Goal: Task Accomplishment & Management: Use online tool/utility

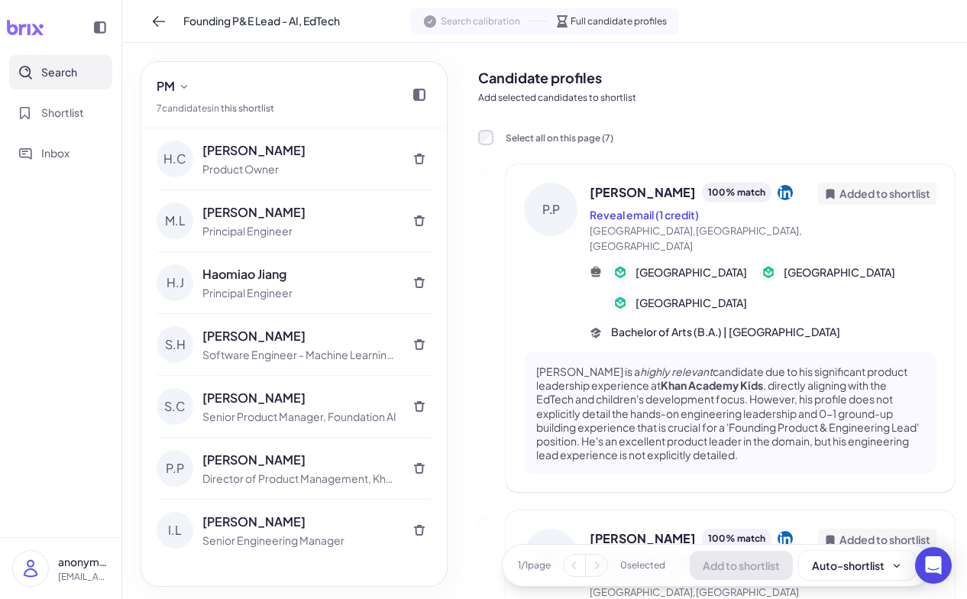
click at [71, 575] on p "[EMAIL_ADDRESS]" at bounding box center [83, 577] width 51 height 14
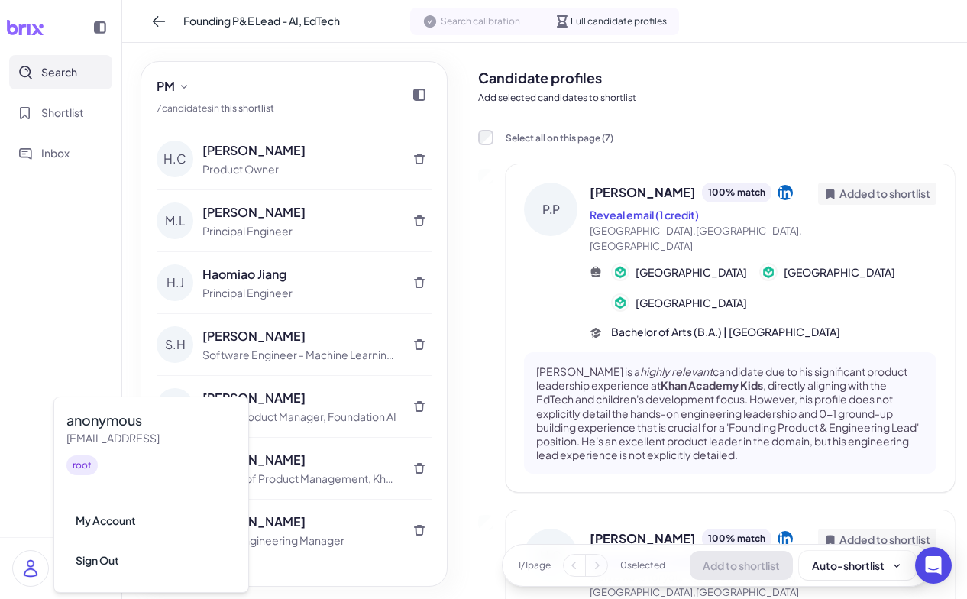
click at [81, 466] on div "root" at bounding box center [81, 465] width 31 height 20
click at [164, 512] on div "My Account" at bounding box center [150, 520] width 169 height 34
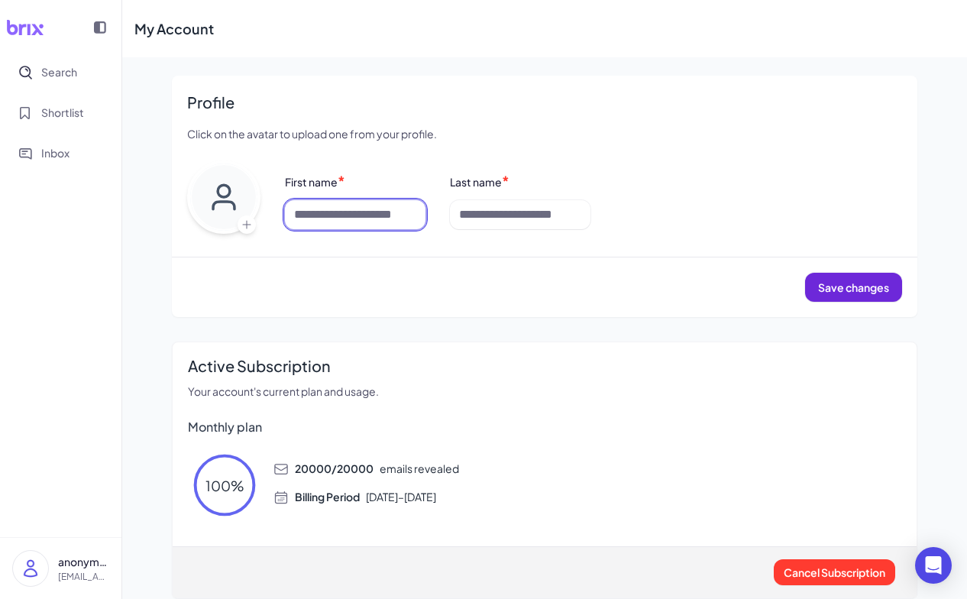
click at [342, 217] on input at bounding box center [355, 214] width 140 height 29
type input "****"
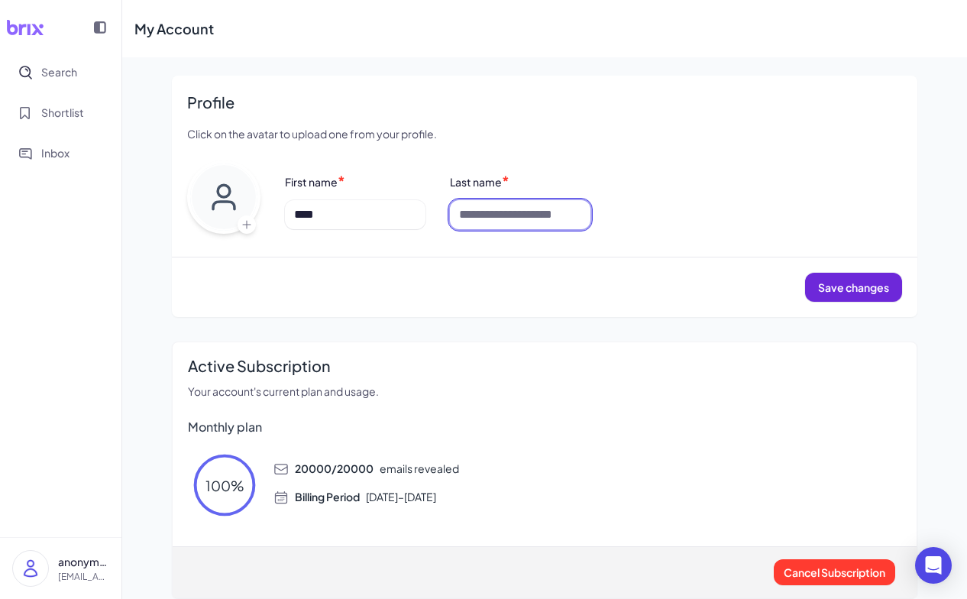
click at [492, 211] on input at bounding box center [520, 214] width 140 height 29
type input "*"
type input "***"
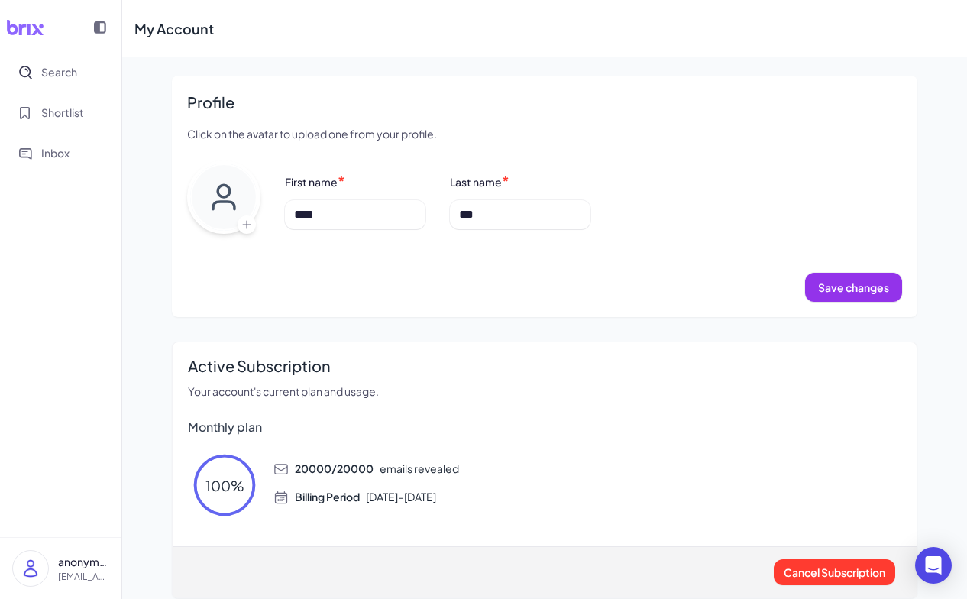
click at [861, 291] on span "Save changes" at bounding box center [853, 287] width 71 height 14
click at [63, 71] on span "Search" at bounding box center [59, 72] width 36 height 16
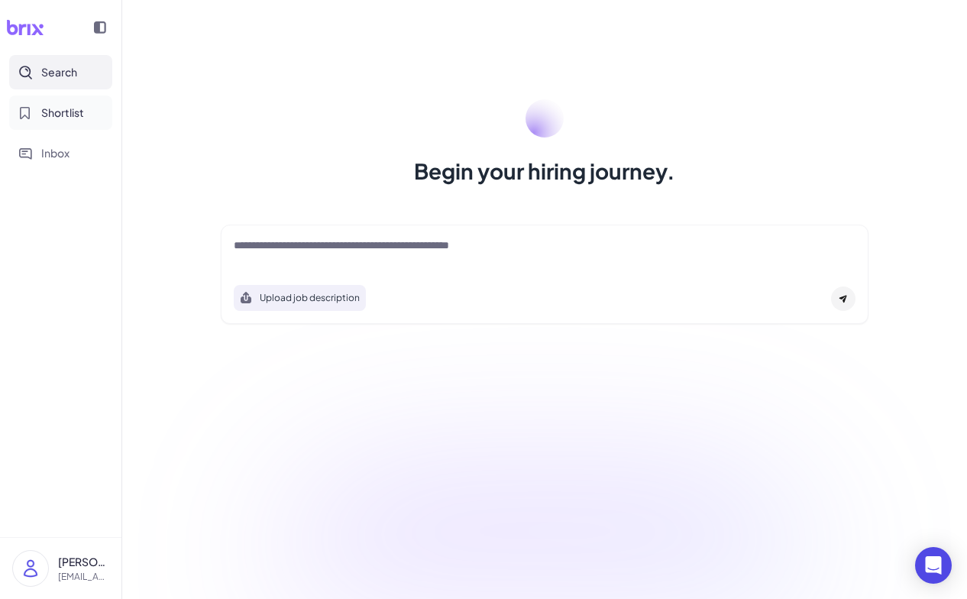
click at [62, 109] on span "Shortlist" at bounding box center [62, 113] width 43 height 16
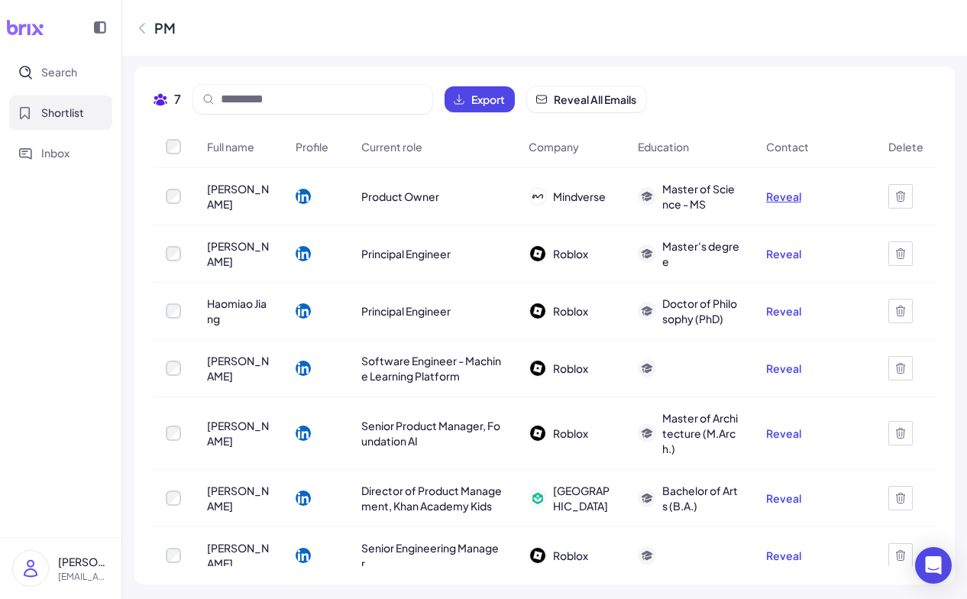
click at [786, 198] on button "Reveal" at bounding box center [783, 196] width 35 height 15
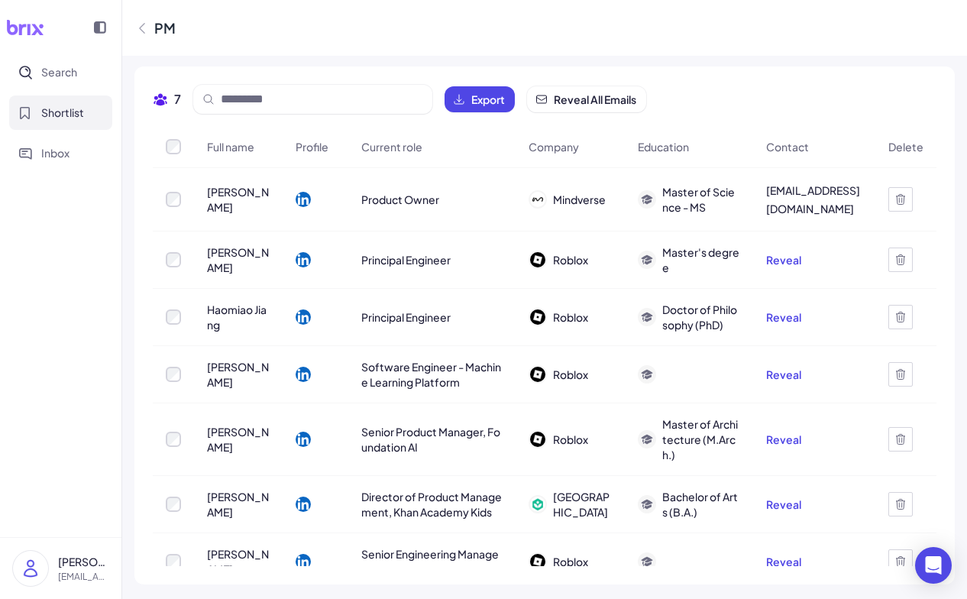
click at [62, 105] on span "Shortlist" at bounding box center [62, 113] width 43 height 16
click at [50, 64] on span "Search" at bounding box center [59, 72] width 36 height 16
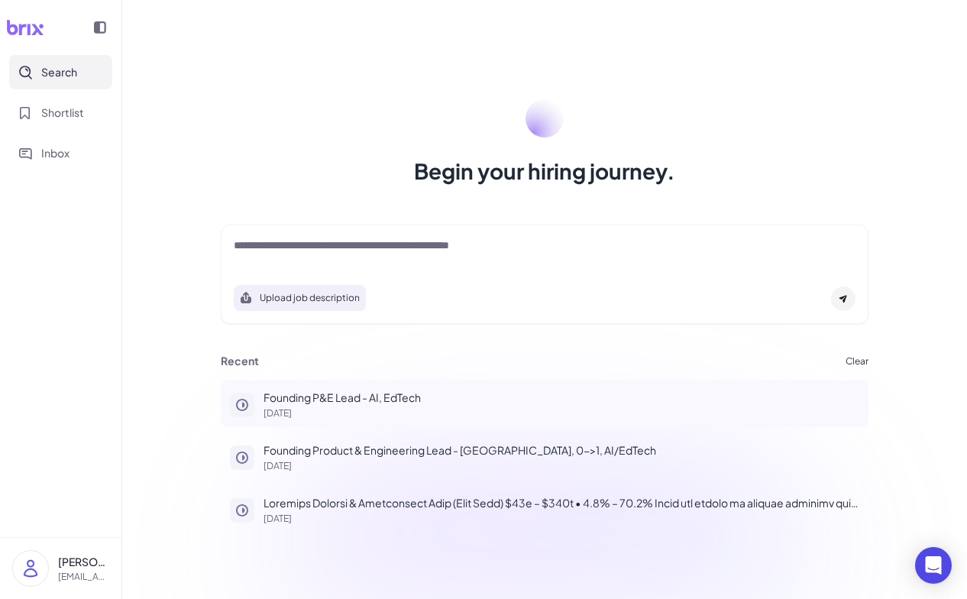
click at [353, 402] on p "Founding P&E Lead - AI, EdTech" at bounding box center [561, 397] width 596 height 16
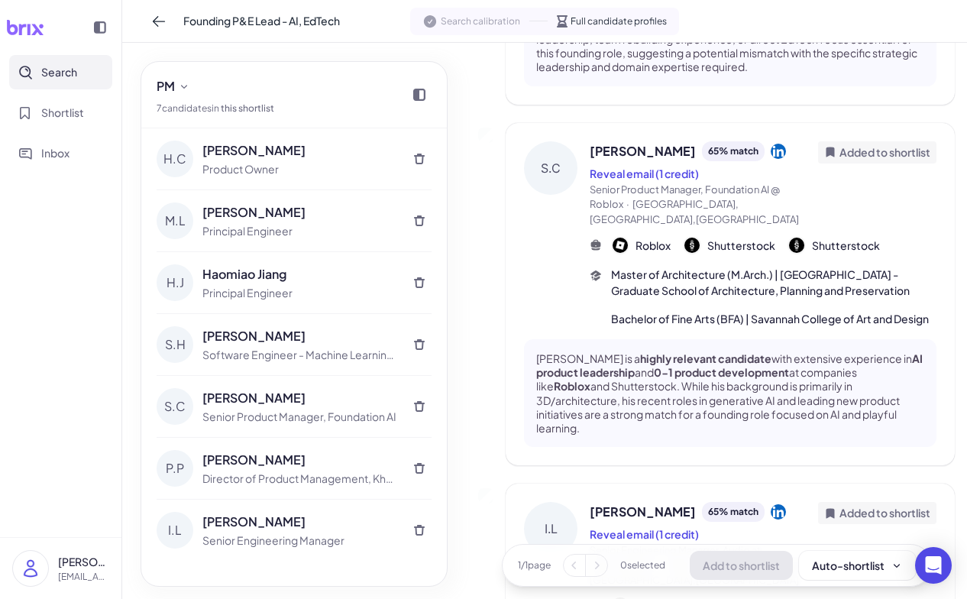
scroll to position [1789, 0]
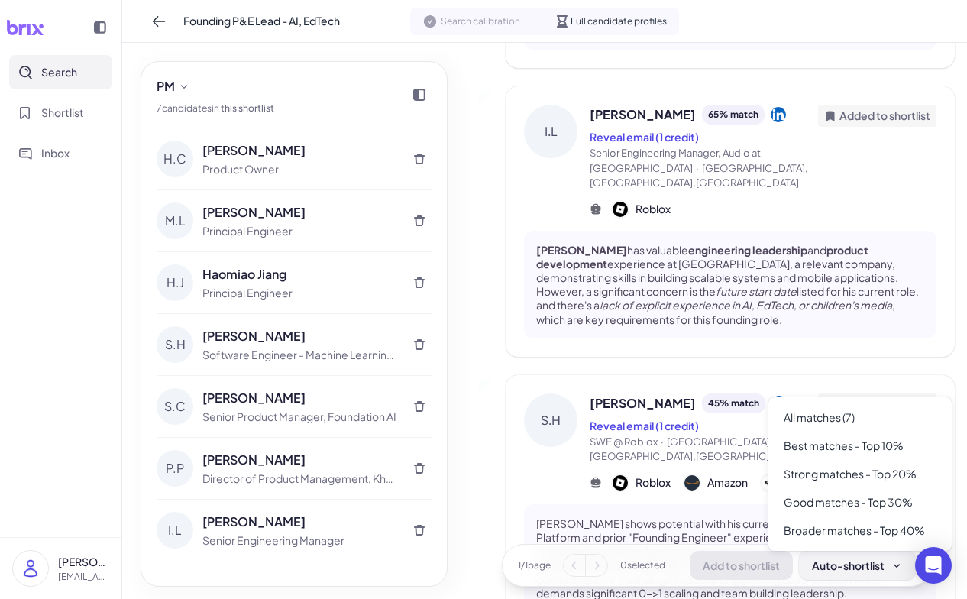
click at [864, 560] on div "Auto-shortlist" at bounding box center [857, 564] width 91 height 15
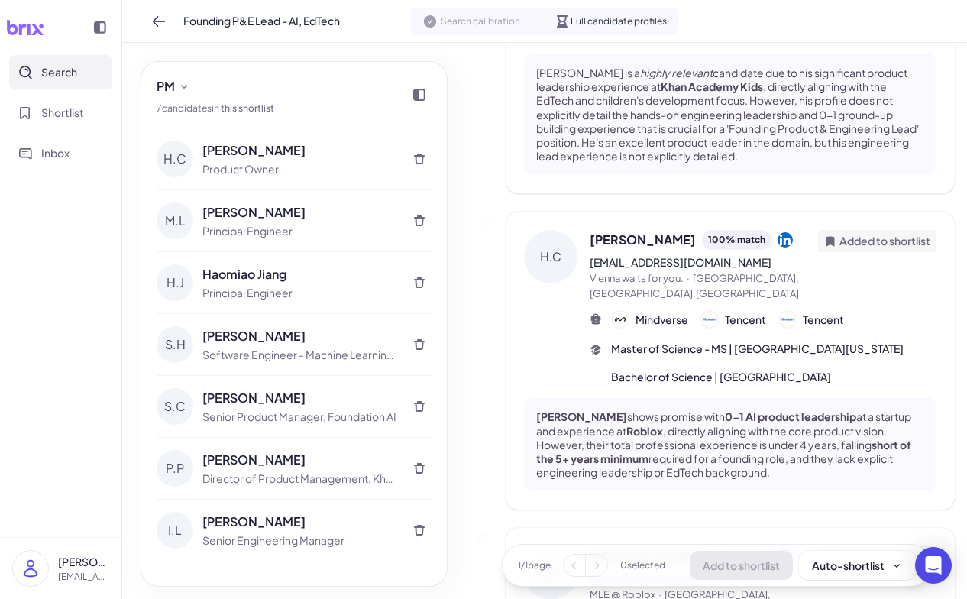
scroll to position [0, 0]
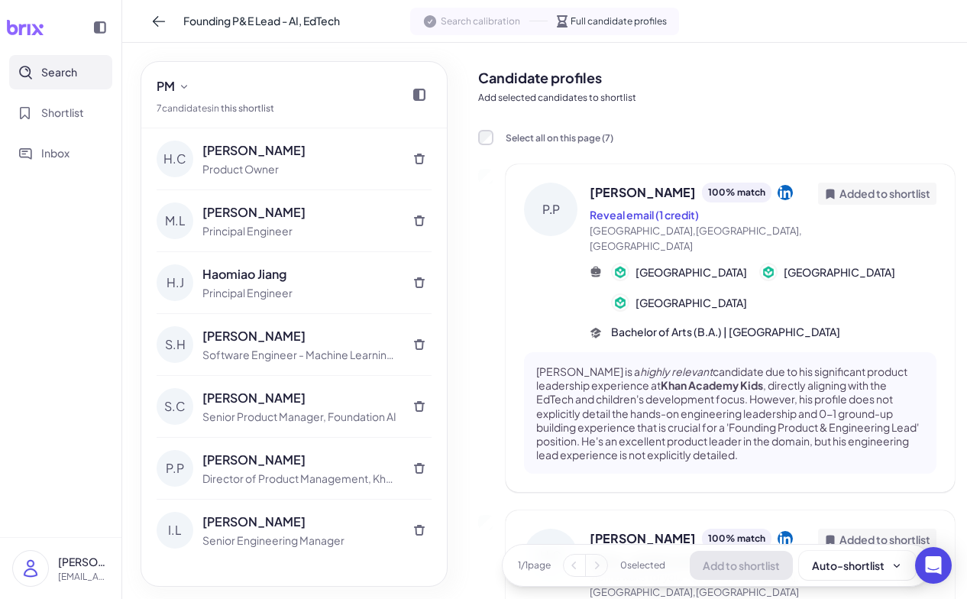
click at [315, 161] on div "Product Owner" at bounding box center [299, 169] width 195 height 16
click at [606, 24] on span "Full candidate profiles" at bounding box center [618, 22] width 96 height 14
click at [262, 164] on div "Product Owner" at bounding box center [299, 169] width 195 height 16
click at [186, 157] on div "H.C" at bounding box center [175, 158] width 37 height 37
click at [184, 96] on button "PM" at bounding box center [173, 86] width 46 height 24
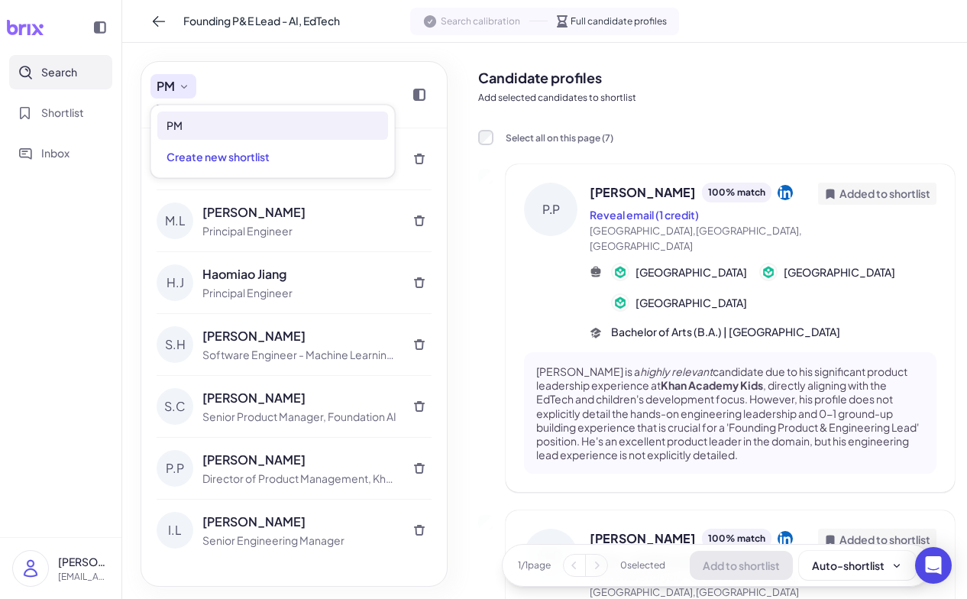
click at [184, 96] on button "PM" at bounding box center [173, 86] width 46 height 24
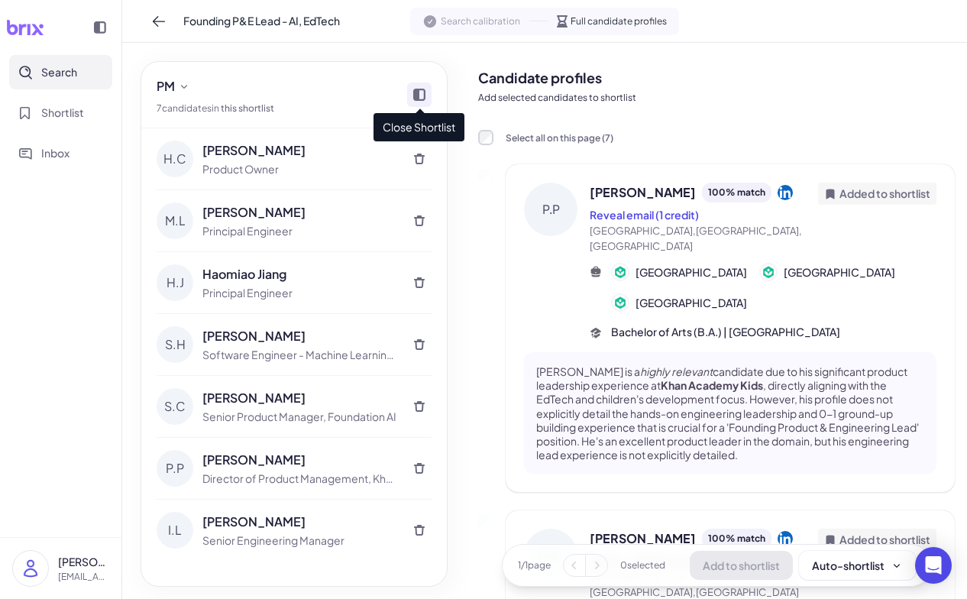
click at [416, 100] on icon at bounding box center [419, 95] width 12 height 12
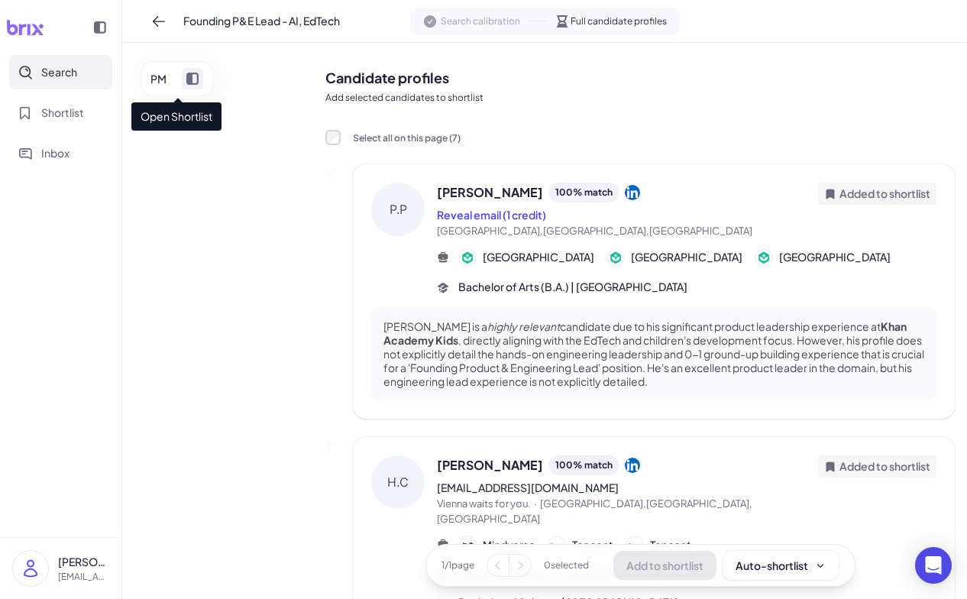
click at [202, 77] on span at bounding box center [192, 78] width 21 height 21
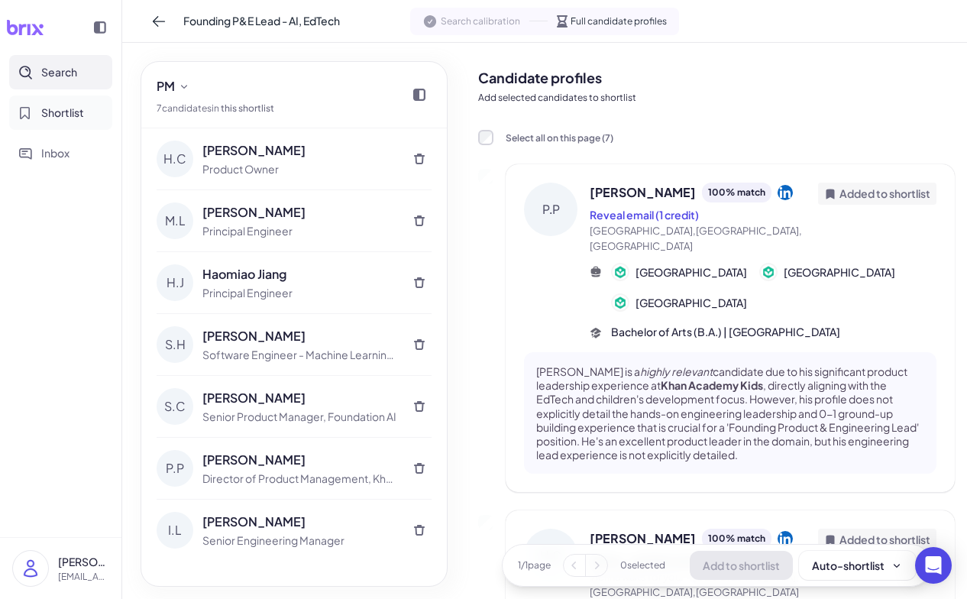
click at [61, 109] on span "Shortlist" at bounding box center [62, 113] width 43 height 16
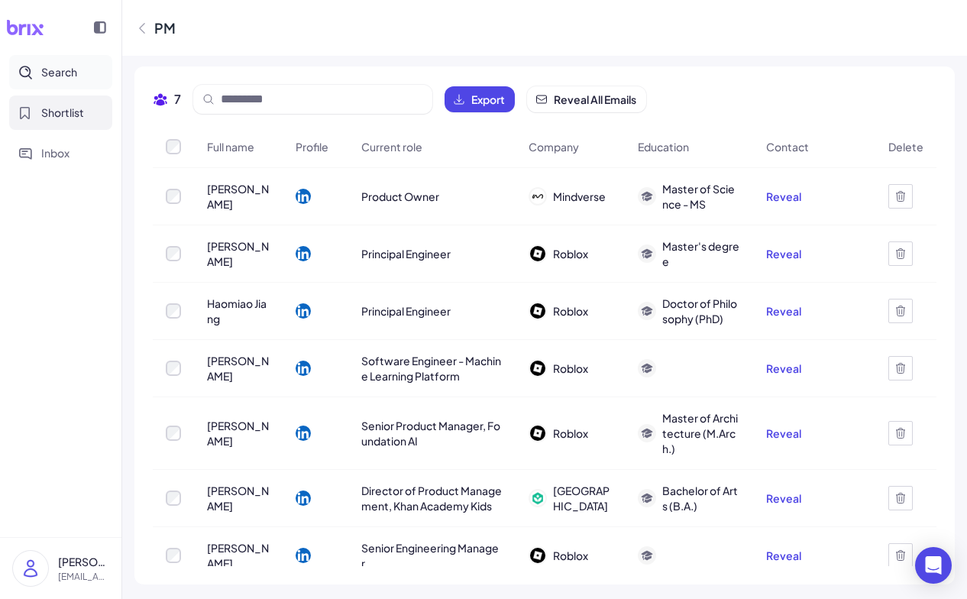
click at [42, 61] on button "Search" at bounding box center [60, 72] width 103 height 34
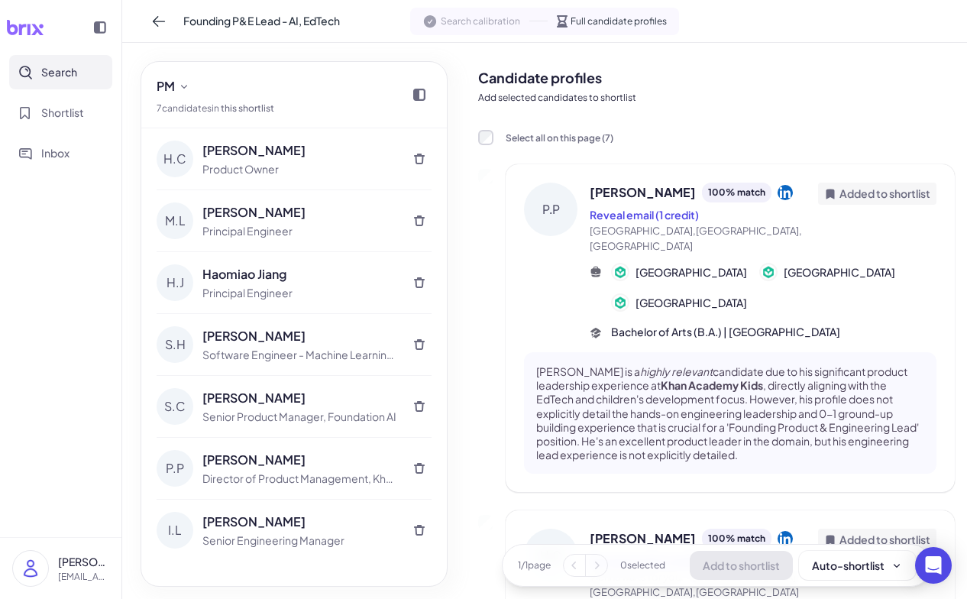
click at [182, 152] on div "H.C" at bounding box center [175, 158] width 37 height 37
click at [173, 157] on div "H.C" at bounding box center [175, 158] width 37 height 37
click at [618, 192] on span "[PERSON_NAME]" at bounding box center [642, 192] width 106 height 18
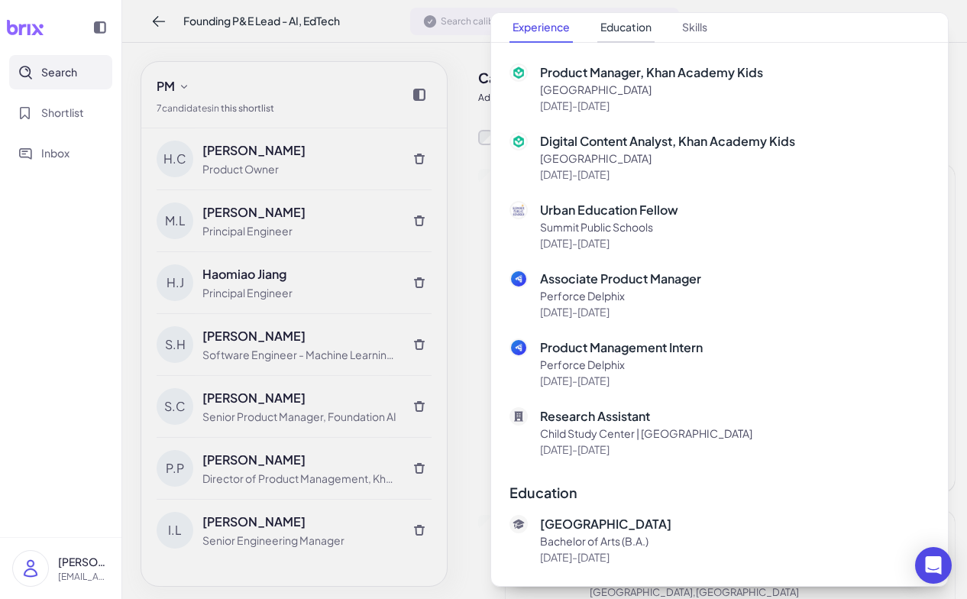
scroll to position [626, 0]
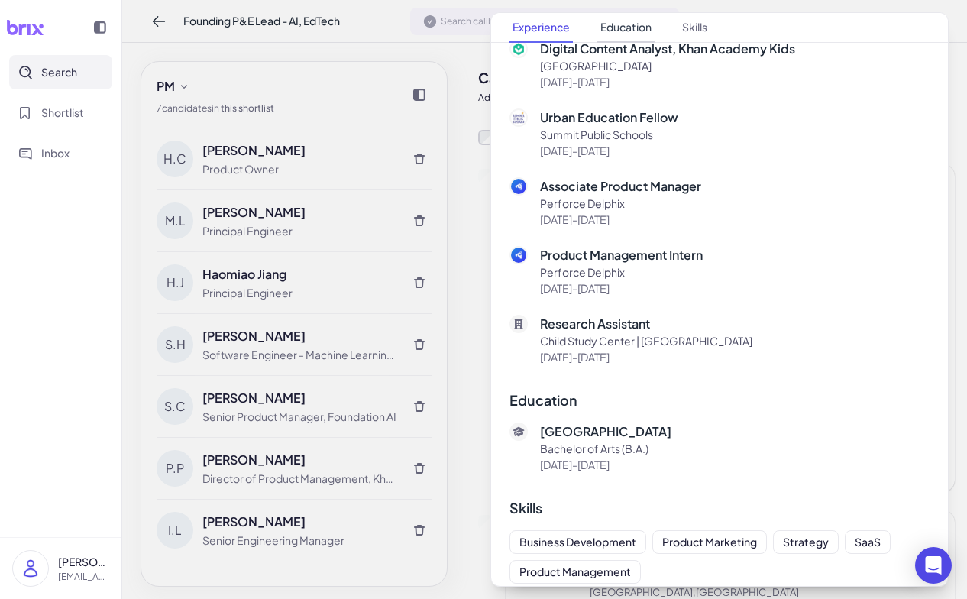
click at [633, 21] on button "Education" at bounding box center [625, 28] width 57 height 30
click at [637, 30] on button "Education" at bounding box center [625, 28] width 57 height 30
click at [696, 27] on button "Skills" at bounding box center [694, 28] width 31 height 30
click at [628, 34] on button "Education" at bounding box center [625, 28] width 57 height 30
click at [478, 260] on div at bounding box center [483, 299] width 967 height 599
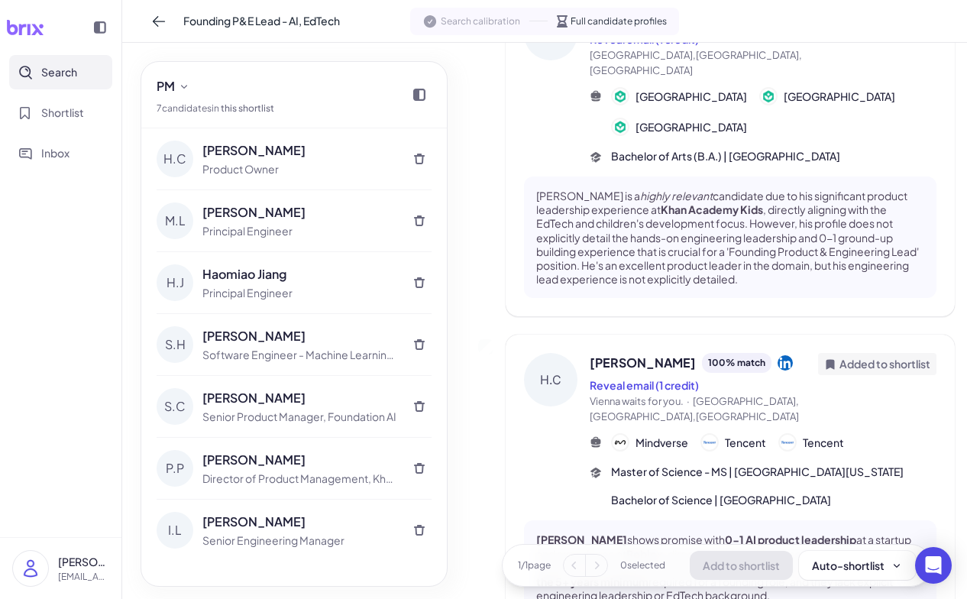
scroll to position [177, 0]
click at [161, 24] on icon at bounding box center [158, 21] width 15 height 15
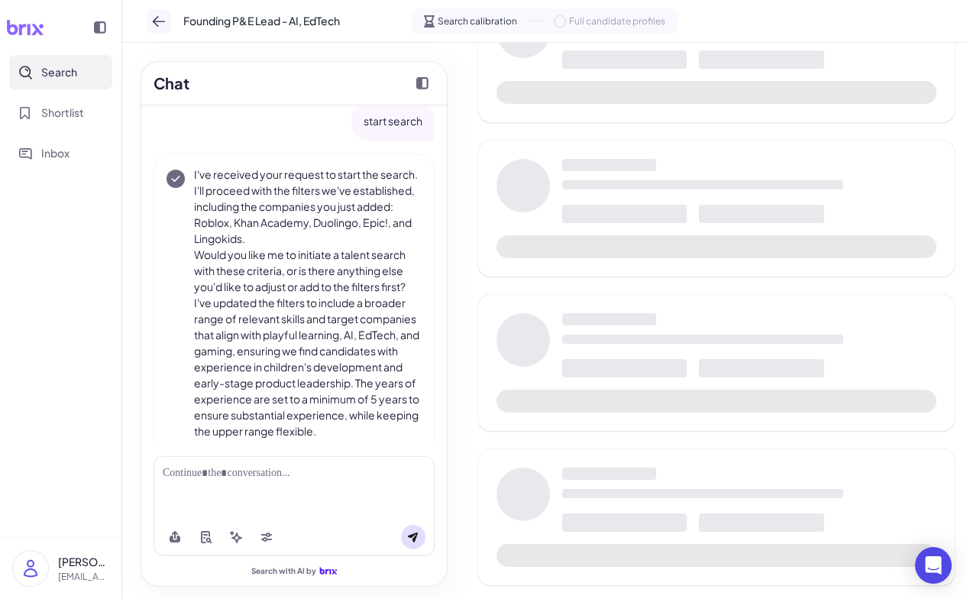
scroll to position [1972, 0]
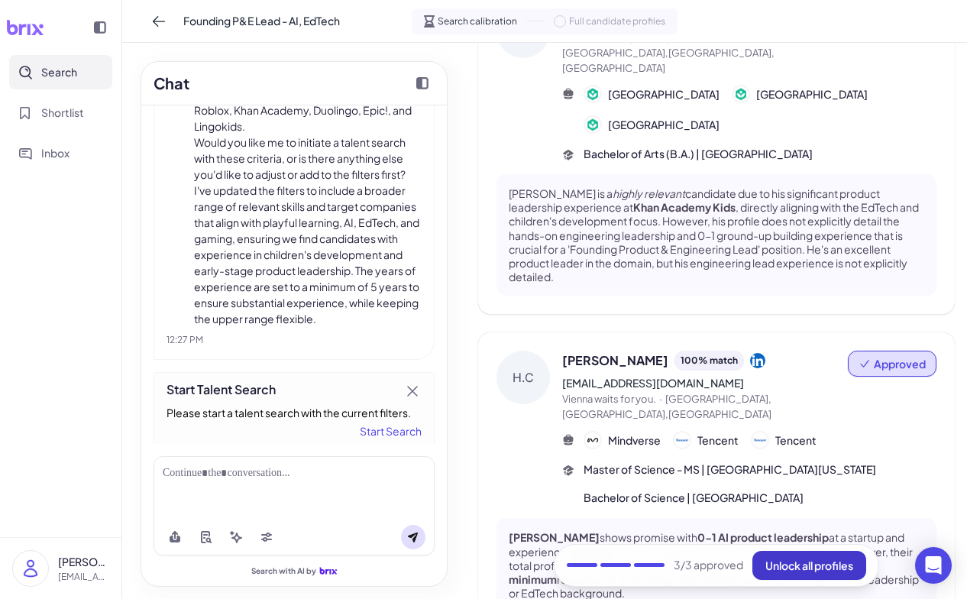
click at [816, 564] on span "Unlock all profiles" at bounding box center [809, 565] width 88 height 14
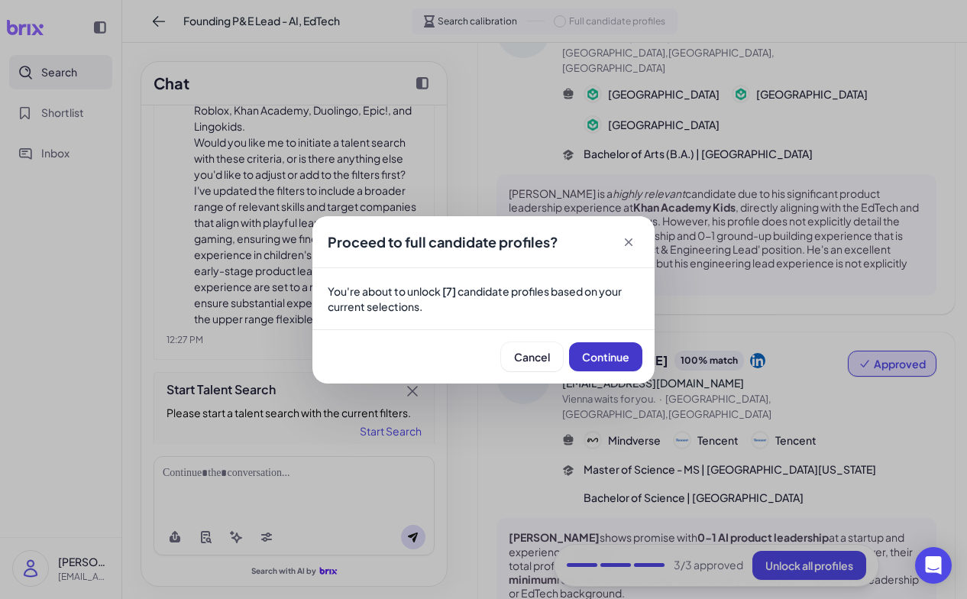
click at [619, 357] on span "Continue" at bounding box center [605, 357] width 47 height 14
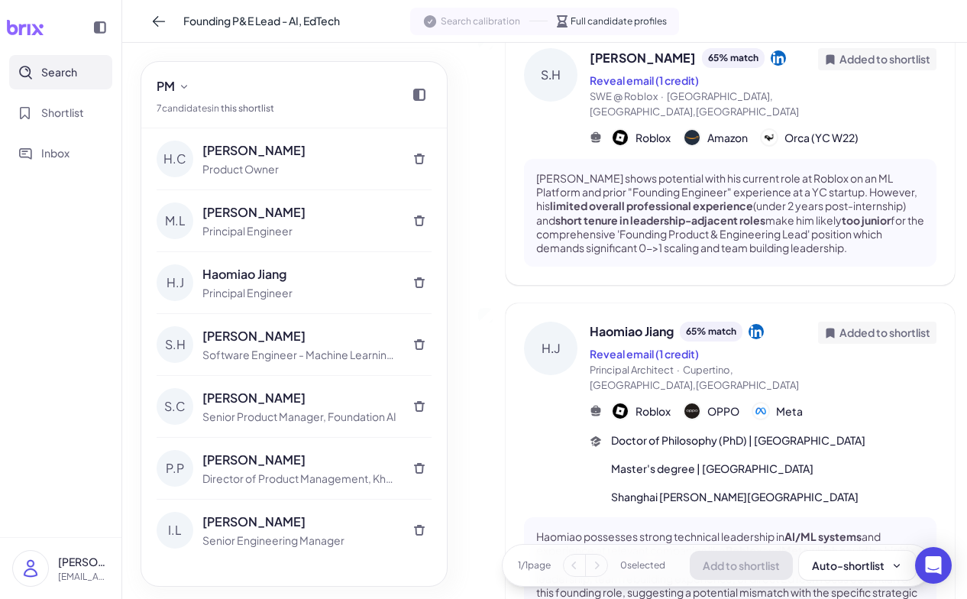
scroll to position [1789, 0]
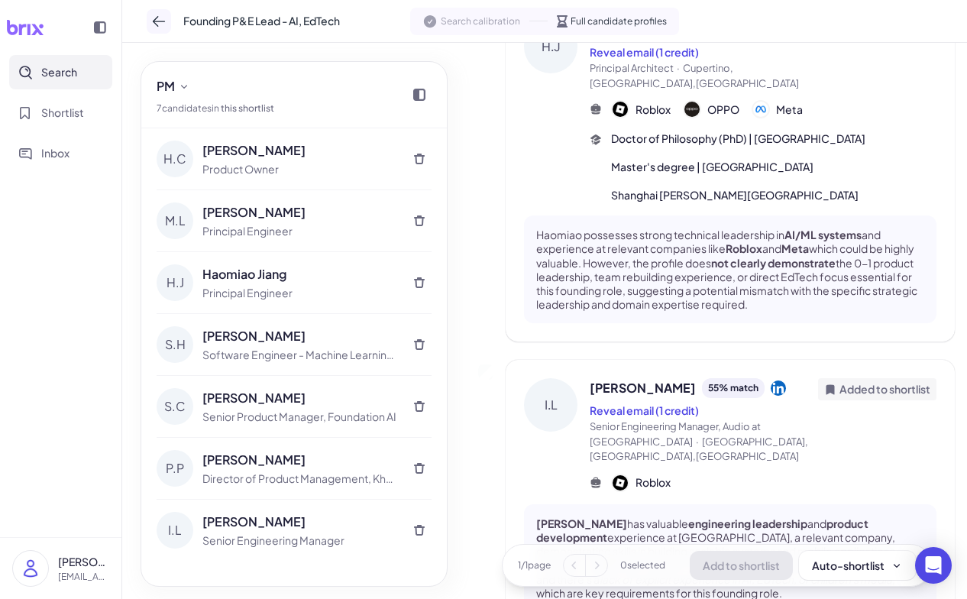
click at [157, 26] on icon at bounding box center [158, 21] width 15 height 15
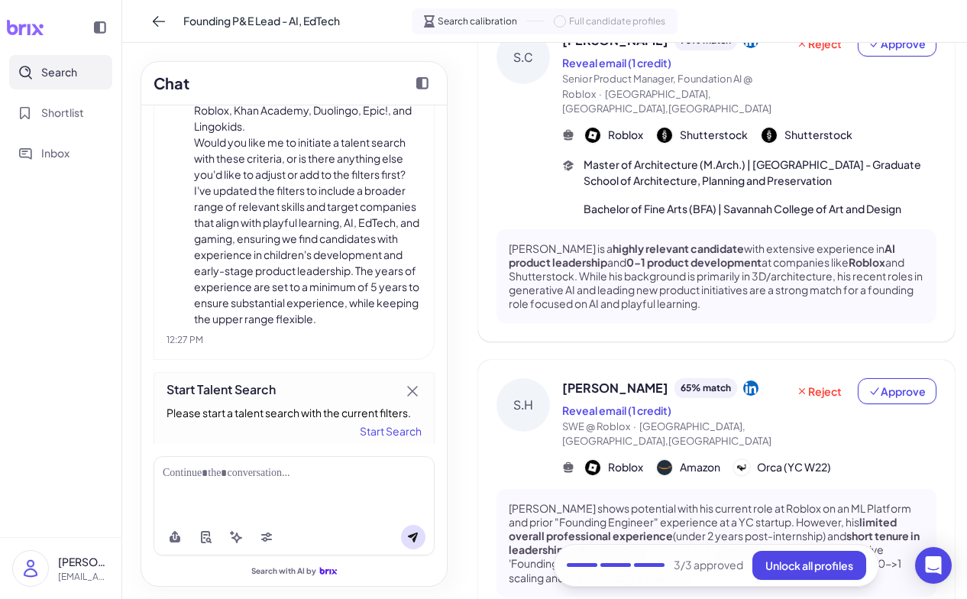
scroll to position [1080, 0]
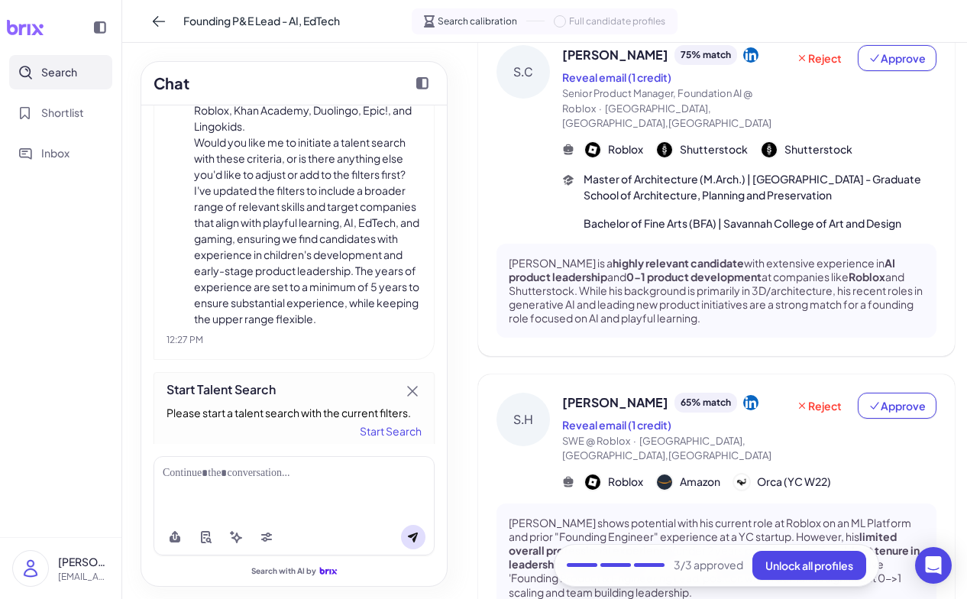
click at [373, 421] on div "Start Search" at bounding box center [293, 430] width 255 height 18
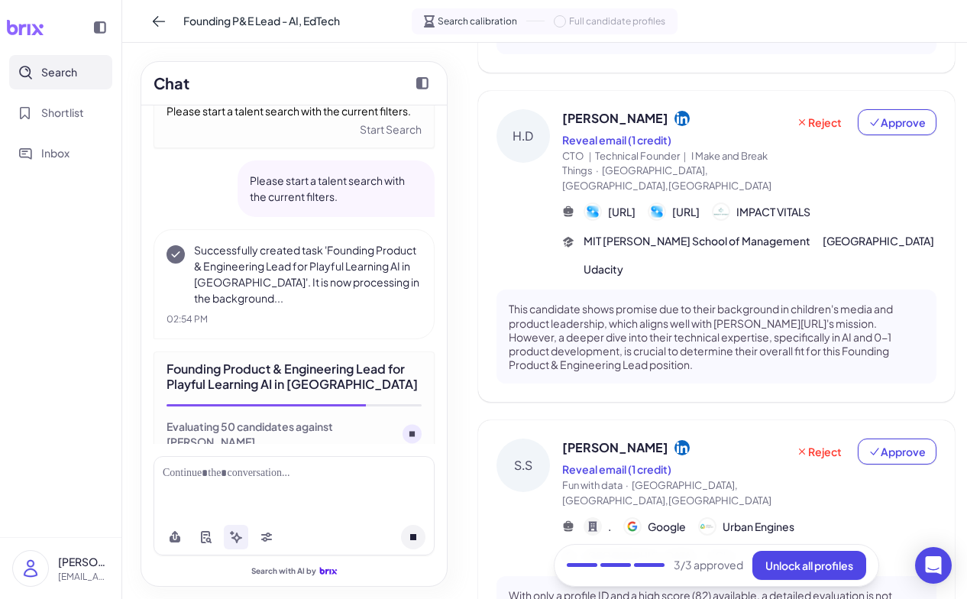
scroll to position [992, 0]
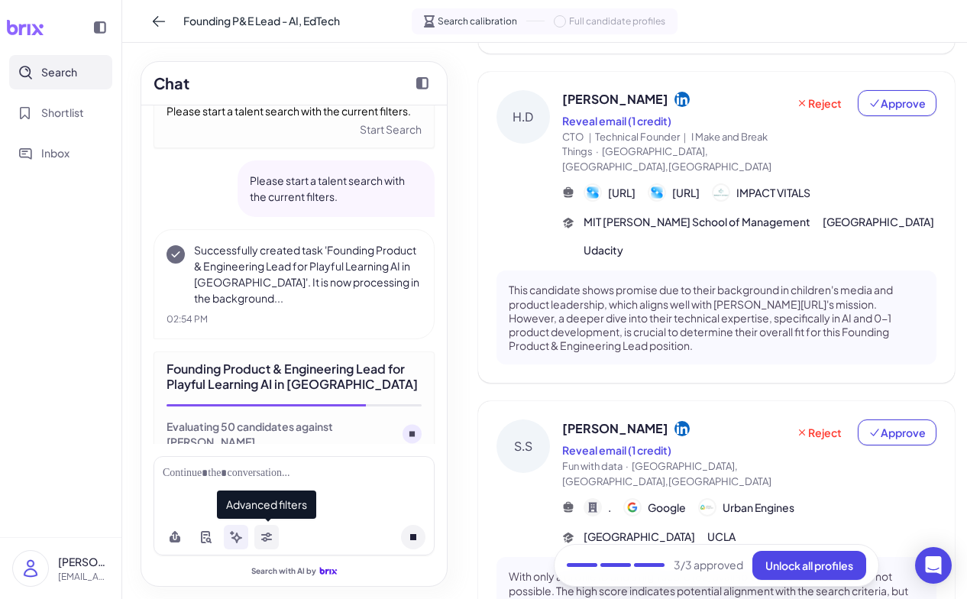
click at [261, 538] on icon at bounding box center [266, 539] width 11 height 5
click at [271, 539] on icon at bounding box center [266, 539] width 11 height 5
click at [262, 535] on icon at bounding box center [266, 537] width 12 height 12
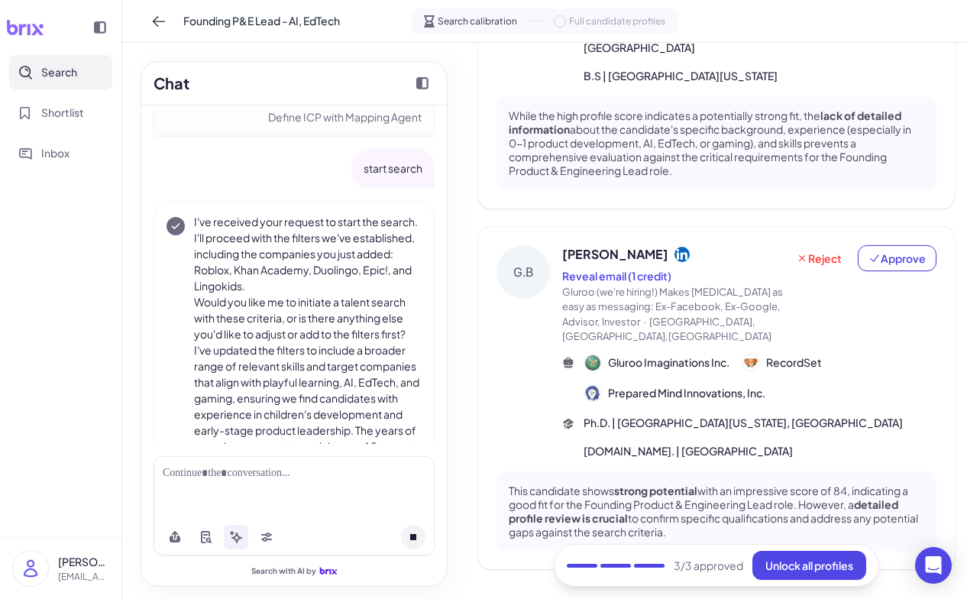
scroll to position [1819, 0]
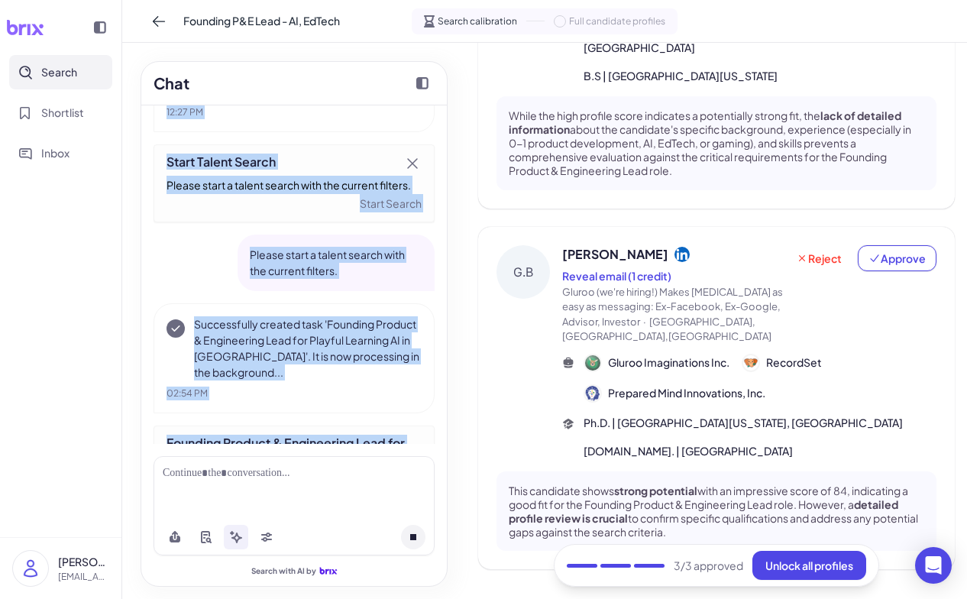
drag, startPoint x: 195, startPoint y: 195, endPoint x: 360, endPoint y: 452, distance: 305.4
click at [360, 452] on div "Founding Product & Engineering Lead ([GEOGRAPHIC_DATA]) $60k – $140k • 1.0% – 1…" at bounding box center [293, 345] width 305 height 480
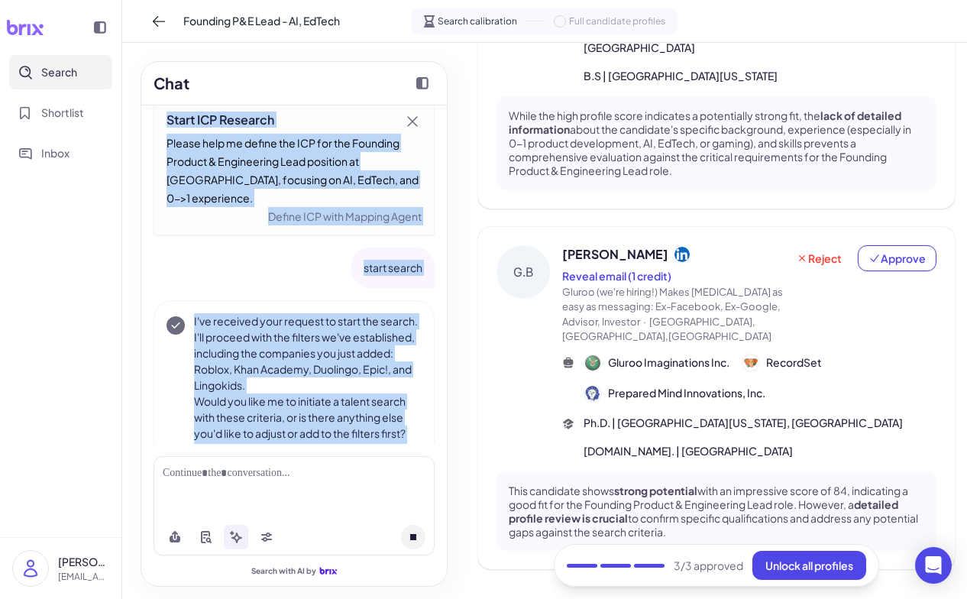
scroll to position [1693, 0]
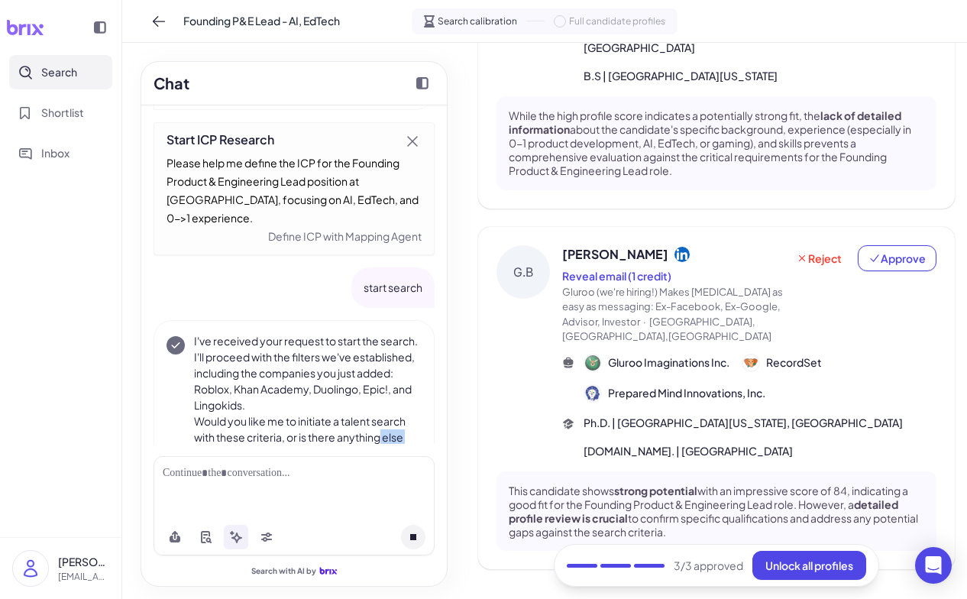
drag, startPoint x: 360, startPoint y: 452, endPoint x: 380, endPoint y: 424, distance: 34.5
click at [380, 424] on div "Founding Product & Engineering Lead ([GEOGRAPHIC_DATA]) $60k – $140k • 1.0% – 1…" at bounding box center [293, 345] width 305 height 480
click at [277, 333] on p "I've received your request to start the search. I'll proceed with the filters w…" at bounding box center [308, 373] width 228 height 80
click at [205, 333] on p "I've received your request to start the search. I'll proceed with the filters w…" at bounding box center [308, 373] width 228 height 80
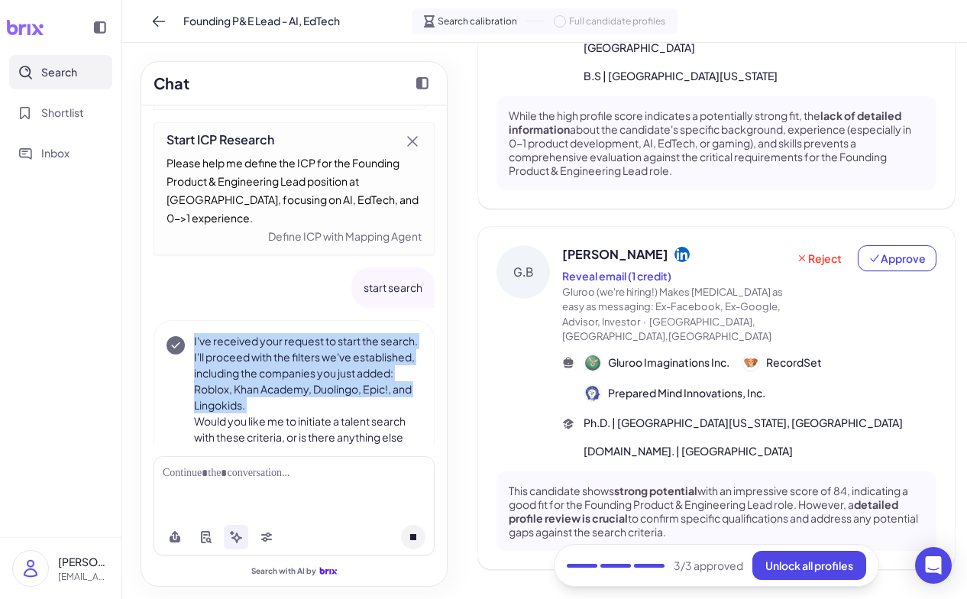
click at [205, 333] on p "I've received your request to start the search. I'll proceed with the filters w…" at bounding box center [308, 373] width 228 height 80
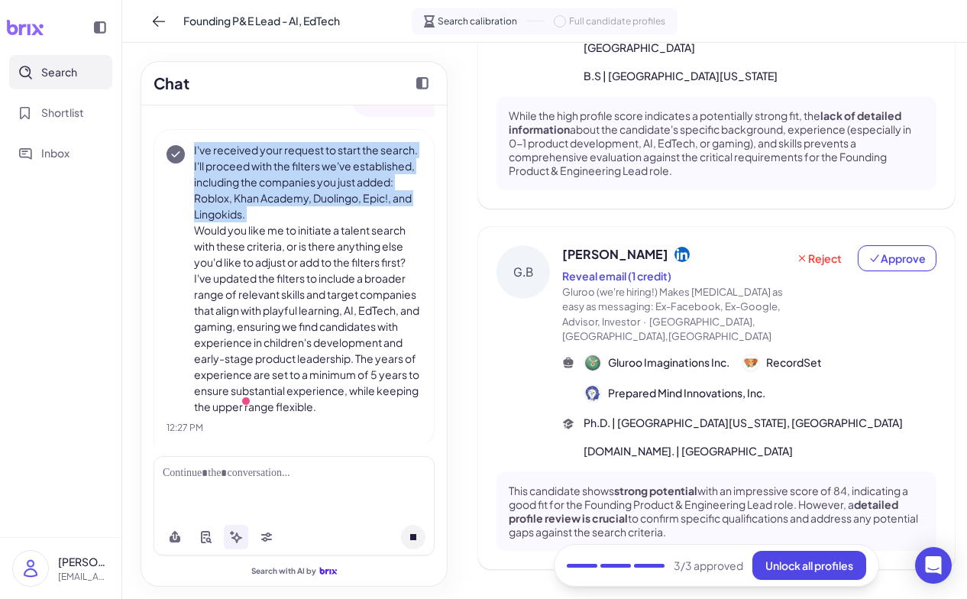
scroll to position [1876, 0]
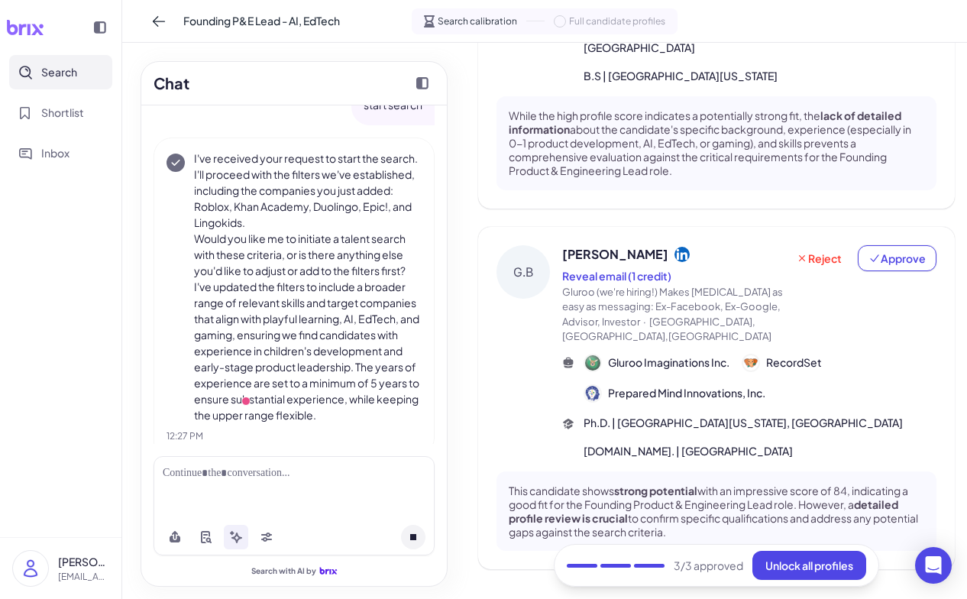
click at [213, 240] on p "Would you like me to initiate a talent search with these criteria, or is there …" at bounding box center [308, 327] width 228 height 192
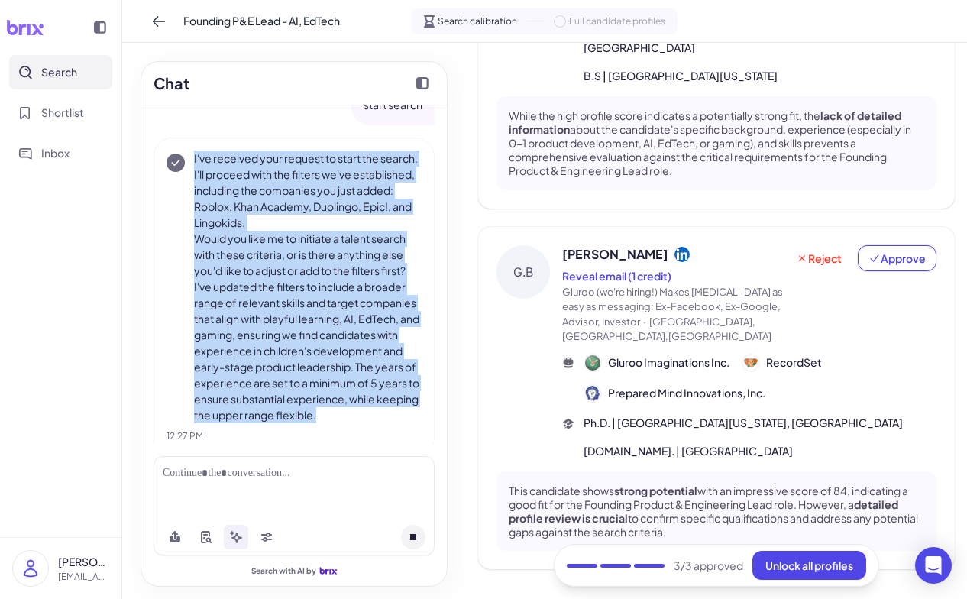
drag, startPoint x: 193, startPoint y: 140, endPoint x: 360, endPoint y: 396, distance: 305.2
click at [360, 396] on div "I've received your request to start the search. I'll proceed with the filters w…" at bounding box center [308, 286] width 228 height 273
copy div "I've received your request to start the search. I'll proceed with the filters w…"
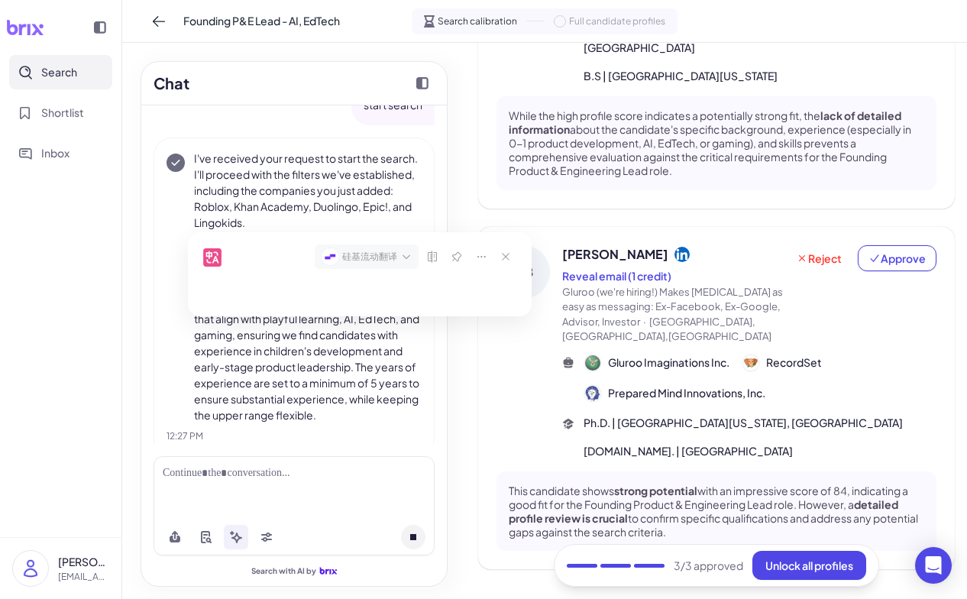
click at [296, 481] on div at bounding box center [293, 487] width 281 height 63
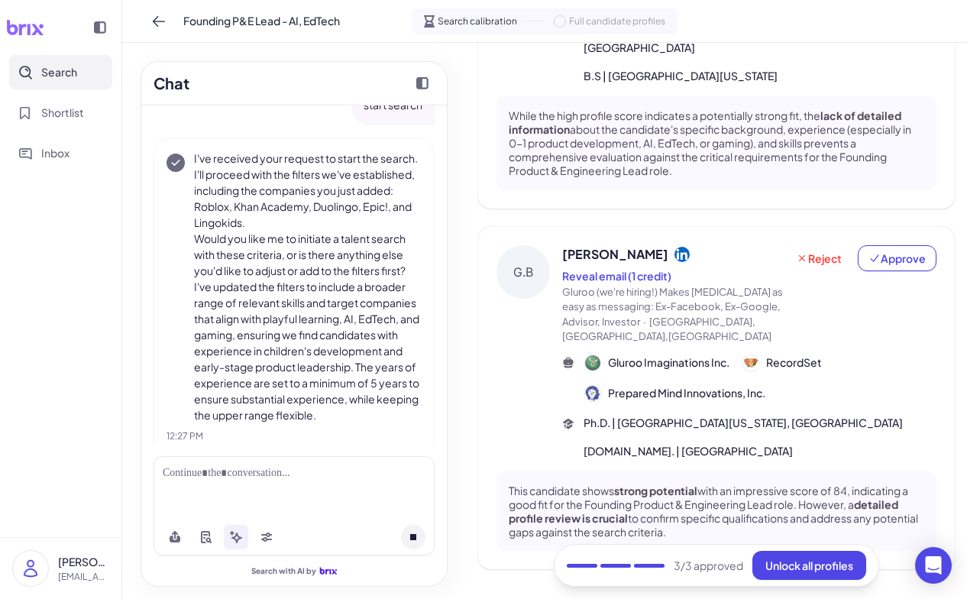
click at [263, 473] on div at bounding box center [294, 473] width 263 height 16
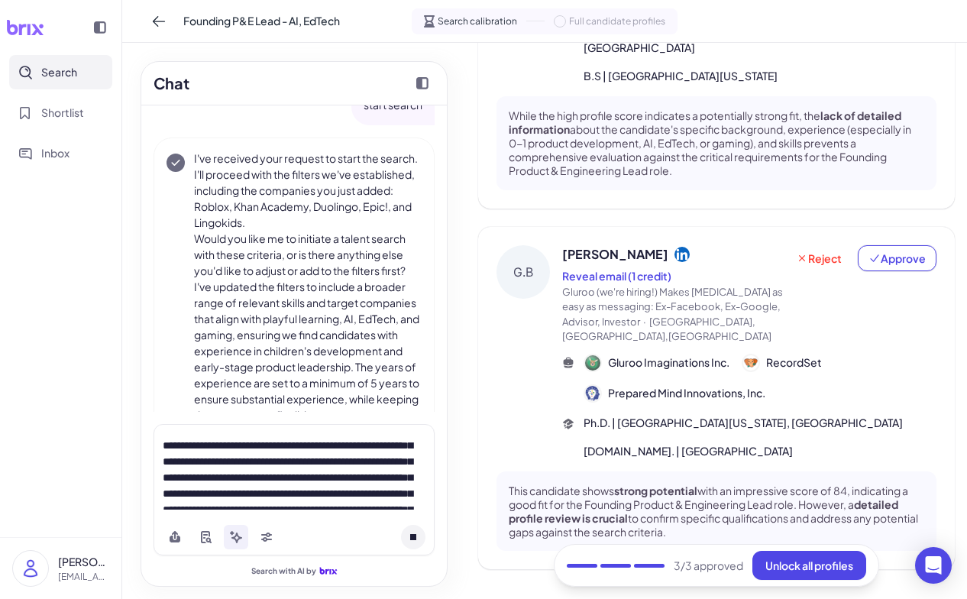
scroll to position [180, 0]
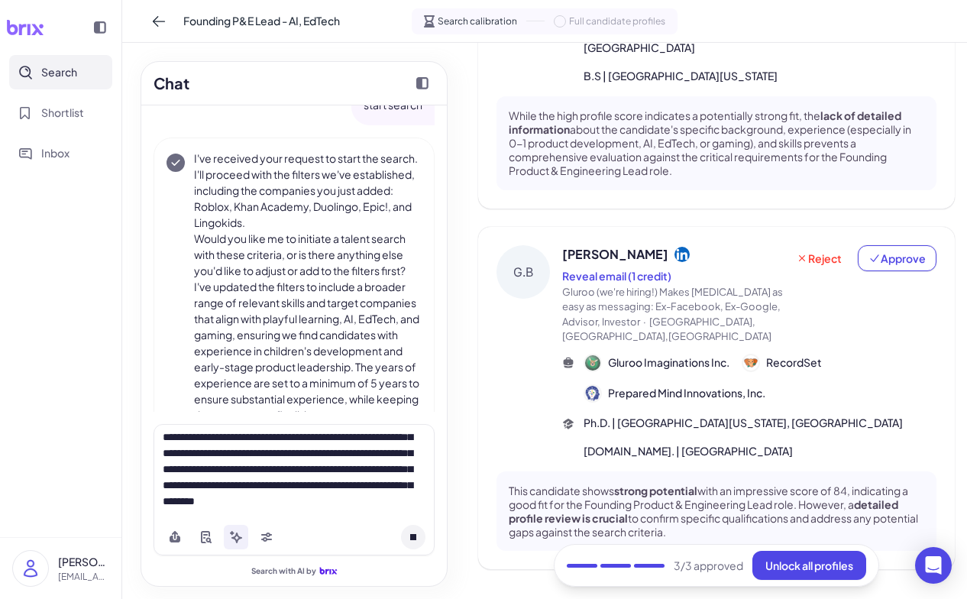
click at [417, 534] on button at bounding box center [413, 537] width 24 height 24
click at [417, 534] on icon at bounding box center [413, 537] width 10 height 10
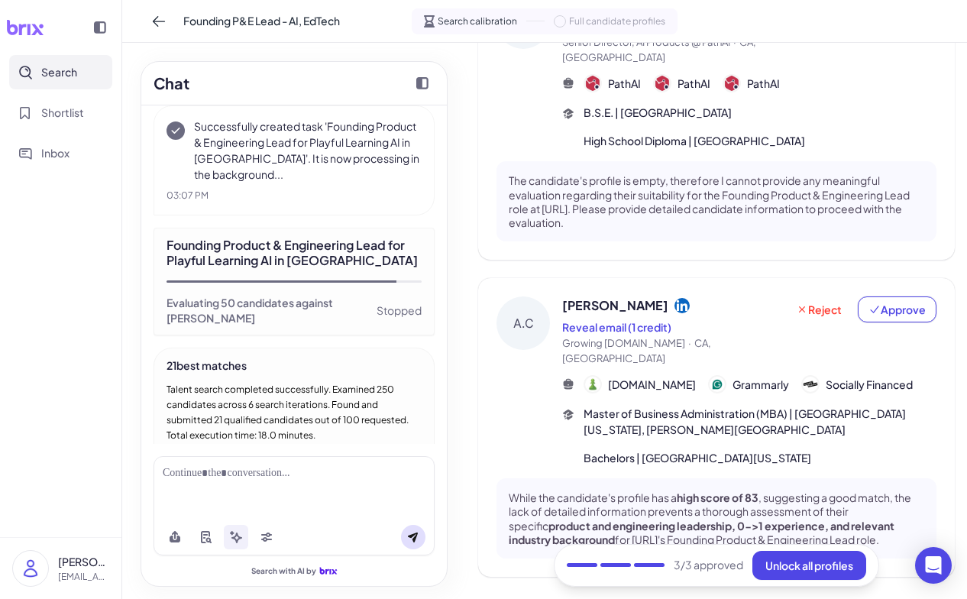
scroll to position [1003, 0]
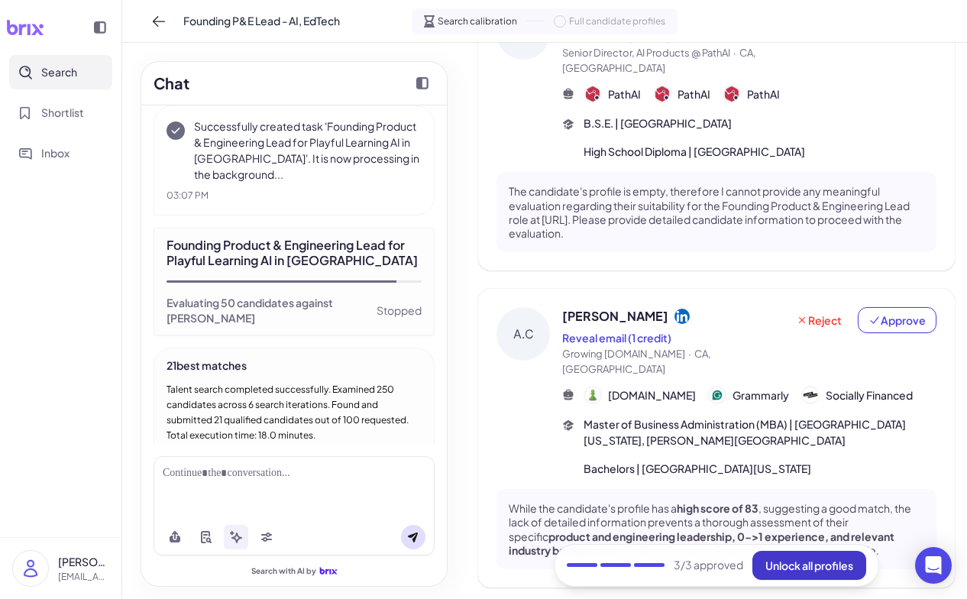
click at [803, 564] on span "Unlock all profiles" at bounding box center [809, 565] width 88 height 14
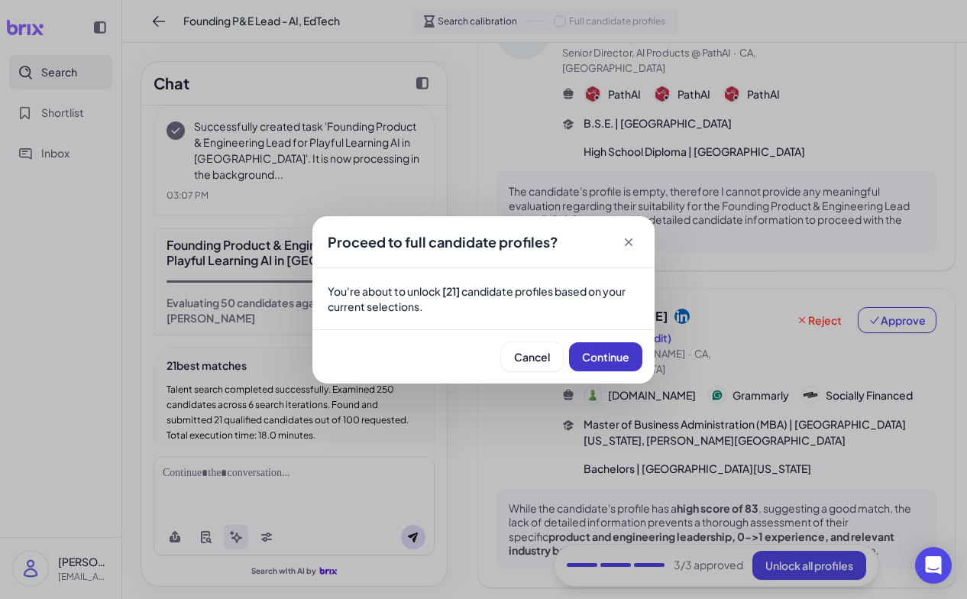
click at [598, 352] on span "Continue" at bounding box center [605, 357] width 47 height 14
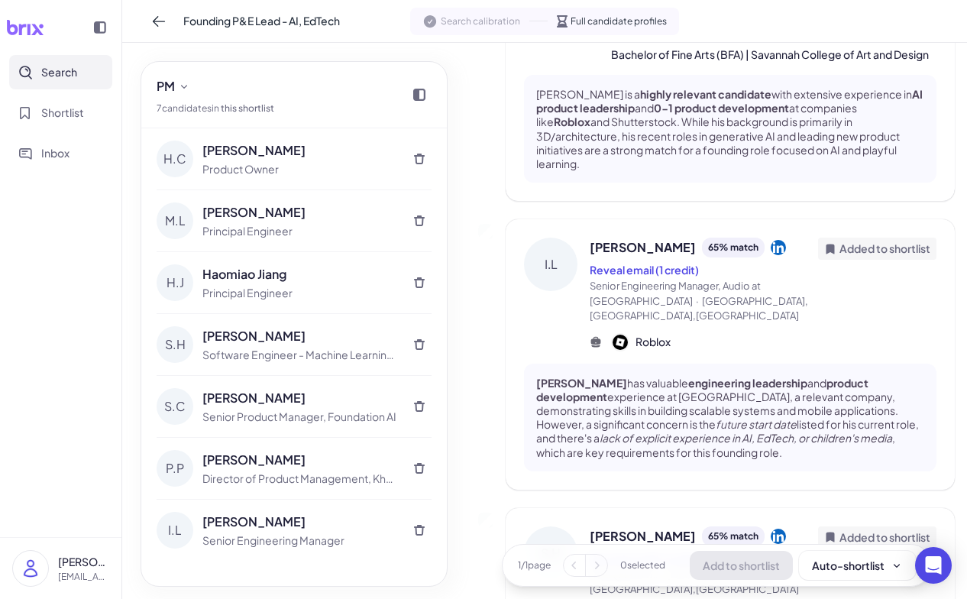
scroll to position [1789, 0]
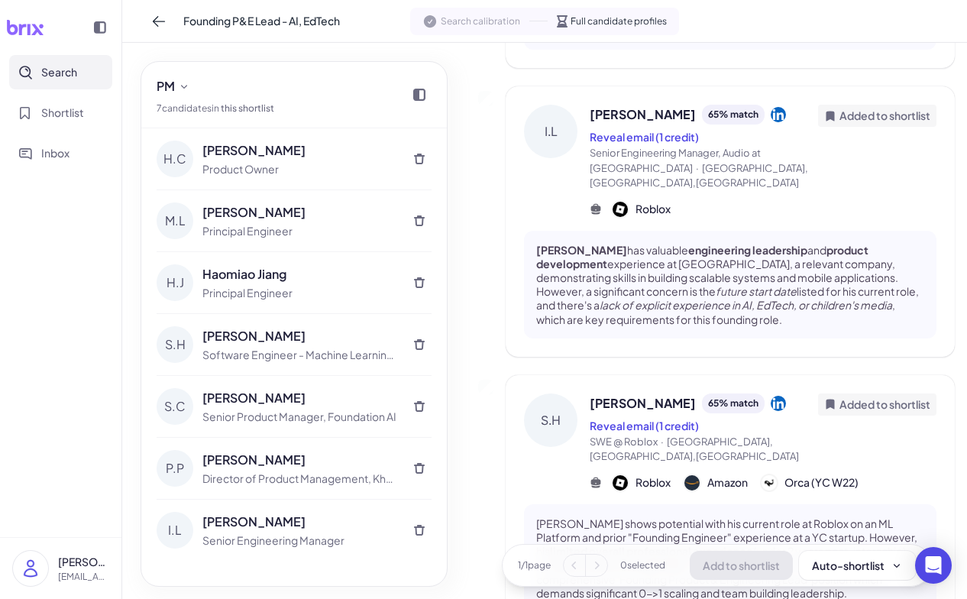
click at [34, 60] on button "Search" at bounding box center [60, 72] width 103 height 34
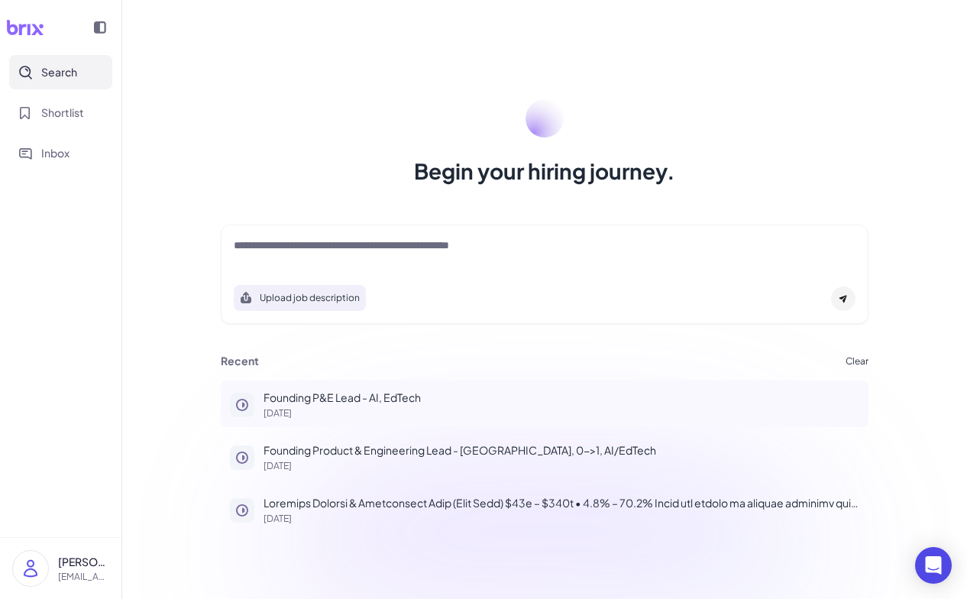
click at [374, 410] on p "[DATE]" at bounding box center [561, 412] width 596 height 9
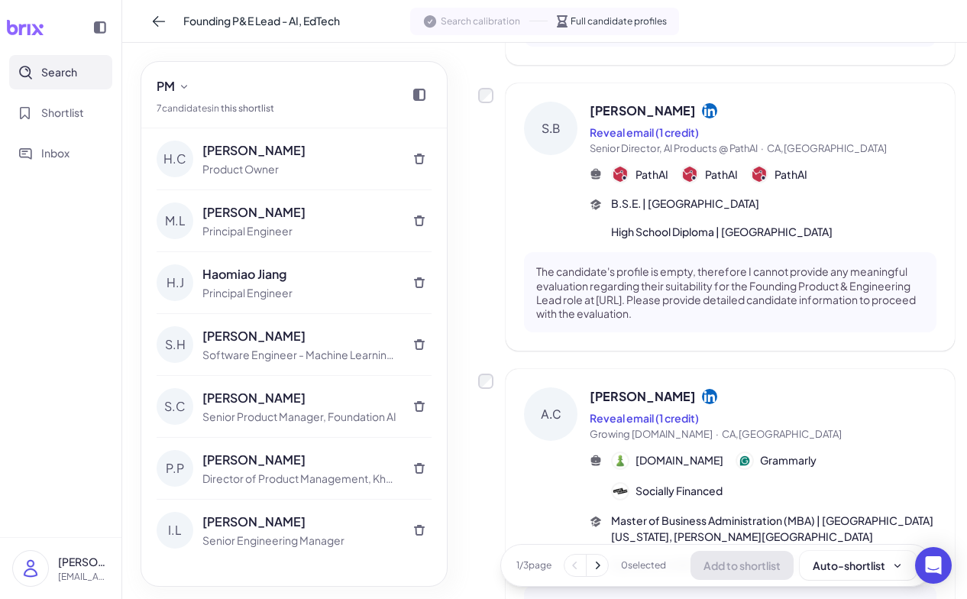
scroll to position [1047, 0]
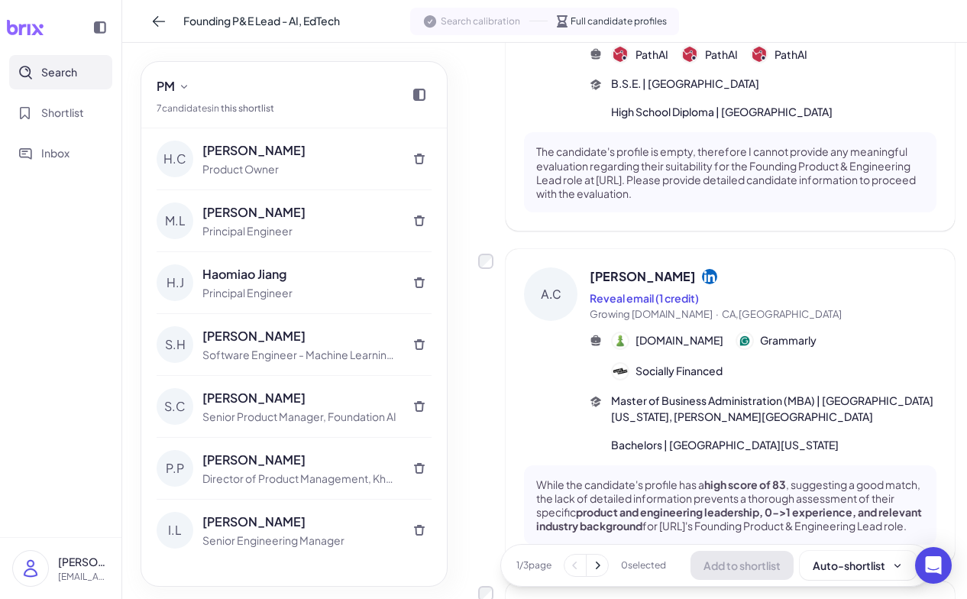
click at [50, 72] on span "Search" at bounding box center [59, 72] width 36 height 16
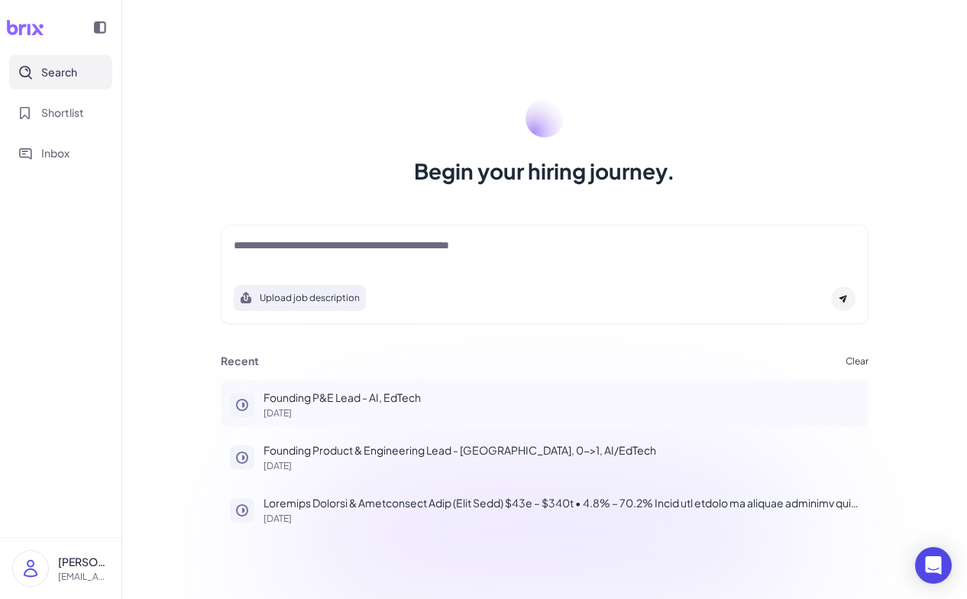
click at [368, 409] on p "[DATE]" at bounding box center [561, 412] width 596 height 9
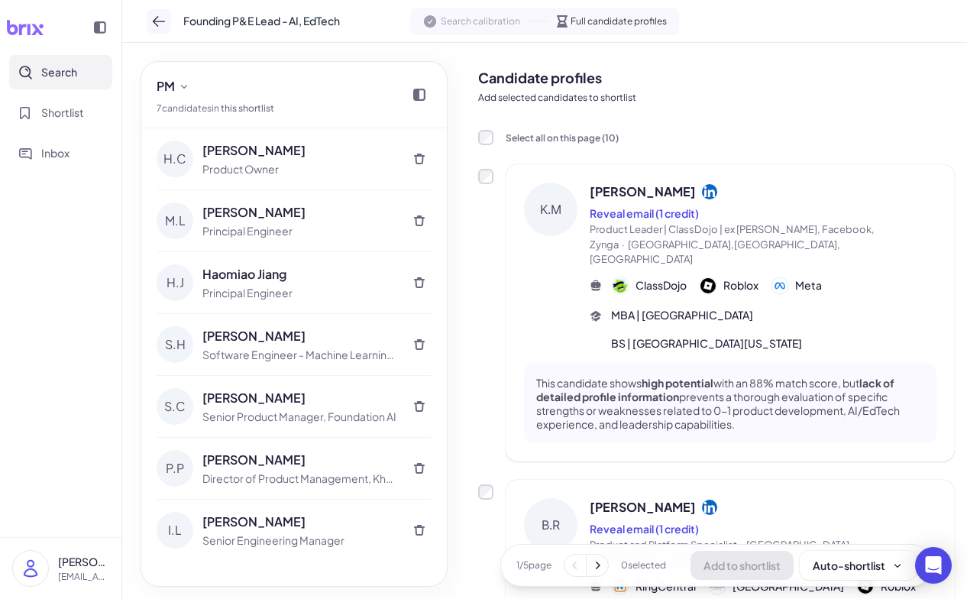
click at [163, 11] on button at bounding box center [159, 21] width 24 height 24
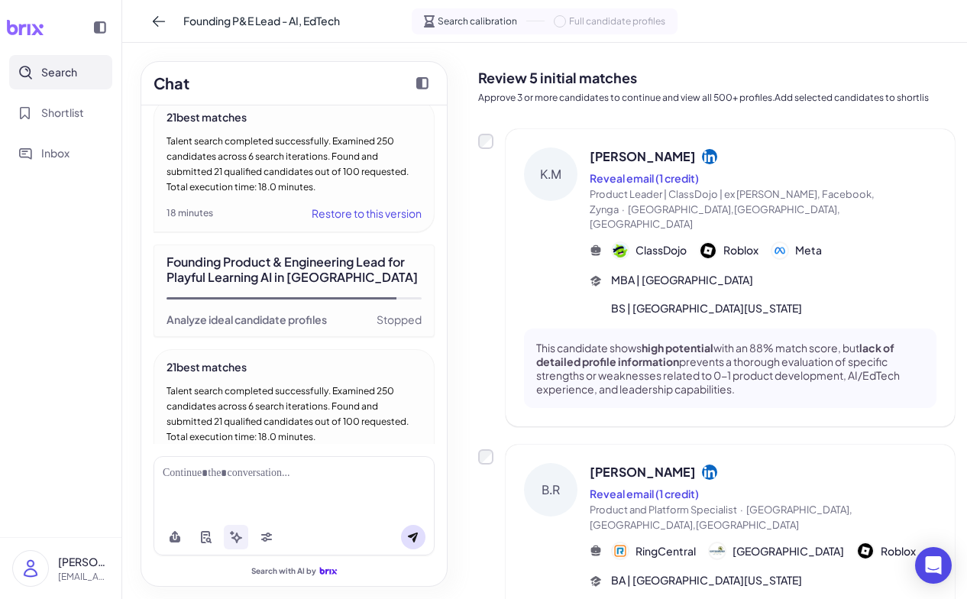
scroll to position [3210, 0]
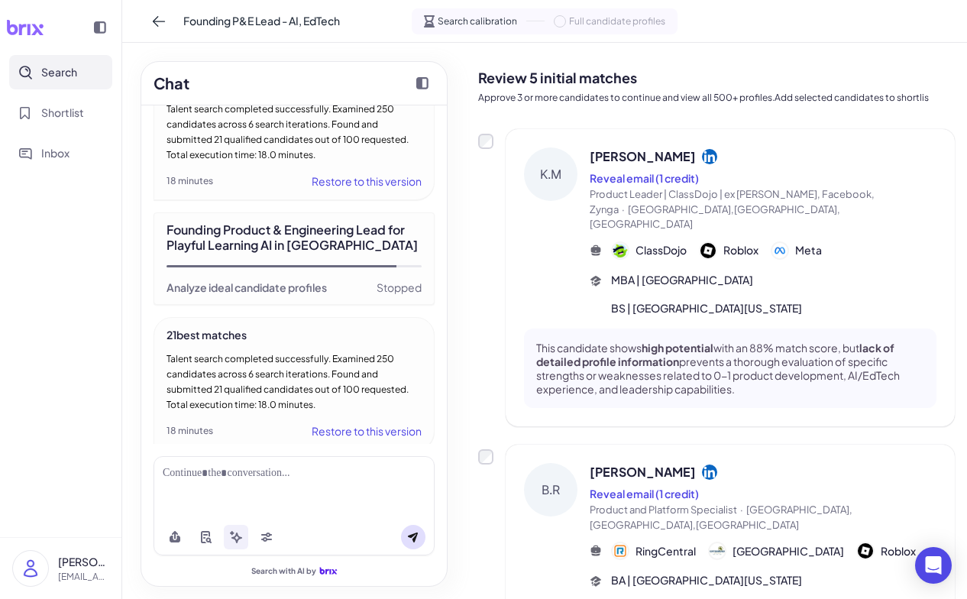
click at [370, 402] on div "21 best matches Talent search completed successfully. Examined 250 candidates a…" at bounding box center [293, 383] width 281 height 133
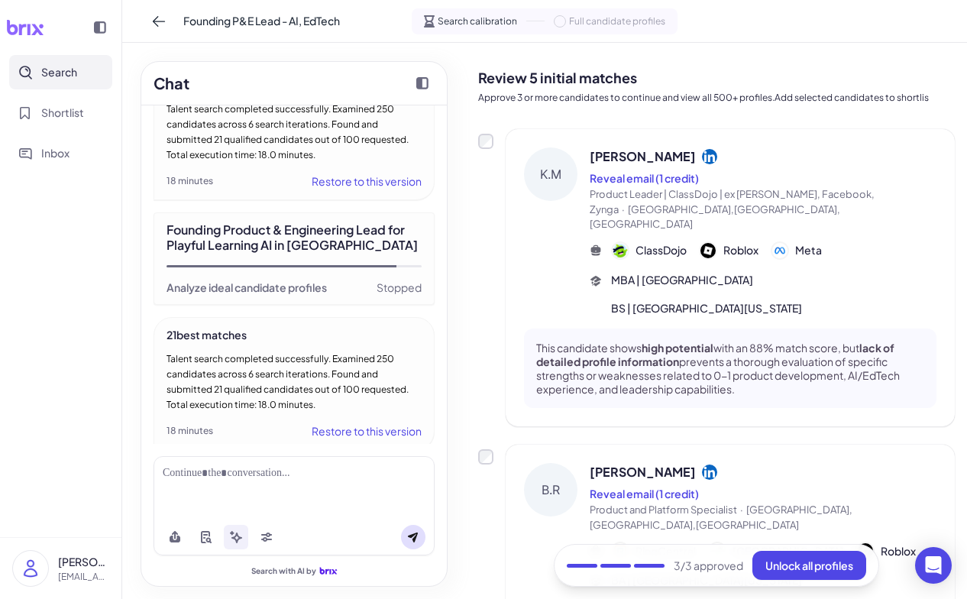
click at [323, 226] on div "Founding Product & Engineering Lead for Playful Learning AI in [GEOGRAPHIC_DATA]" at bounding box center [293, 237] width 255 height 31
click at [363, 391] on div "Talent search completed successfully. Examined 250 candidates across 6 search i…" at bounding box center [293, 381] width 255 height 61
click at [374, 421] on div "Restore to this version" at bounding box center [367, 430] width 110 height 18
click at [394, 421] on div "Restore to this version" at bounding box center [367, 430] width 110 height 18
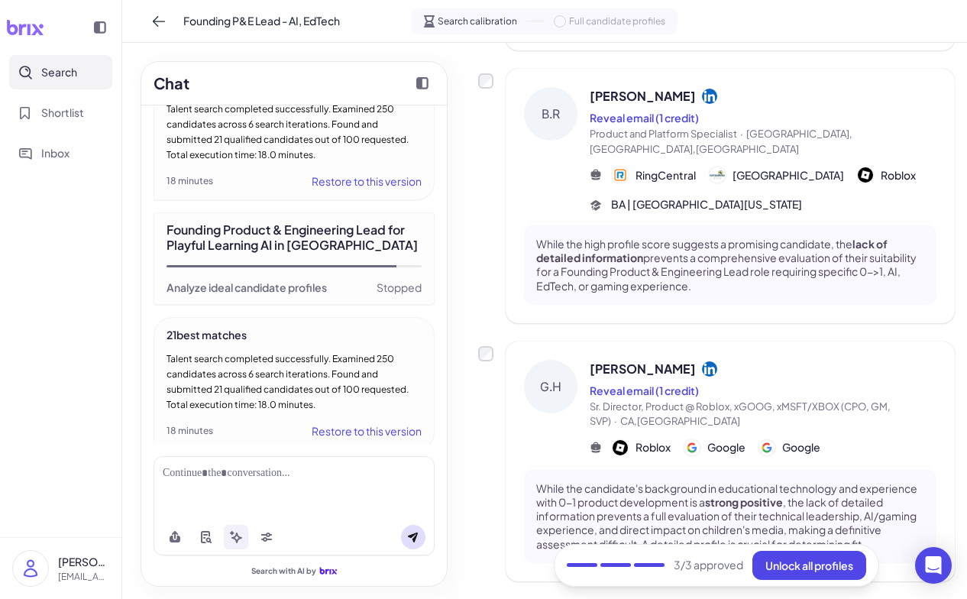
scroll to position [653, 0]
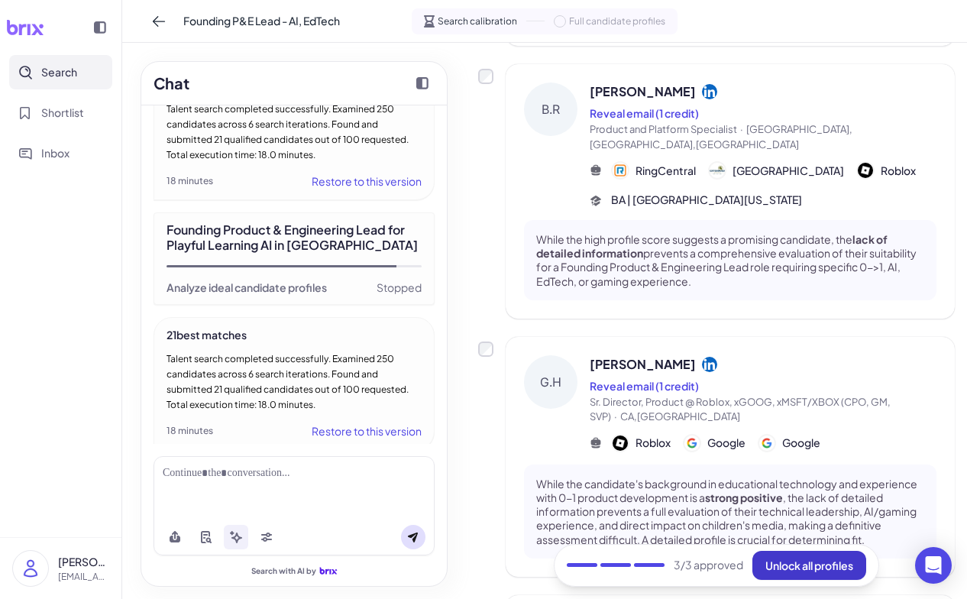
click at [822, 576] on button "Unlock all profiles" at bounding box center [809, 564] width 114 height 29
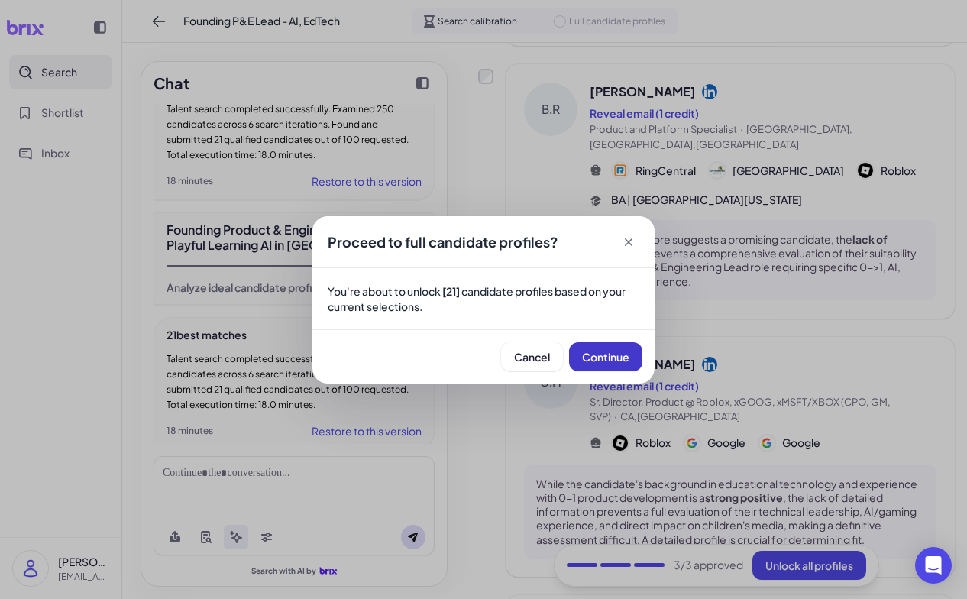
click at [604, 354] on span "Continue" at bounding box center [605, 357] width 47 height 14
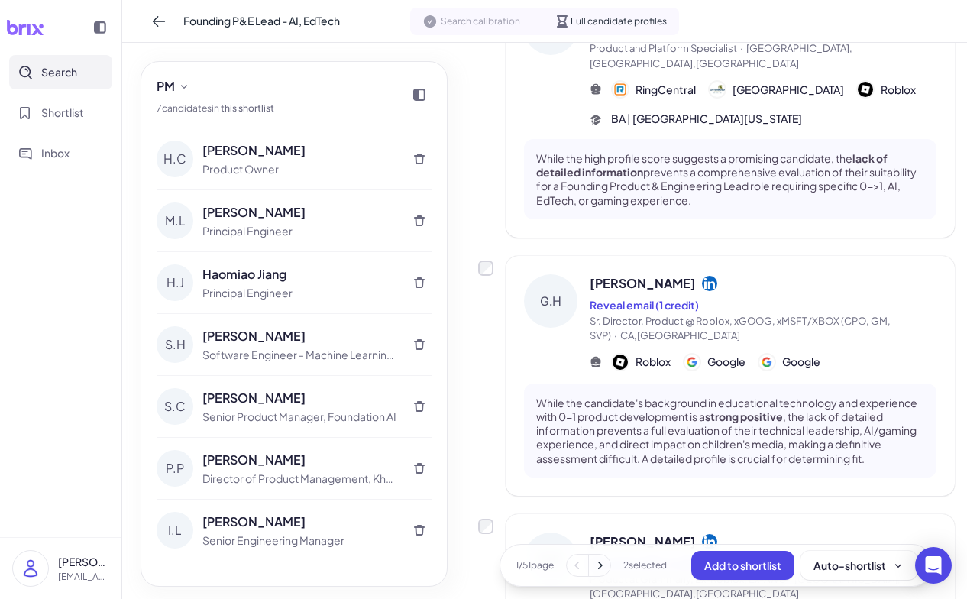
scroll to position [0, 0]
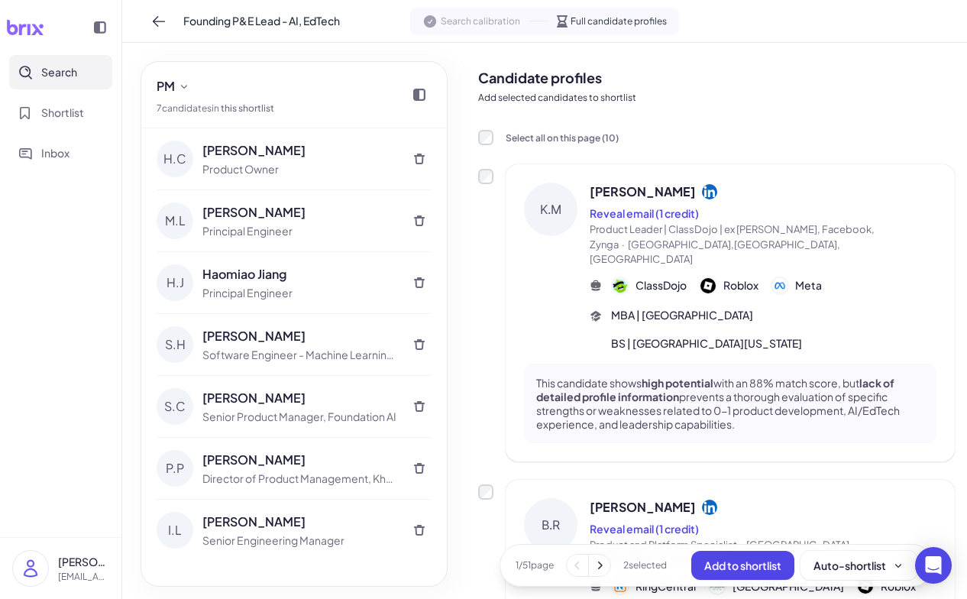
click at [643, 189] on span "[PERSON_NAME]" at bounding box center [642, 191] width 106 height 18
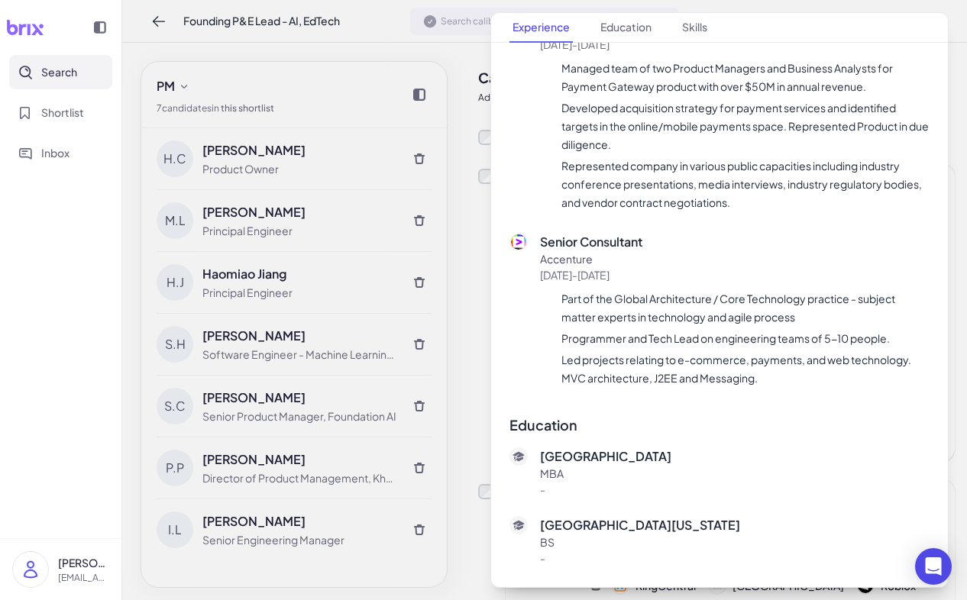
scroll to position [2519, 0]
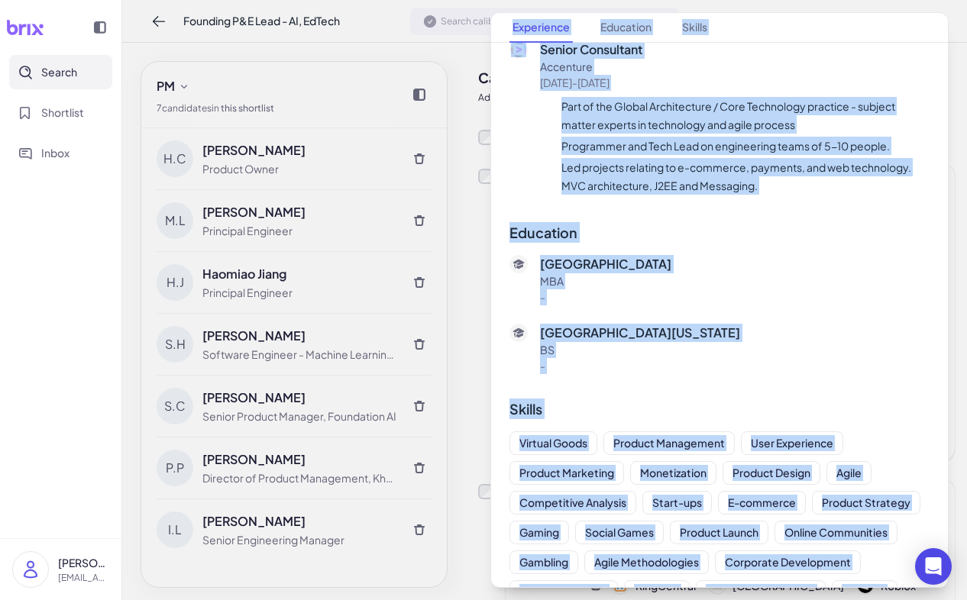
drag, startPoint x: 513, startPoint y: 106, endPoint x: 886, endPoint y: 566, distance: 591.7
click at [886, 566] on div "[PERSON_NAME] Reveal email (1 credit) Product Leader | ClassDojo | ex Roblox, F…" at bounding box center [719, 300] width 457 height 574
copy div "Lorem Ipsum Dolors ametc (8 adipis) Elitsed Doeius | TempoRinc | ut Labore, Etd…"
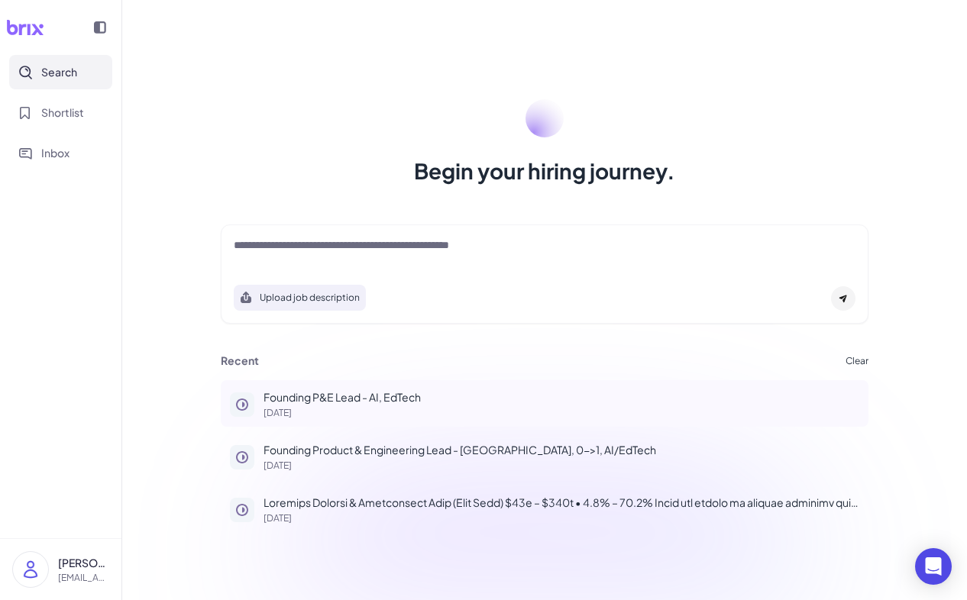
click at [376, 413] on p "[DATE]" at bounding box center [561, 412] width 596 height 9
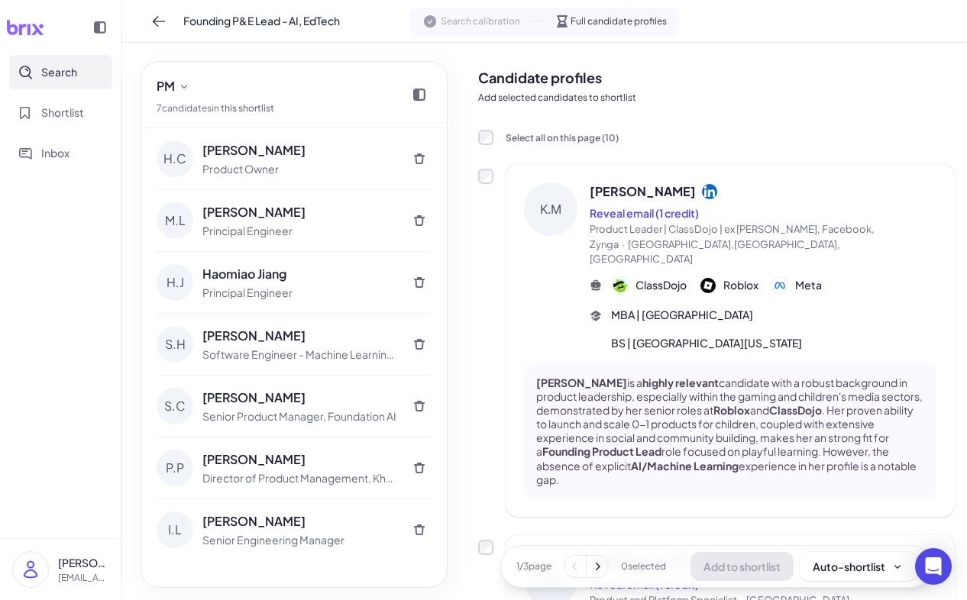
click at [67, 69] on span "Search" at bounding box center [59, 72] width 36 height 16
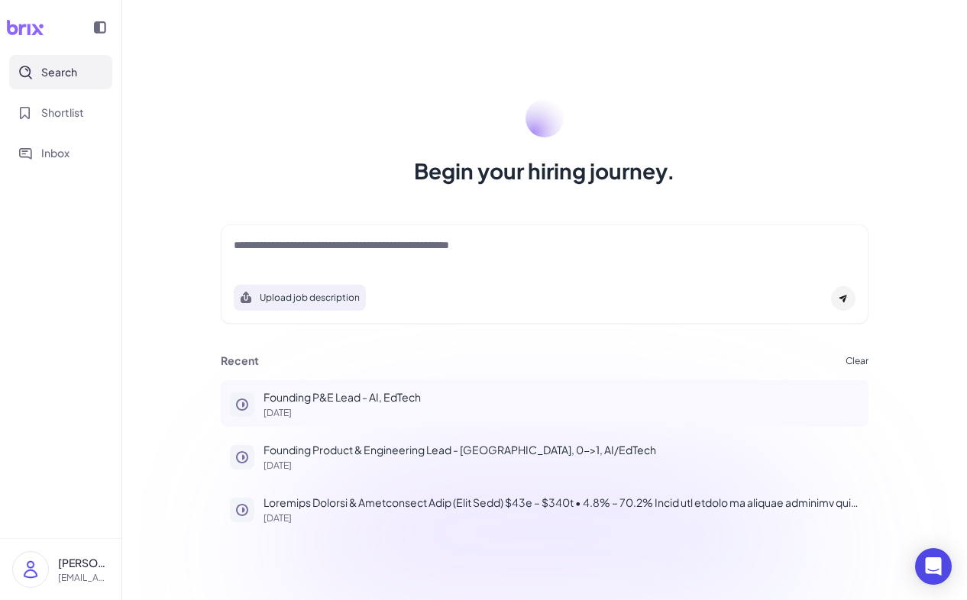
click at [360, 411] on p "[DATE]" at bounding box center [561, 412] width 596 height 9
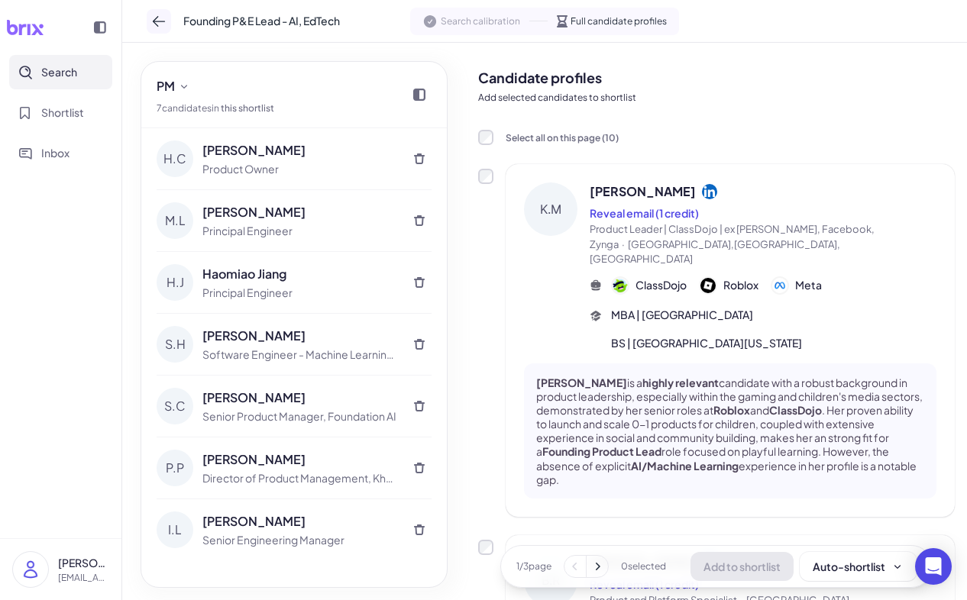
click at [158, 20] on icon at bounding box center [158, 21] width 15 height 15
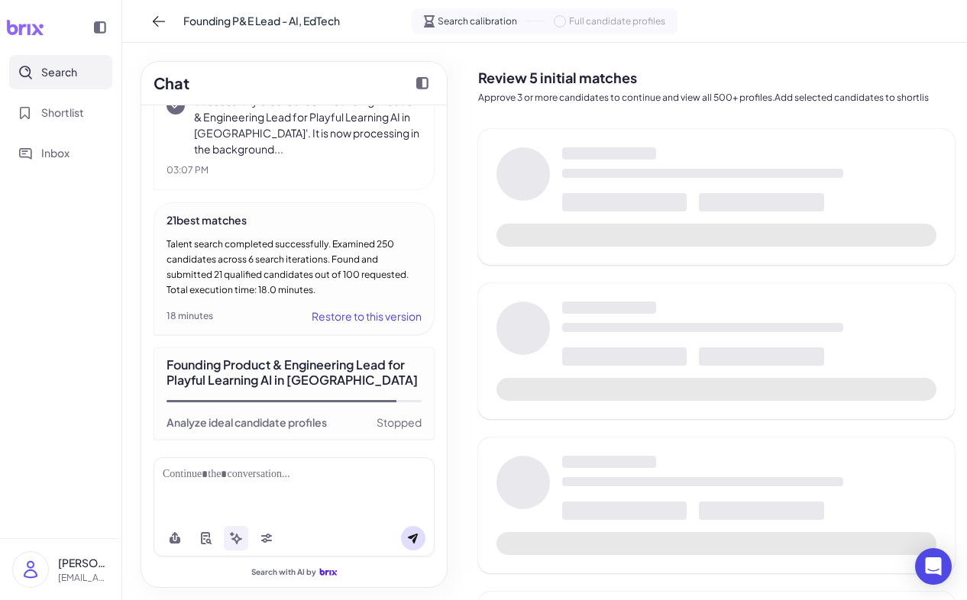
scroll to position [3208, 0]
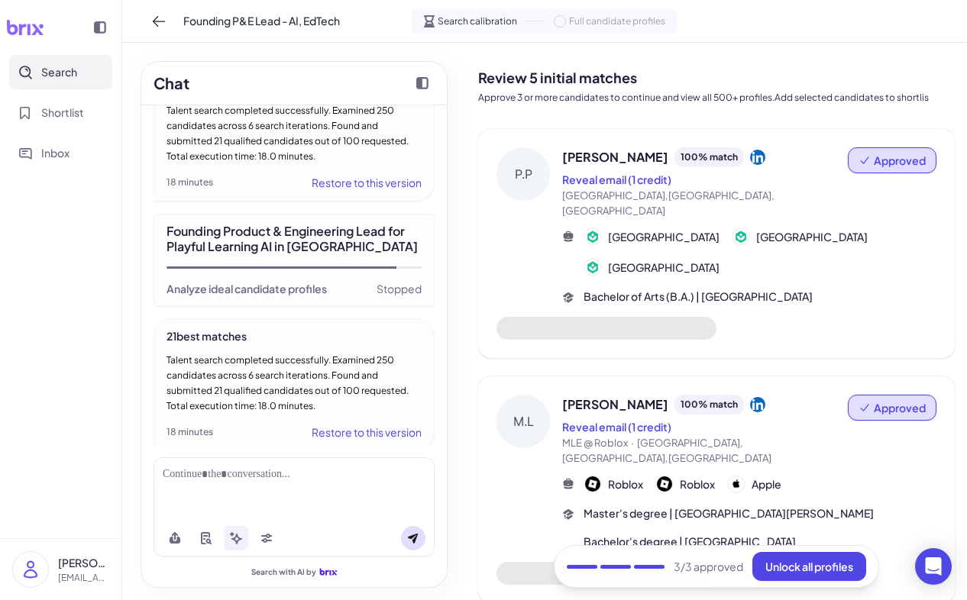
click at [353, 376] on div "Talent search completed successfully. Examined 250 candidates across 6 search i…" at bounding box center [293, 383] width 255 height 61
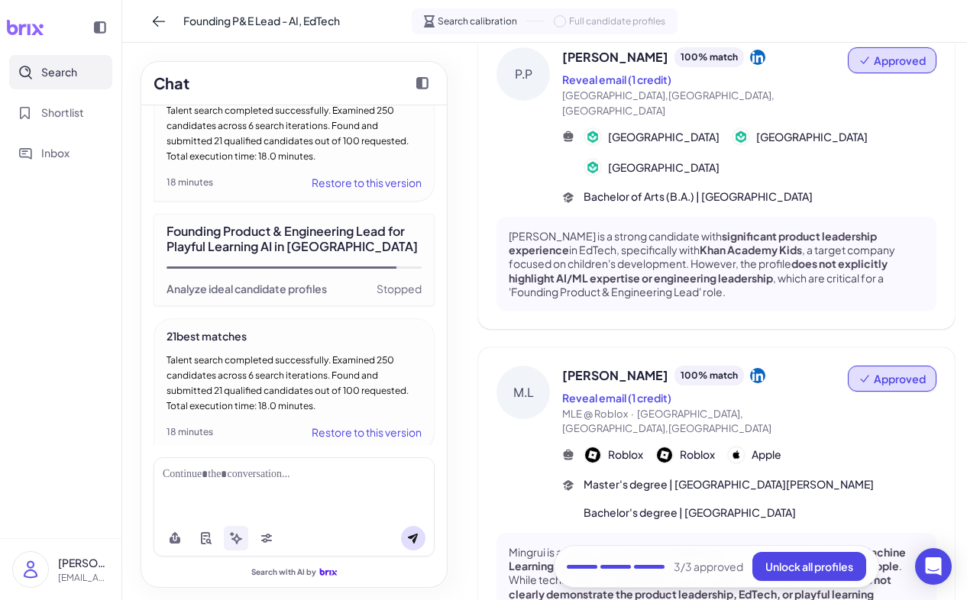
scroll to position [0, 0]
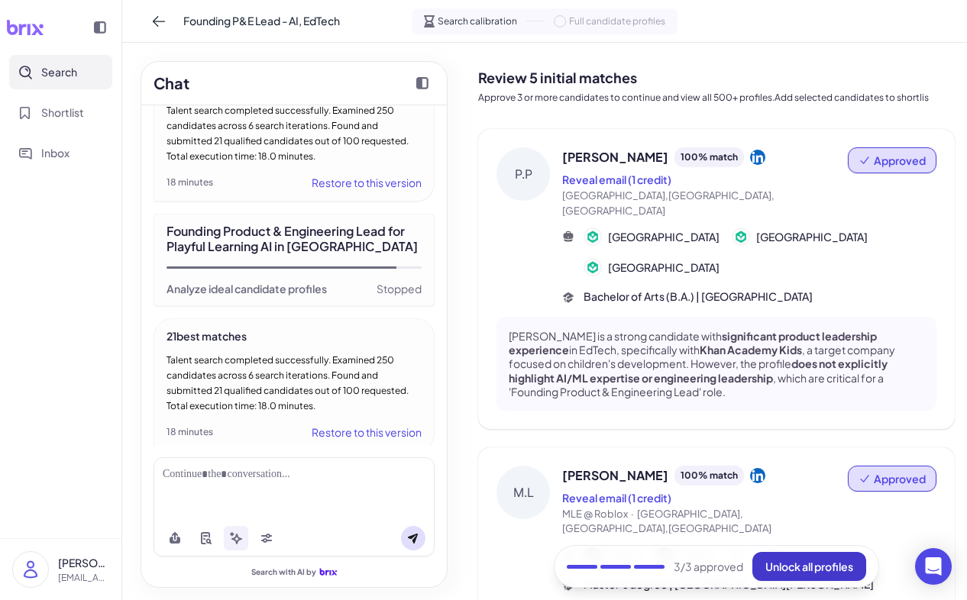
click at [783, 556] on button "Unlock all profiles" at bounding box center [809, 566] width 114 height 29
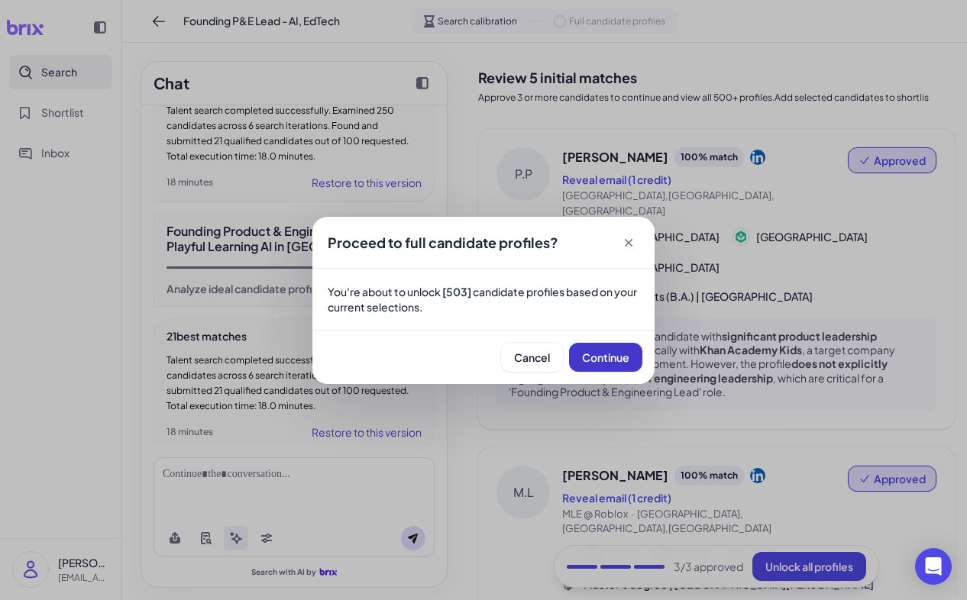
click at [604, 357] on span "Continue" at bounding box center [605, 357] width 47 height 14
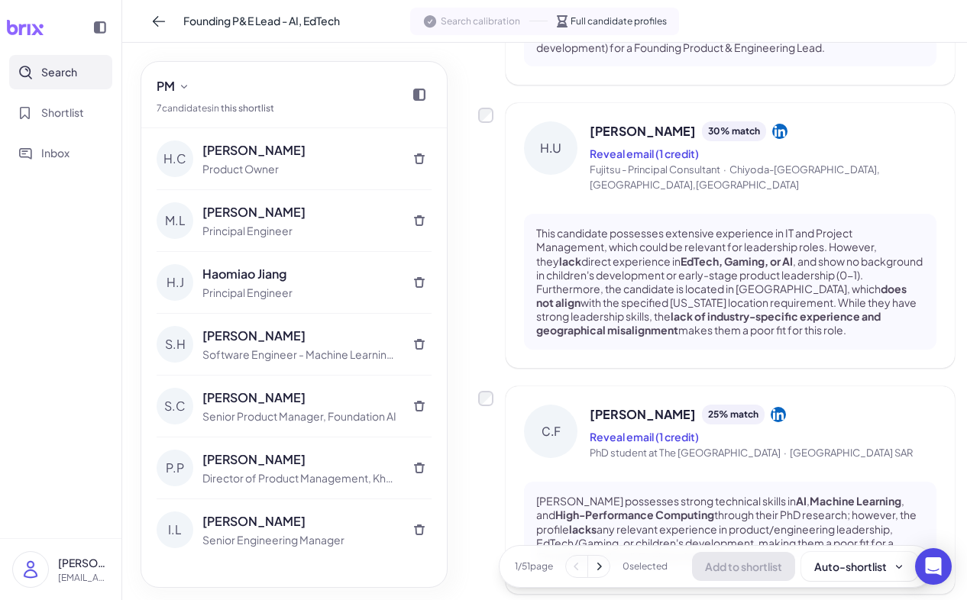
scroll to position [2211, 0]
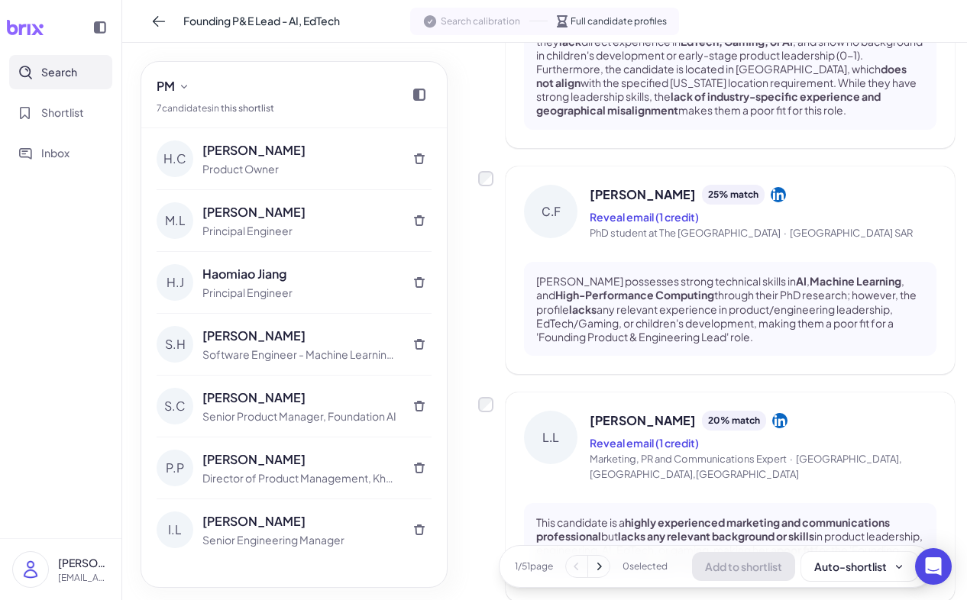
click at [595, 560] on icon at bounding box center [598, 566] width 15 height 15
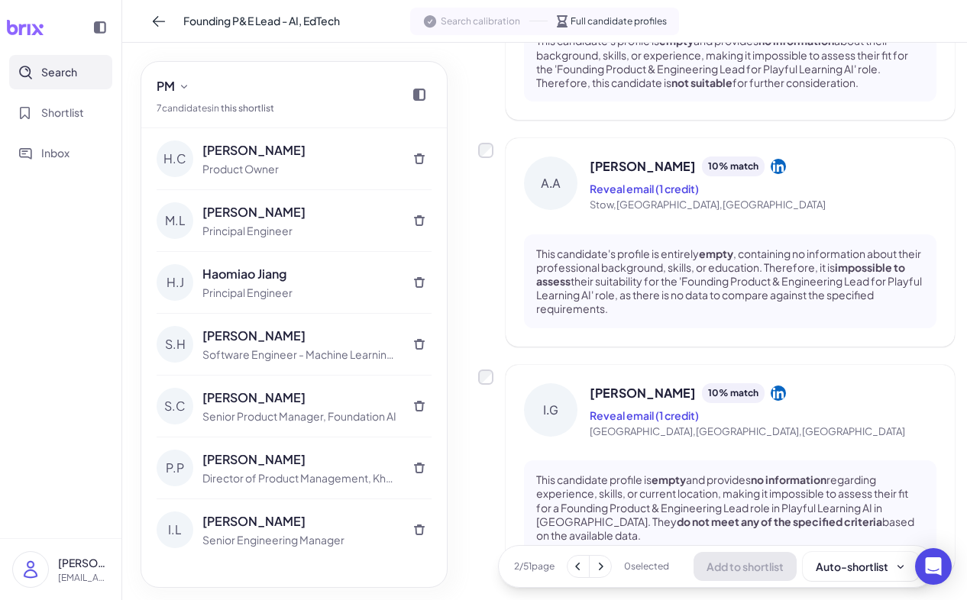
click at [579, 568] on icon at bounding box center [577, 566] width 15 height 15
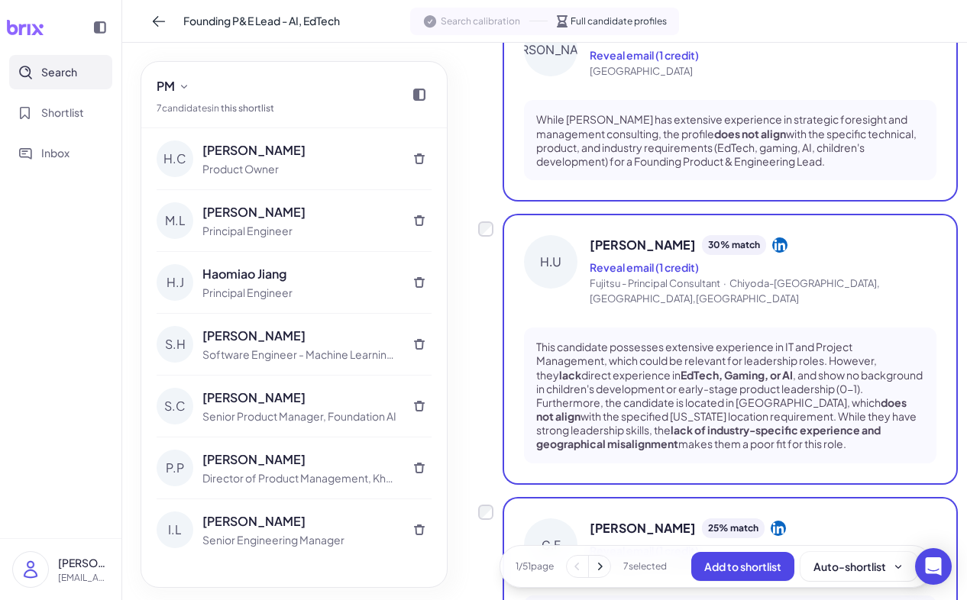
scroll to position [2211, 0]
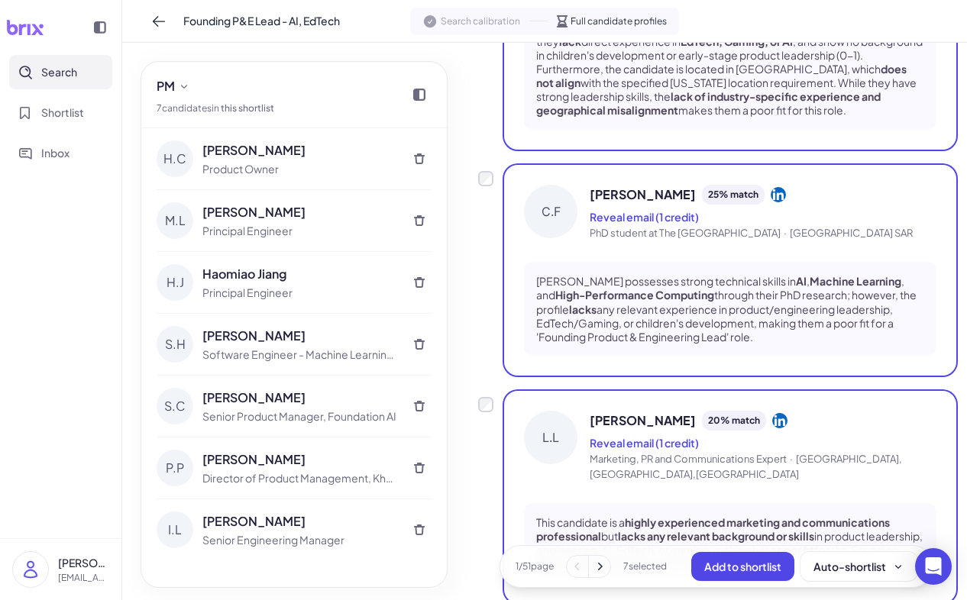
click at [599, 564] on icon at bounding box center [600, 567] width 5 height 8
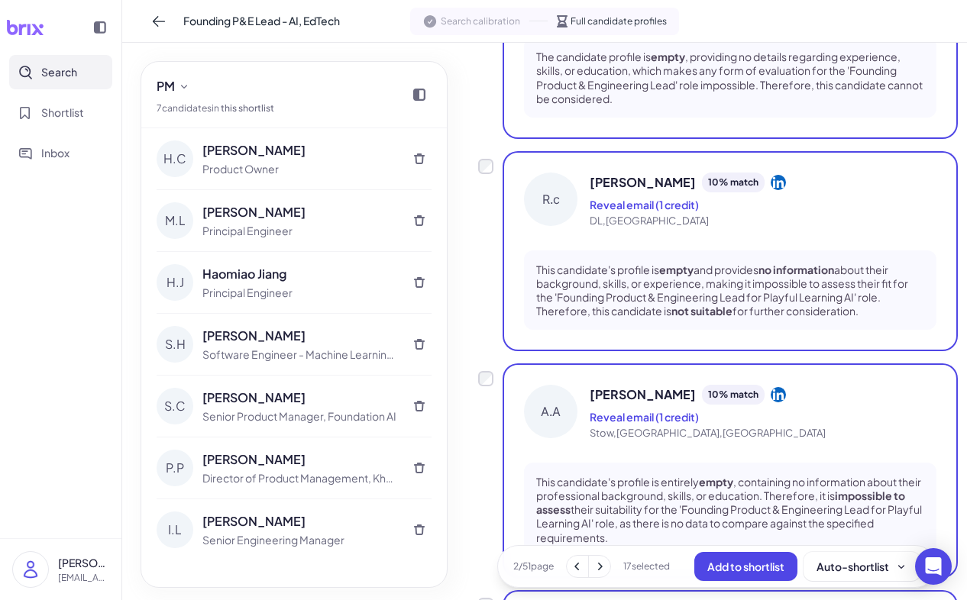
scroll to position [1842, 0]
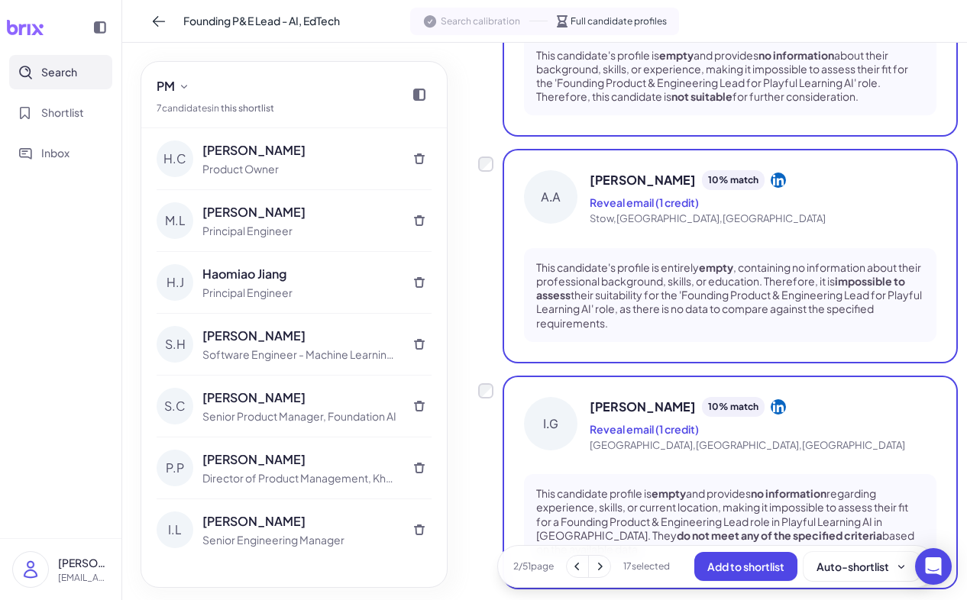
click at [605, 563] on icon at bounding box center [599, 566] width 15 height 15
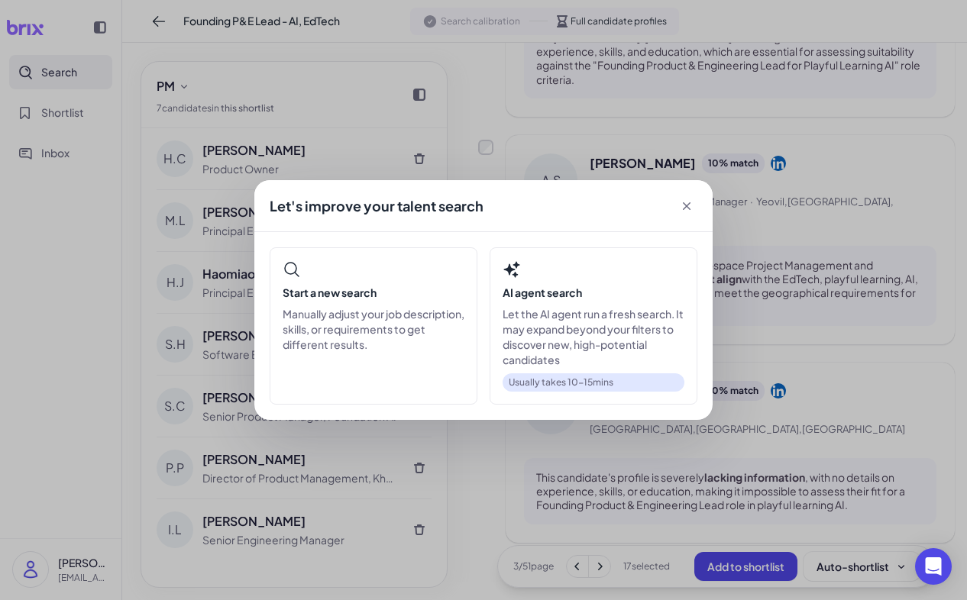
scroll to position [1800, 0]
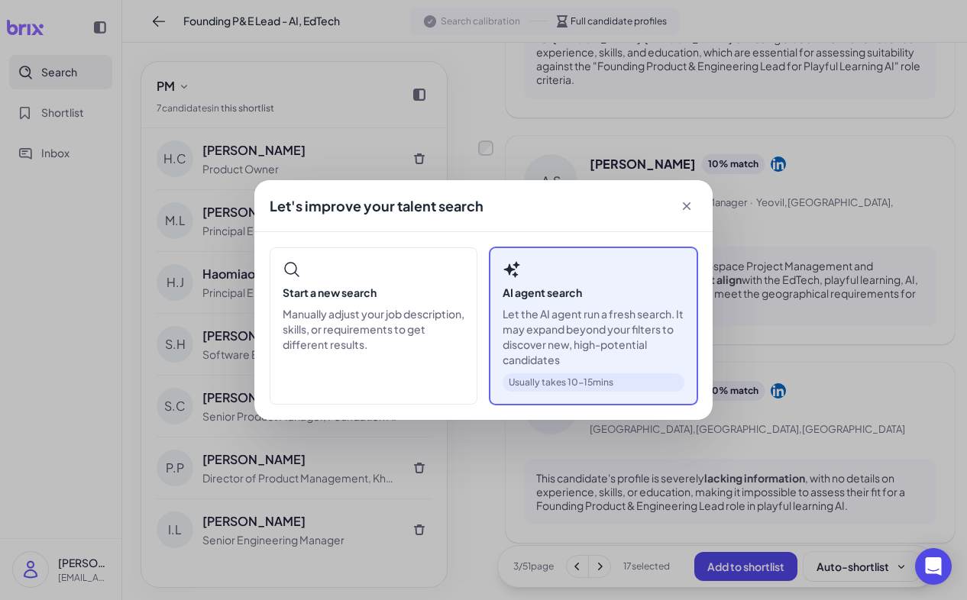
click at [605, 310] on p "Let the AI agent run a fresh search. It may expand beyond your filters to disco…" at bounding box center [593, 336] width 182 height 61
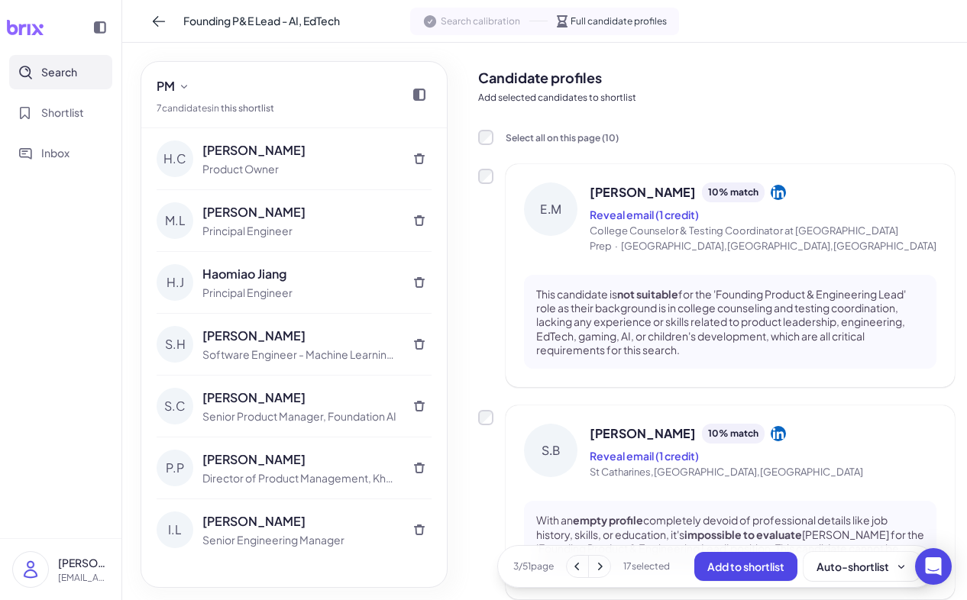
scroll to position [5, 0]
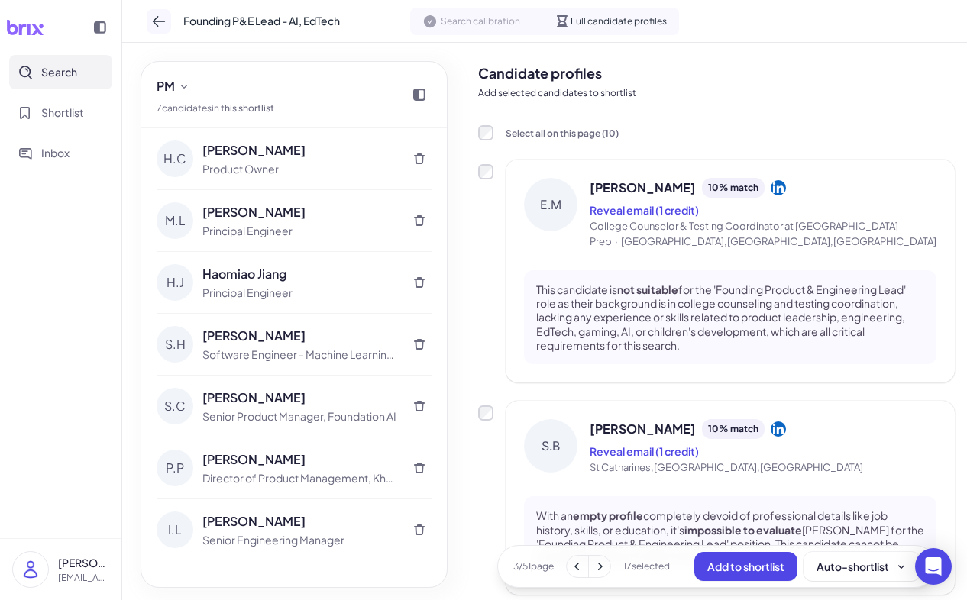
click at [155, 21] on icon at bounding box center [158, 21] width 15 height 15
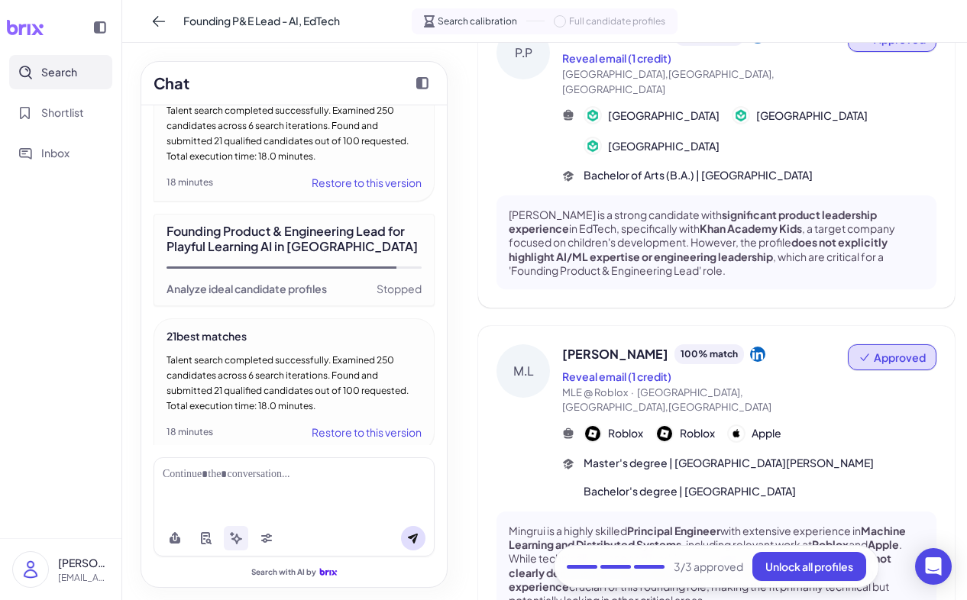
scroll to position [0, 0]
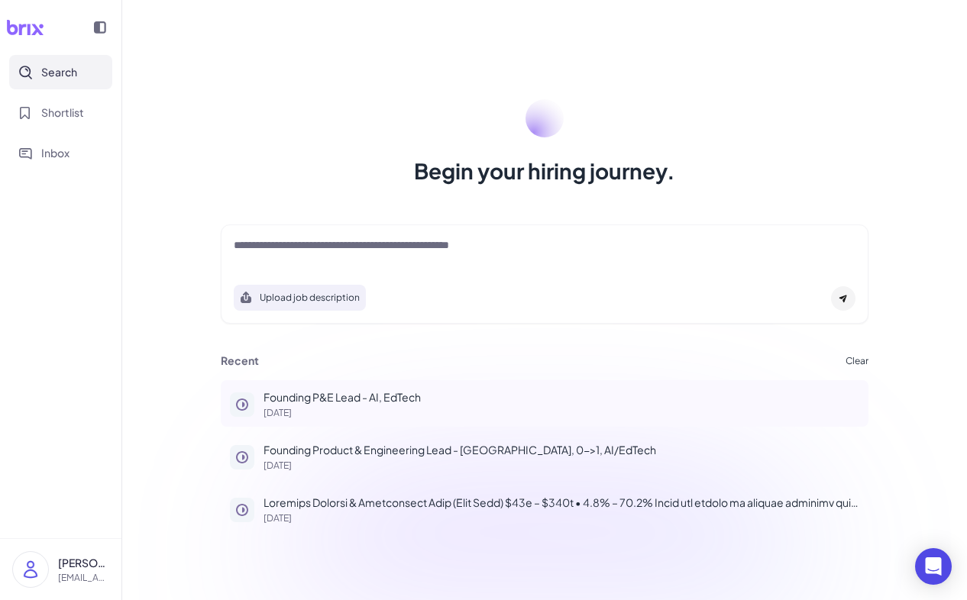
click at [350, 413] on p "[DATE]" at bounding box center [561, 412] width 596 height 9
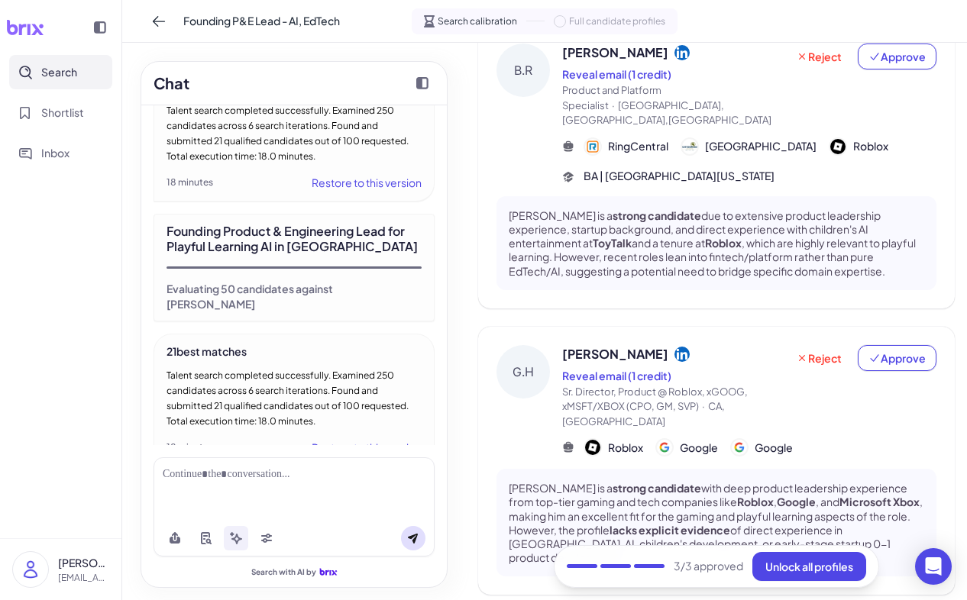
scroll to position [464, 0]
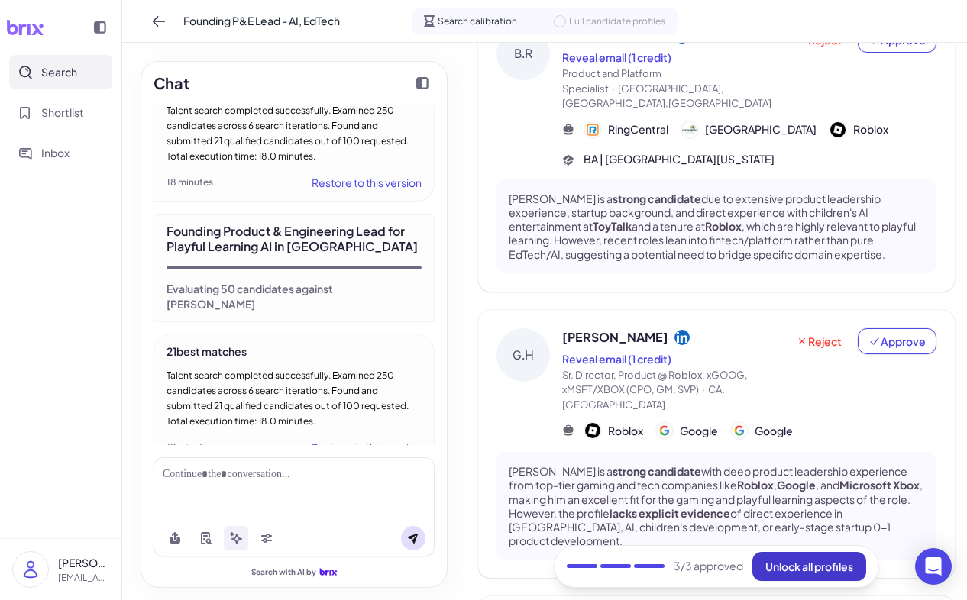
click at [795, 565] on span "Unlock all profiles" at bounding box center [809, 567] width 88 height 14
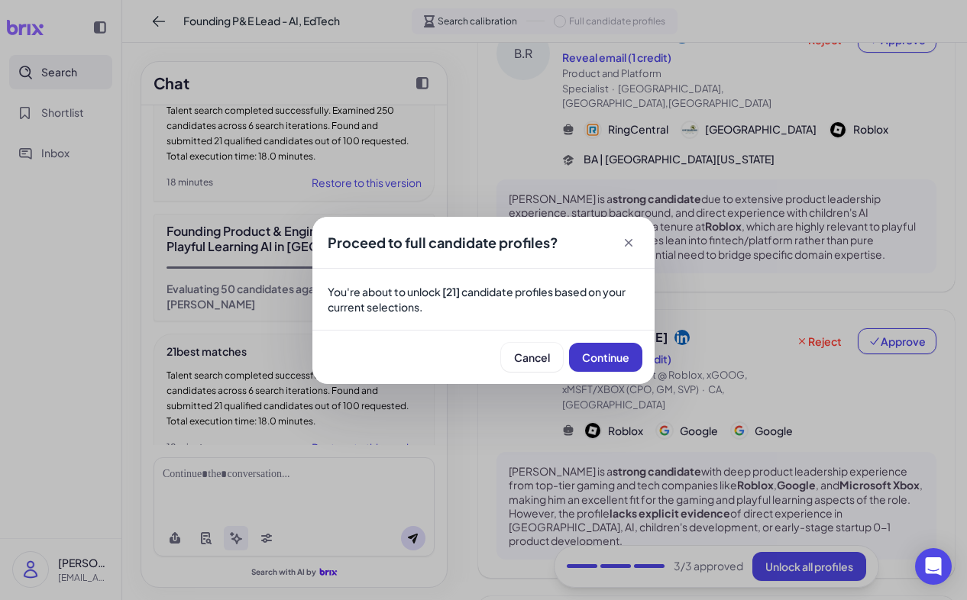
click at [582, 364] on button "Continue" at bounding box center [605, 357] width 73 height 29
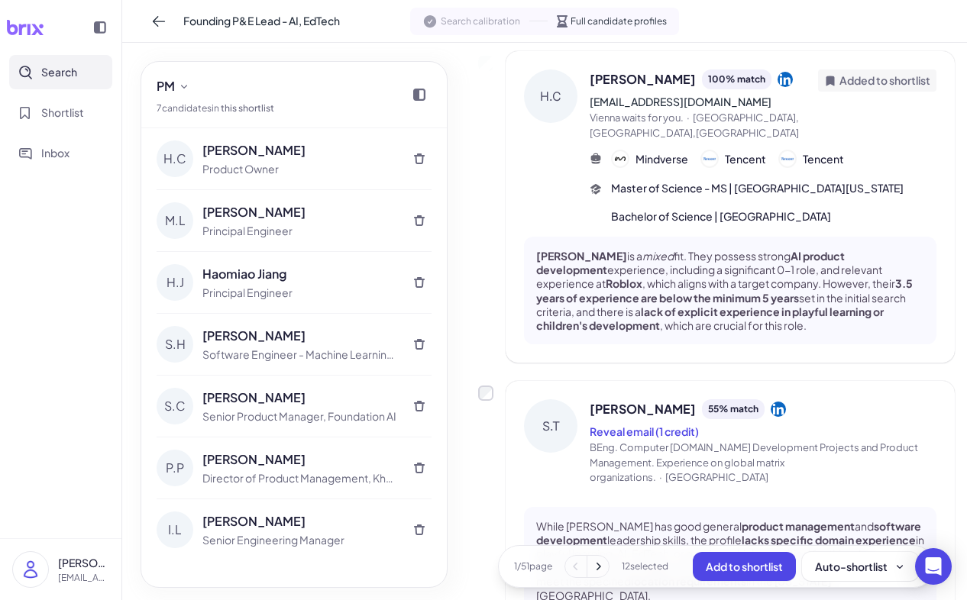
scroll to position [0, 0]
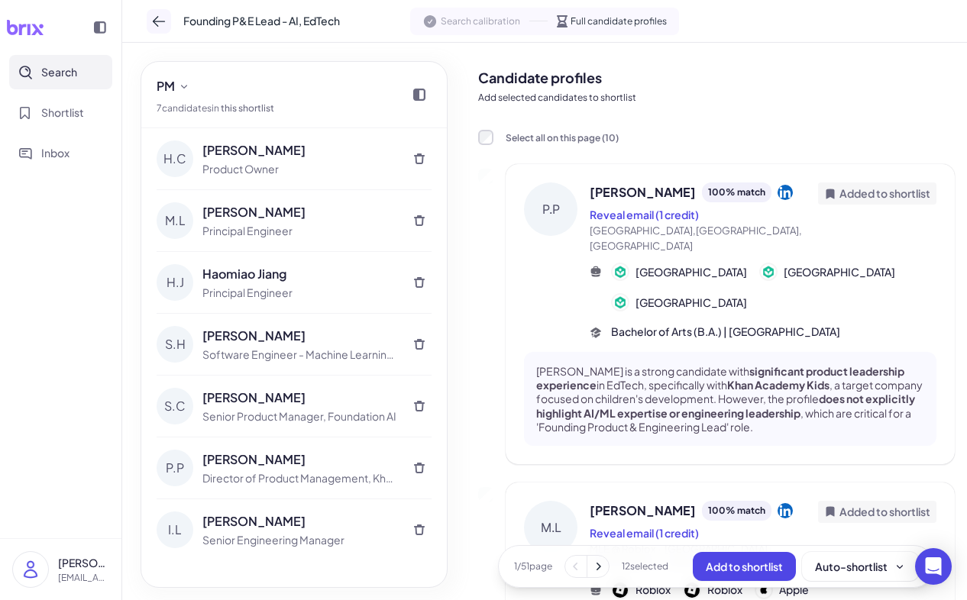
click at [157, 22] on icon at bounding box center [158, 21] width 15 height 15
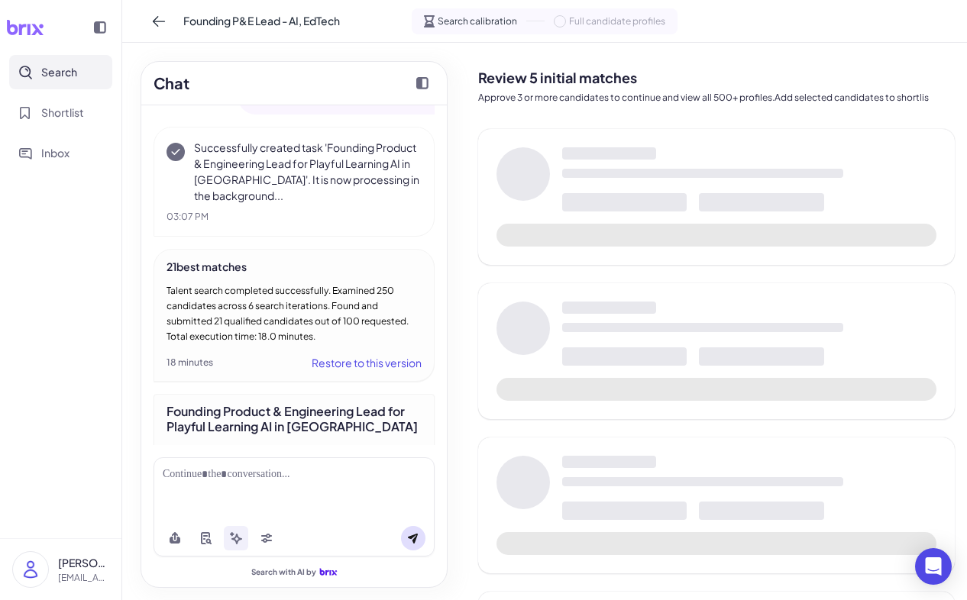
scroll to position [3208, 0]
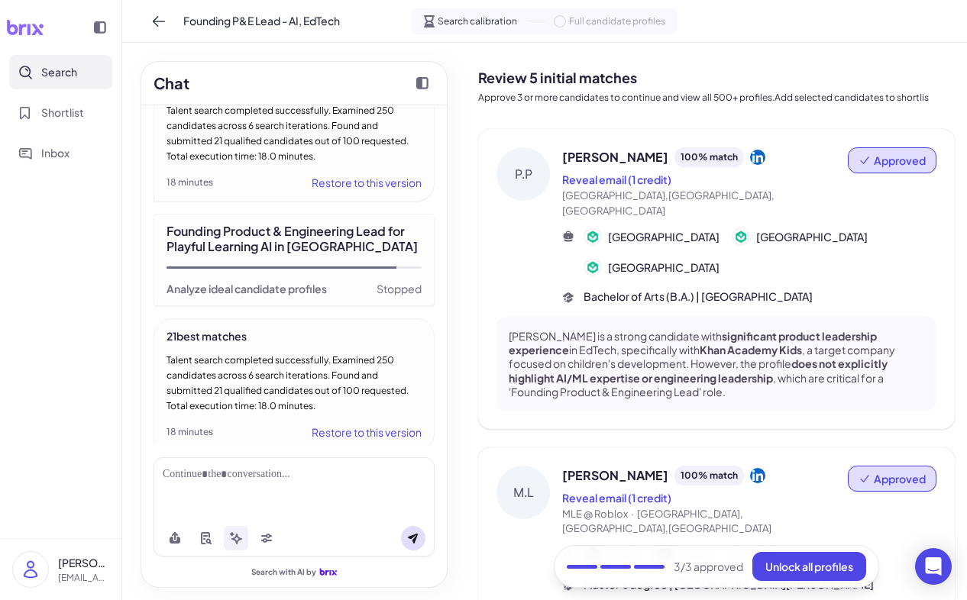
click at [364, 423] on div "Restore to this version" at bounding box center [367, 432] width 110 height 18
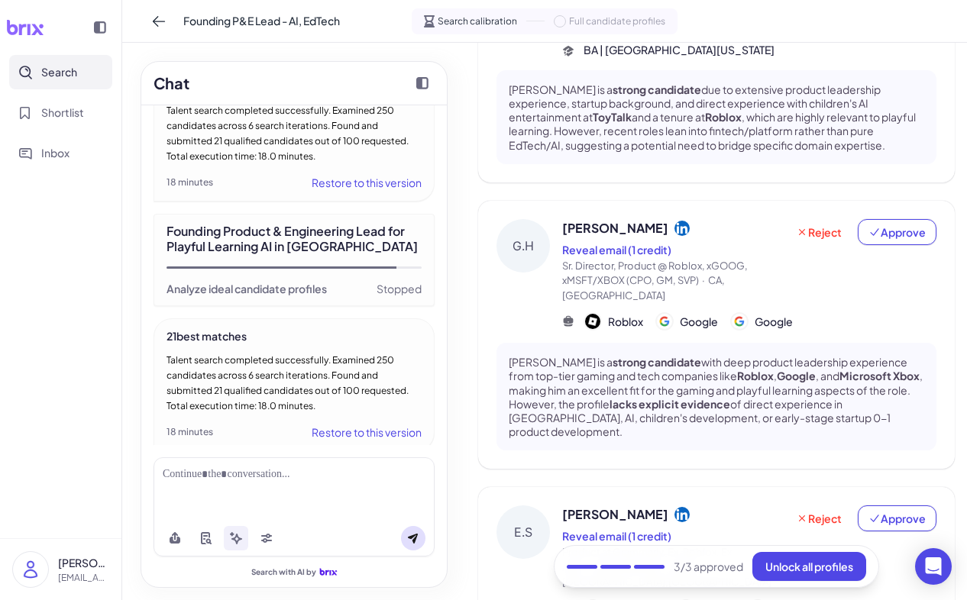
scroll to position [580, 0]
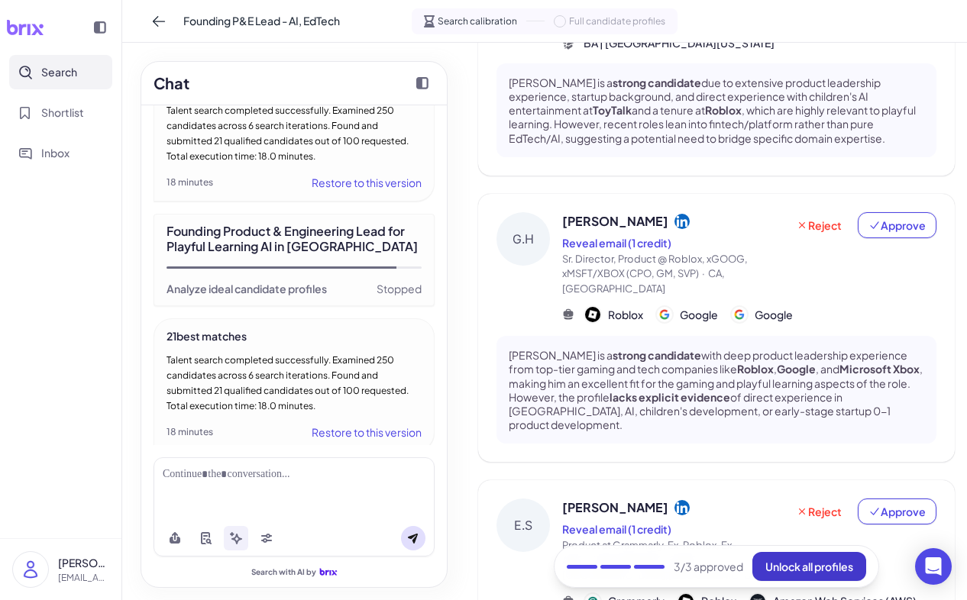
click at [825, 570] on span "Unlock all profiles" at bounding box center [809, 567] width 88 height 14
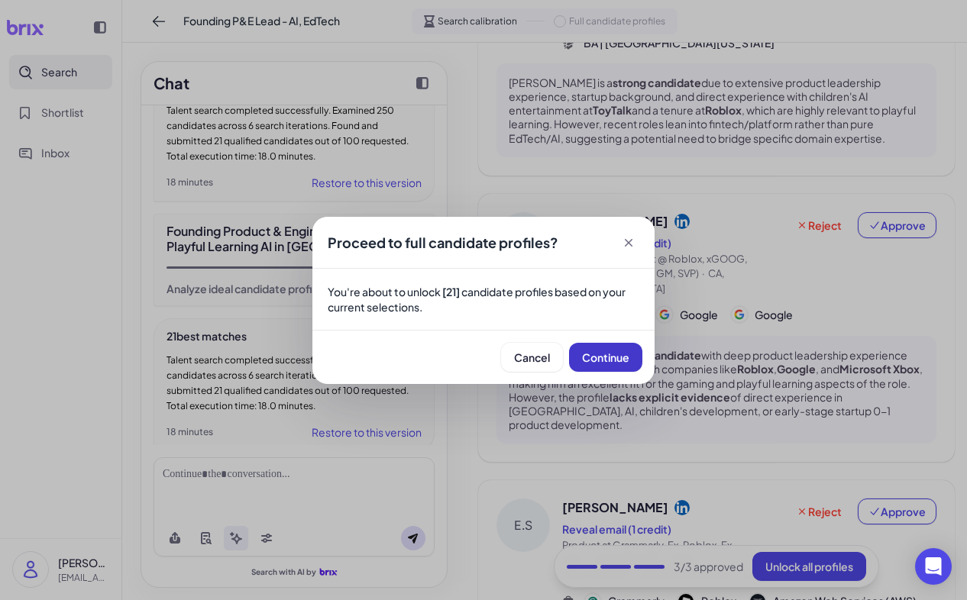
click at [614, 355] on span "Continue" at bounding box center [605, 357] width 47 height 14
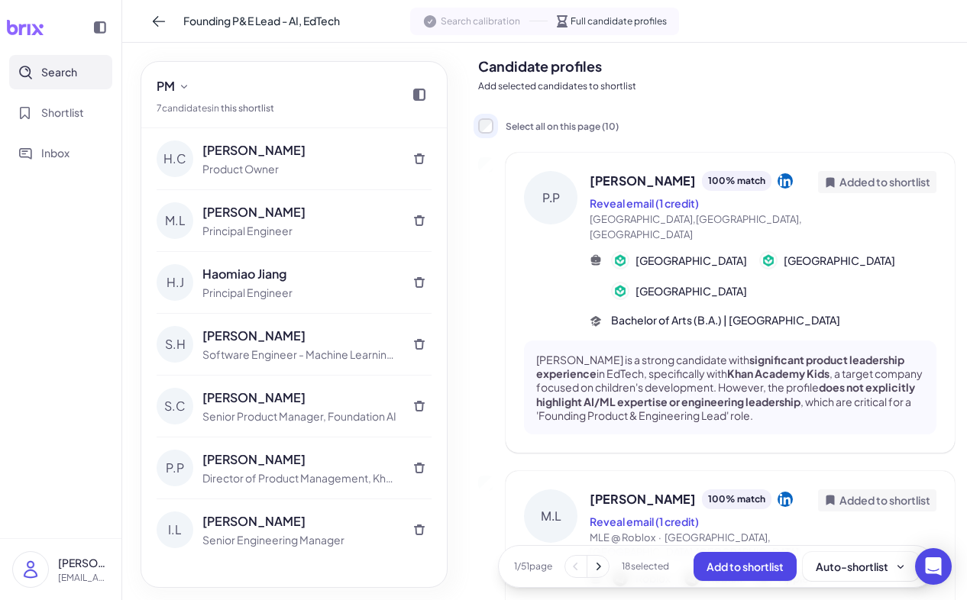
scroll to position [21, 0]
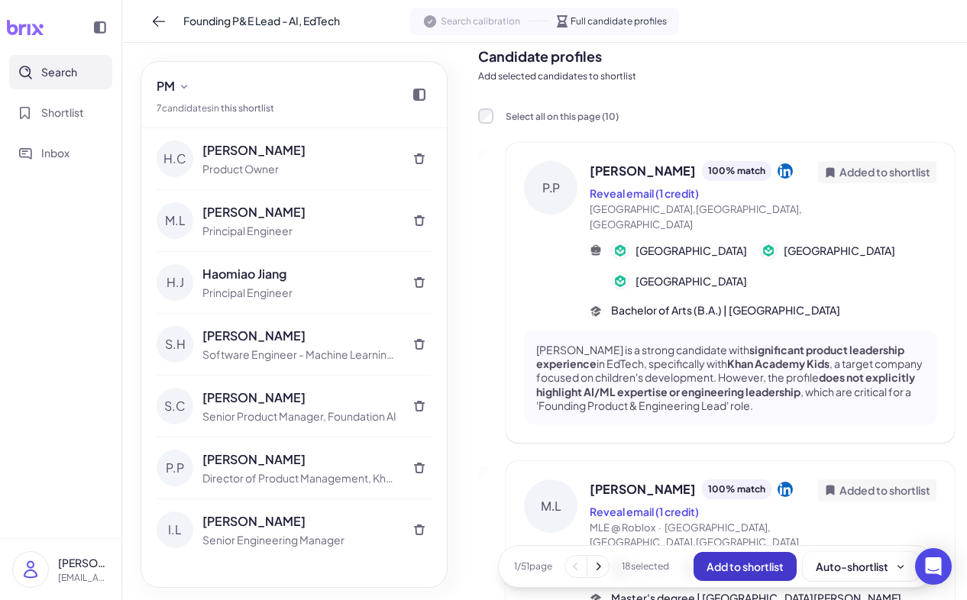
click at [751, 560] on span "Add to shortlist" at bounding box center [744, 567] width 77 height 14
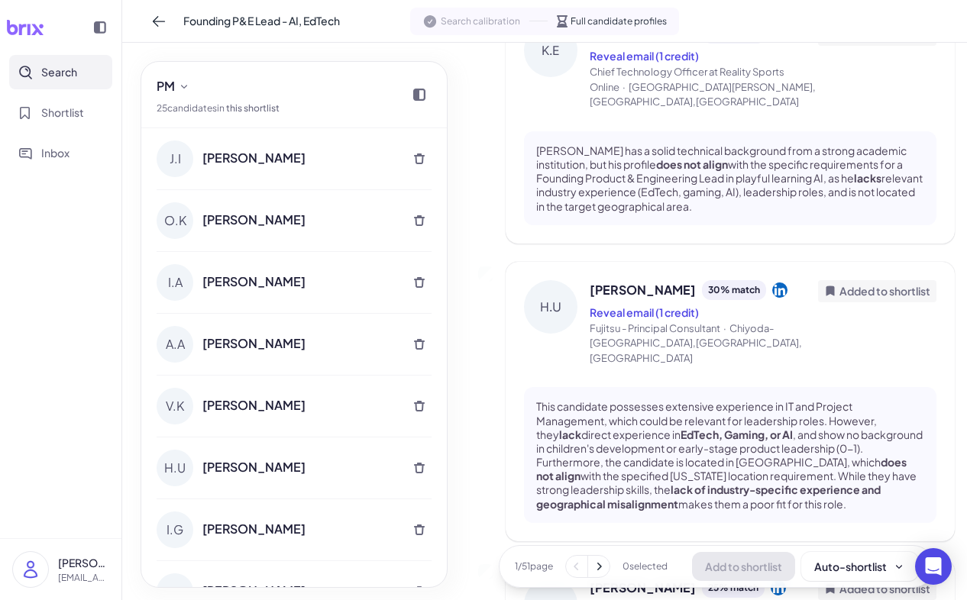
scroll to position [2270, 0]
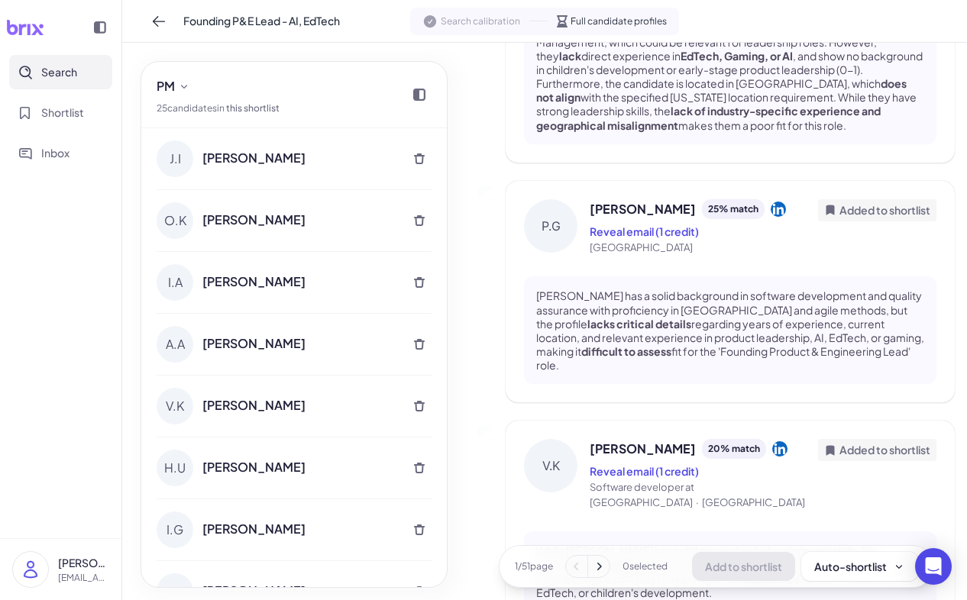
click at [593, 567] on icon at bounding box center [598, 566] width 15 height 15
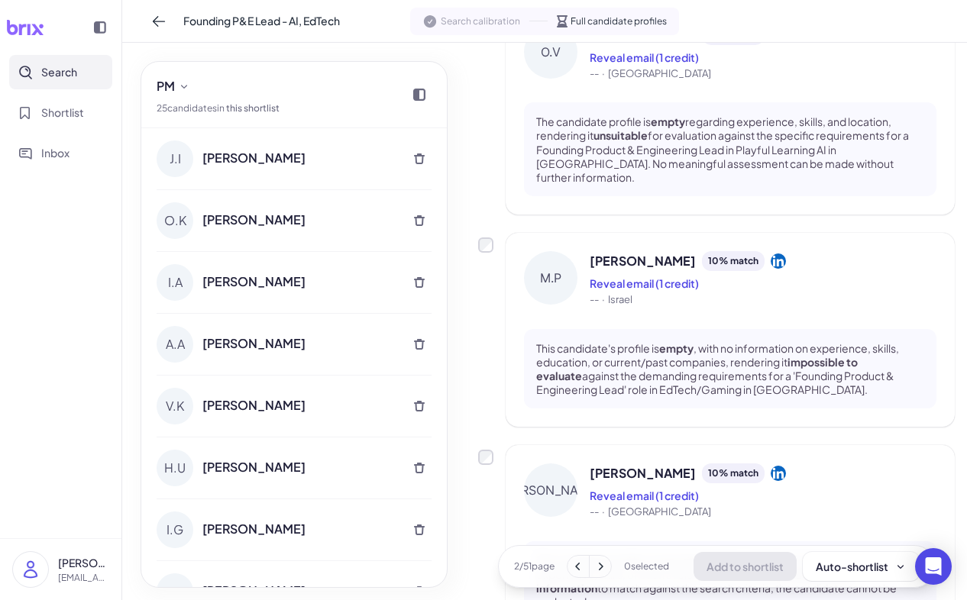
scroll to position [1802, 0]
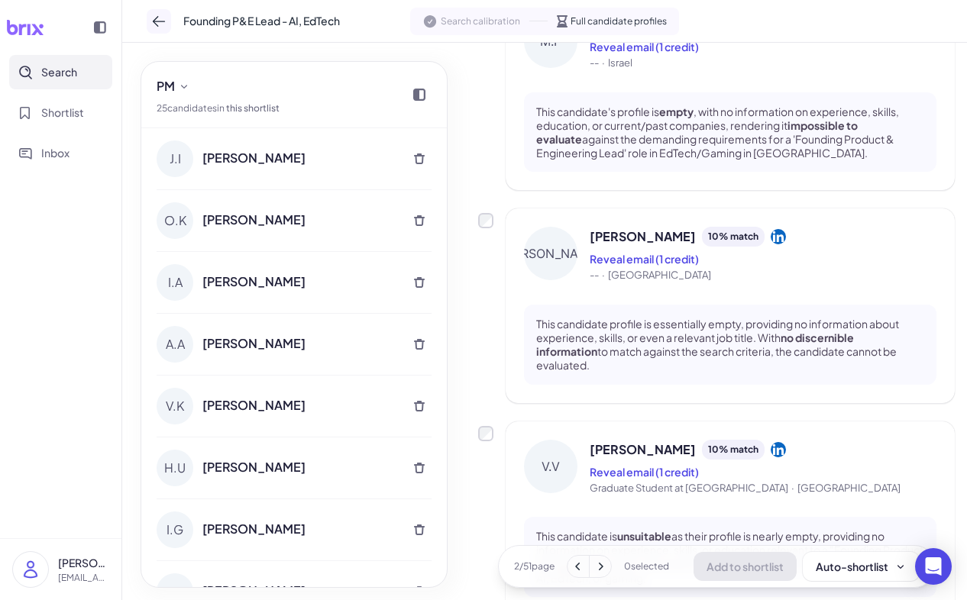
click at [163, 19] on icon at bounding box center [158, 21] width 15 height 15
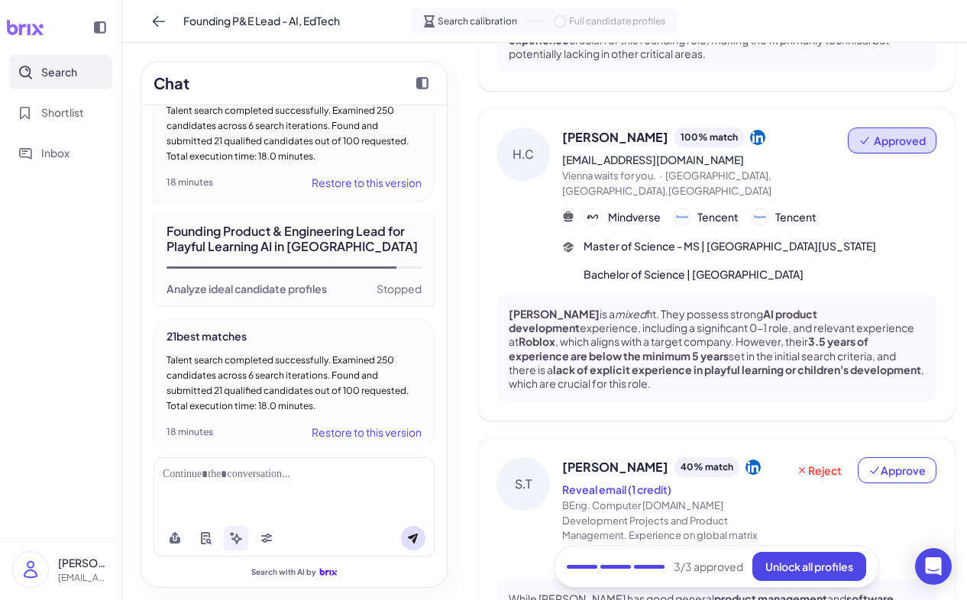
scroll to position [973, 0]
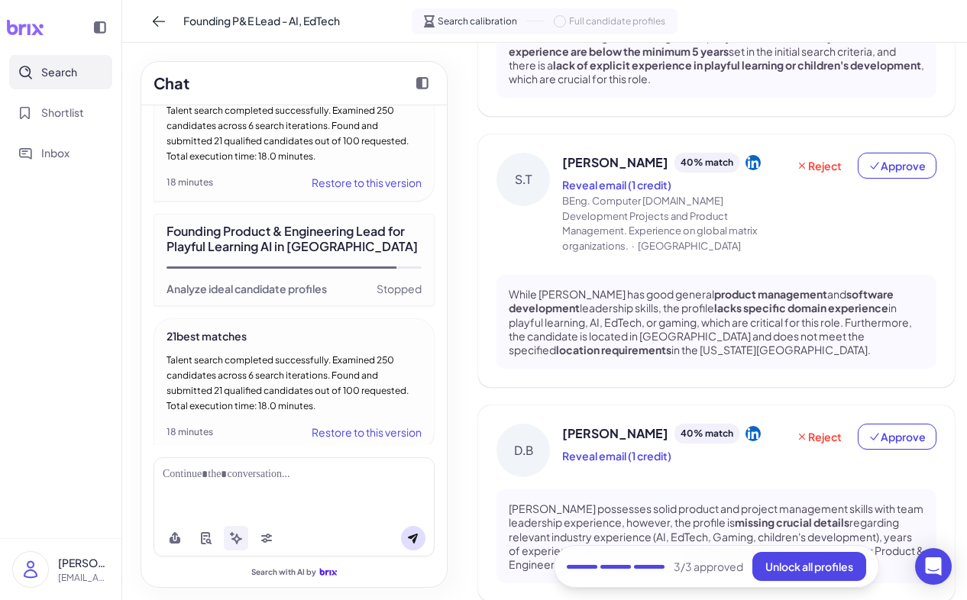
click at [397, 281] on div "Stopped" at bounding box center [398, 288] width 45 height 15
click at [370, 233] on div "Founding Product & Engineering Lead for Playful Learning AI in [GEOGRAPHIC_DATA]" at bounding box center [293, 239] width 255 height 31
click at [376, 423] on div "Restore to this version" at bounding box center [367, 432] width 110 height 18
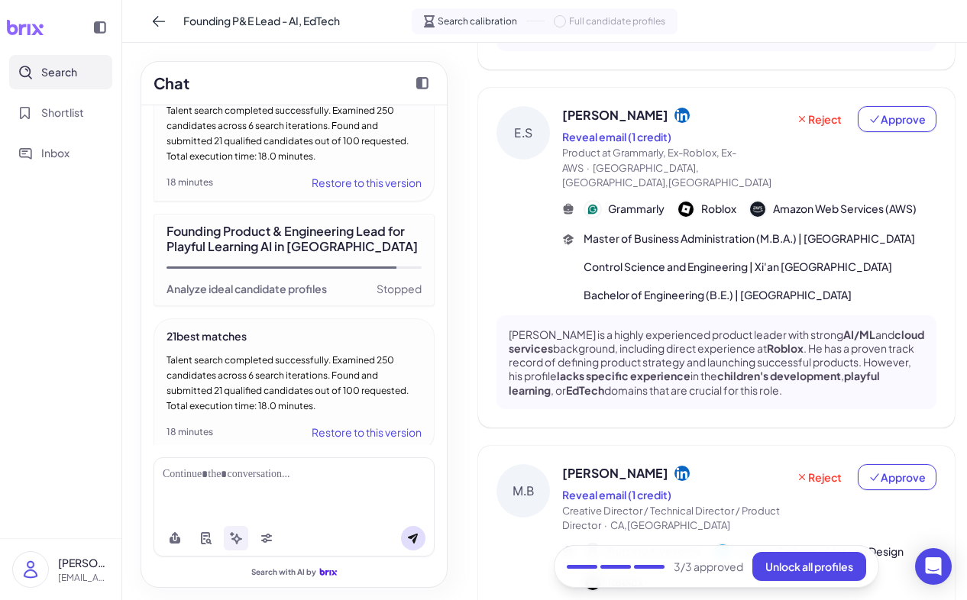
click at [376, 423] on div "Restore to this version" at bounding box center [367, 432] width 110 height 18
click at [208, 358] on div "Talent search completed successfully. Examined 250 candidates across 6 search i…" at bounding box center [293, 383] width 255 height 61
click at [322, 502] on div at bounding box center [293, 488] width 281 height 63
click at [312, 491] on div at bounding box center [293, 488] width 281 height 63
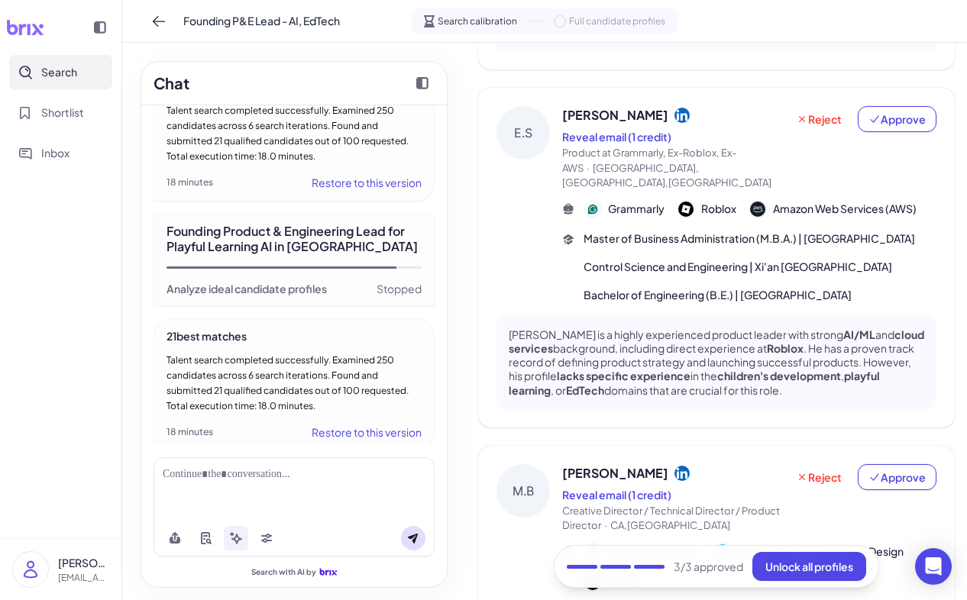
click at [316, 475] on div at bounding box center [294, 474] width 263 height 16
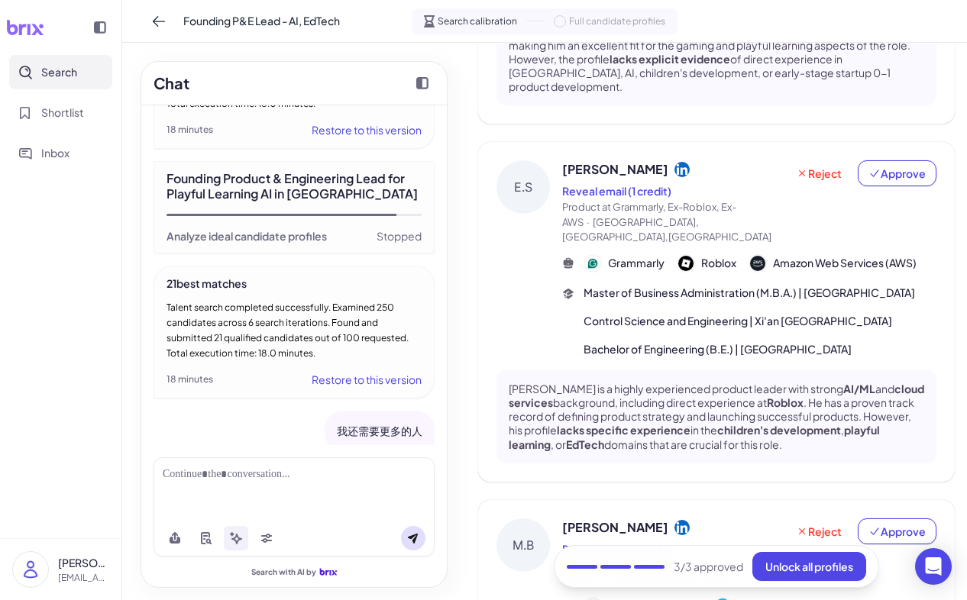
scroll to position [915, 0]
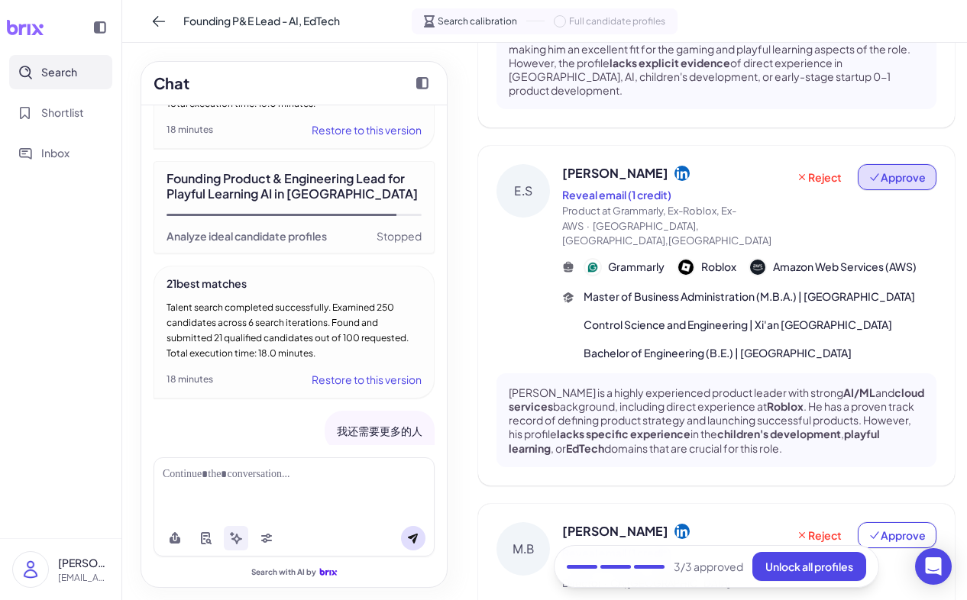
click at [890, 169] on span "Approve" at bounding box center [896, 176] width 57 height 15
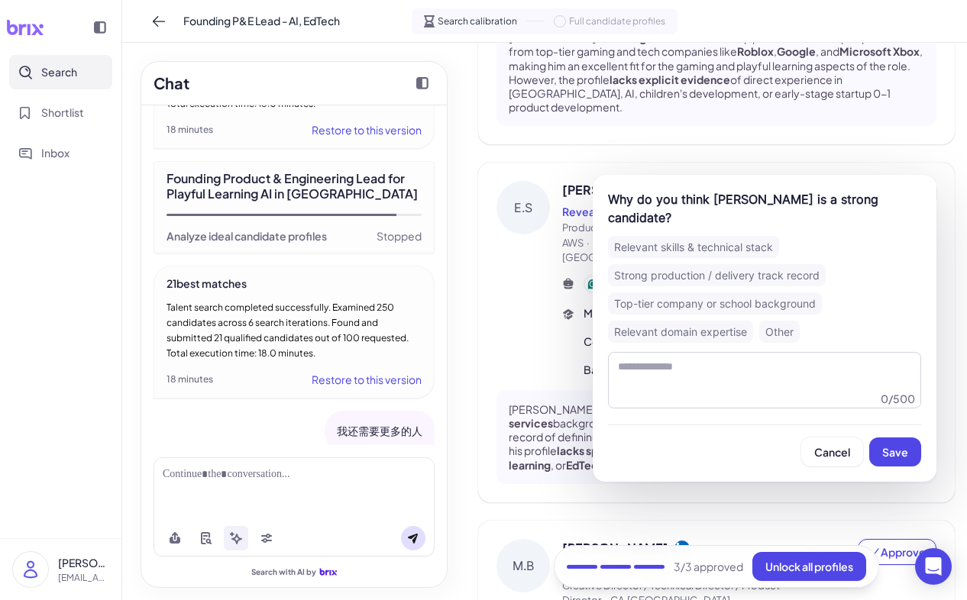
scroll to position [897, 0]
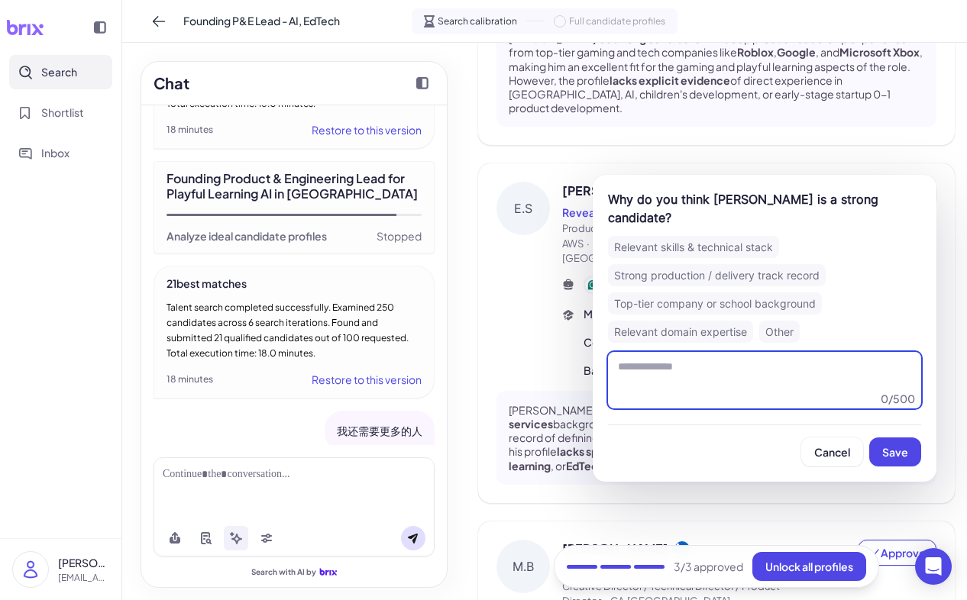
click at [807, 370] on textarea at bounding box center [764, 380] width 313 height 56
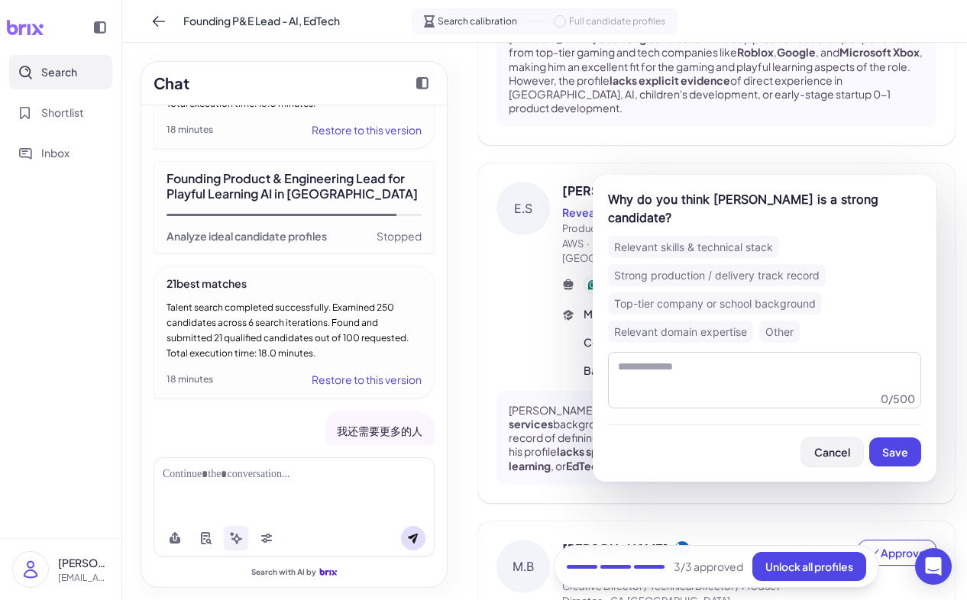
click at [836, 445] on span "Cancel" at bounding box center [832, 452] width 36 height 14
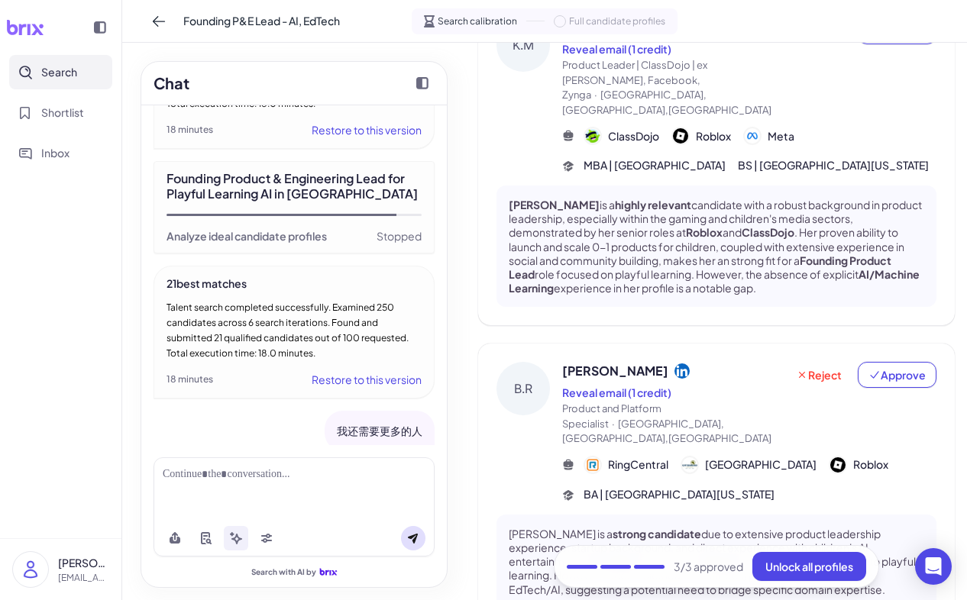
scroll to position [0, 0]
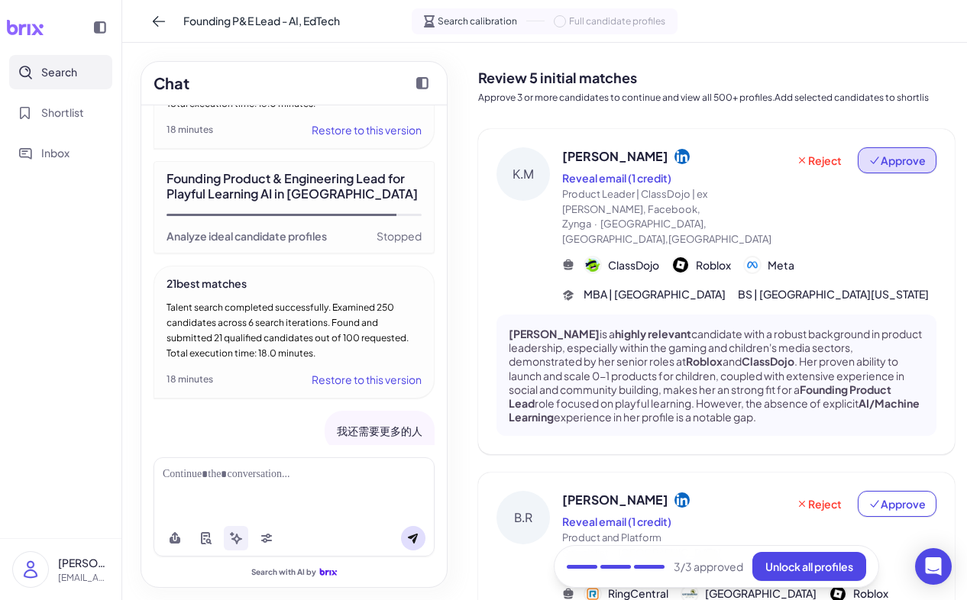
click at [896, 166] on span "Approve" at bounding box center [896, 160] width 57 height 15
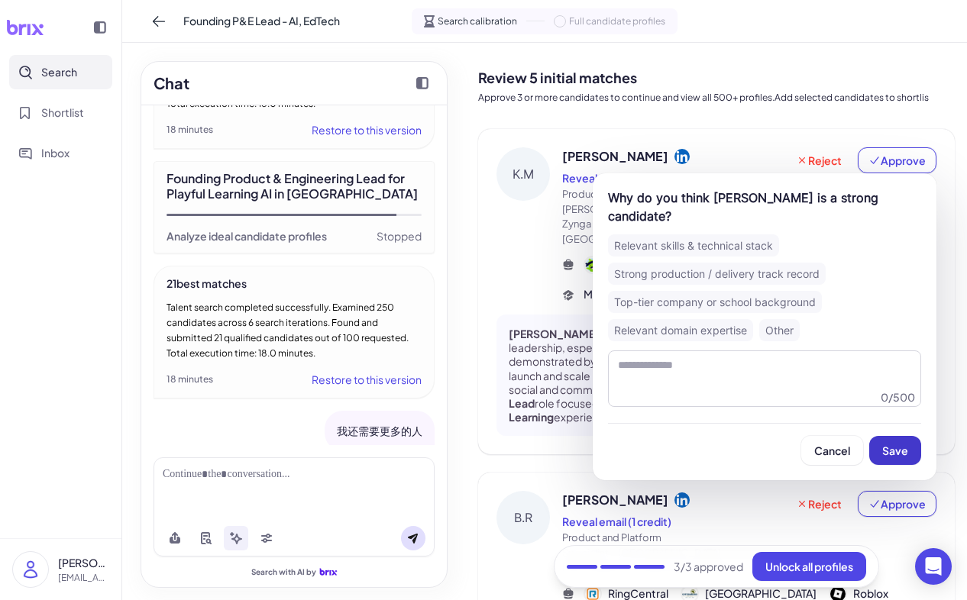
click at [912, 436] on button "Save" at bounding box center [895, 450] width 52 height 29
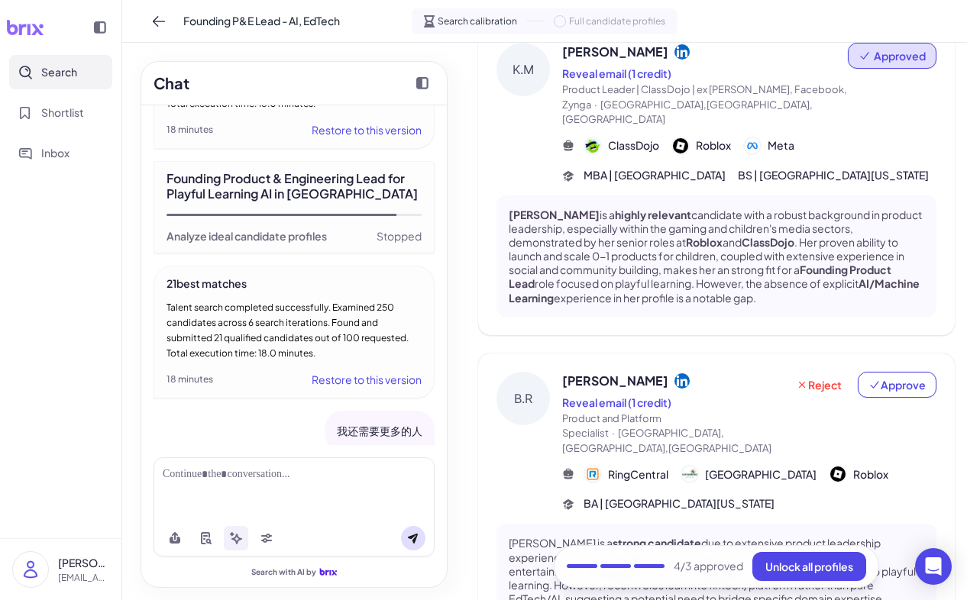
scroll to position [142, 0]
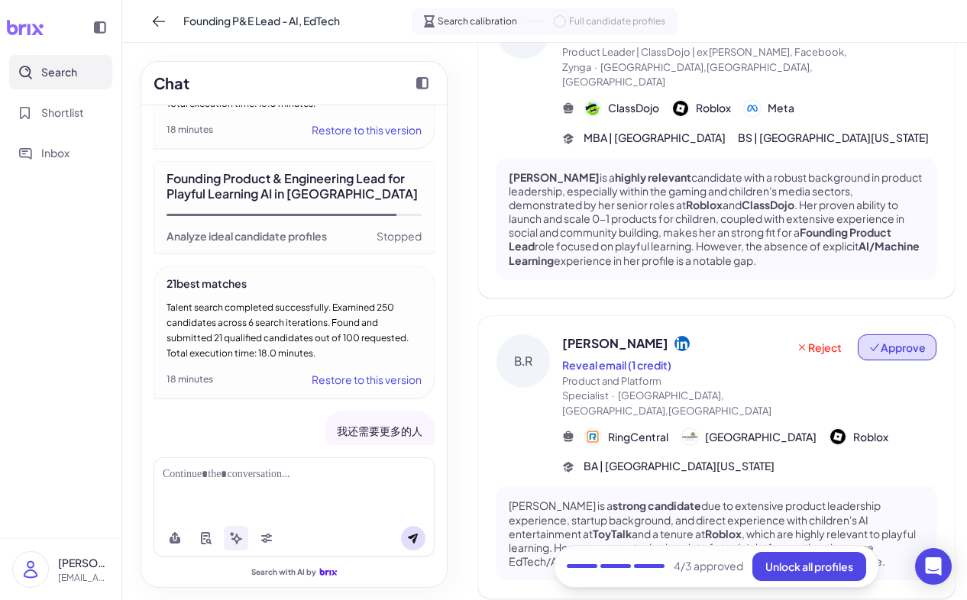
click at [895, 355] on span "Approve" at bounding box center [896, 347] width 57 height 15
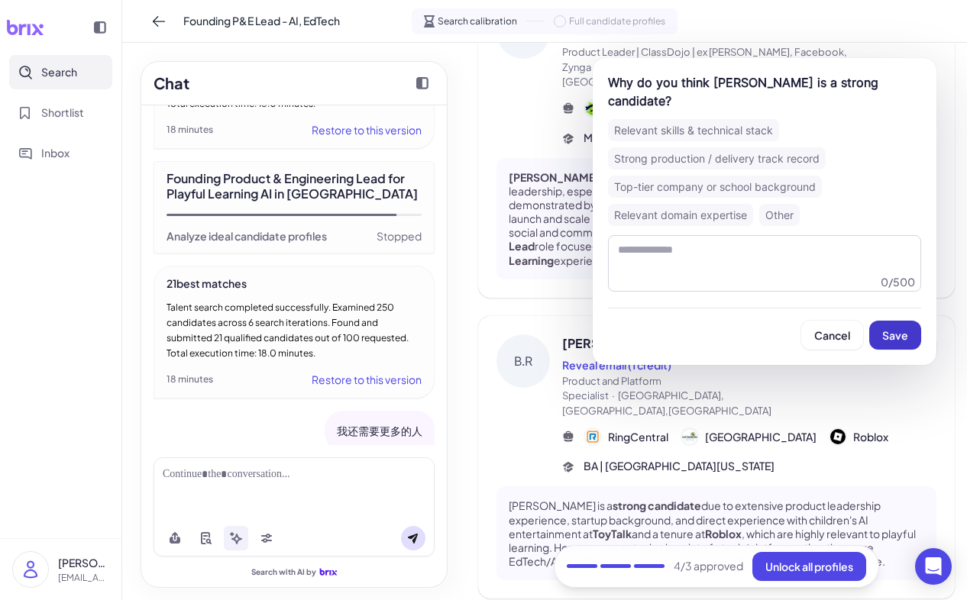
click at [883, 328] on span "Save" at bounding box center [895, 335] width 26 height 14
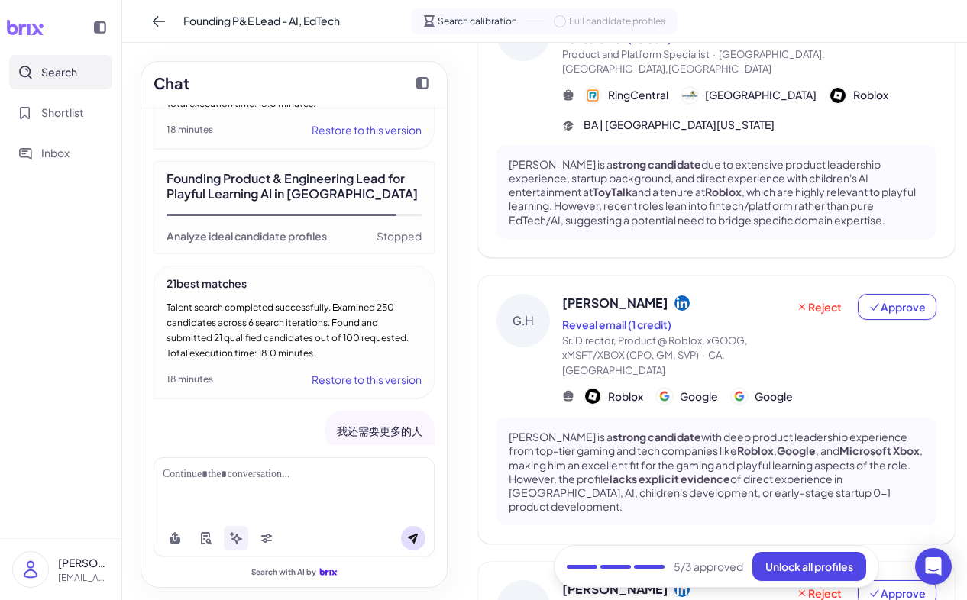
scroll to position [470, 0]
click at [896, 309] on span "Approve" at bounding box center [896, 306] width 57 height 15
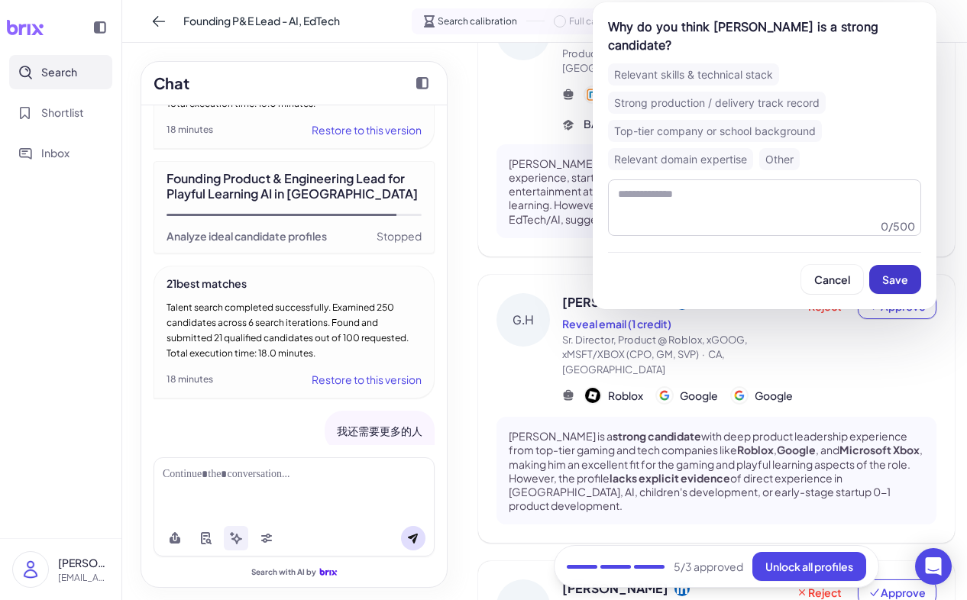
click at [873, 265] on button "Save" at bounding box center [895, 279] width 52 height 29
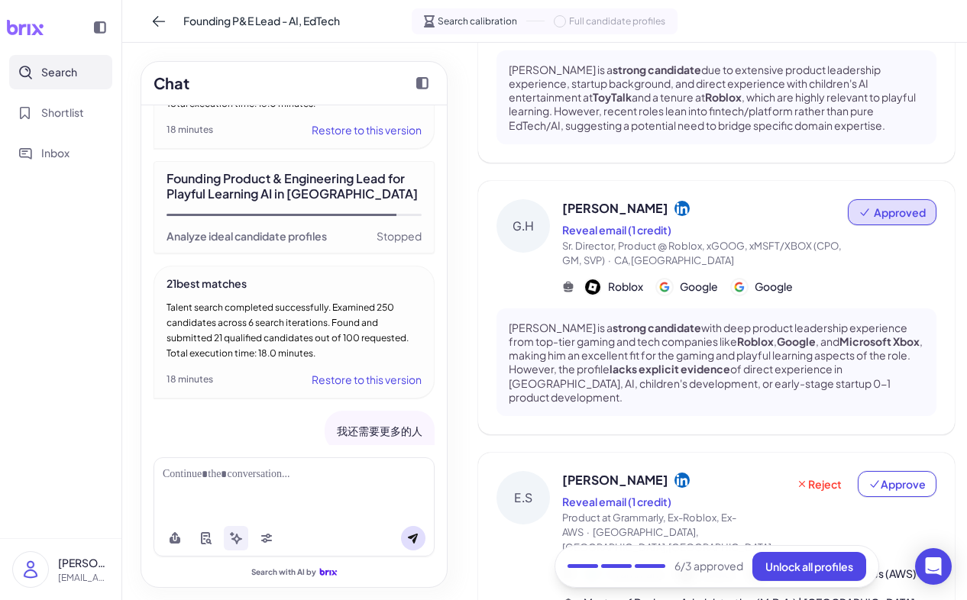
scroll to position [592, 0]
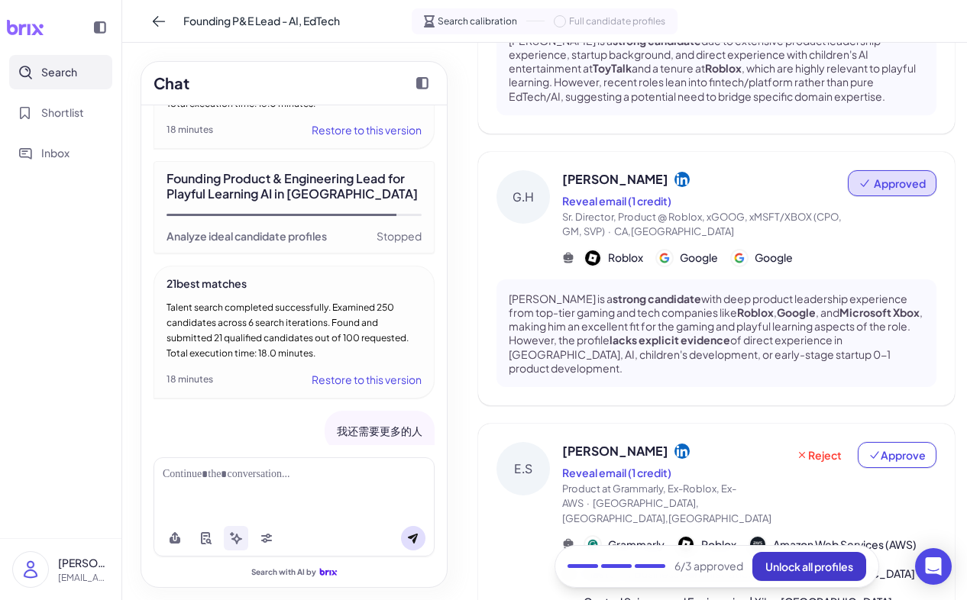
click at [826, 563] on span "Unlock all profiles" at bounding box center [809, 567] width 88 height 14
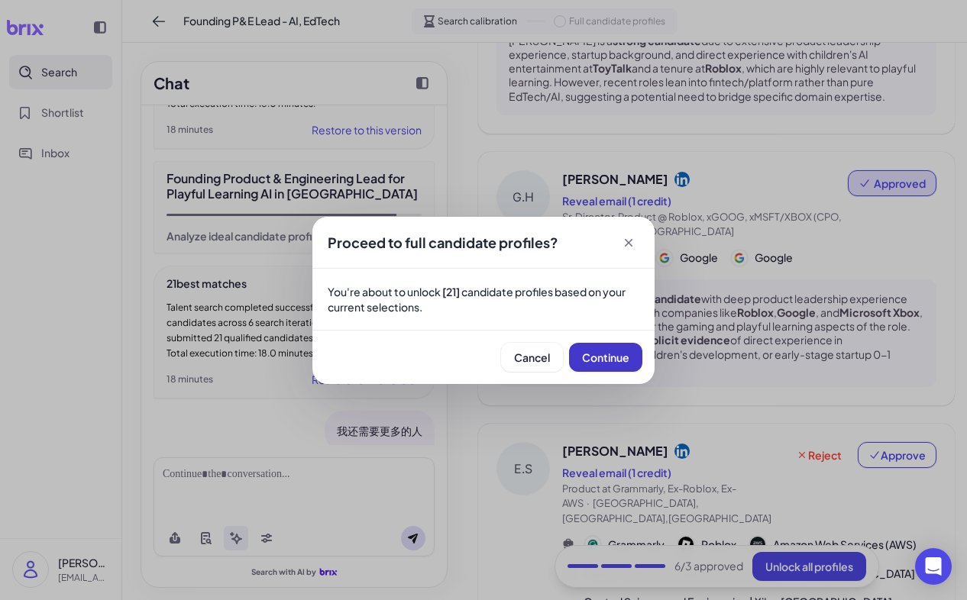
click at [613, 368] on button "Continue" at bounding box center [605, 357] width 73 height 29
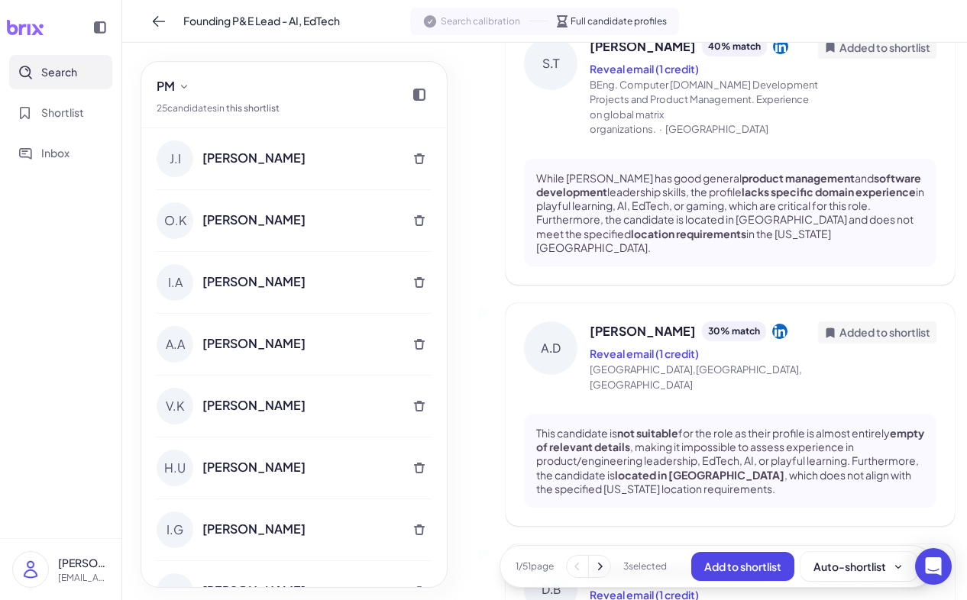
scroll to position [2452, 0]
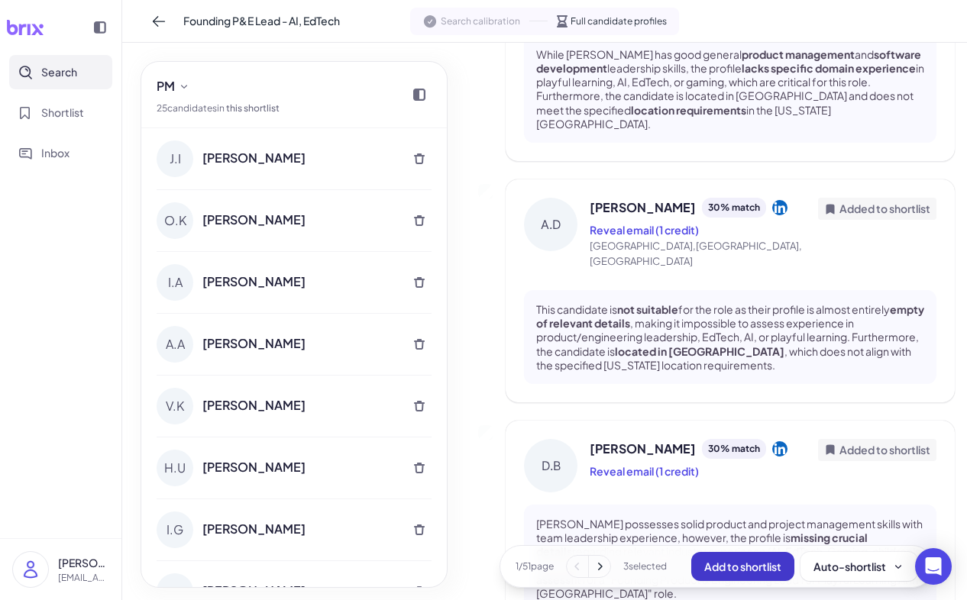
click at [762, 565] on span "Add to shortlist" at bounding box center [742, 567] width 77 height 14
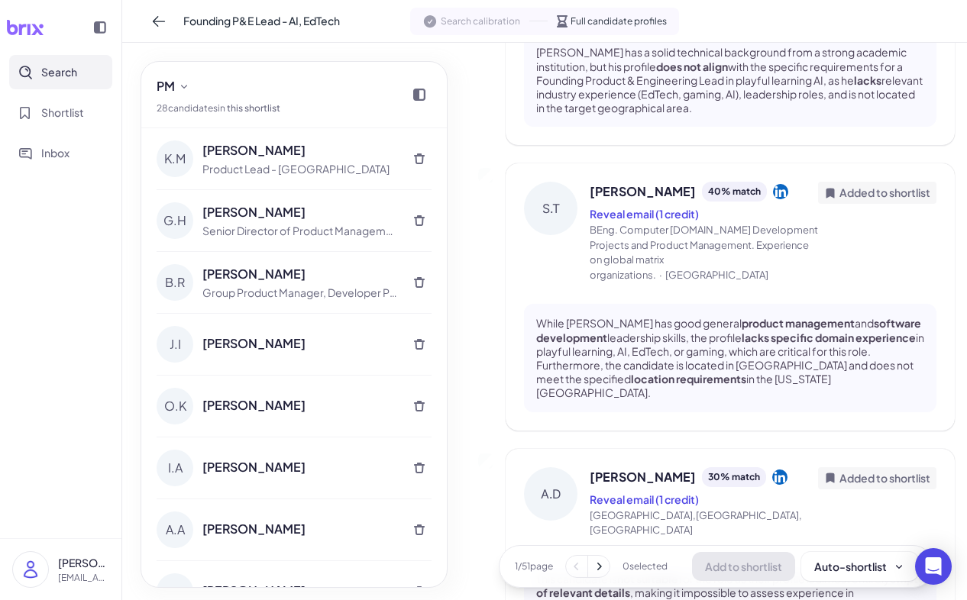
scroll to position [2481, 0]
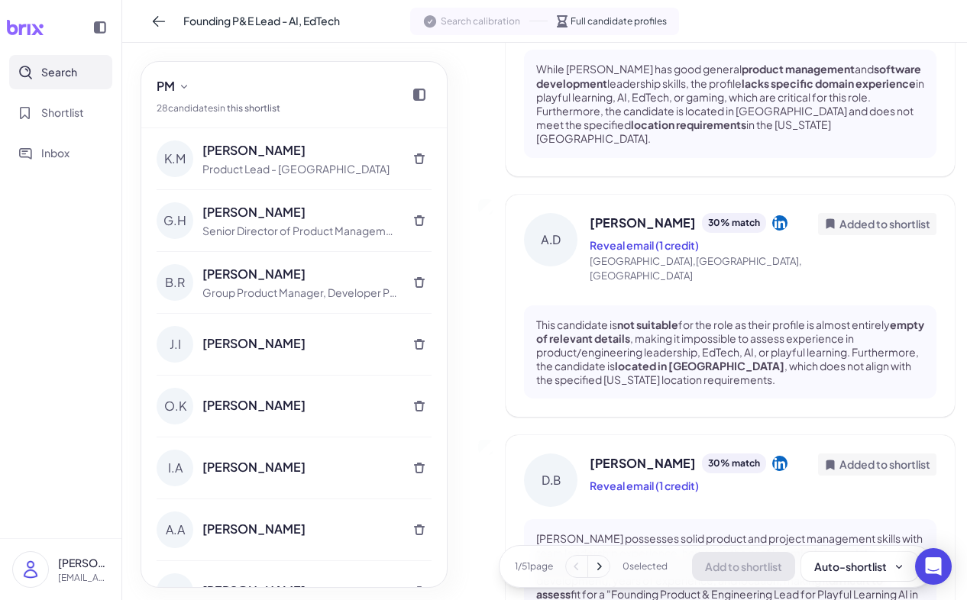
click at [591, 569] on icon at bounding box center [598, 566] width 15 height 15
click at [596, 566] on icon at bounding box center [598, 566] width 15 height 15
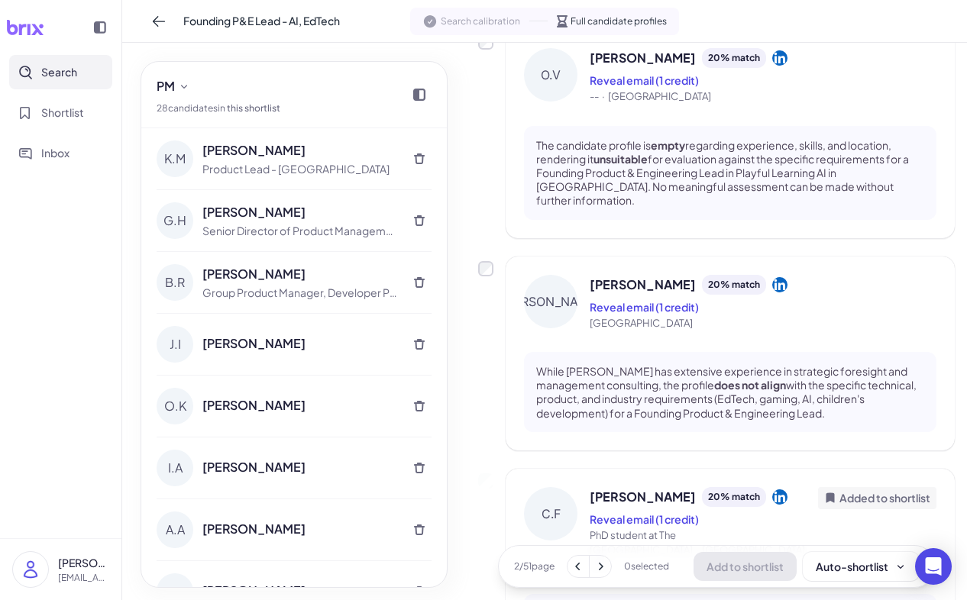
scroll to position [0, 0]
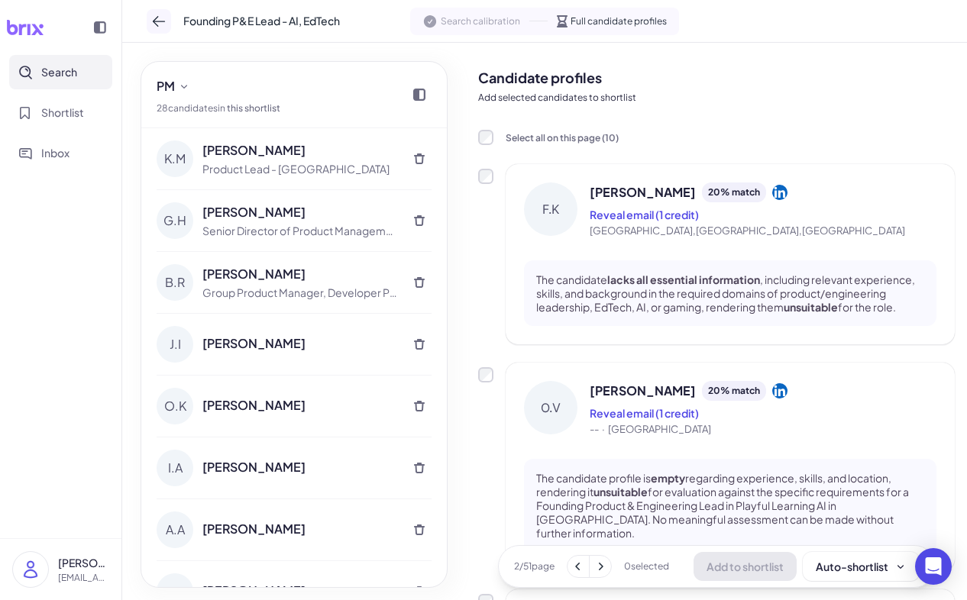
click at [157, 20] on icon at bounding box center [158, 21] width 15 height 15
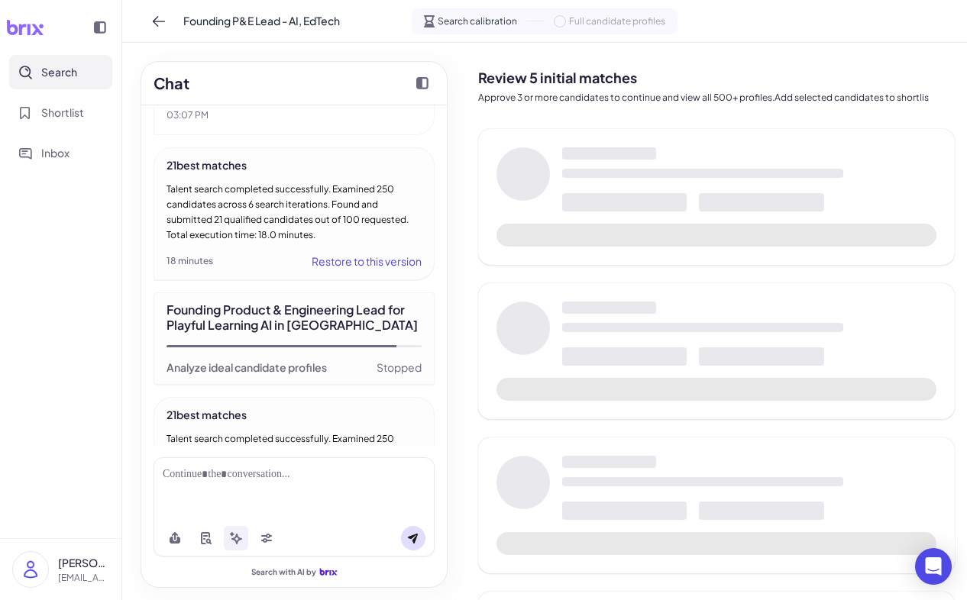
scroll to position [3261, 0]
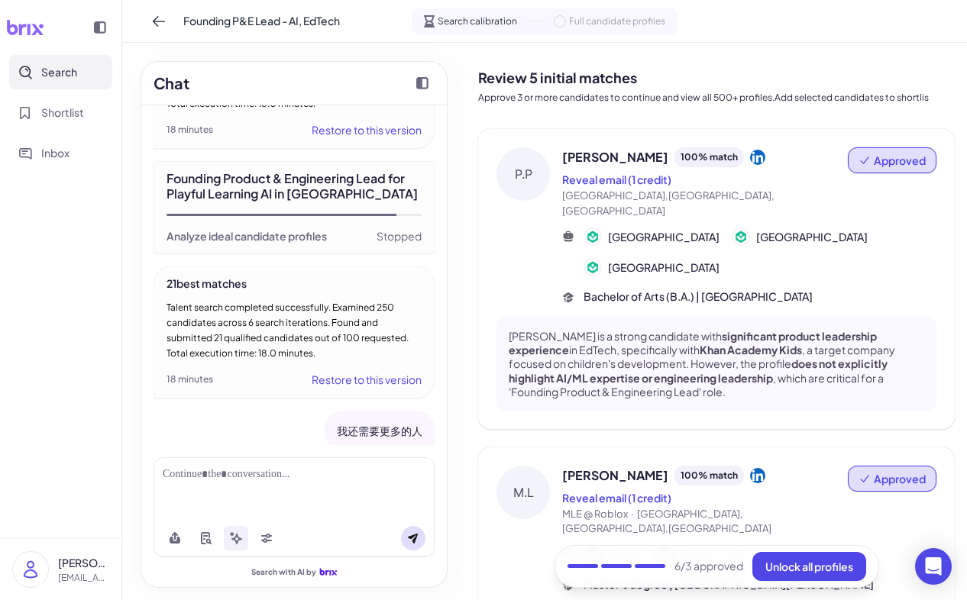
click at [306, 476] on div at bounding box center [294, 474] width 263 height 16
click at [781, 560] on span "Unlock all profiles" at bounding box center [809, 567] width 88 height 14
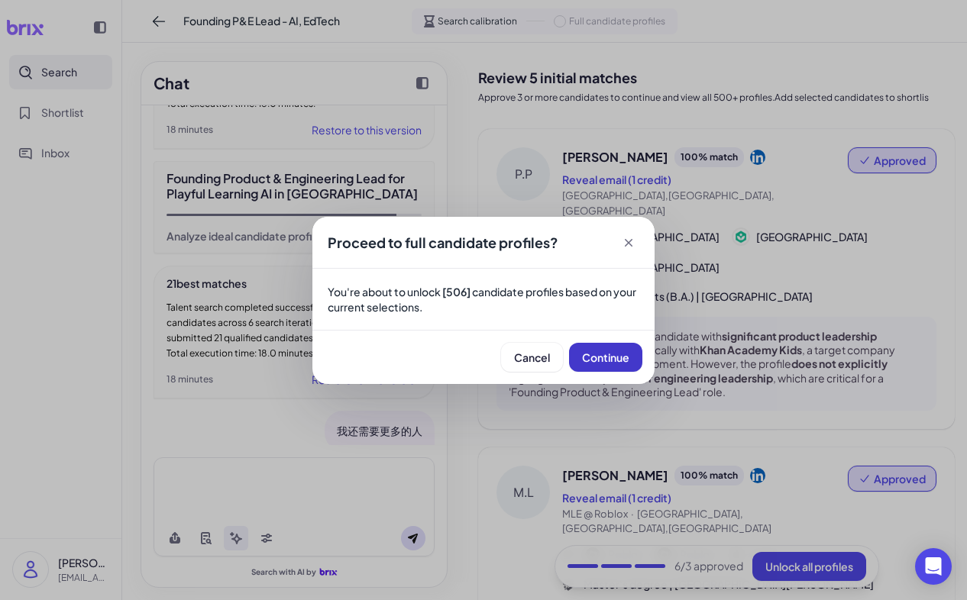
click at [614, 351] on span "Continue" at bounding box center [605, 357] width 47 height 14
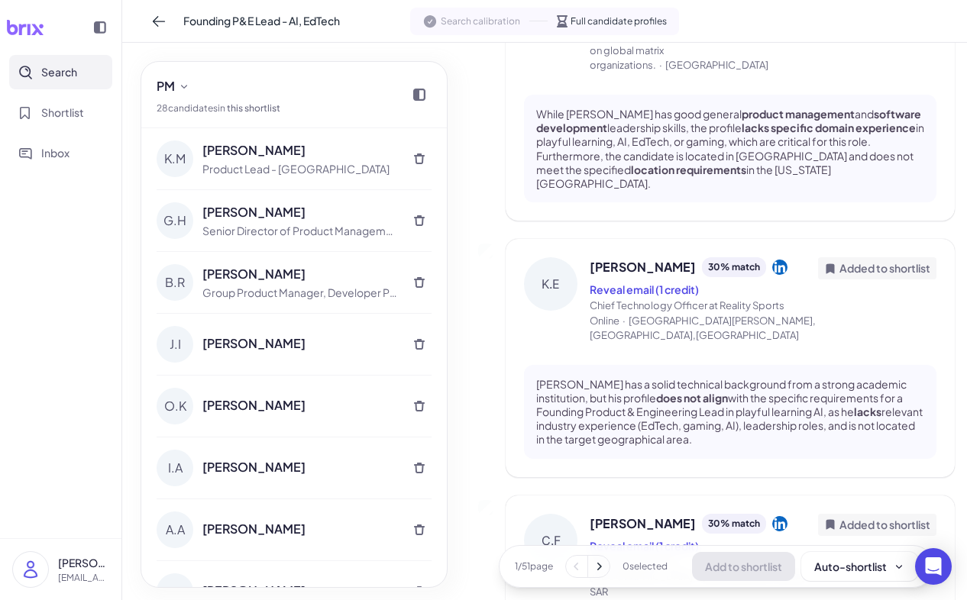
scroll to position [2496, 0]
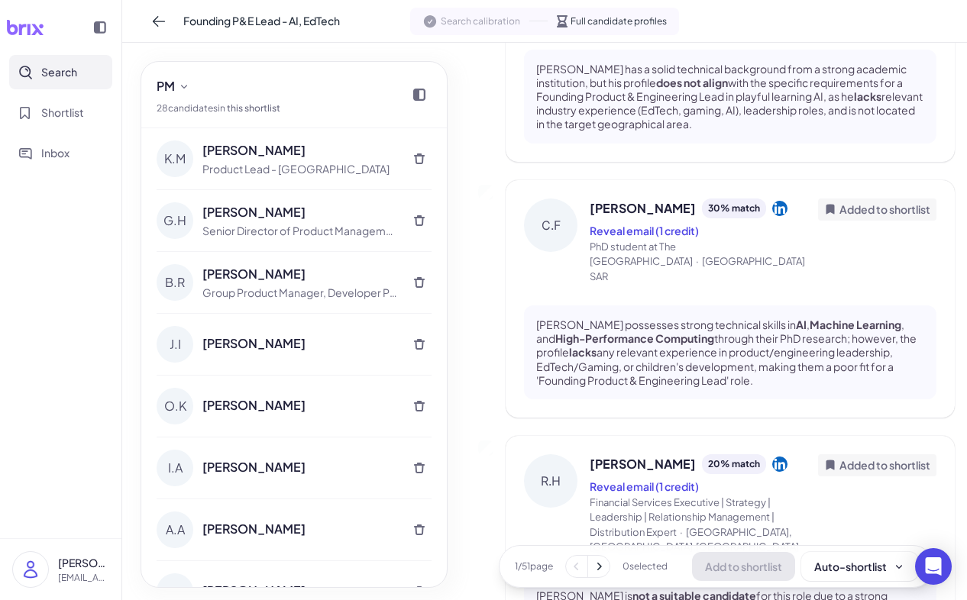
click at [597, 572] on icon at bounding box center [598, 566] width 15 height 15
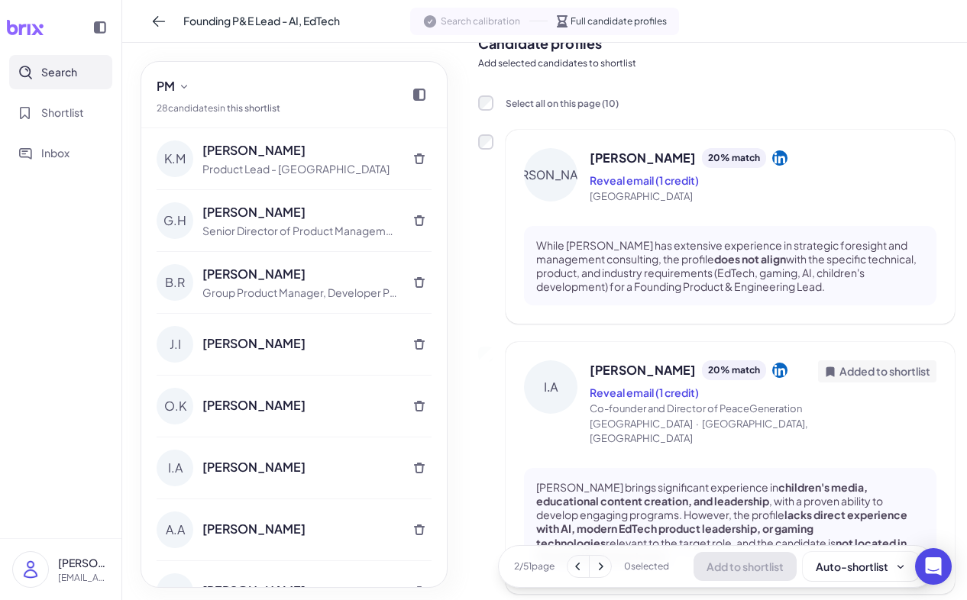
scroll to position [0, 0]
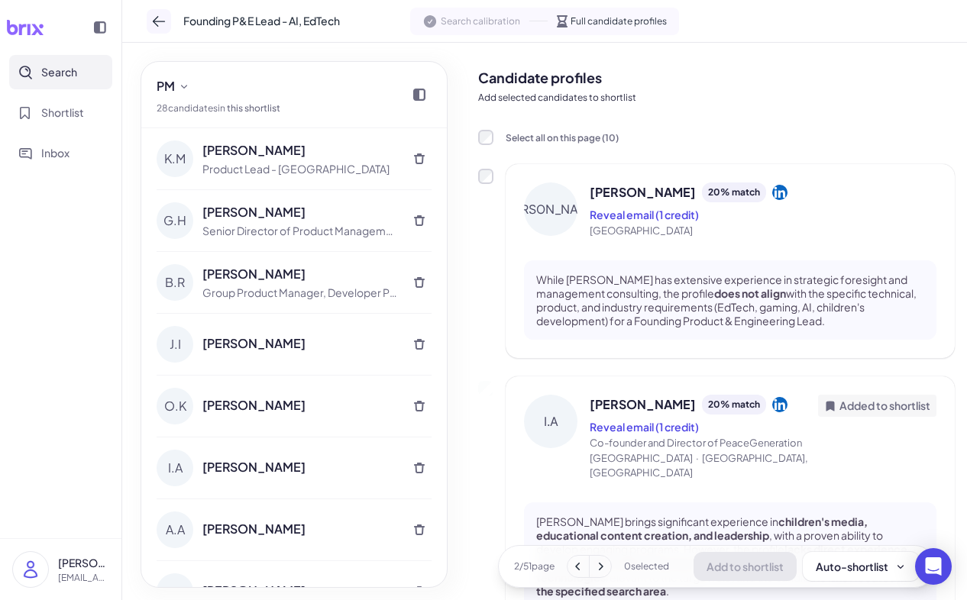
click at [158, 11] on button at bounding box center [159, 21] width 24 height 24
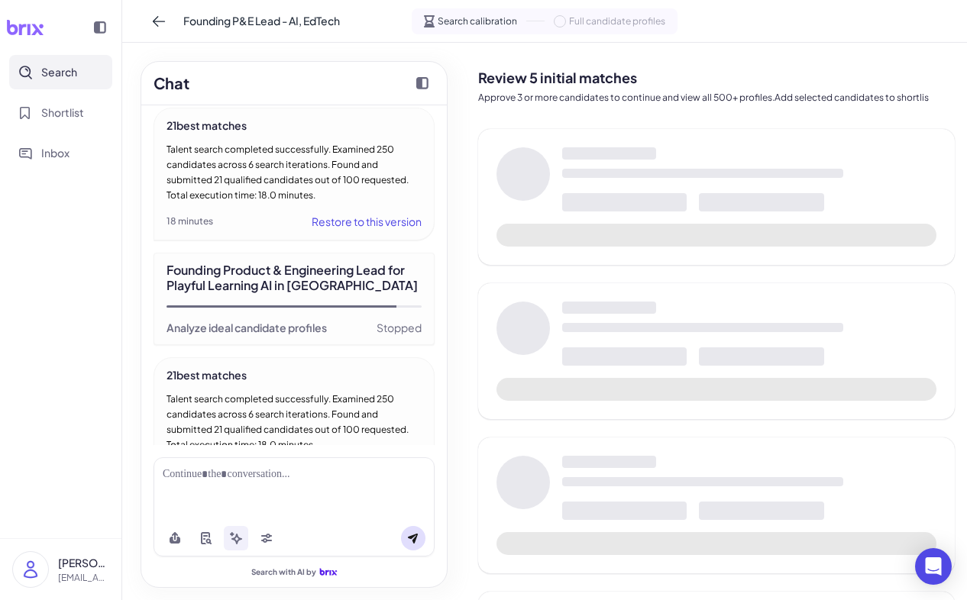
scroll to position [3261, 0]
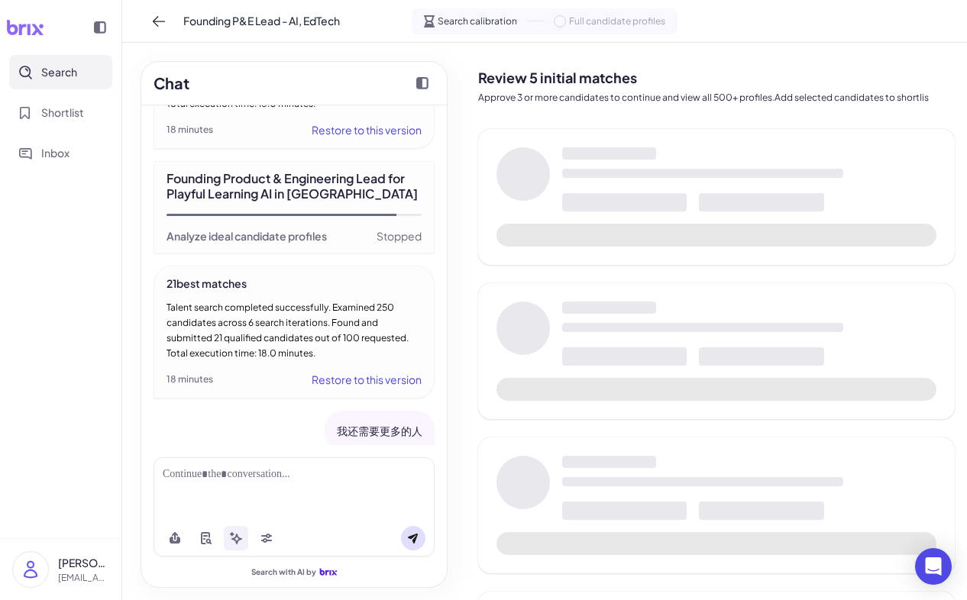
click at [273, 508] on div at bounding box center [293, 488] width 281 height 63
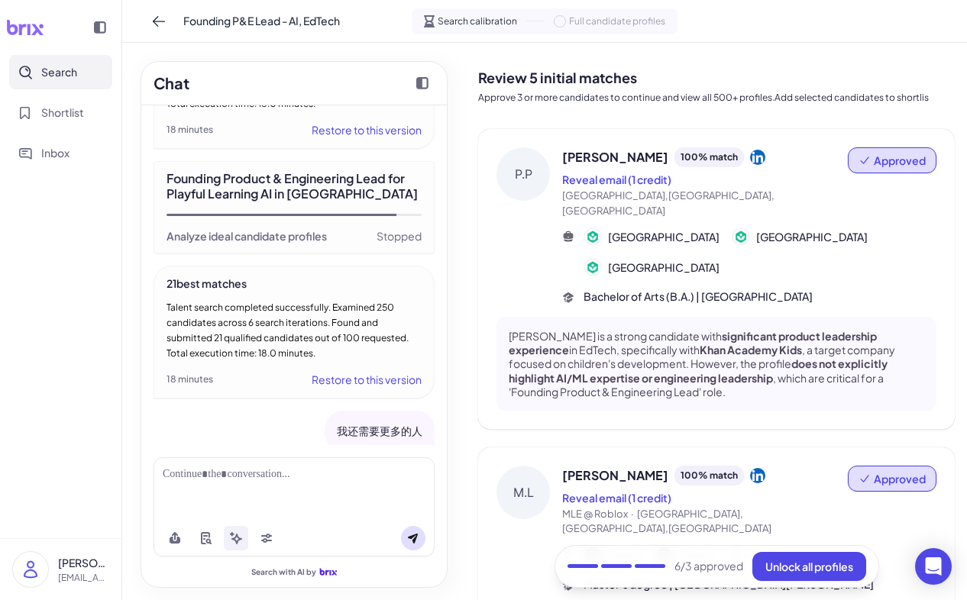
click at [250, 496] on div at bounding box center [293, 488] width 281 height 63
click at [231, 483] on div at bounding box center [293, 488] width 281 height 63
click at [231, 481] on div at bounding box center [294, 474] width 263 height 16
click at [416, 534] on icon at bounding box center [413, 539] width 10 height 10
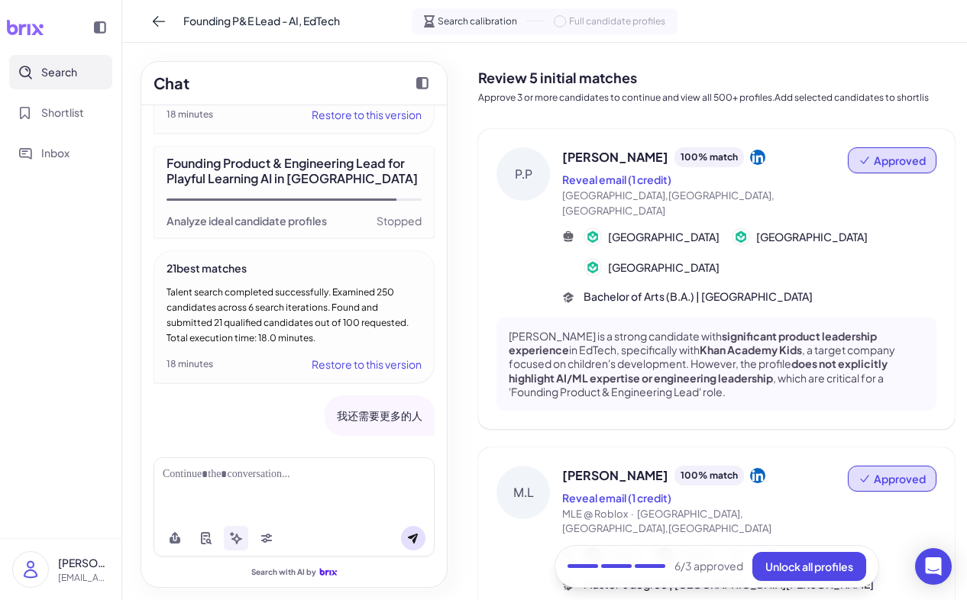
scroll to position [3330, 0]
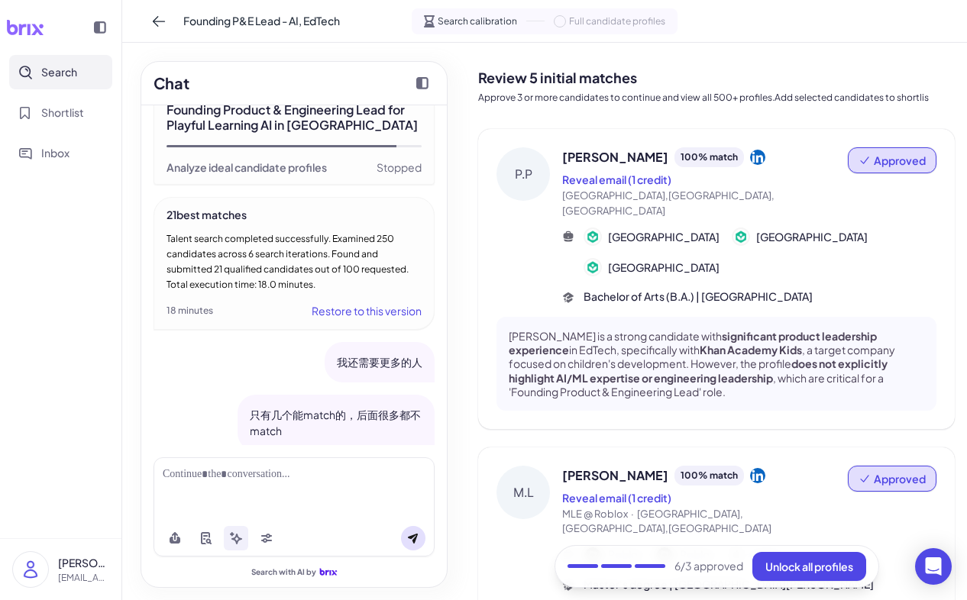
click at [234, 497] on div at bounding box center [293, 488] width 281 height 63
click at [225, 489] on div at bounding box center [293, 488] width 281 height 63
click at [221, 477] on div at bounding box center [294, 474] width 263 height 16
click at [409, 537] on icon at bounding box center [413, 539] width 10 height 10
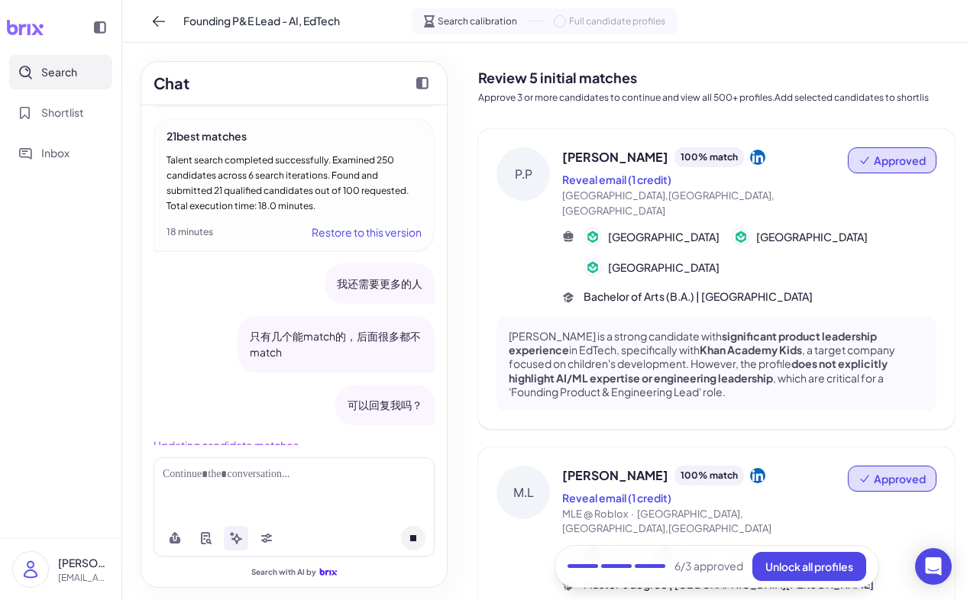
scroll to position [3382, 0]
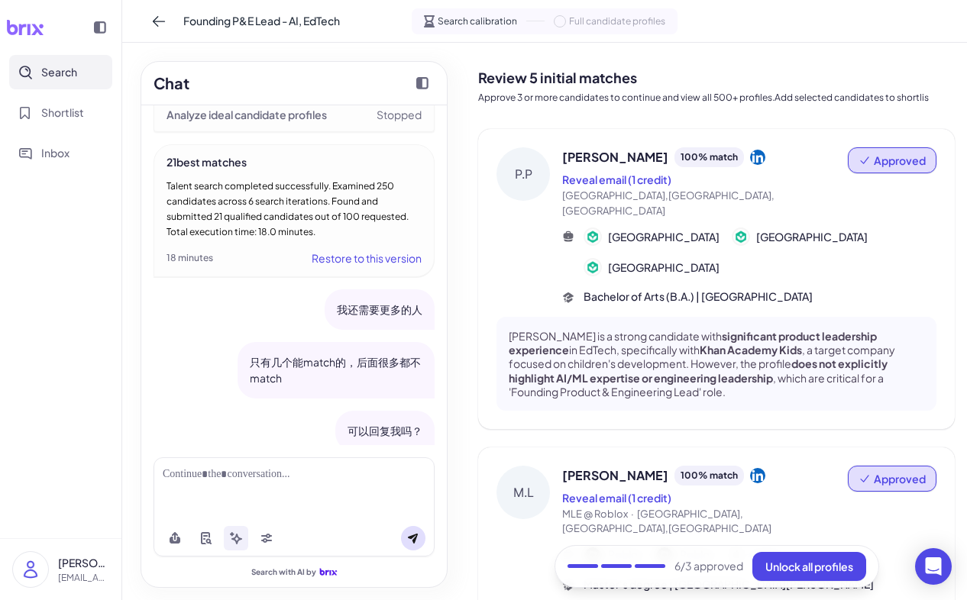
click at [69, 78] on span "Search" at bounding box center [59, 72] width 36 height 16
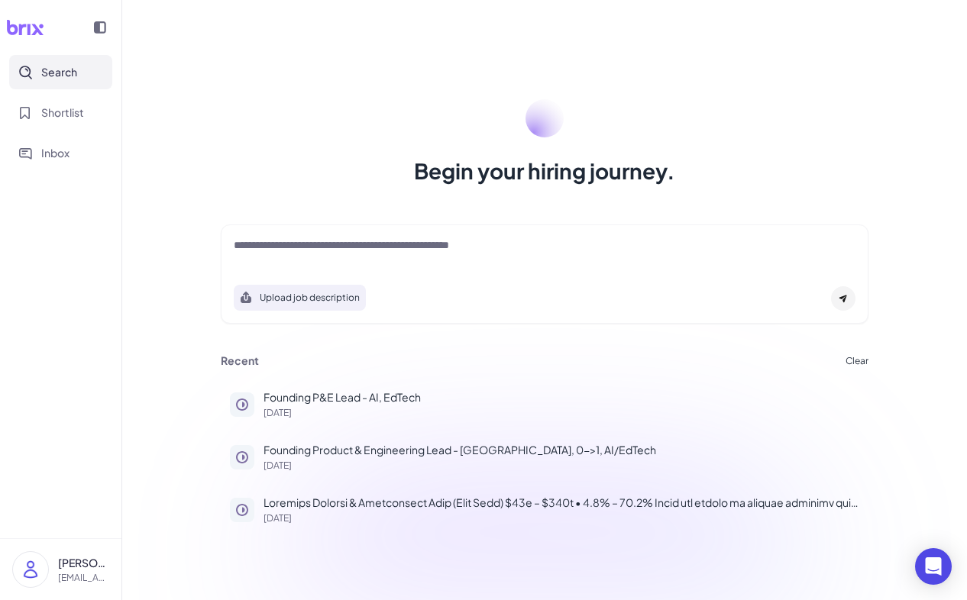
click at [337, 263] on div at bounding box center [544, 252] width 621 height 31
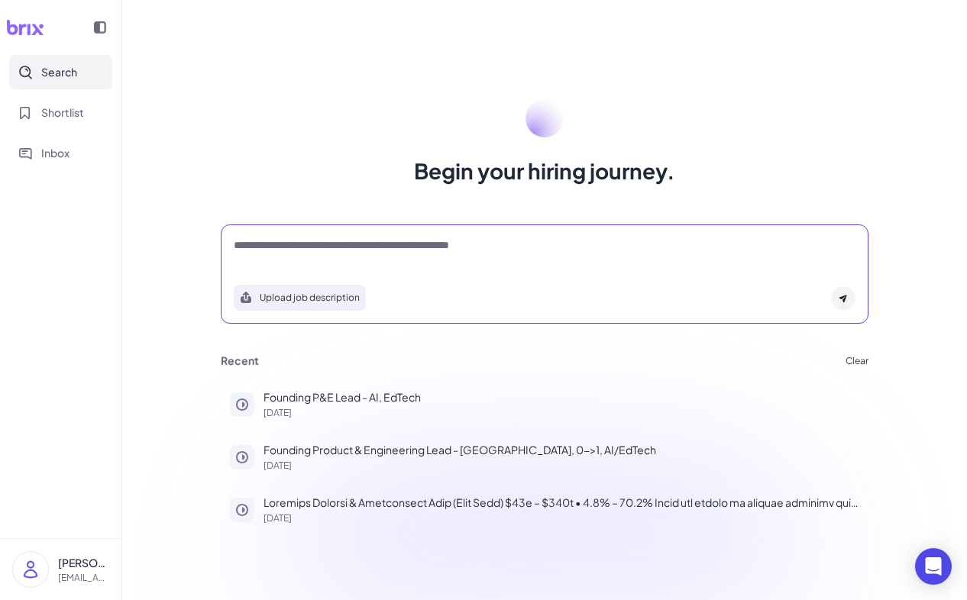
click at [319, 251] on textarea at bounding box center [544, 246] width 621 height 18
click at [300, 241] on textarea at bounding box center [544, 246] width 621 height 18
paste textarea "**********"
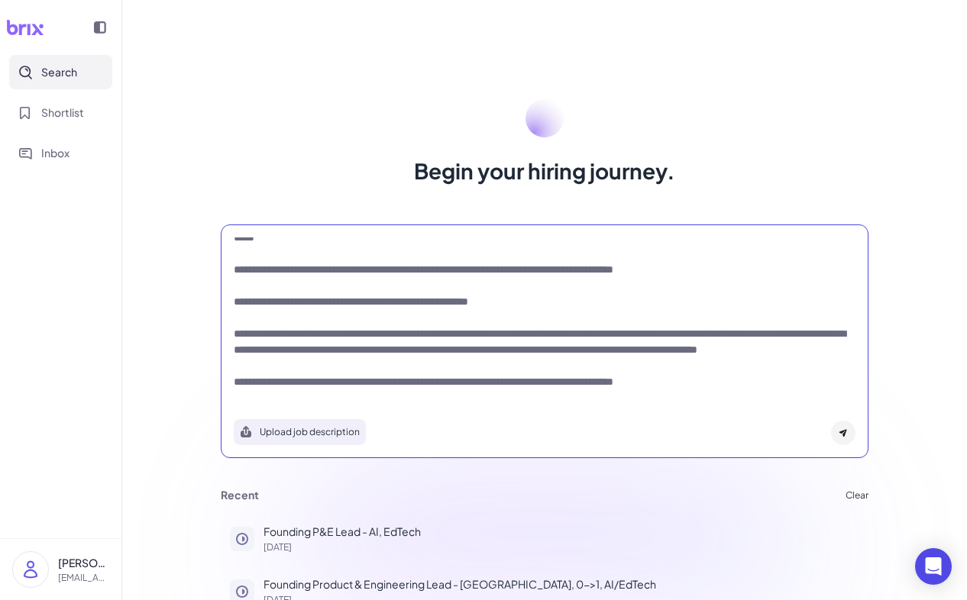
type textarea "**********"
click at [847, 434] on div at bounding box center [843, 433] width 24 height 24
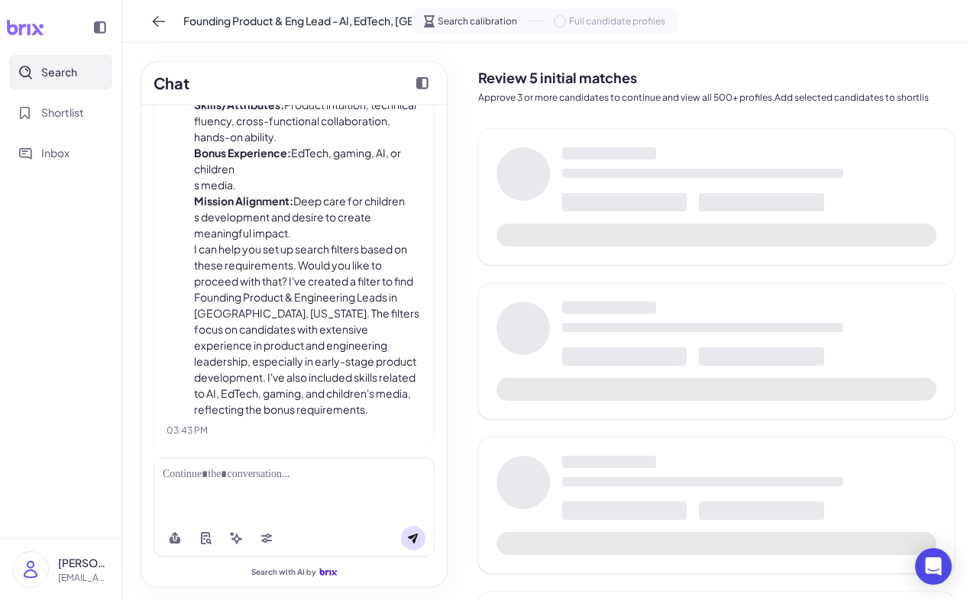
scroll to position [1451, 0]
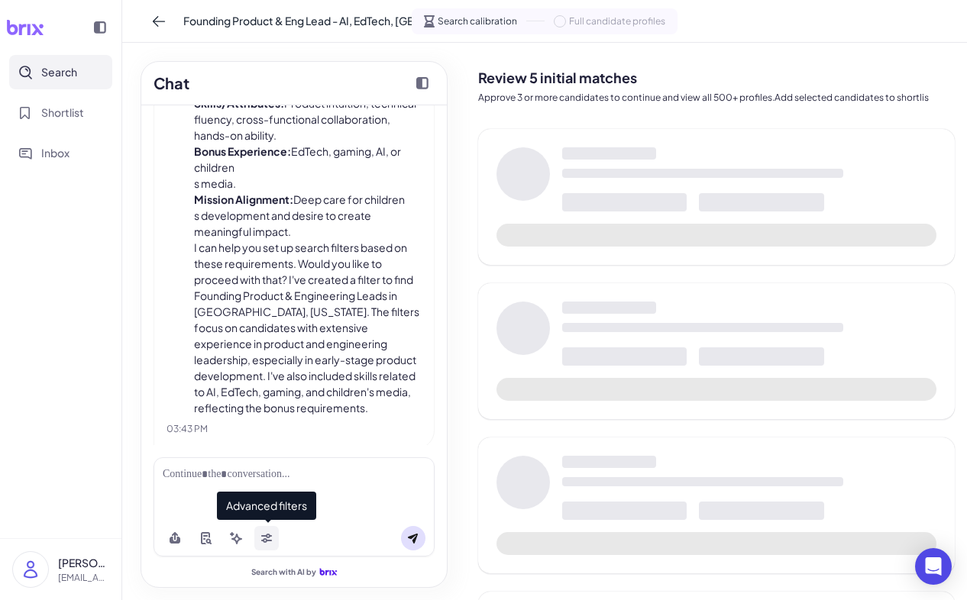
click at [265, 532] on icon at bounding box center [266, 538] width 12 height 12
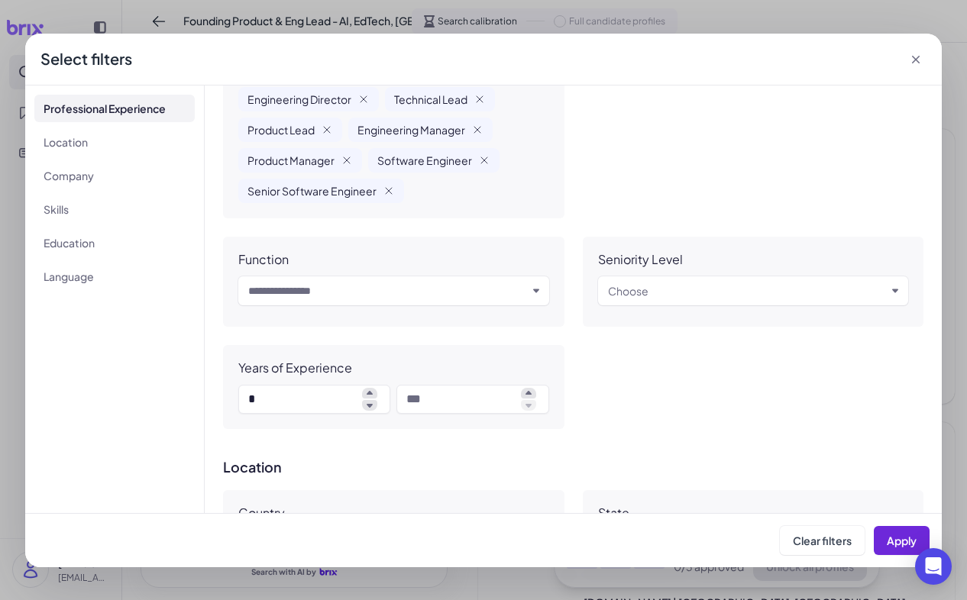
scroll to position [308, 0]
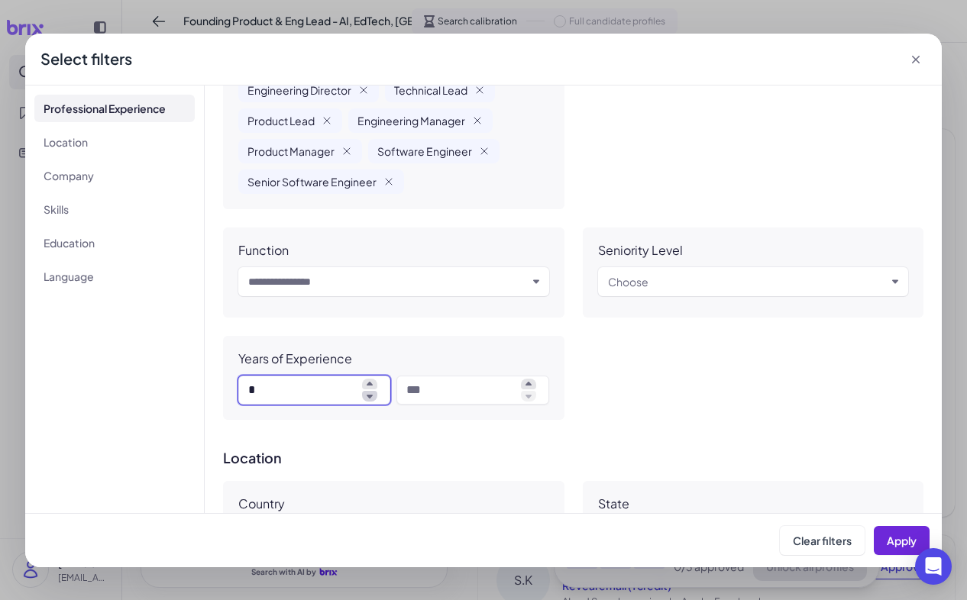
click at [367, 392] on icon at bounding box center [369, 396] width 15 height 11
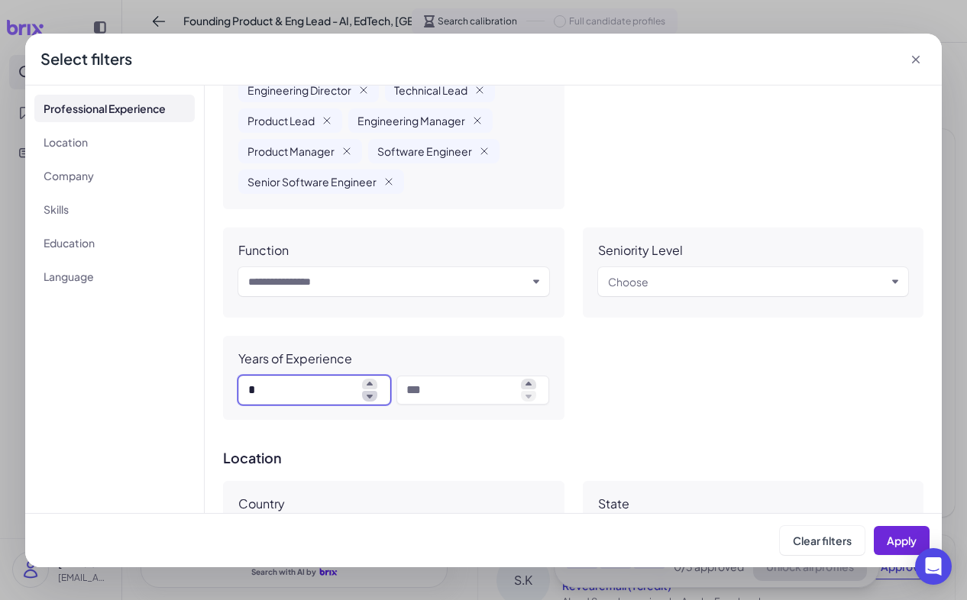
click at [367, 392] on icon at bounding box center [369, 396] width 15 height 11
type input "*"
click at [518, 363] on div "Years of Experience" at bounding box center [393, 358] width 311 height 15
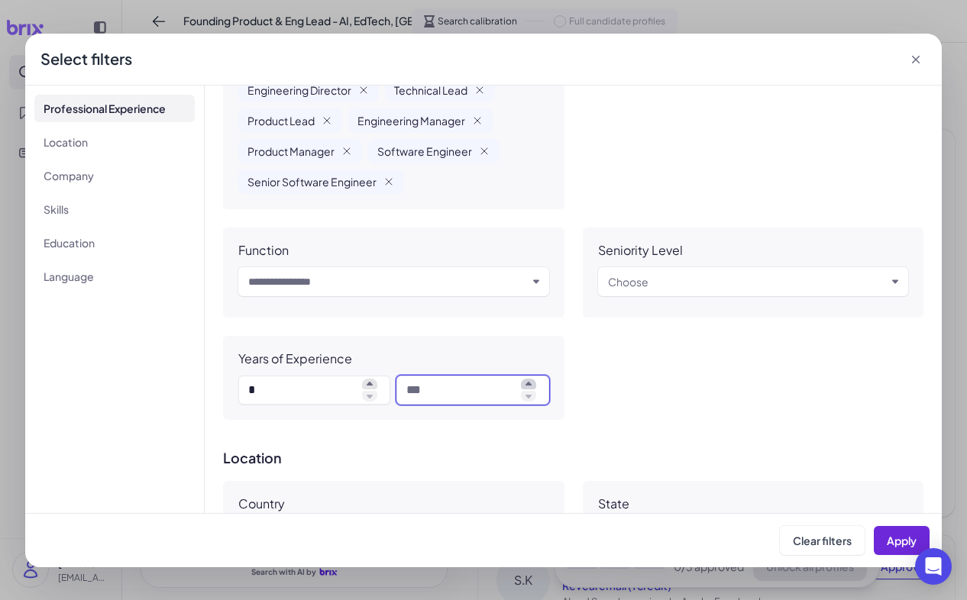
click at [533, 383] on icon at bounding box center [528, 384] width 15 height 11
click at [534, 397] on icon at bounding box center [528, 396] width 15 height 11
click at [517, 382] on span at bounding box center [527, 390] width 24 height 23
click at [524, 382] on icon at bounding box center [528, 384] width 15 height 11
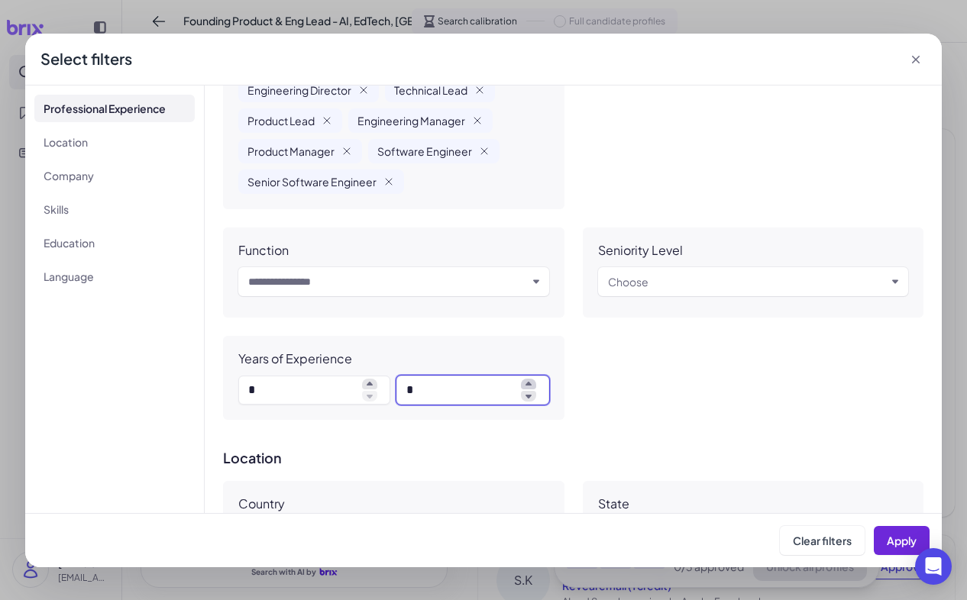
click at [524, 382] on icon at bounding box center [528, 384] width 15 height 11
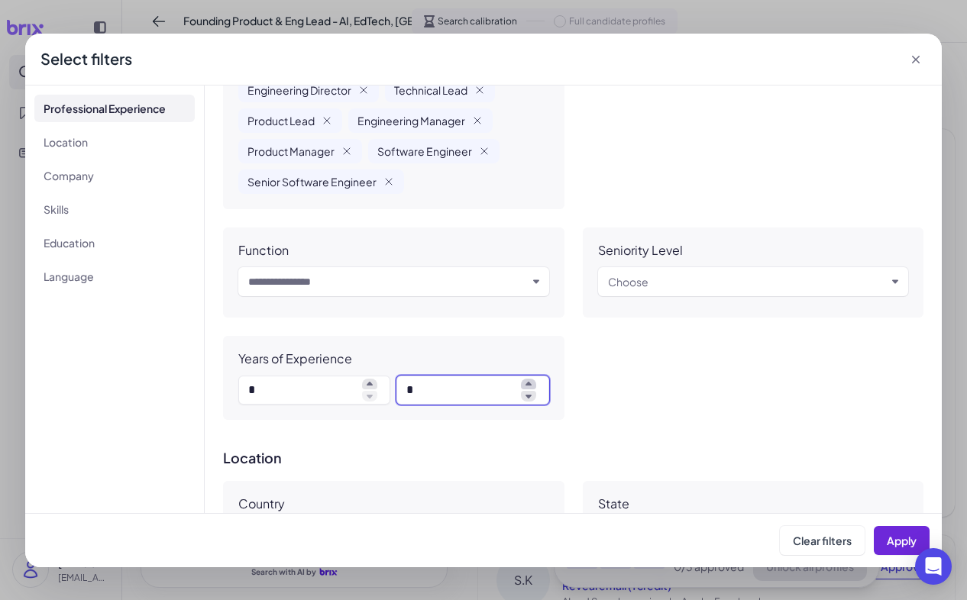
click at [524, 382] on icon at bounding box center [528, 384] width 15 height 11
click at [528, 385] on icon at bounding box center [528, 384] width 6 height 4
type input "**"
click at [486, 301] on div "Input and choose" at bounding box center [393, 284] width 311 height 35
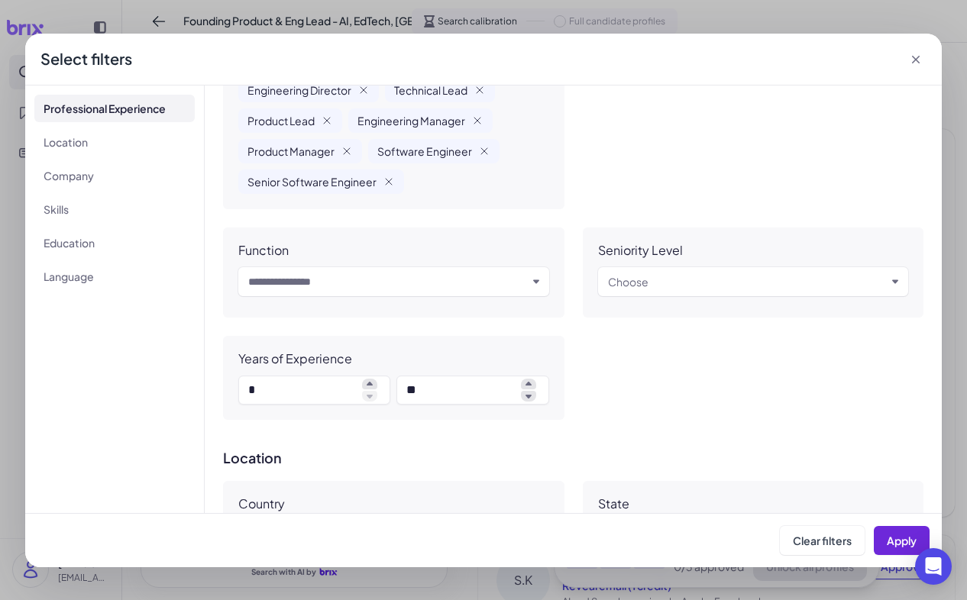
click at [481, 291] on div "Input and choose" at bounding box center [393, 281] width 311 height 29
click at [535, 284] on div "Input and choose" at bounding box center [393, 281] width 311 height 29
click at [534, 279] on icon "button" at bounding box center [536, 281] width 6 height 4
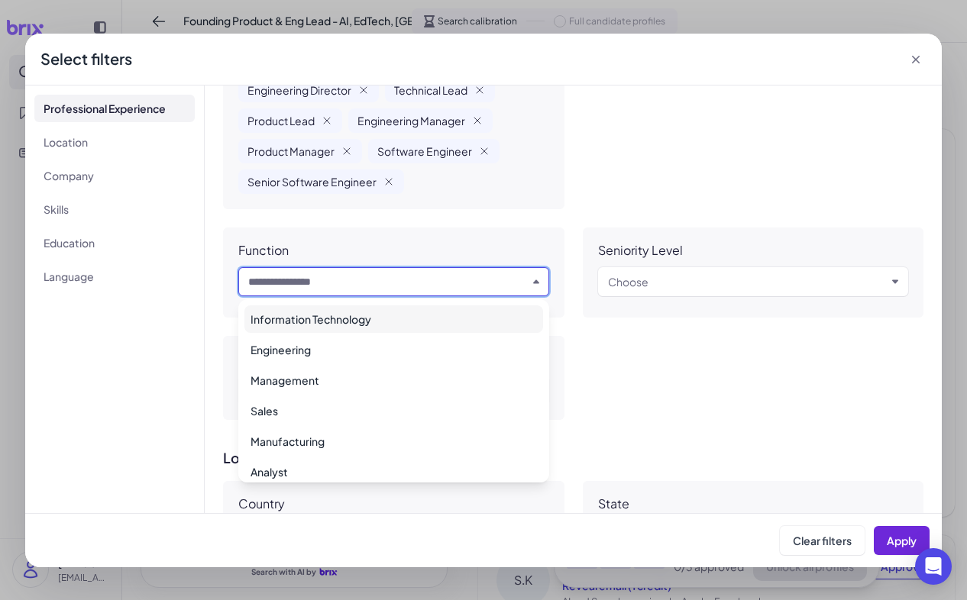
click at [534, 279] on icon "button" at bounding box center [536, 282] width 6 height 6
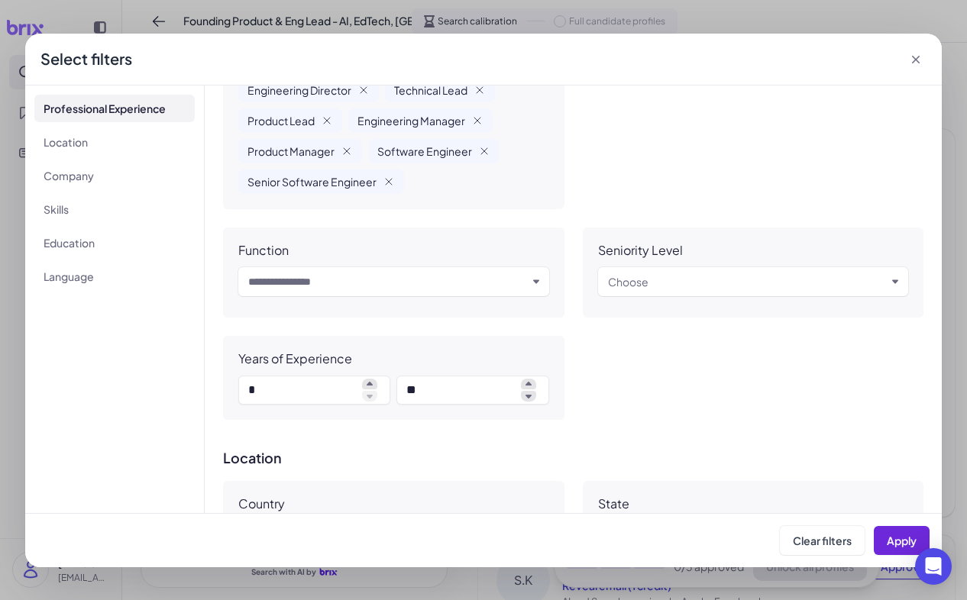
click at [534, 279] on icon "button" at bounding box center [536, 281] width 6 height 4
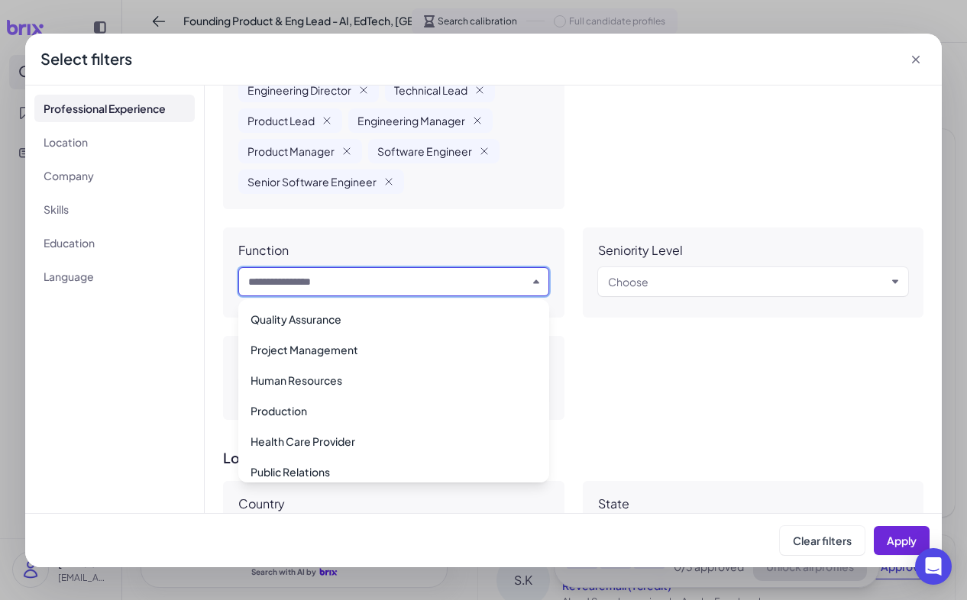
scroll to position [0, 0]
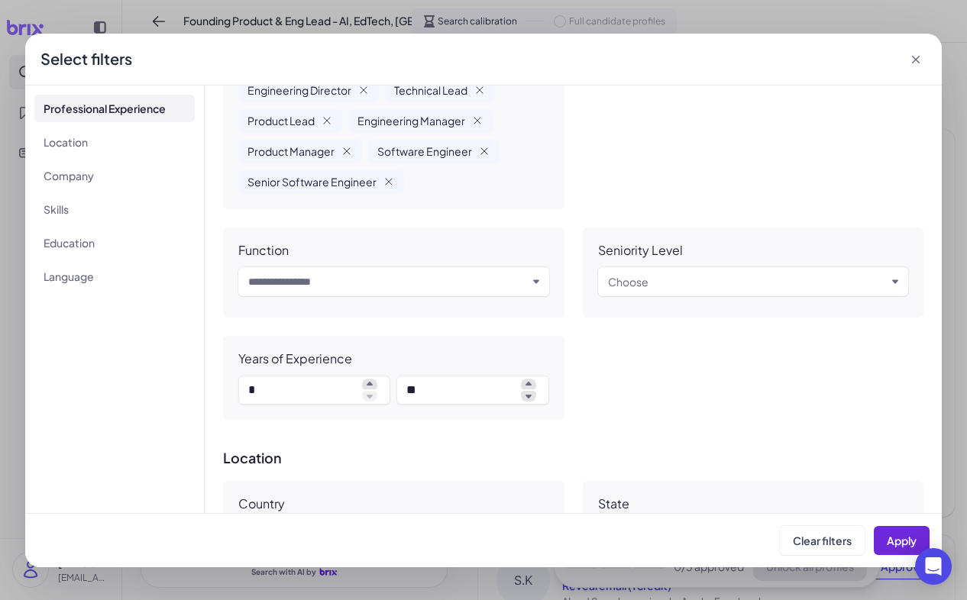
click at [529, 282] on div "Input and choose" at bounding box center [393, 281] width 311 height 29
click at [702, 285] on div "Choose" at bounding box center [747, 282] width 279 height 18
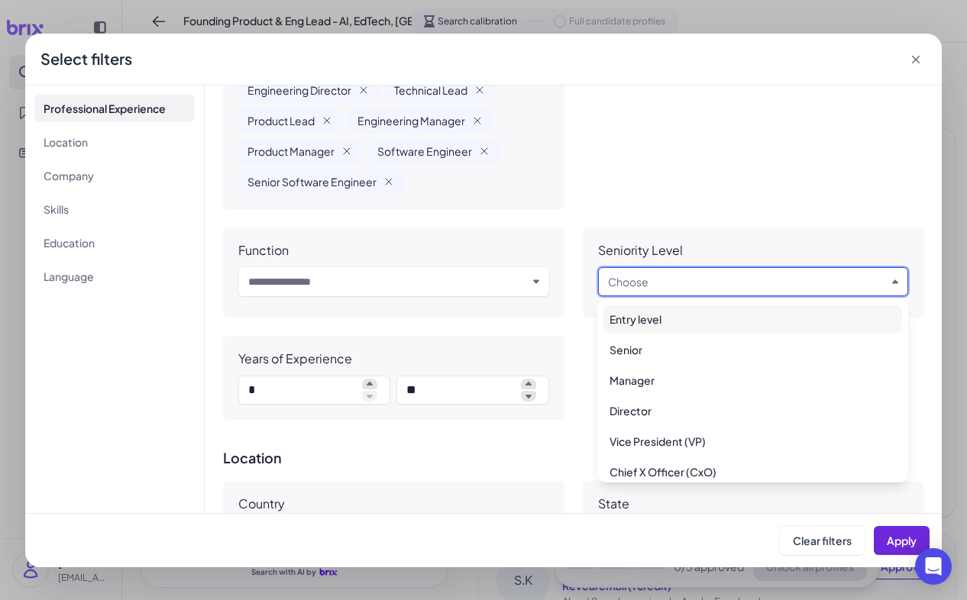
click at [702, 285] on div "Choose" at bounding box center [747, 282] width 279 height 18
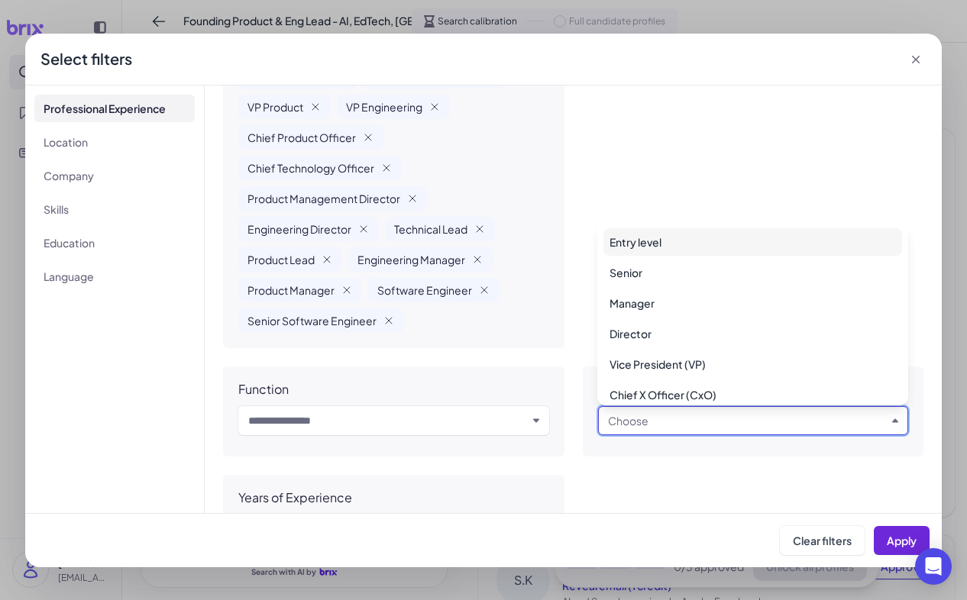
scroll to position [170, 0]
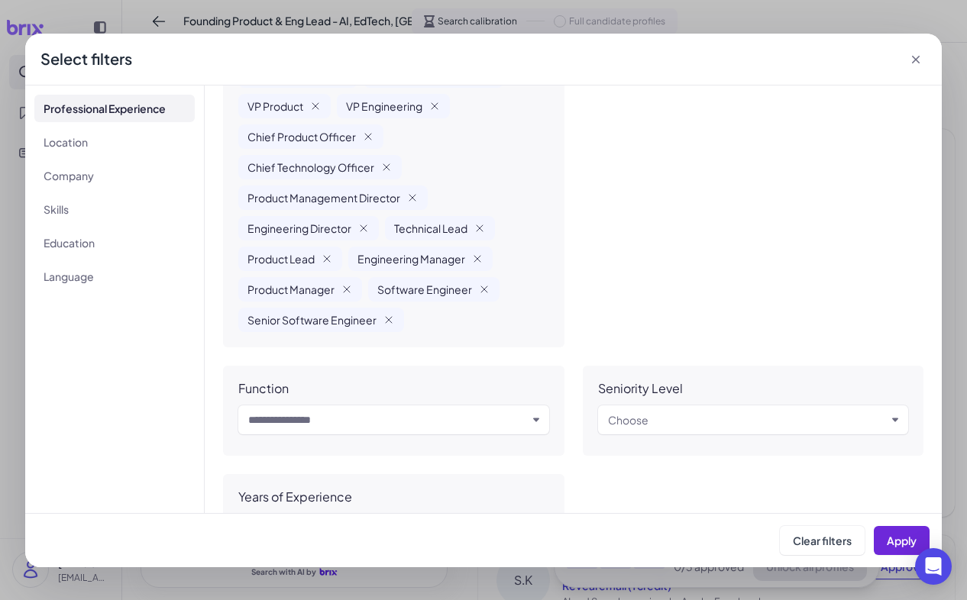
click at [676, 202] on div "Industry Name Input and choose" at bounding box center [753, 152] width 341 height 389
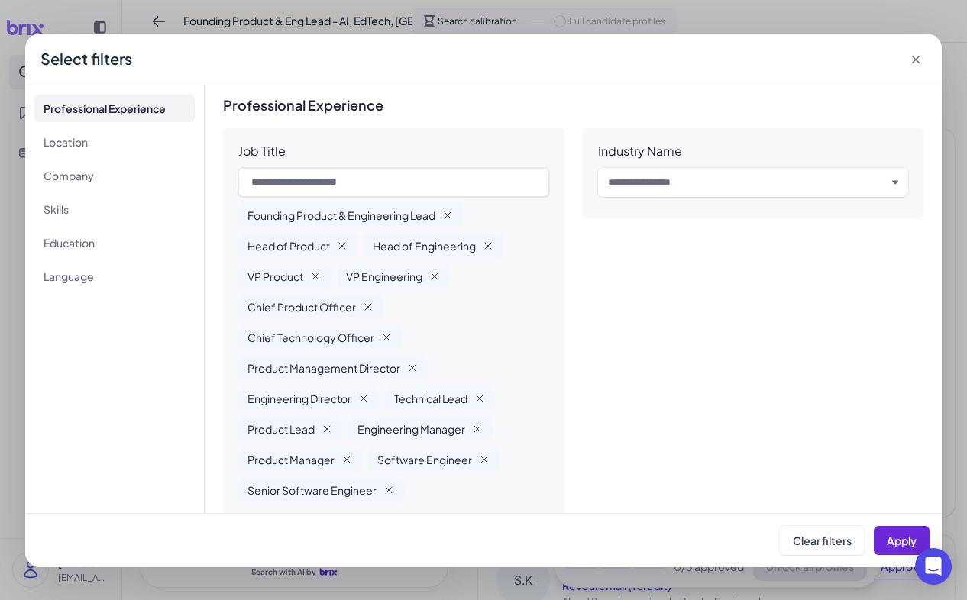
click at [701, 180] on input "text" at bounding box center [747, 182] width 279 height 18
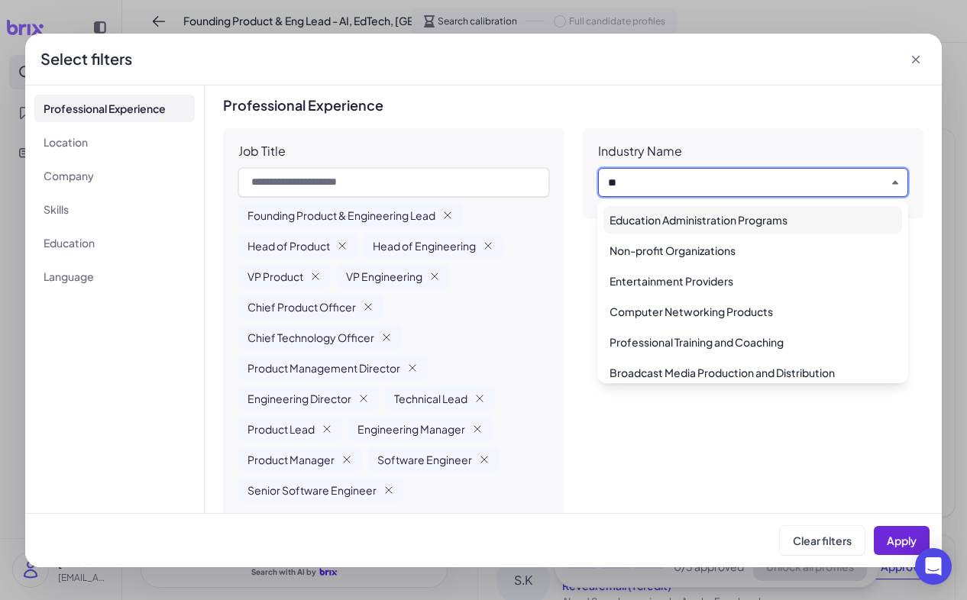
type input "*"
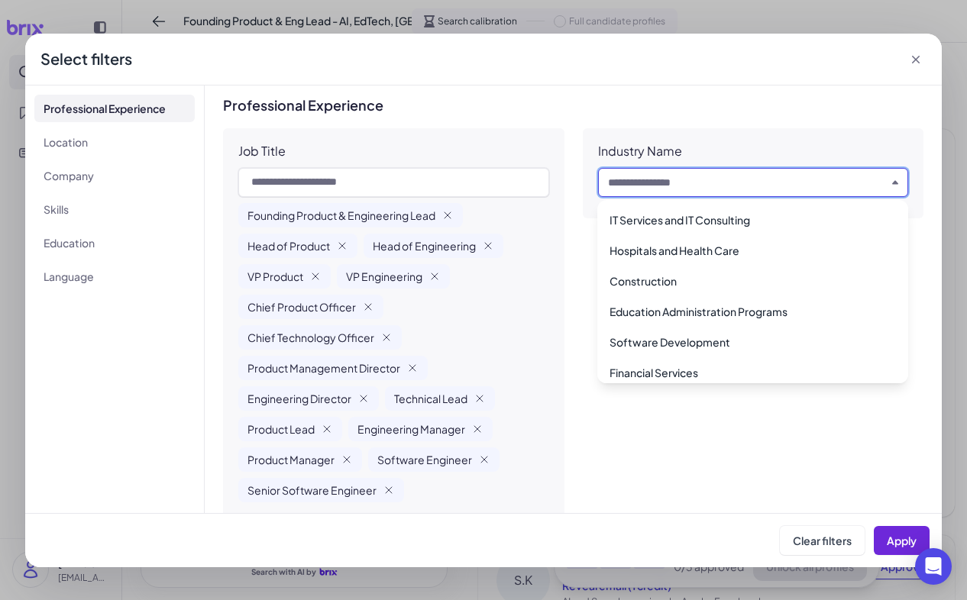
click at [660, 421] on div "Industry Name Input and choose" at bounding box center [753, 322] width 341 height 389
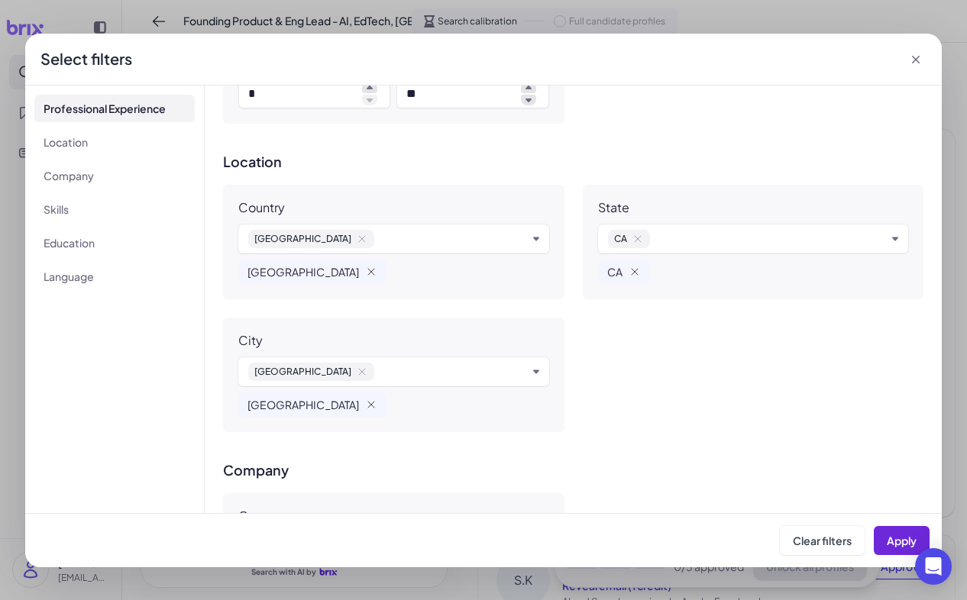
scroll to position [609, 0]
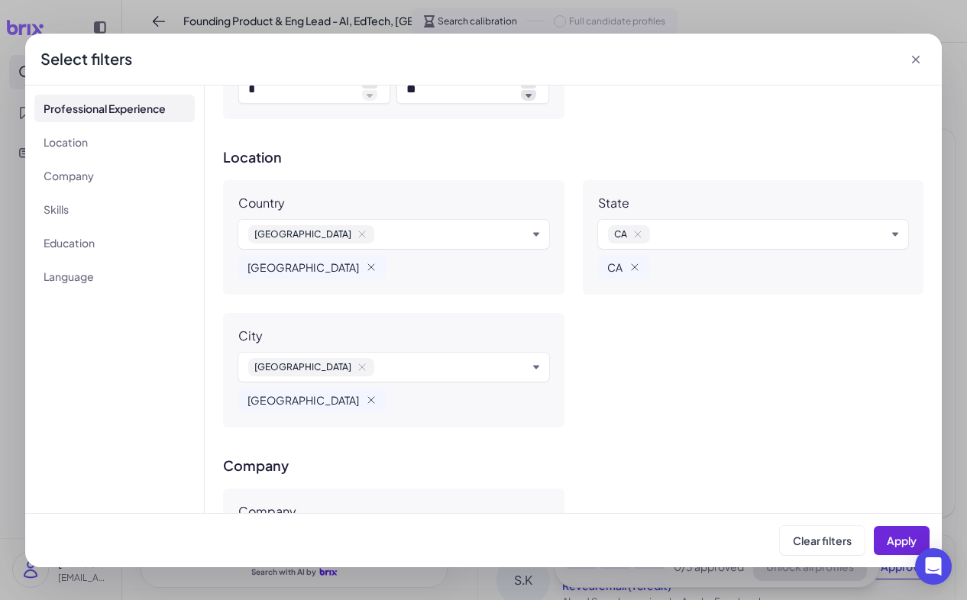
click at [492, 371] on input "text" at bounding box center [450, 367] width 153 height 18
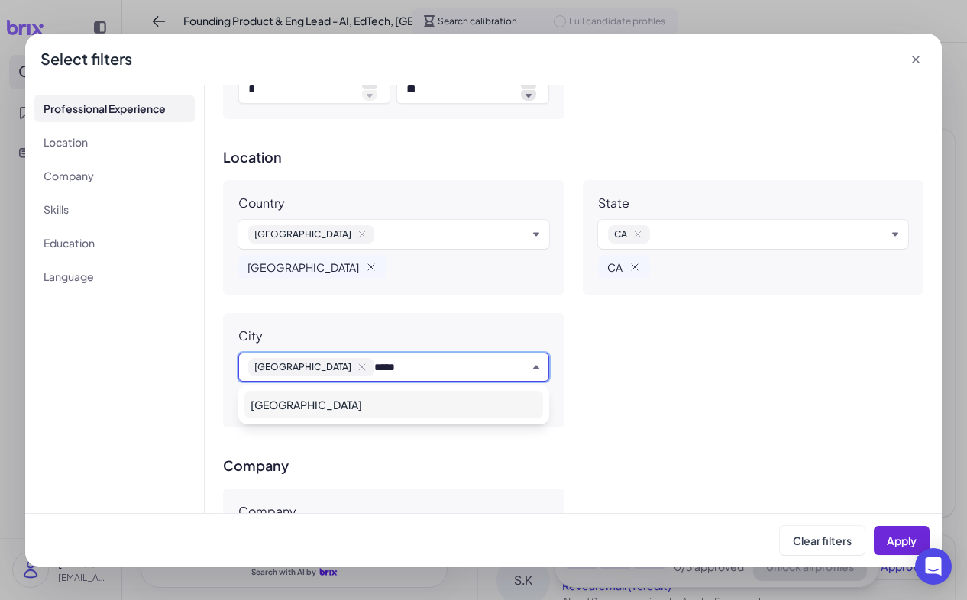
type input "******"
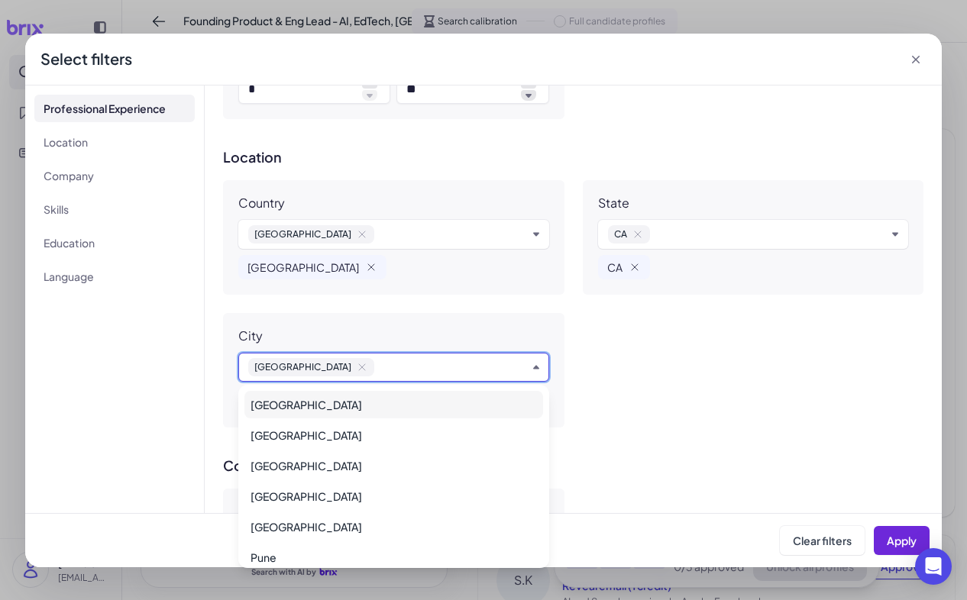
click at [531, 406] on div "[GEOGRAPHIC_DATA]" at bounding box center [393, 404] width 299 height 27
click at [506, 369] on input "text" at bounding box center [516, 367] width 21 height 18
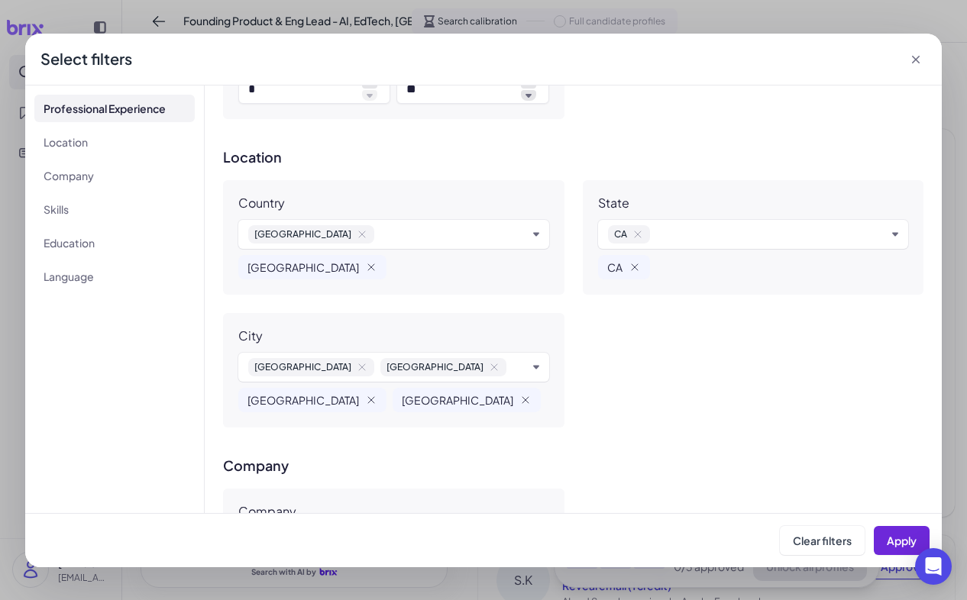
click at [488, 361] on icon "button" at bounding box center [494, 367] width 12 height 12
click at [385, 361] on input "text" at bounding box center [450, 367] width 153 height 18
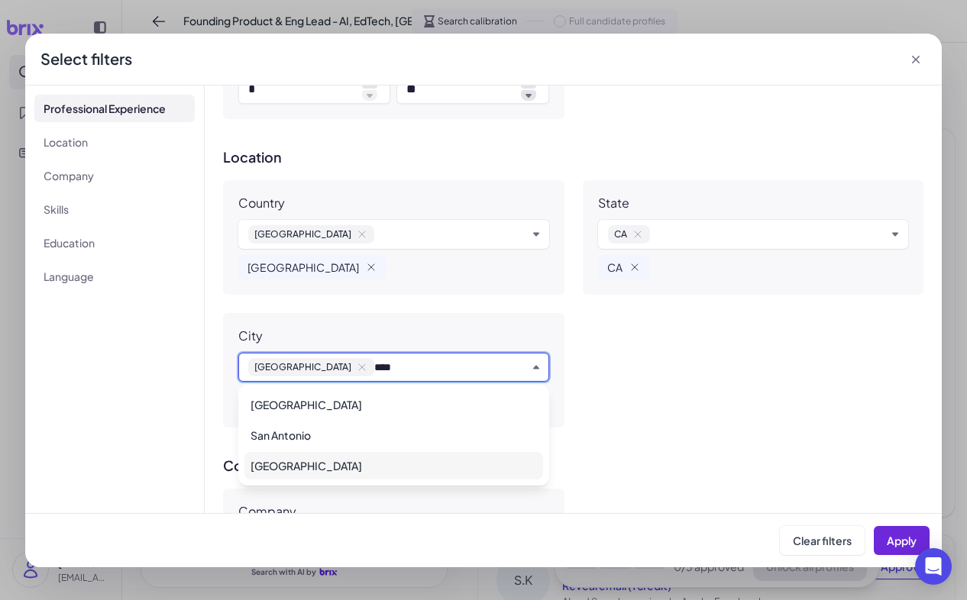
type input "***"
click at [350, 466] on div "[GEOGRAPHIC_DATA]" at bounding box center [393, 465] width 299 height 27
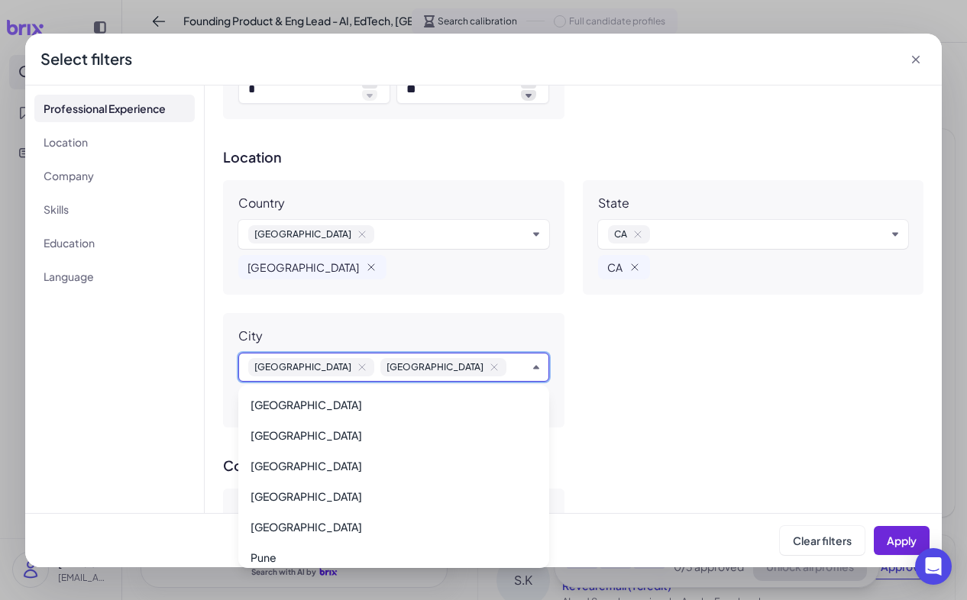
scroll to position [2173, 0]
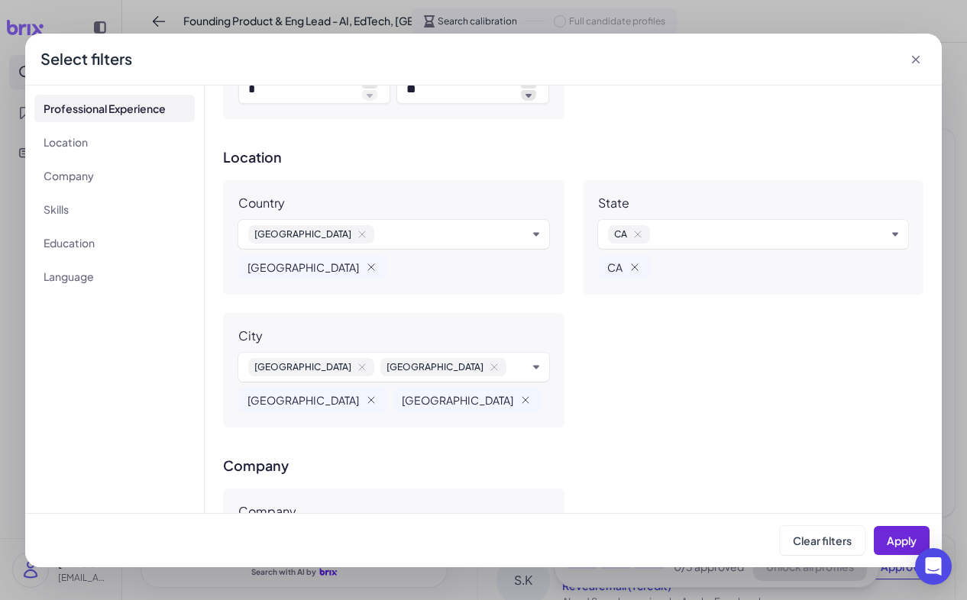
click at [506, 366] on input "text" at bounding box center [516, 367] width 21 height 18
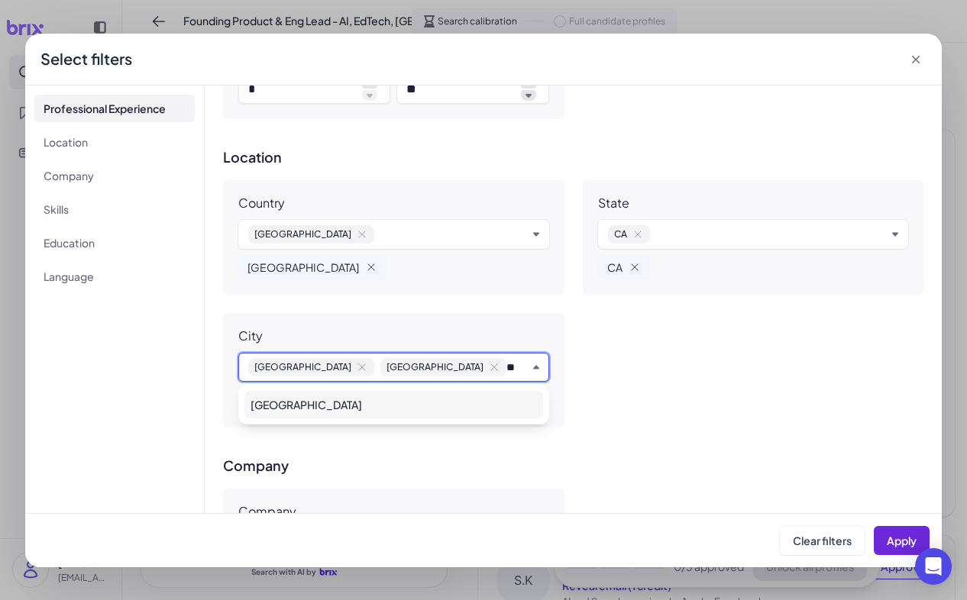
scroll to position [0, 0]
type input "*"
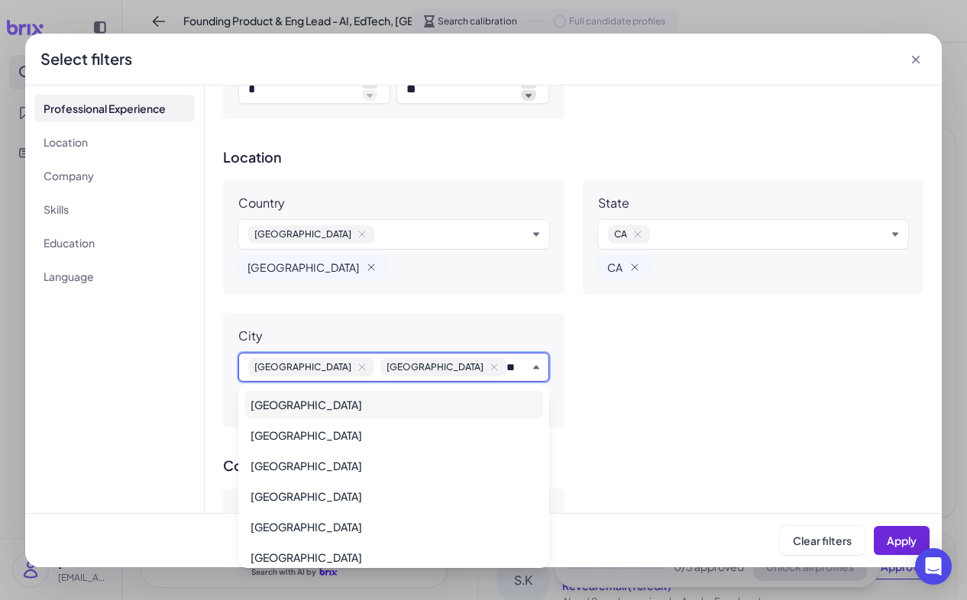
type input "*"
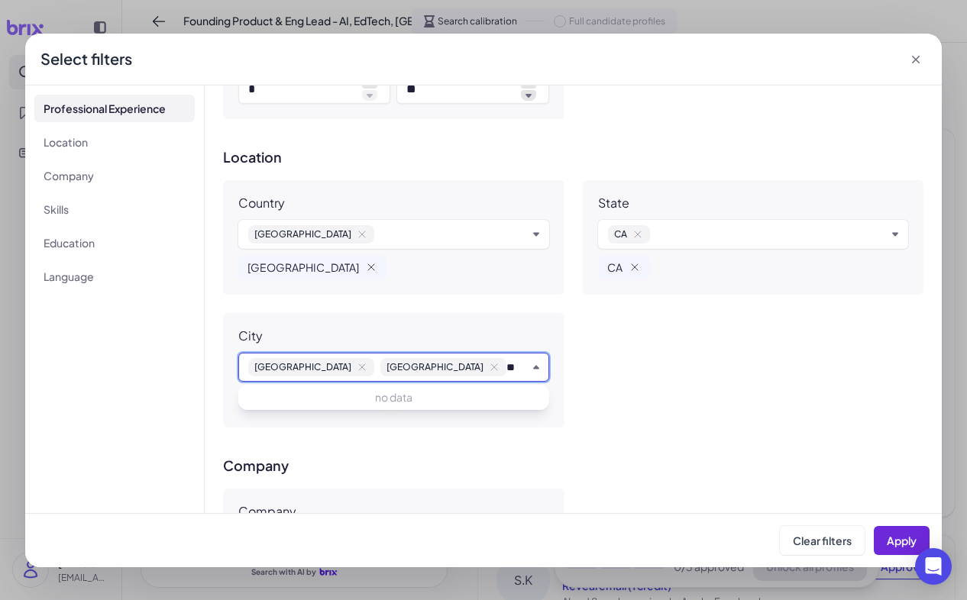
type input "*"
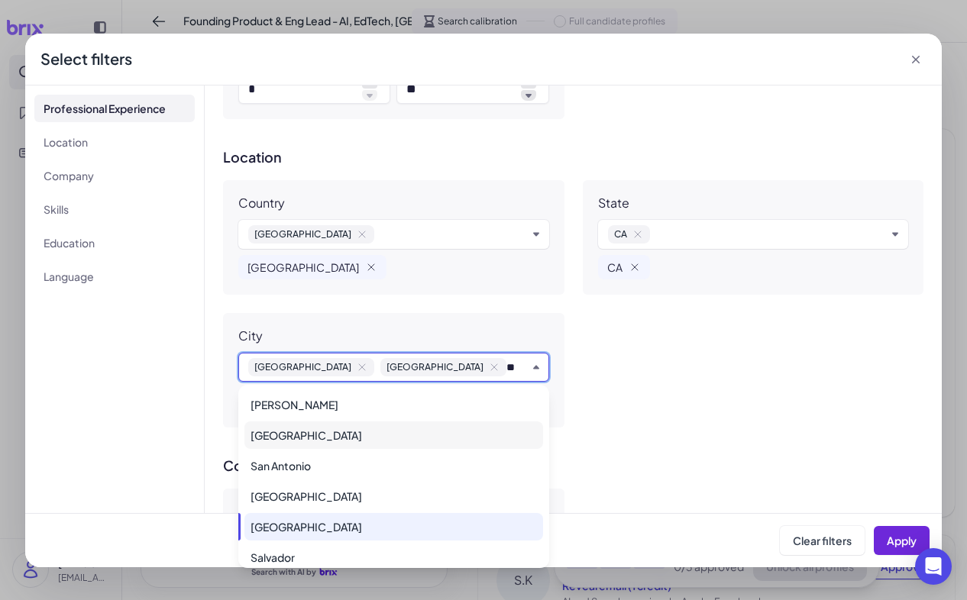
type input "*"
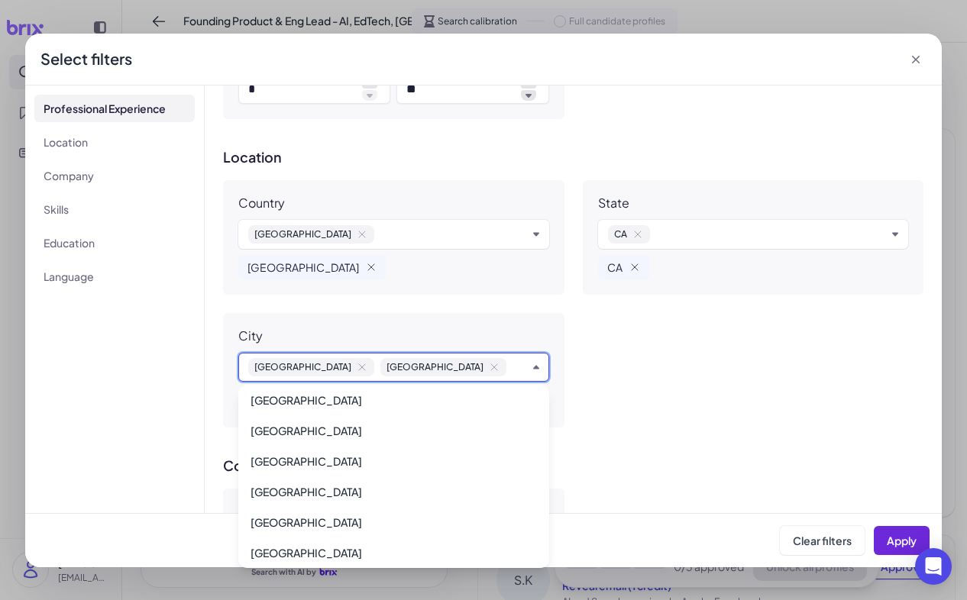
scroll to position [1257, 0]
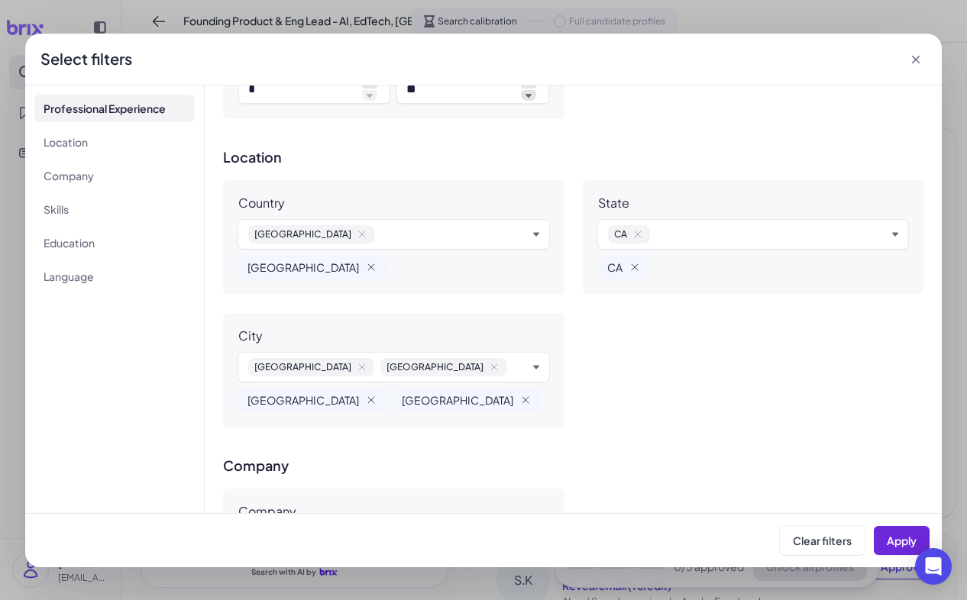
click at [680, 383] on div "Country [GEOGRAPHIC_DATA] [GEOGRAPHIC_DATA] [US_STATE] [GEOGRAPHIC_DATA] City […" at bounding box center [573, 303] width 700 height 247
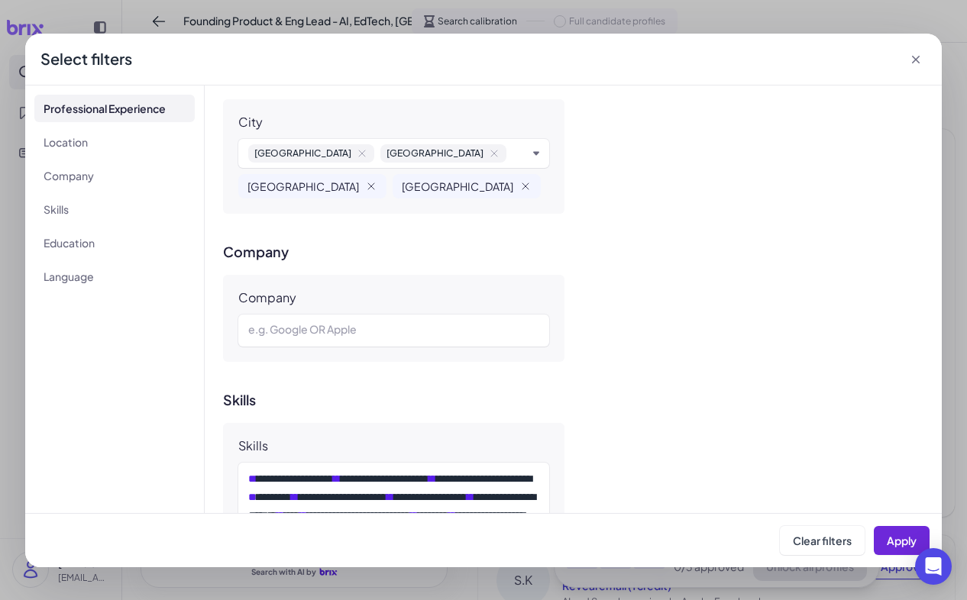
scroll to position [830, 0]
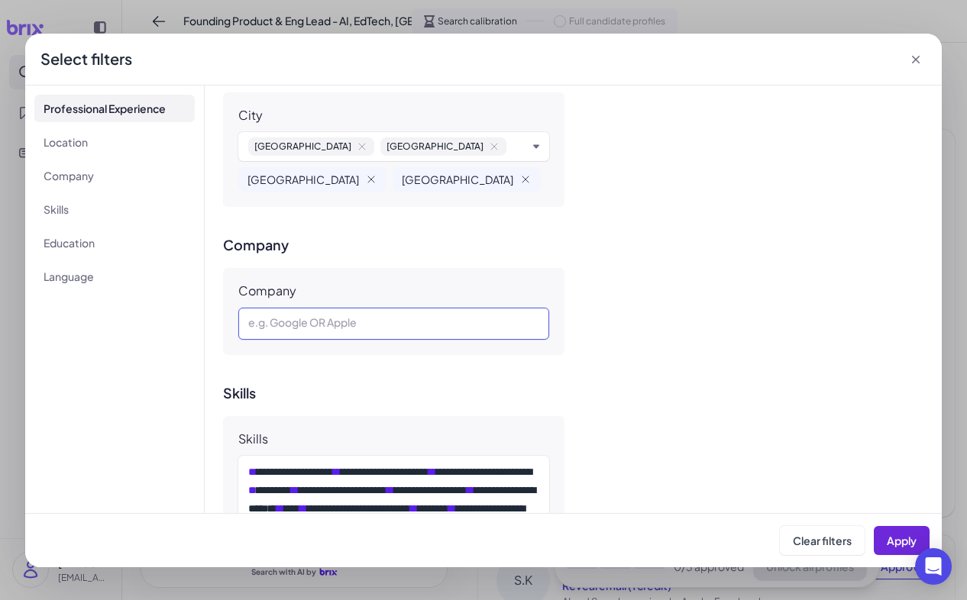
click at [476, 325] on div at bounding box center [393, 324] width 291 height 18
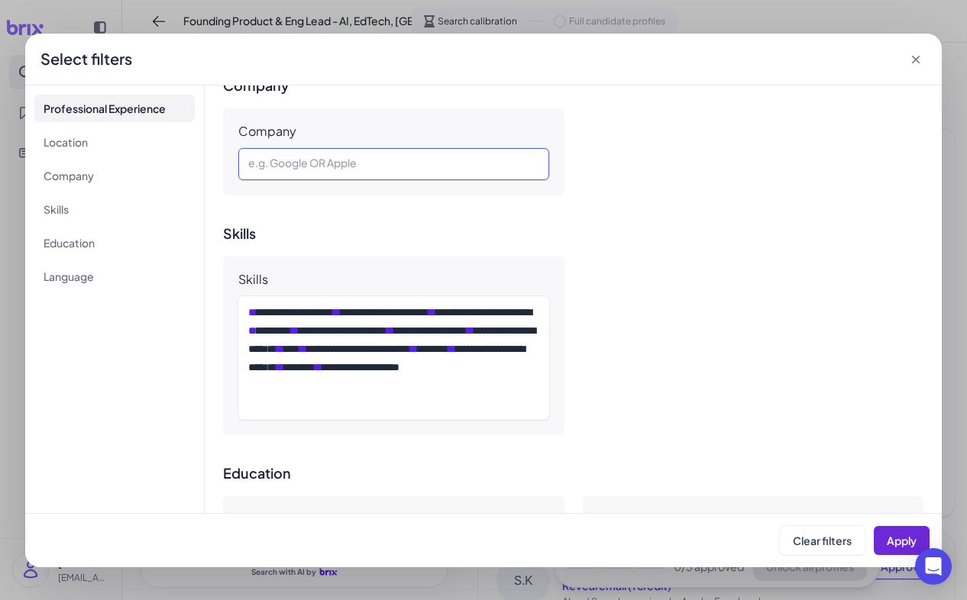
scroll to position [993, 0]
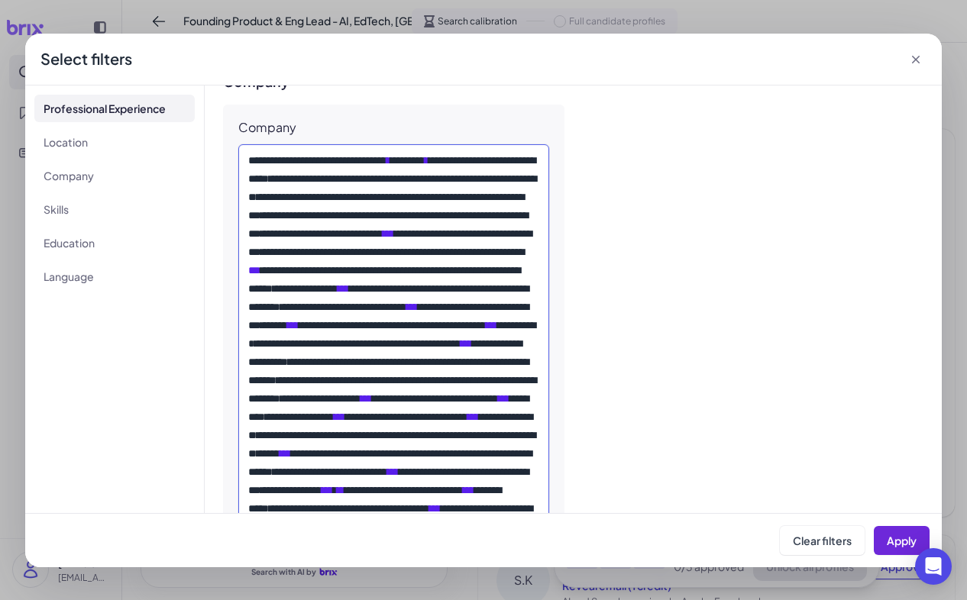
click at [366, 237] on div "**********" at bounding box center [393, 499] width 291 height 696
click at [366, 226] on div "**********" at bounding box center [393, 499] width 291 height 696
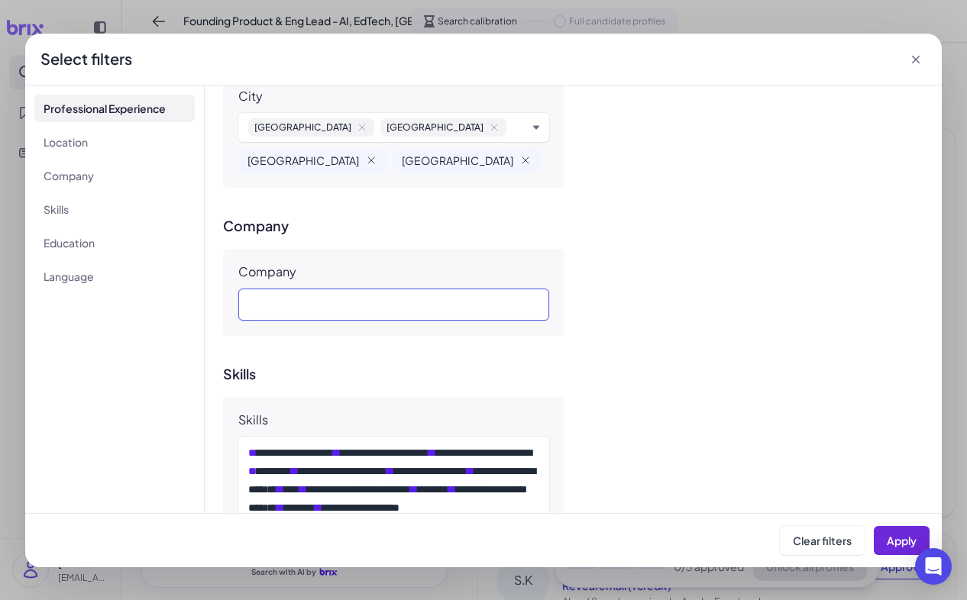
scroll to position [853, 0]
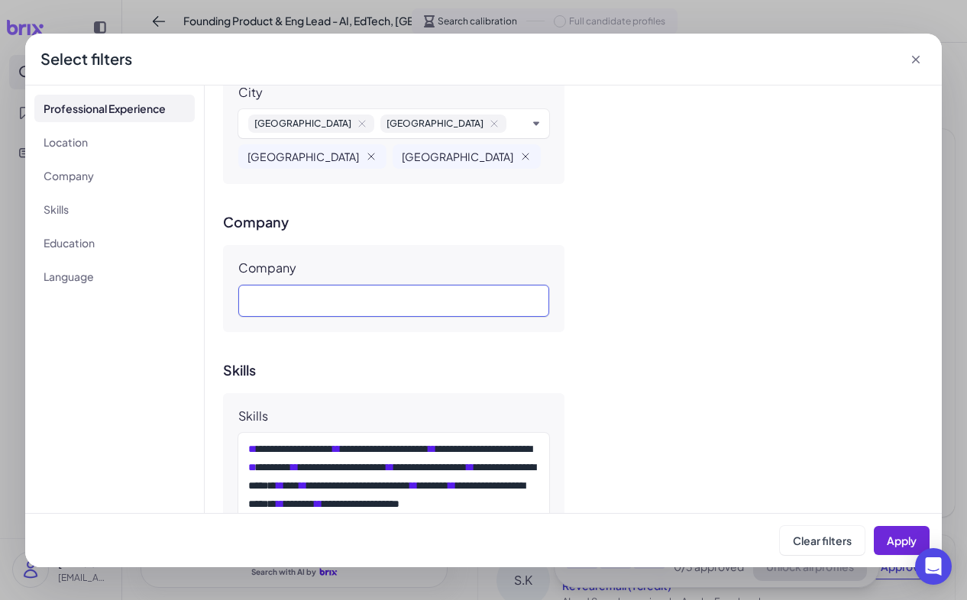
click at [348, 299] on div at bounding box center [393, 301] width 291 height 18
click at [324, 305] on div at bounding box center [393, 301] width 291 height 18
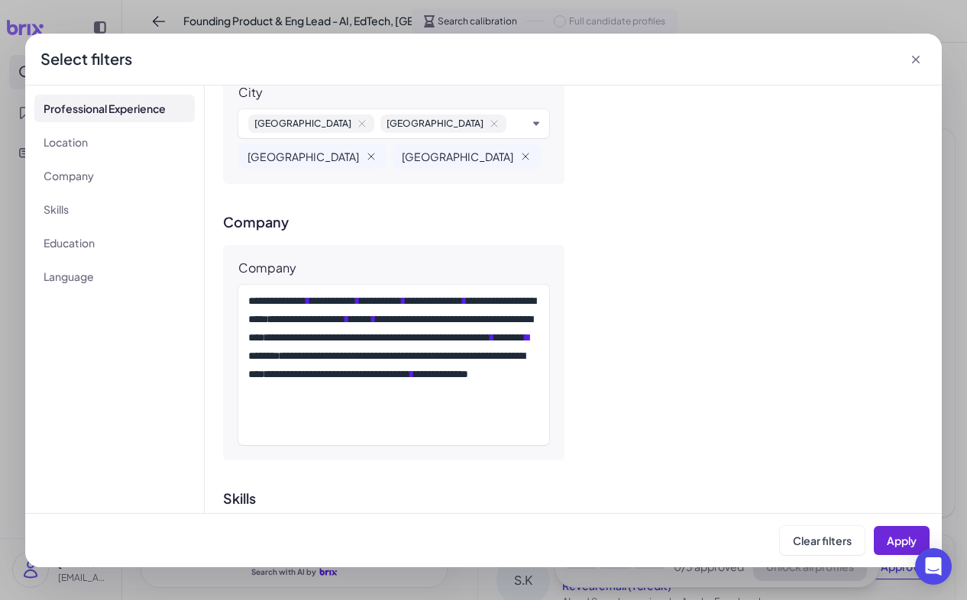
click at [622, 405] on div "**********" at bounding box center [573, 352] width 700 height 215
click at [894, 534] on span "Apply" at bounding box center [901, 541] width 30 height 14
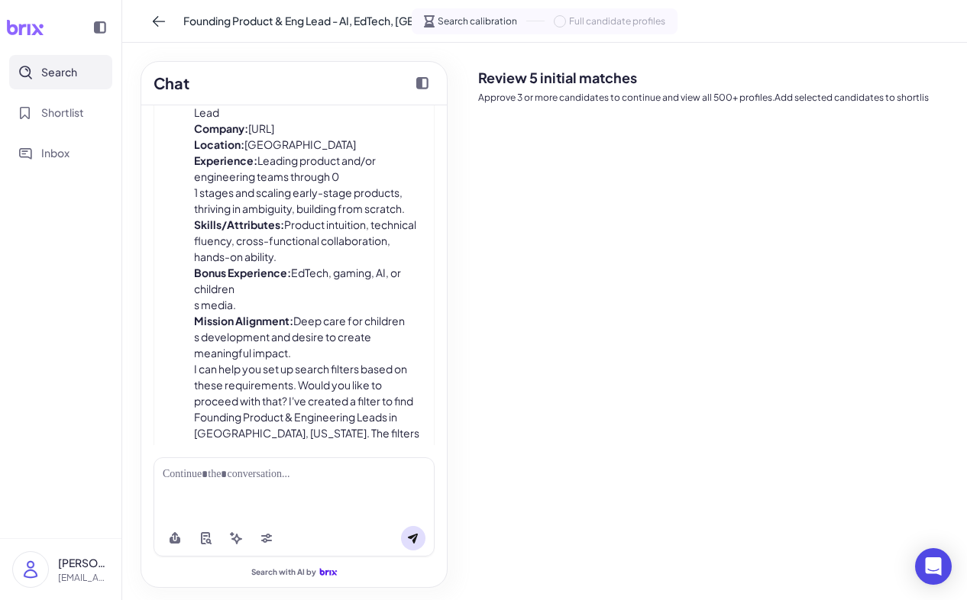
scroll to position [1451, 0]
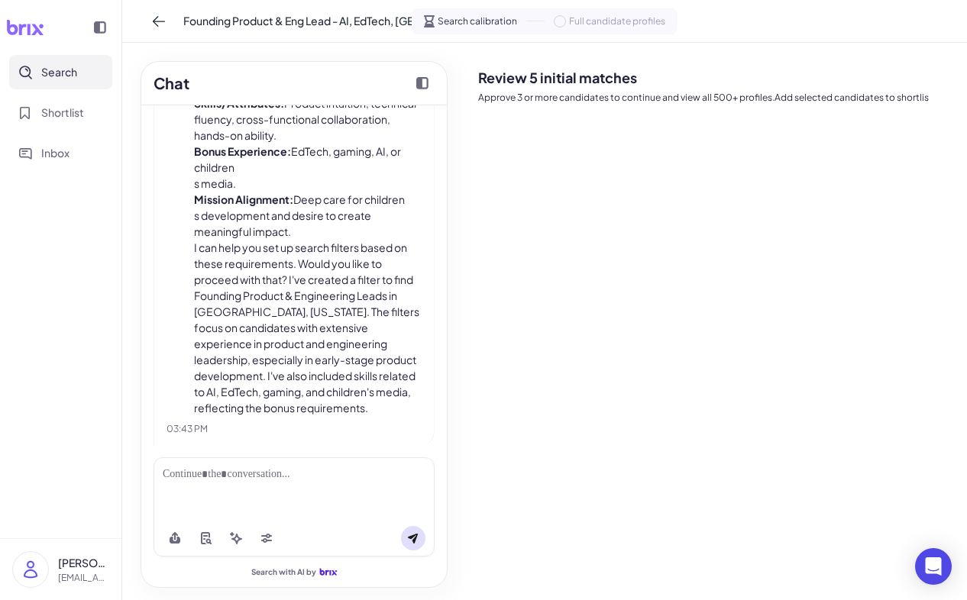
click at [588, 87] on h2 "Review 5 initial matches" at bounding box center [716, 77] width 476 height 21
click at [605, 134] on div "Review 5 initial matches Approve 3 or more candidates to continue and view all …" at bounding box center [716, 321] width 476 height 533
click at [286, 487] on div at bounding box center [293, 488] width 281 height 63
click at [286, 486] on div at bounding box center [293, 488] width 281 height 63
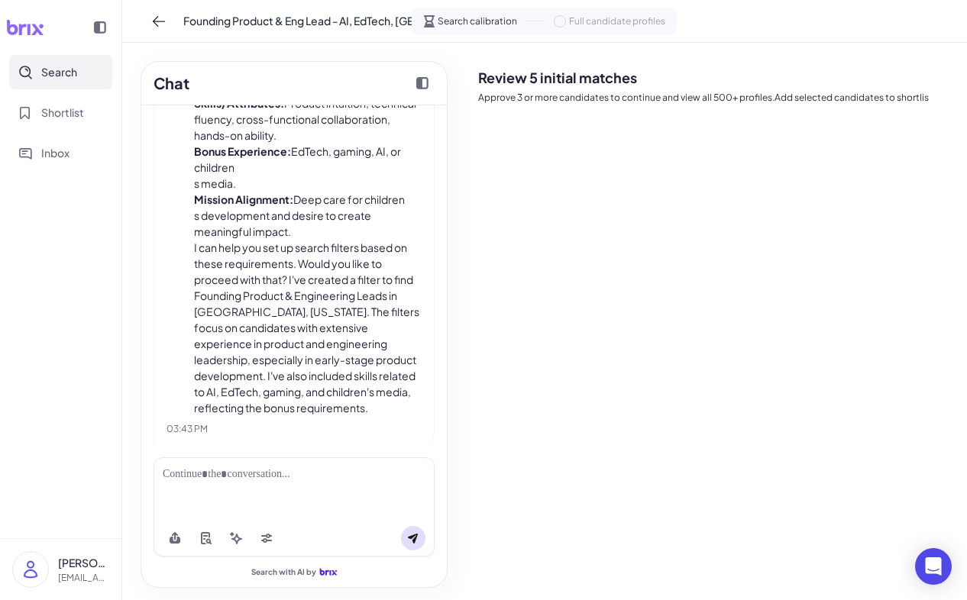
click at [260, 476] on div at bounding box center [294, 474] width 263 height 16
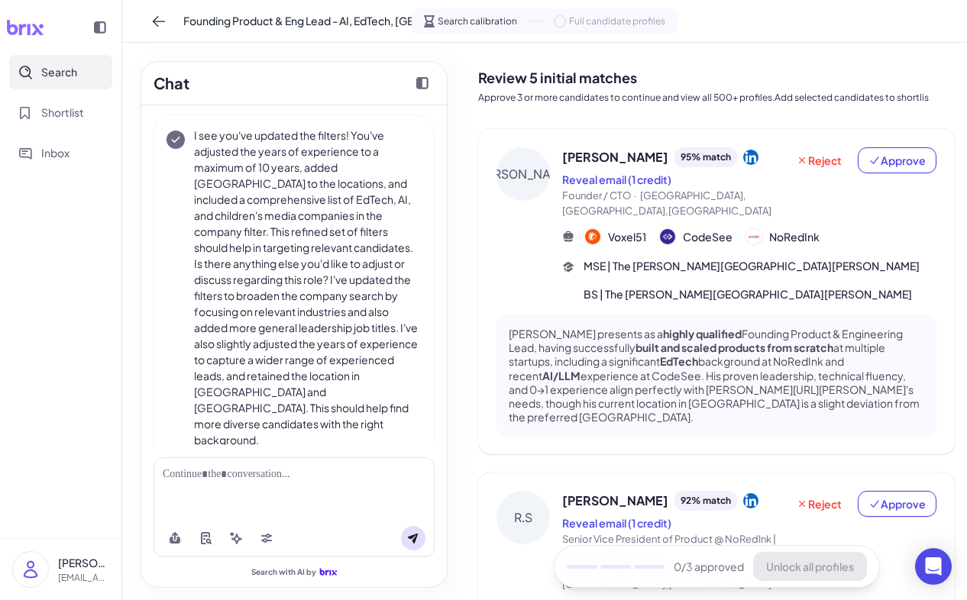
scroll to position [8, 0]
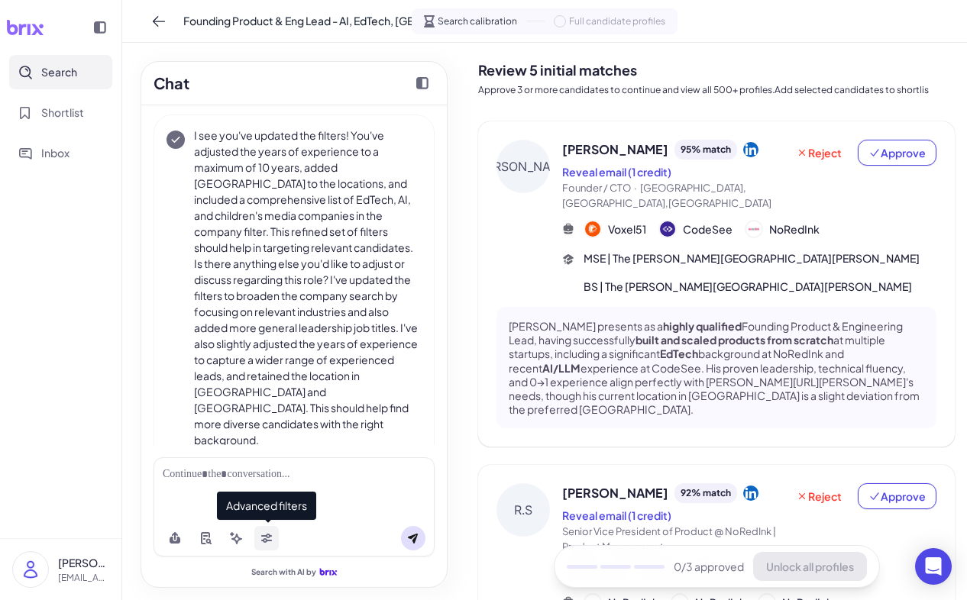
click at [266, 540] on icon at bounding box center [266, 540] width 11 height 5
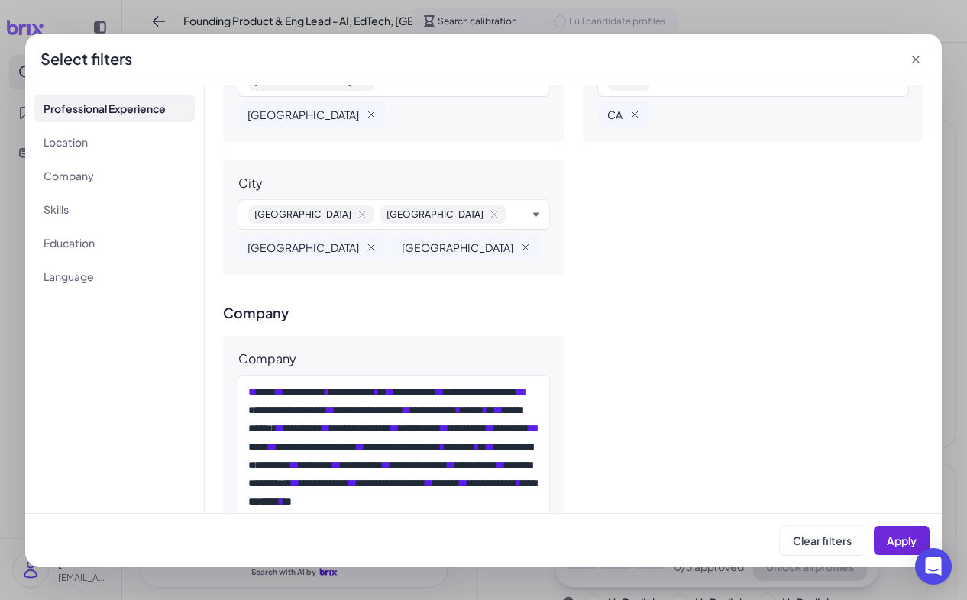
scroll to position [886, 0]
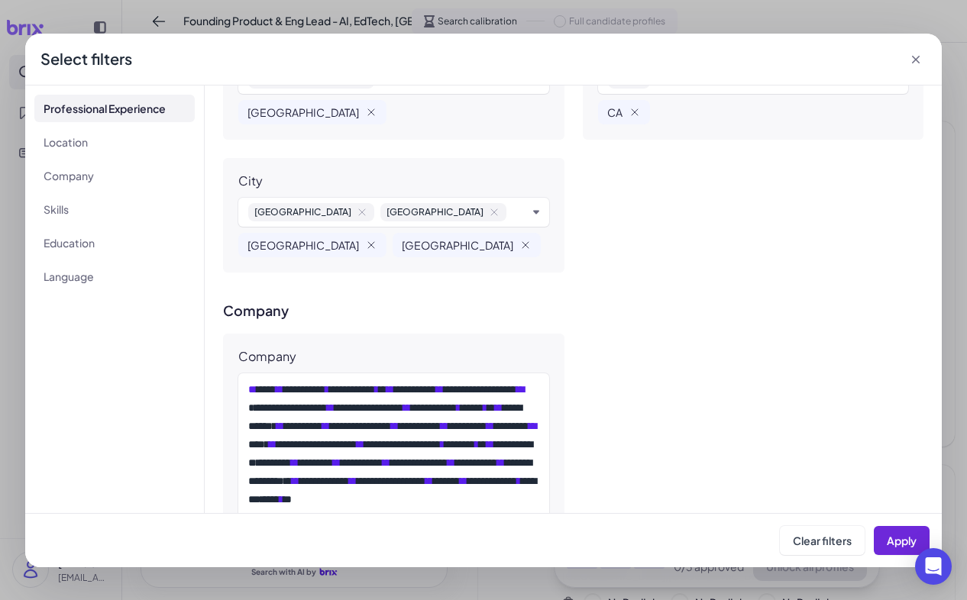
click at [919, 55] on icon at bounding box center [915, 59] width 15 height 15
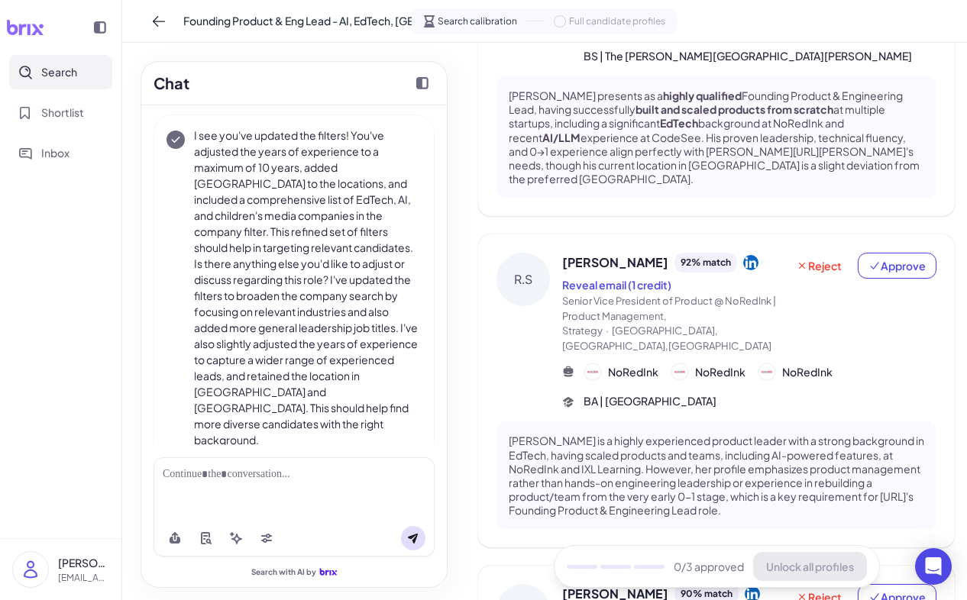
scroll to position [236, 0]
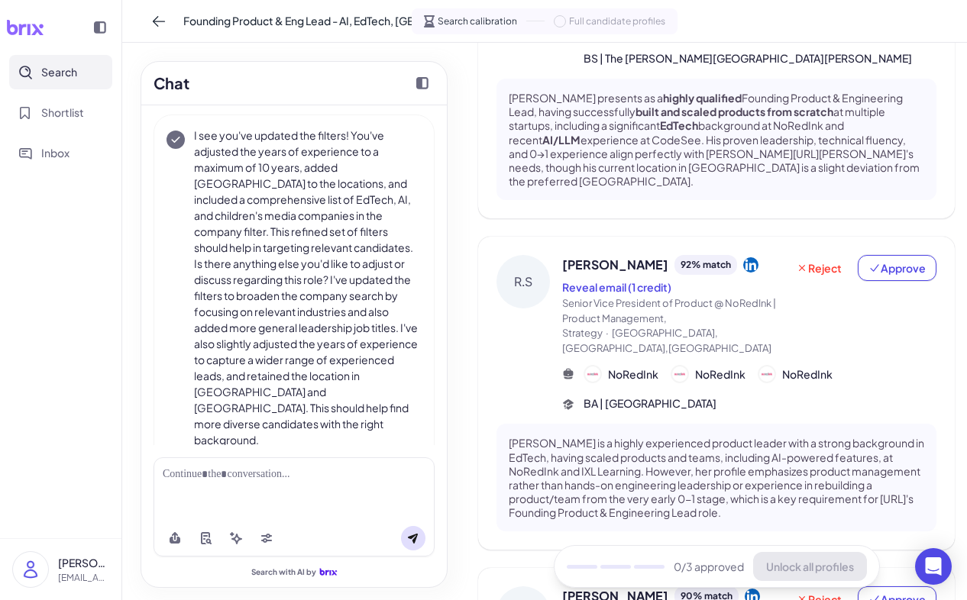
click at [625, 256] on span "[PERSON_NAME]" at bounding box center [615, 265] width 106 height 18
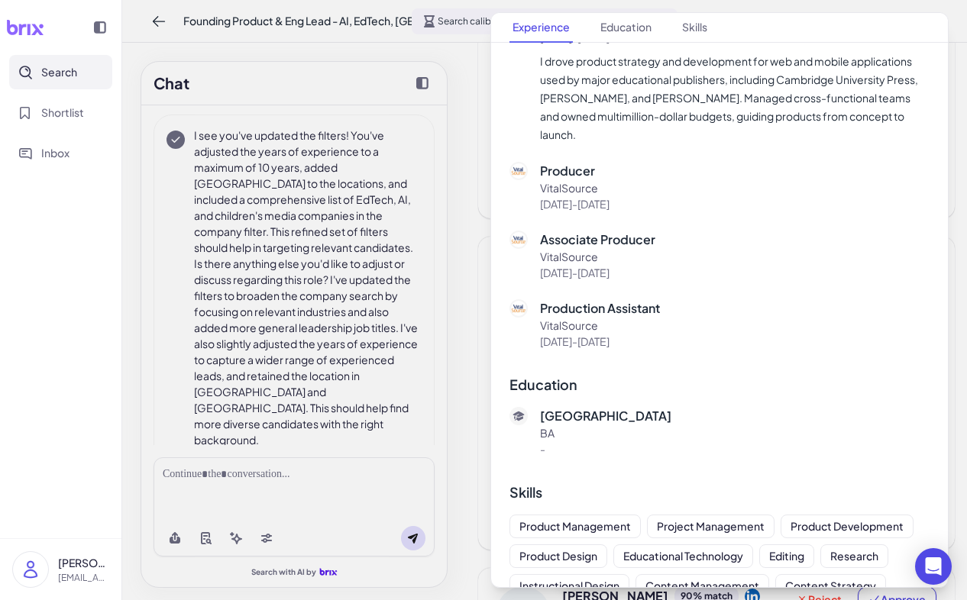
scroll to position [1386, 0]
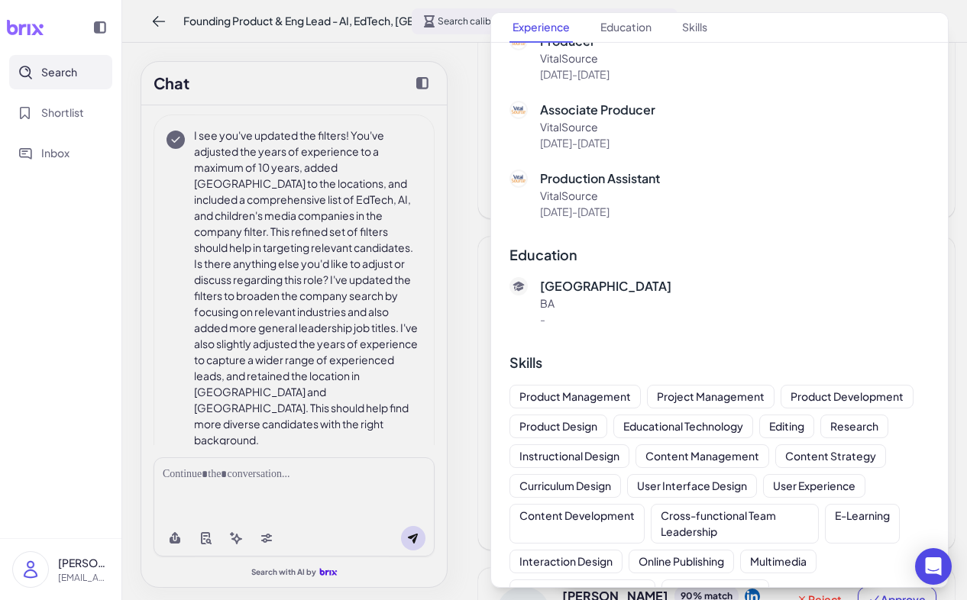
click at [457, 345] on div at bounding box center [483, 300] width 967 height 600
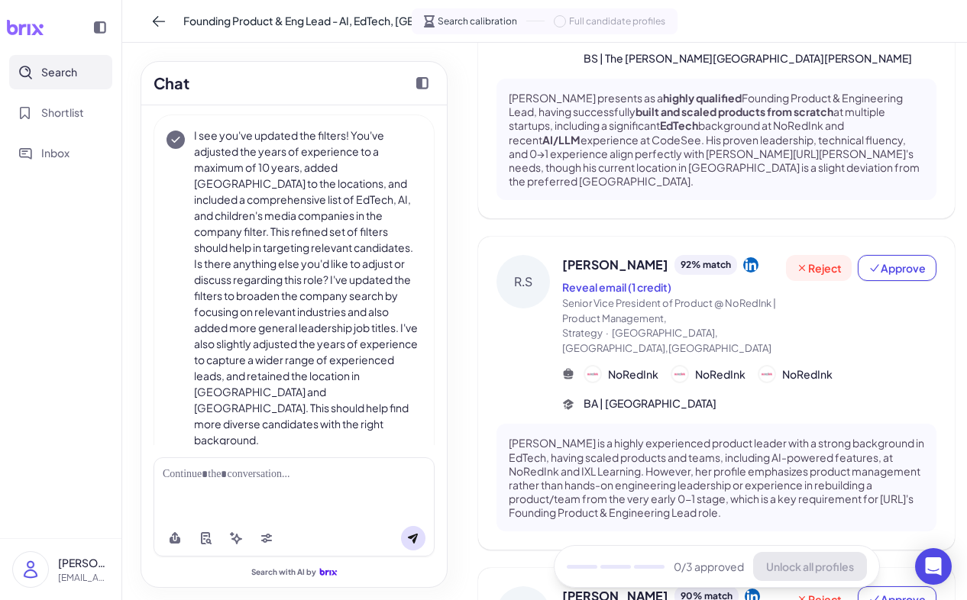
click at [818, 260] on span "Reject" at bounding box center [819, 267] width 46 height 15
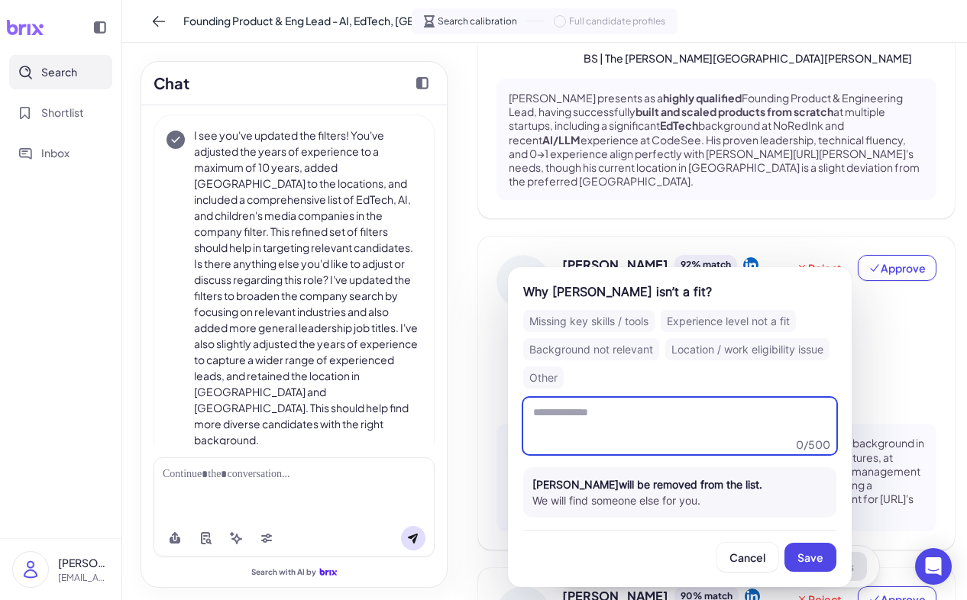
click at [714, 422] on textarea at bounding box center [679, 426] width 313 height 56
type textarea "*******"
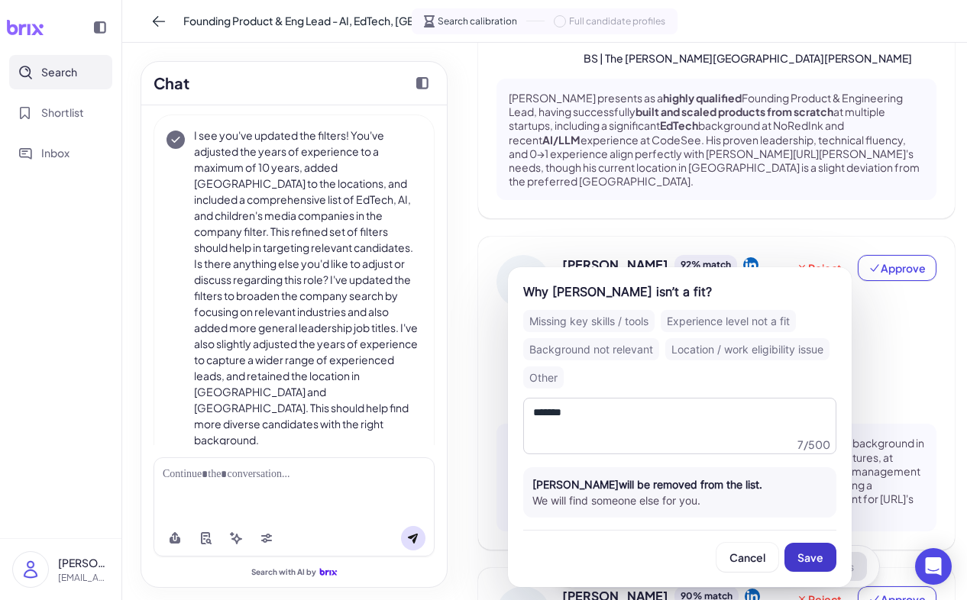
click at [815, 558] on span "Save" at bounding box center [810, 557] width 26 height 14
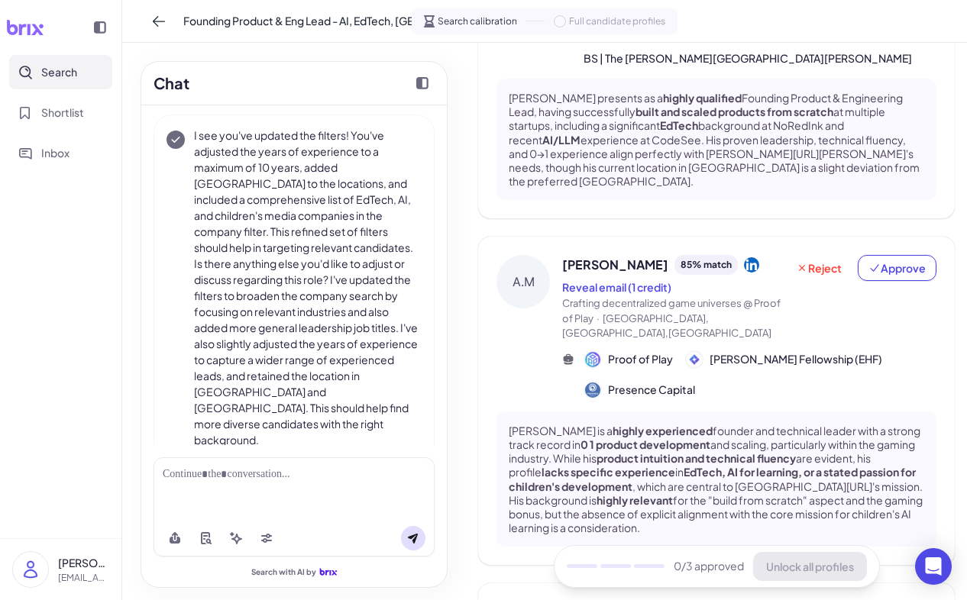
click at [631, 256] on span "[PERSON_NAME]" at bounding box center [615, 265] width 106 height 18
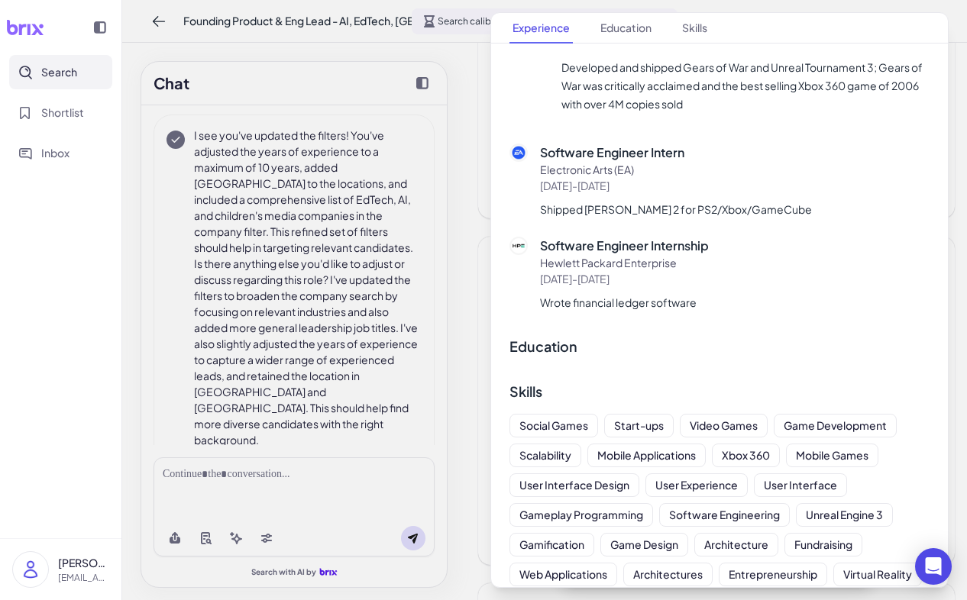
scroll to position [2398, 0]
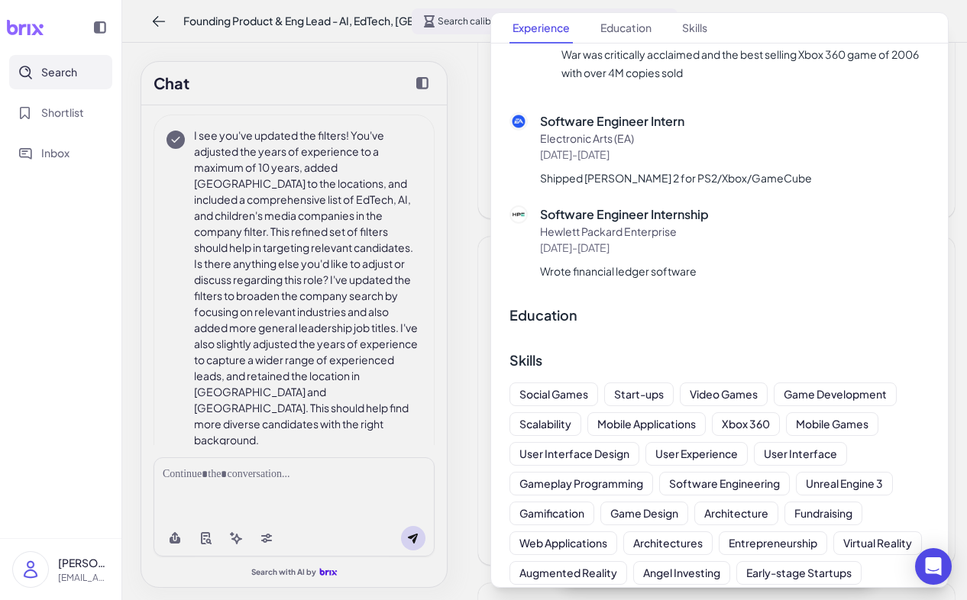
click at [462, 389] on div at bounding box center [483, 300] width 967 height 600
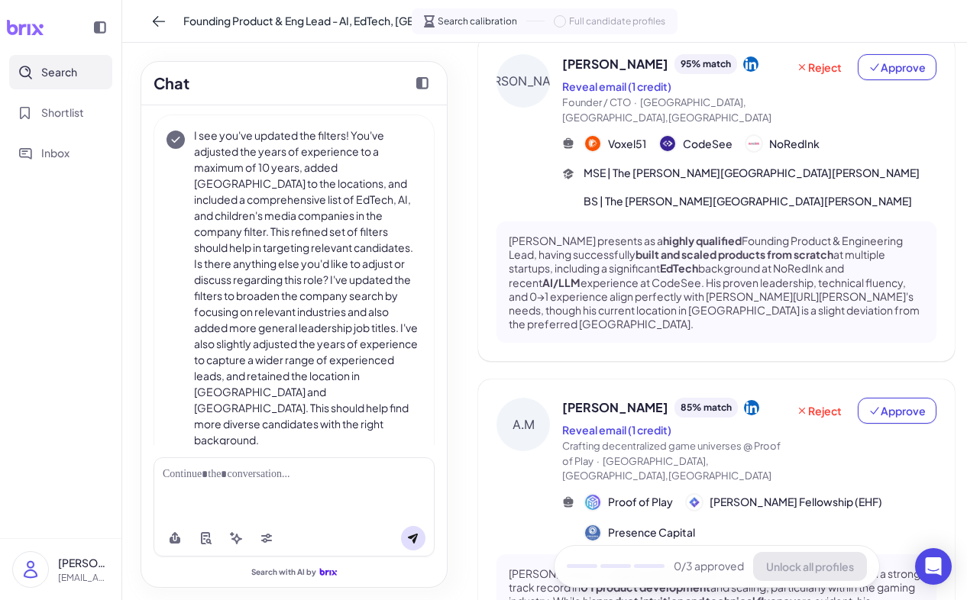
scroll to position [0, 0]
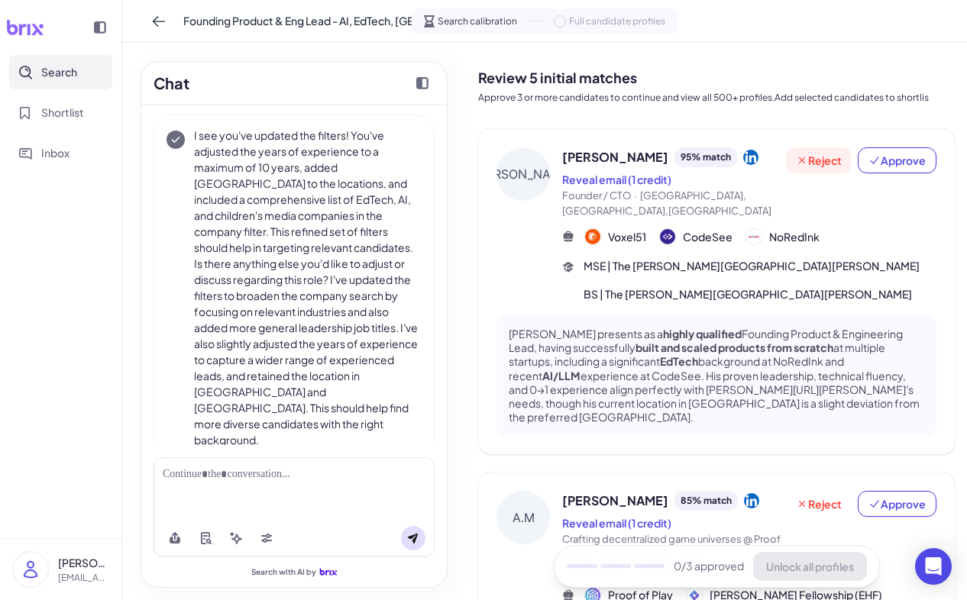
click at [829, 166] on span "Reject" at bounding box center [819, 160] width 46 height 15
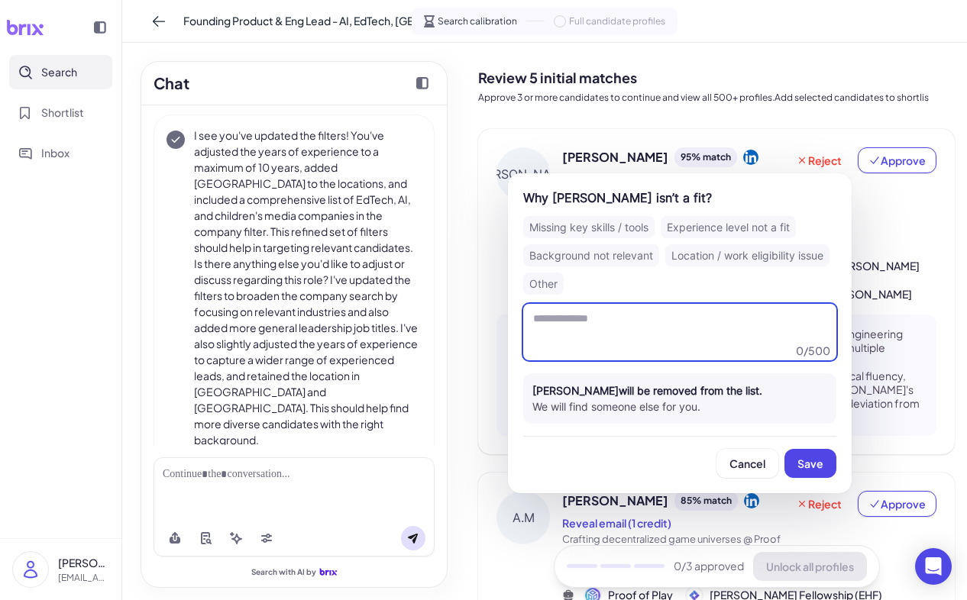
click at [683, 328] on textarea at bounding box center [679, 332] width 313 height 56
type textarea "*******"
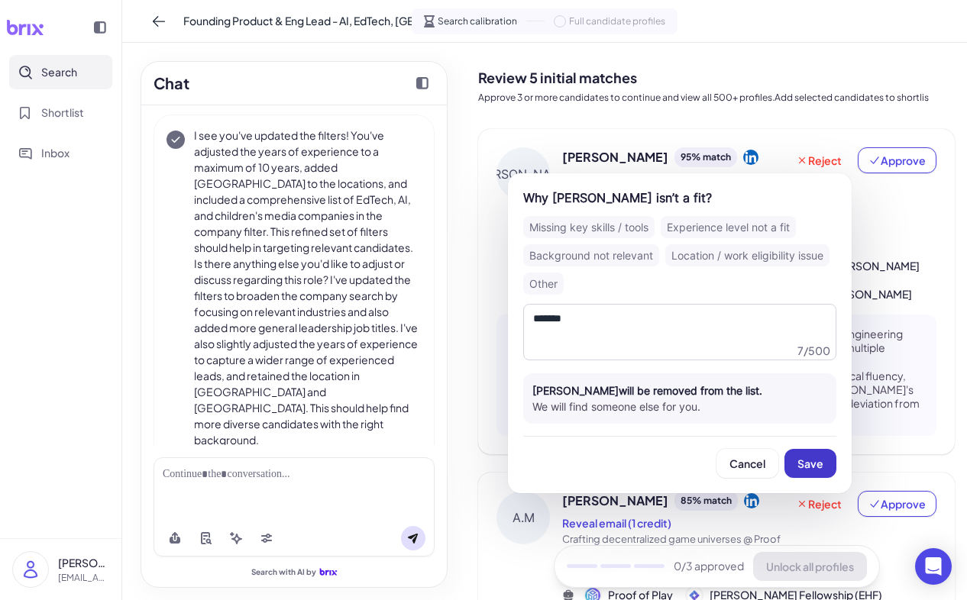
click at [822, 463] on span "Save" at bounding box center [810, 464] width 26 height 14
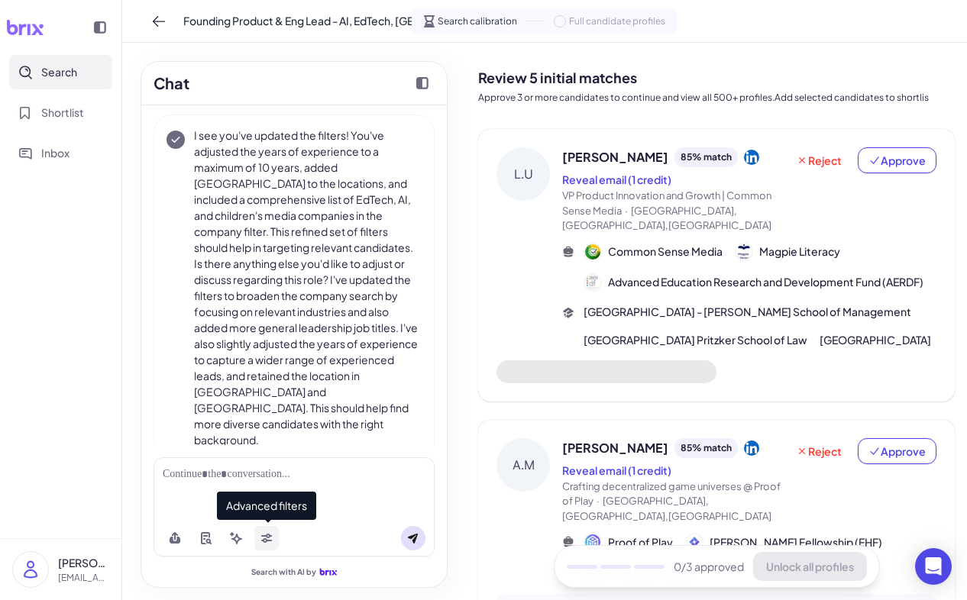
click at [264, 536] on icon at bounding box center [266, 536] width 11 height 5
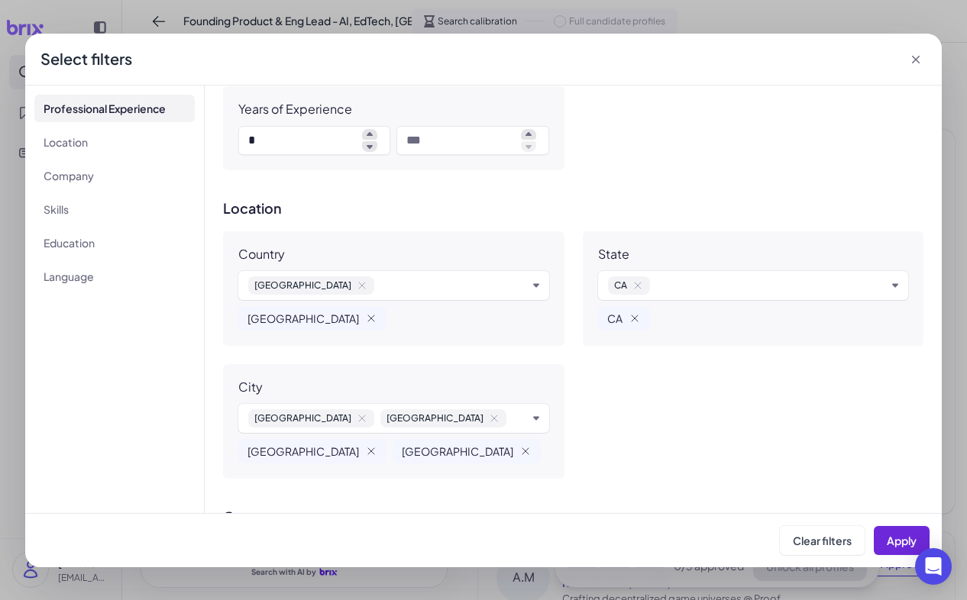
scroll to position [670, 0]
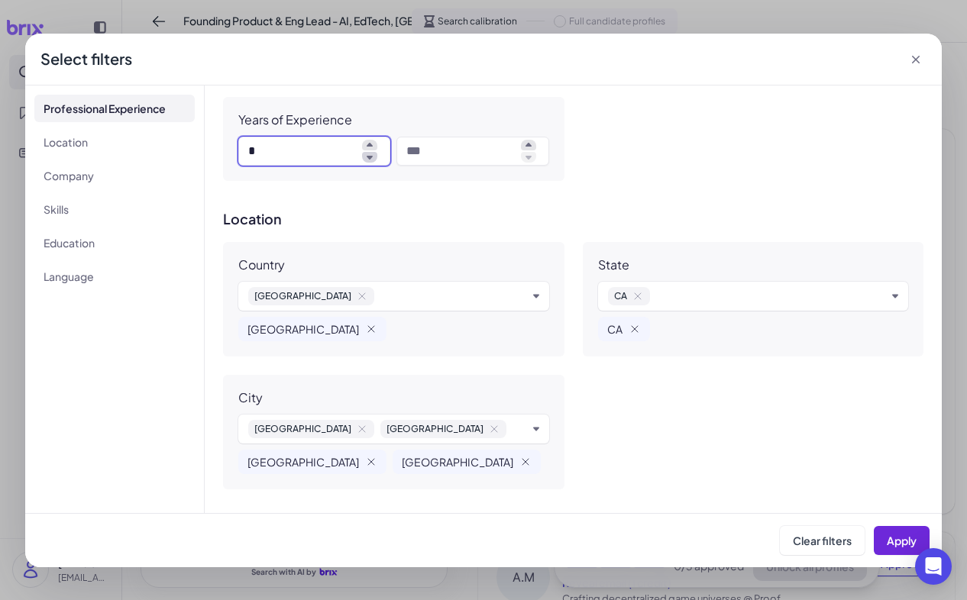
click at [366, 154] on icon at bounding box center [369, 157] width 15 height 11
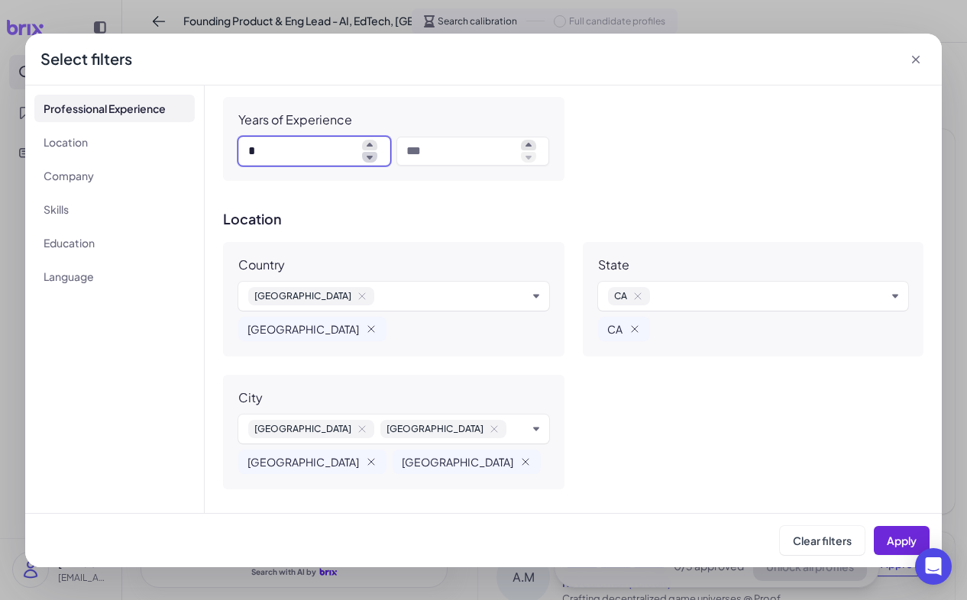
type input "*"
click at [536, 143] on span at bounding box center [527, 151] width 24 height 23
click at [535, 144] on span at bounding box center [527, 151] width 24 height 23
click at [532, 144] on icon at bounding box center [528, 145] width 15 height 11
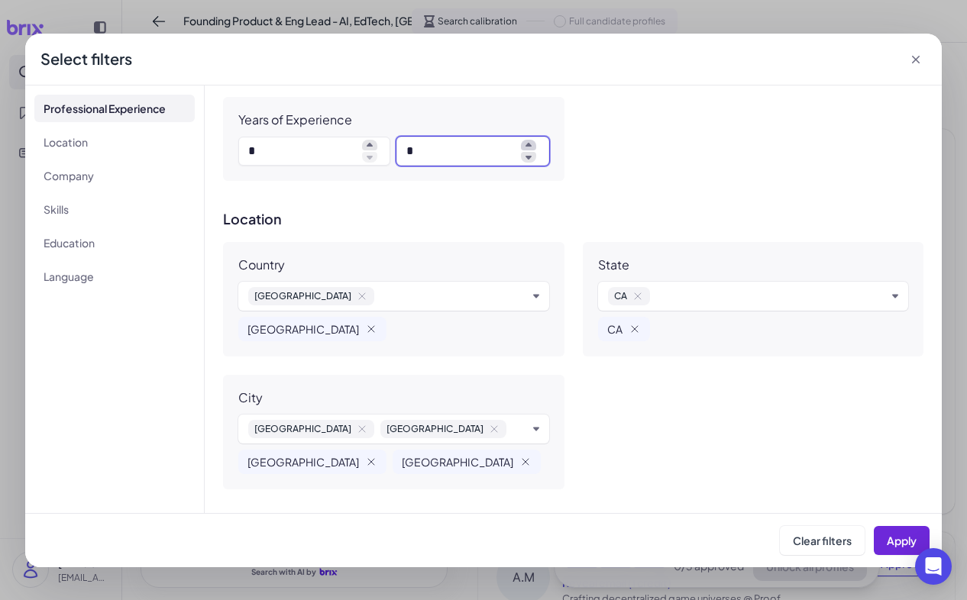
click at [532, 144] on icon at bounding box center [528, 145] width 15 height 11
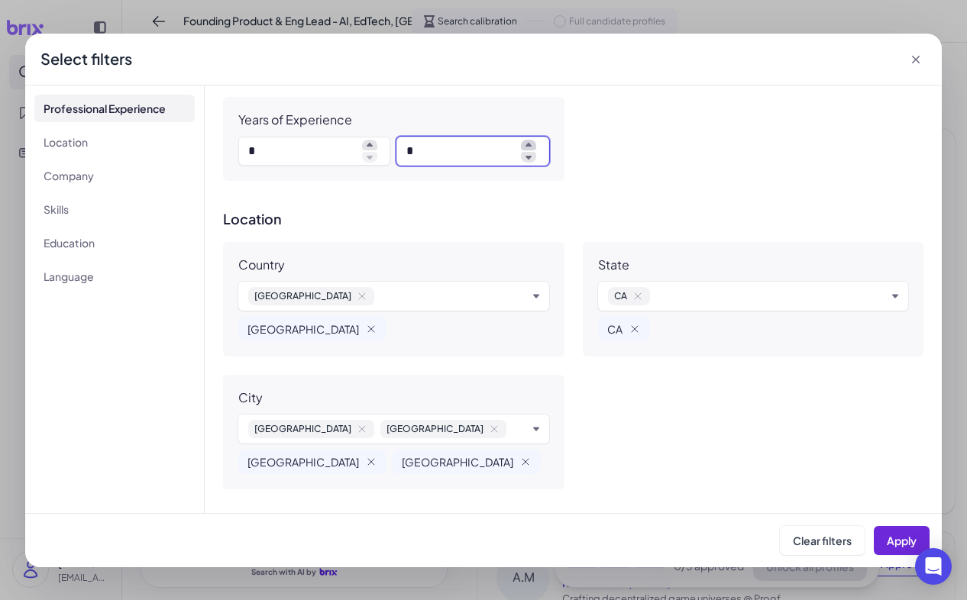
click at [532, 144] on icon at bounding box center [528, 145] width 15 height 11
type input "*"
click at [897, 539] on span "Apply" at bounding box center [901, 541] width 30 height 14
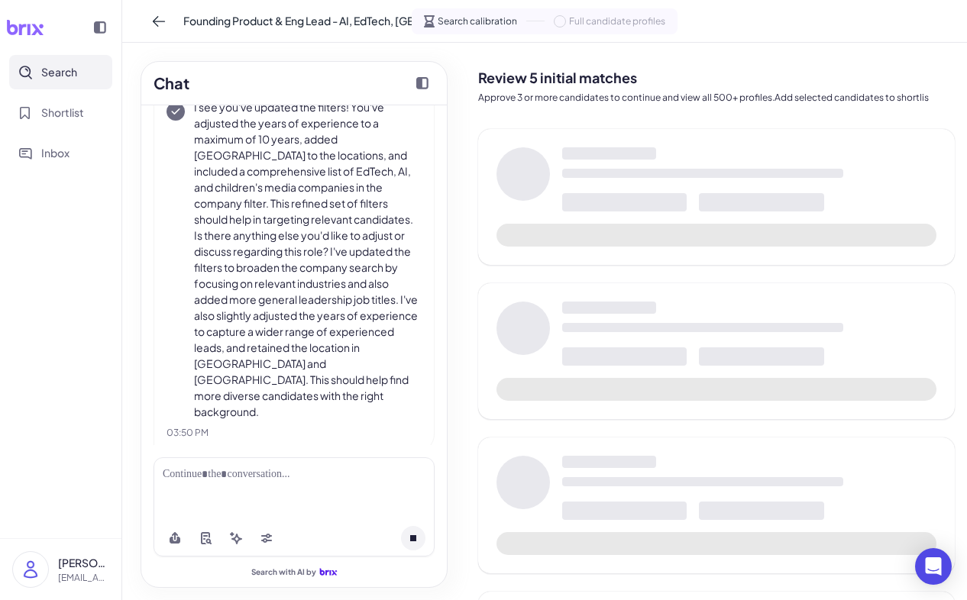
scroll to position [1850, 0]
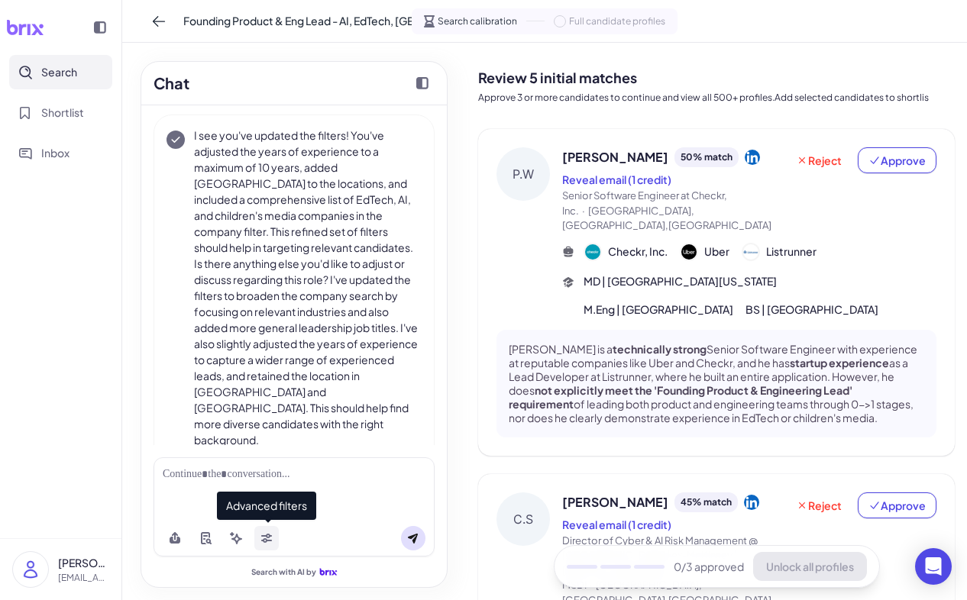
click at [270, 532] on icon at bounding box center [266, 538] width 12 height 12
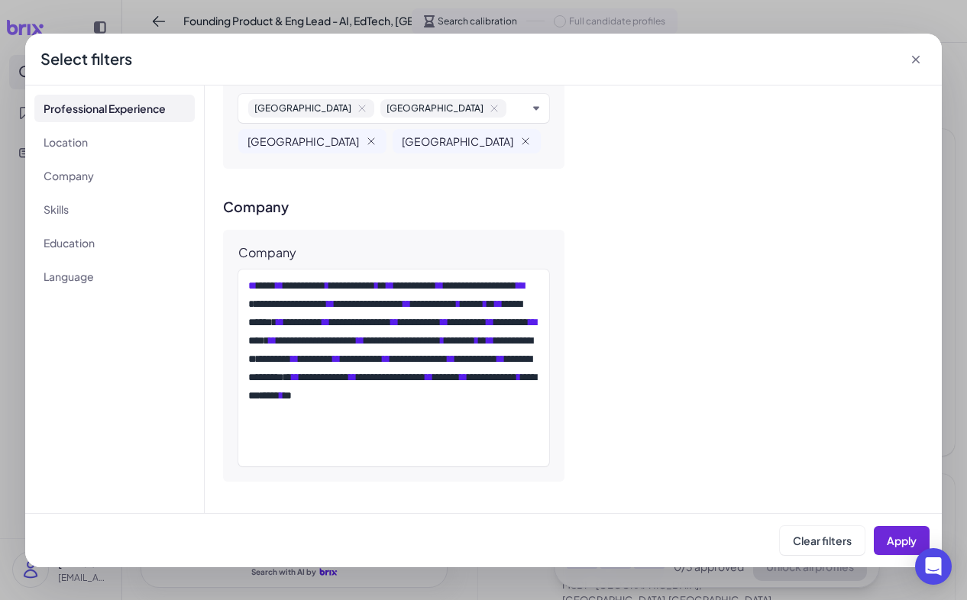
scroll to position [997, 0]
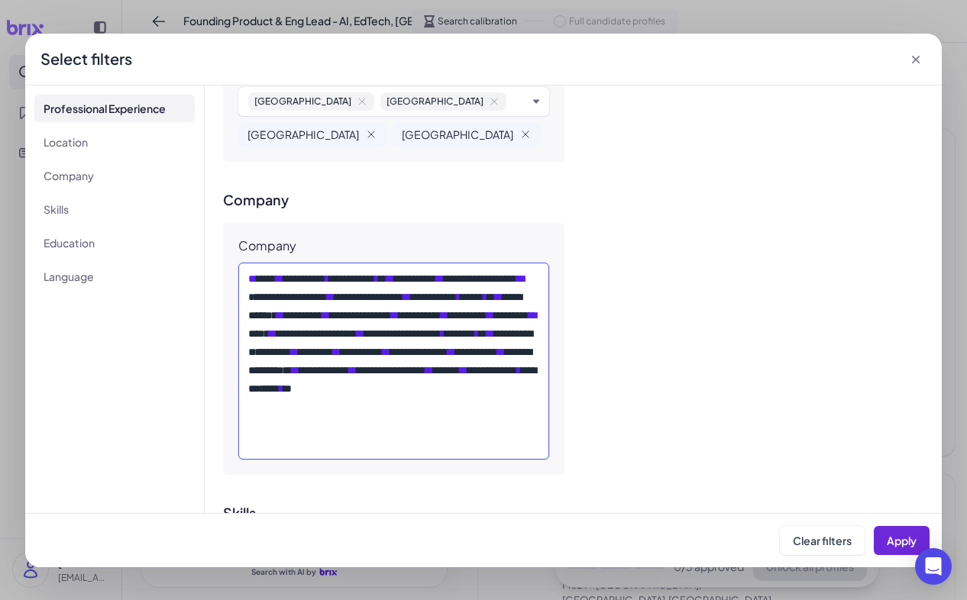
click at [422, 279] on div "**********" at bounding box center [393, 361] width 291 height 183
drag, startPoint x: 425, startPoint y: 277, endPoint x: 305, endPoint y: 270, distance: 120.1
click at [305, 270] on div "**********" at bounding box center [393, 361] width 291 height 183
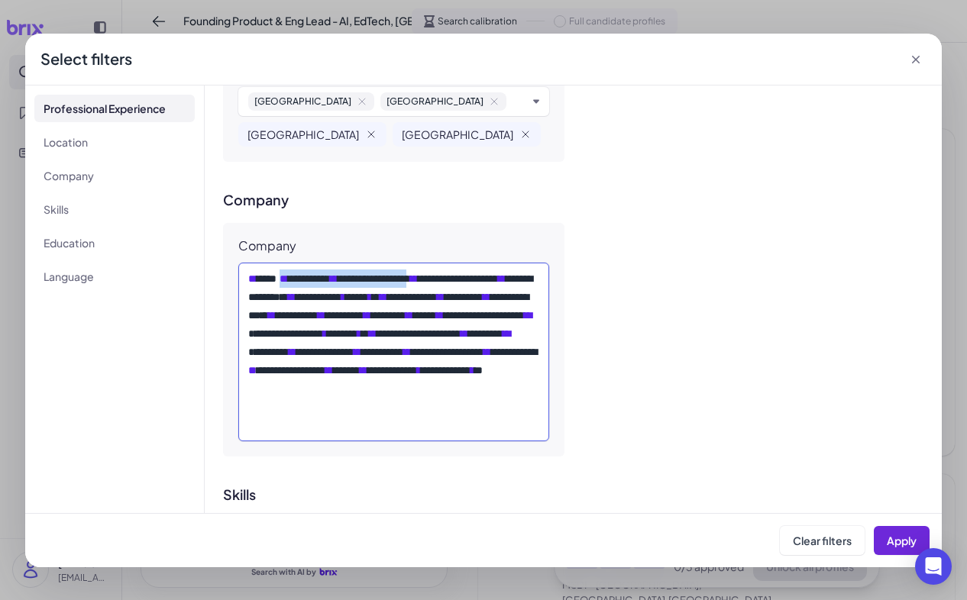
drag, startPoint x: 461, startPoint y: 276, endPoint x: 284, endPoint y: 280, distance: 177.2
click at [284, 280] on div "**********" at bounding box center [393, 352] width 291 height 165
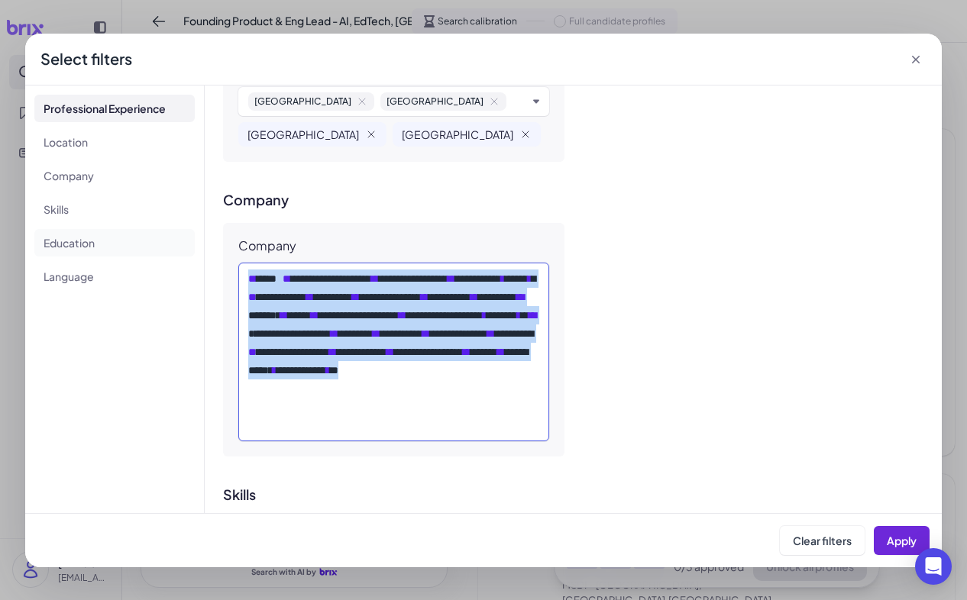
drag, startPoint x: 324, startPoint y: 425, endPoint x: 179, endPoint y: 250, distance: 227.8
click at [179, 250] on div "**********" at bounding box center [483, 300] width 916 height 428
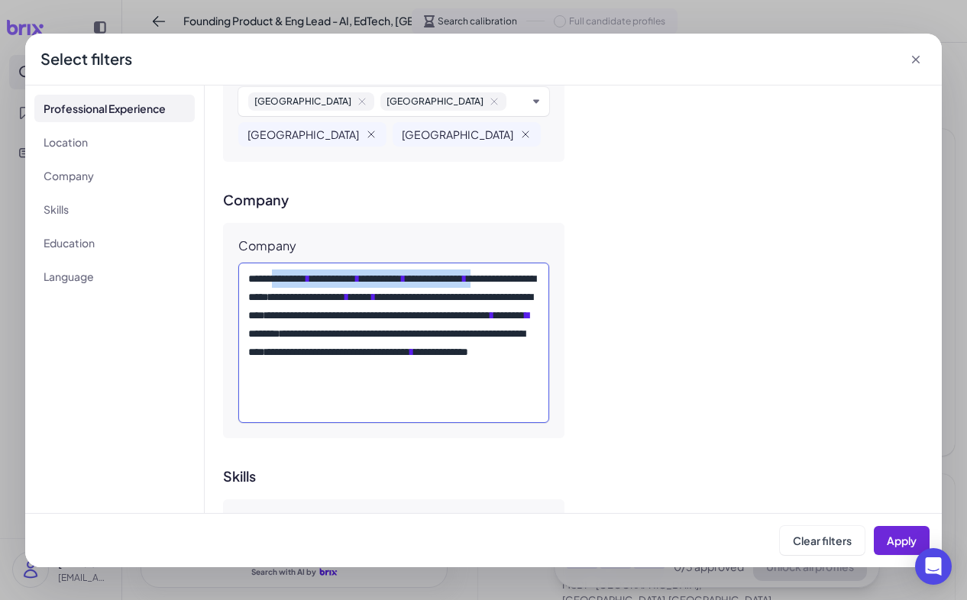
drag, startPoint x: 276, startPoint y: 273, endPoint x: 299, endPoint y: 292, distance: 29.8
click at [299, 292] on div "**********" at bounding box center [393, 343] width 291 height 147
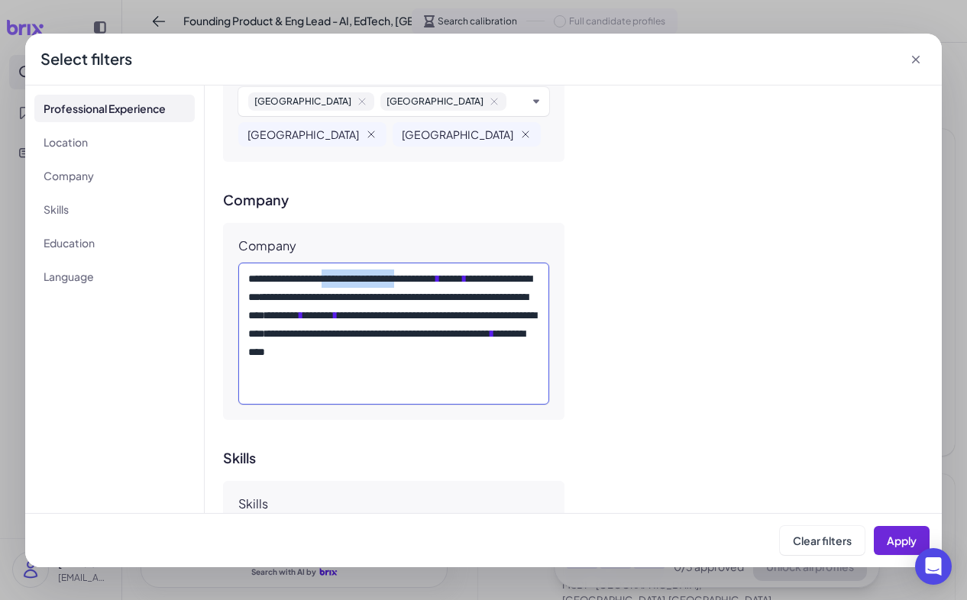
drag, startPoint x: 354, startPoint y: 276, endPoint x: 457, endPoint y: 280, distance: 102.4
click at [457, 280] on div "**********" at bounding box center [393, 334] width 291 height 128
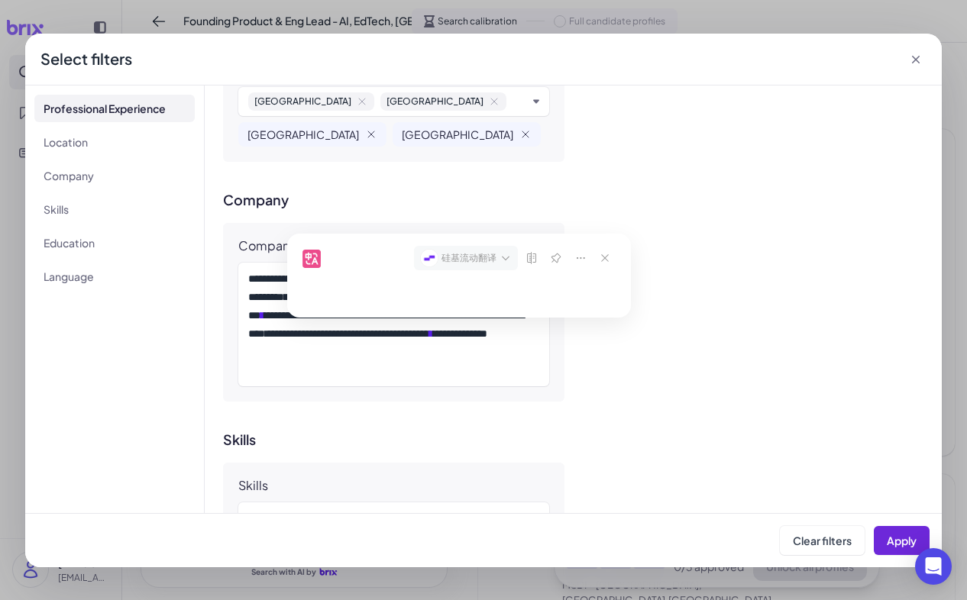
click at [558, 411] on div "**********" at bounding box center [573, 300] width 737 height 428
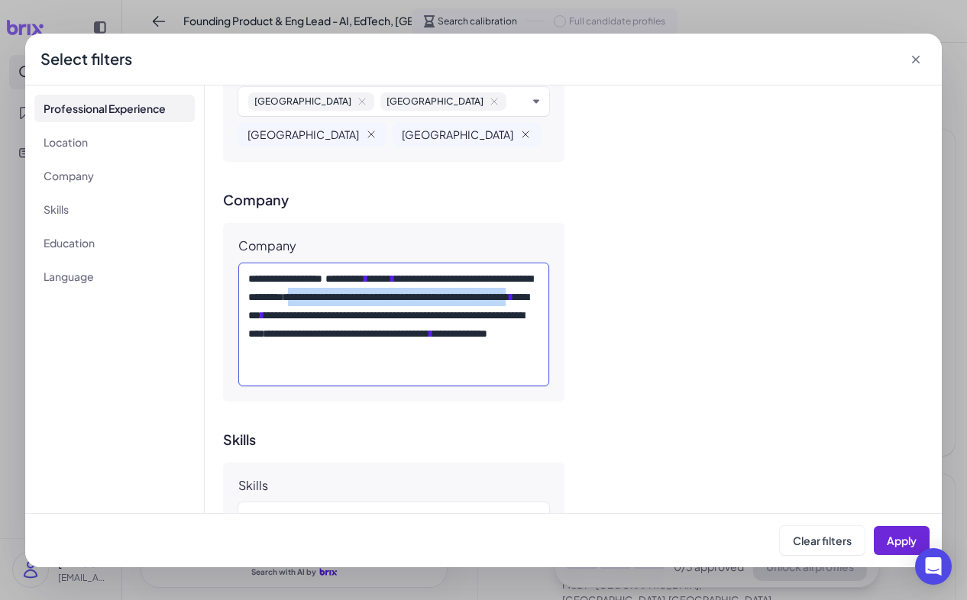
drag, startPoint x: 429, startPoint y: 296, endPoint x: 499, endPoint y: 313, distance: 71.5
click at [499, 313] on div "**********" at bounding box center [393, 325] width 291 height 110
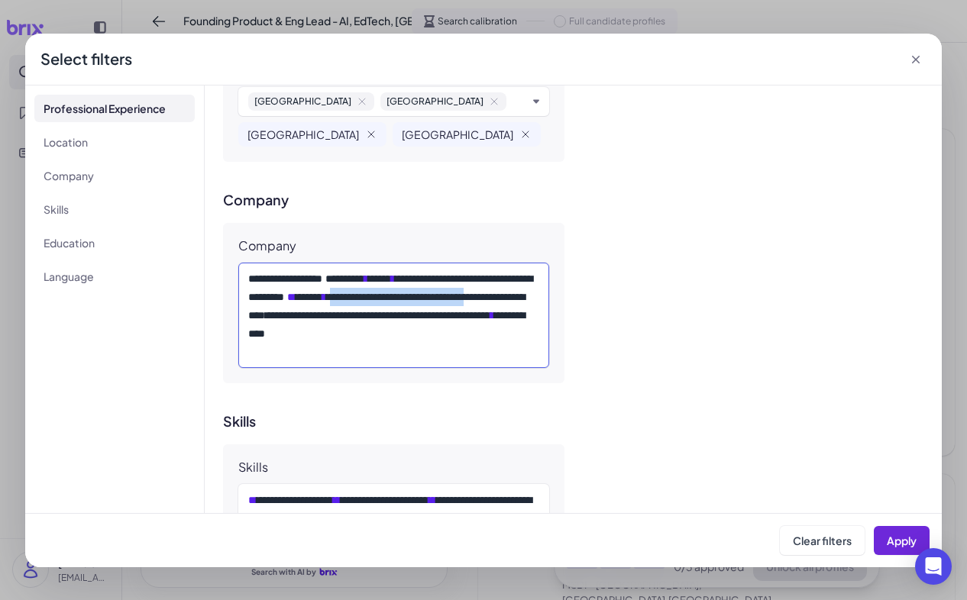
drag, startPoint x: 249, startPoint y: 312, endPoint x: 433, endPoint y: 319, distance: 184.2
click at [433, 319] on div "**********" at bounding box center [393, 316] width 291 height 92
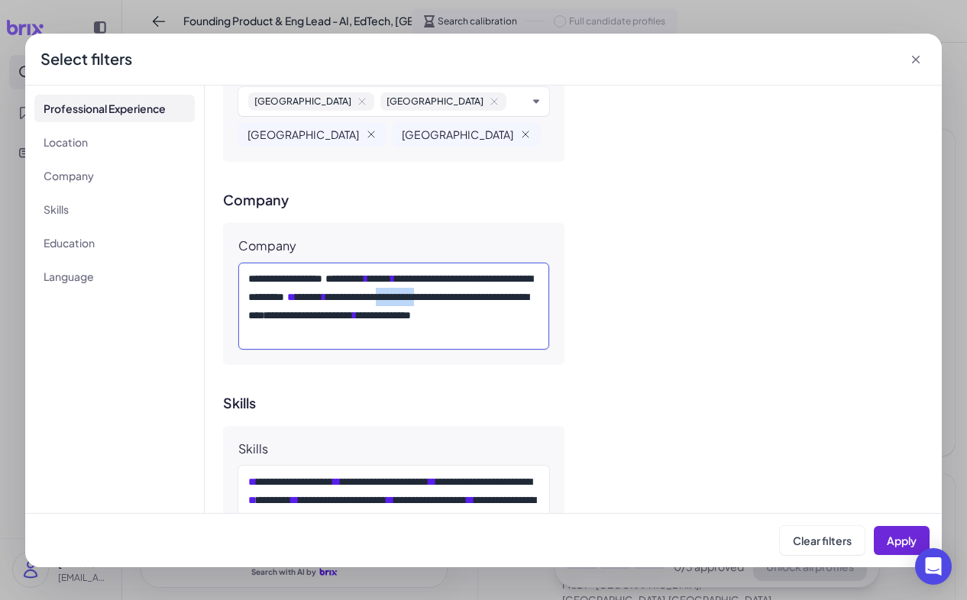
drag, startPoint x: 320, startPoint y: 312, endPoint x: 368, endPoint y: 314, distance: 48.1
click at [368, 314] on div "**********" at bounding box center [393, 306] width 291 height 73
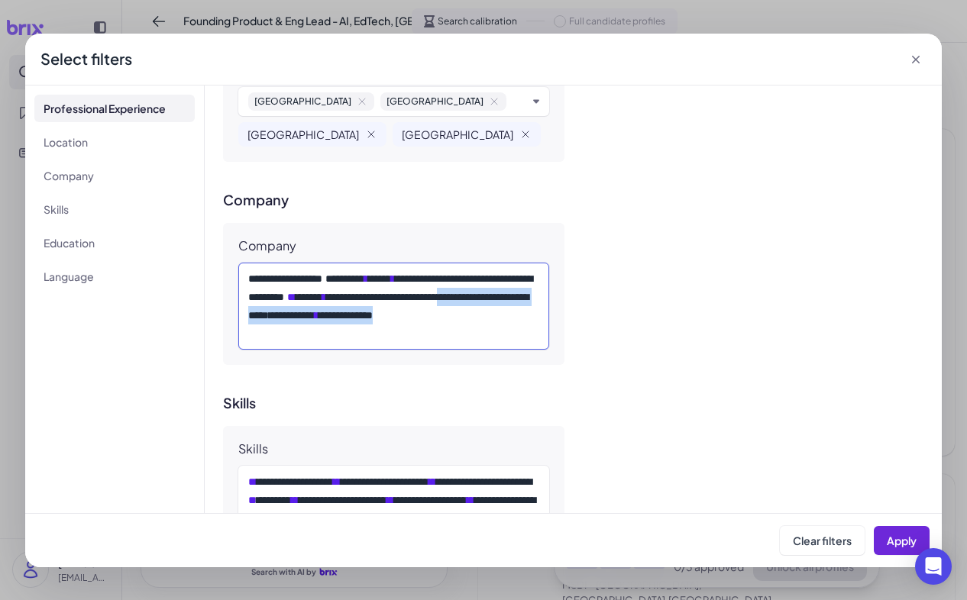
drag, startPoint x: 405, startPoint y: 316, endPoint x: 473, endPoint y: 346, distance: 74.9
click at [473, 346] on div "**********" at bounding box center [393, 306] width 311 height 87
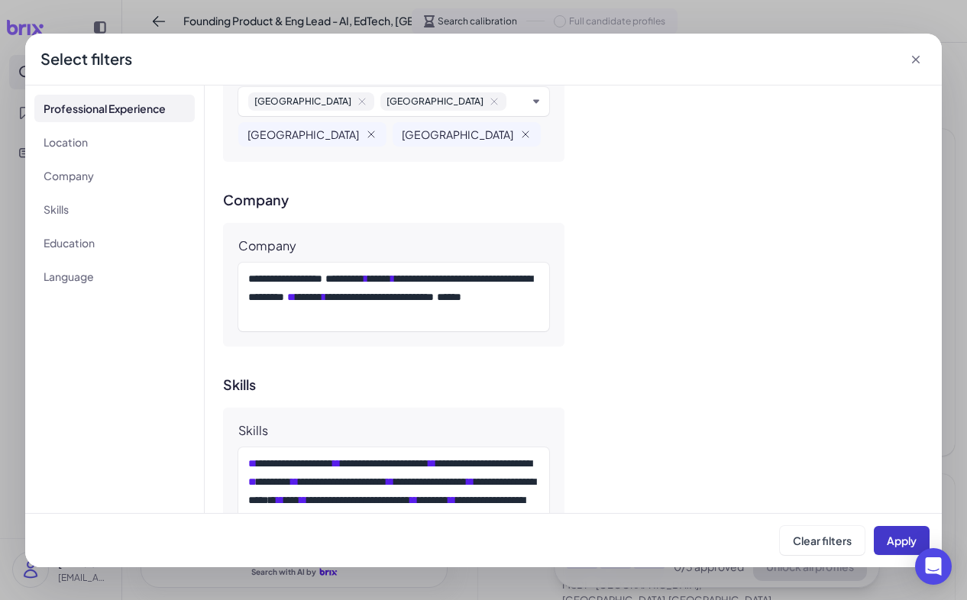
click at [899, 535] on span "Apply" at bounding box center [901, 541] width 30 height 14
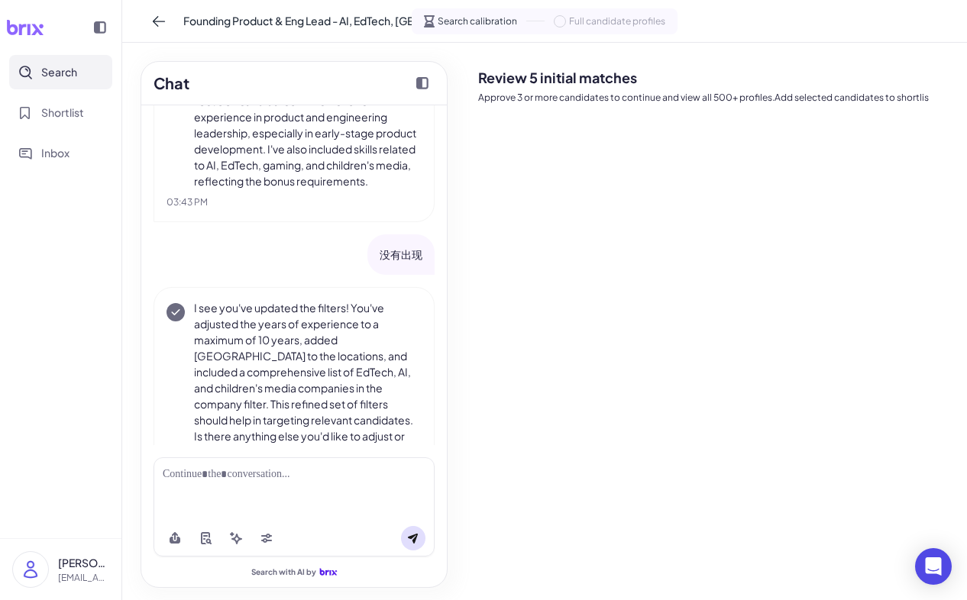
scroll to position [1850, 0]
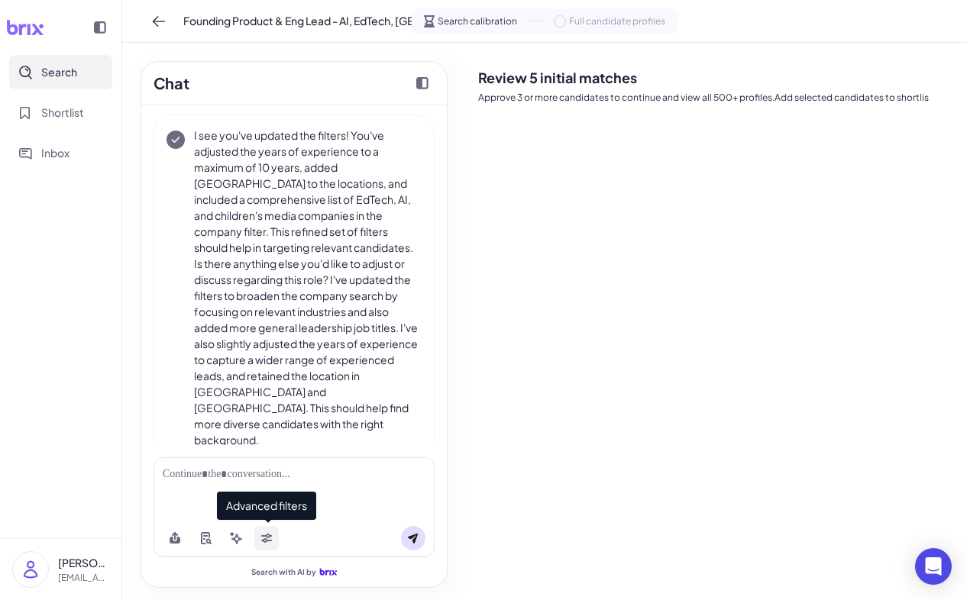
click at [263, 538] on icon at bounding box center [266, 538] width 12 height 12
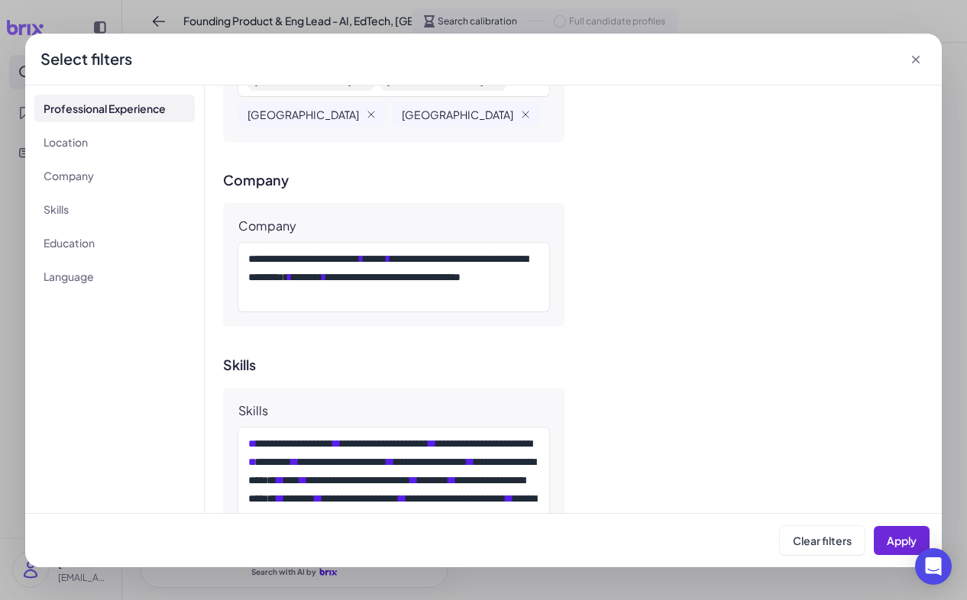
scroll to position [1012, 0]
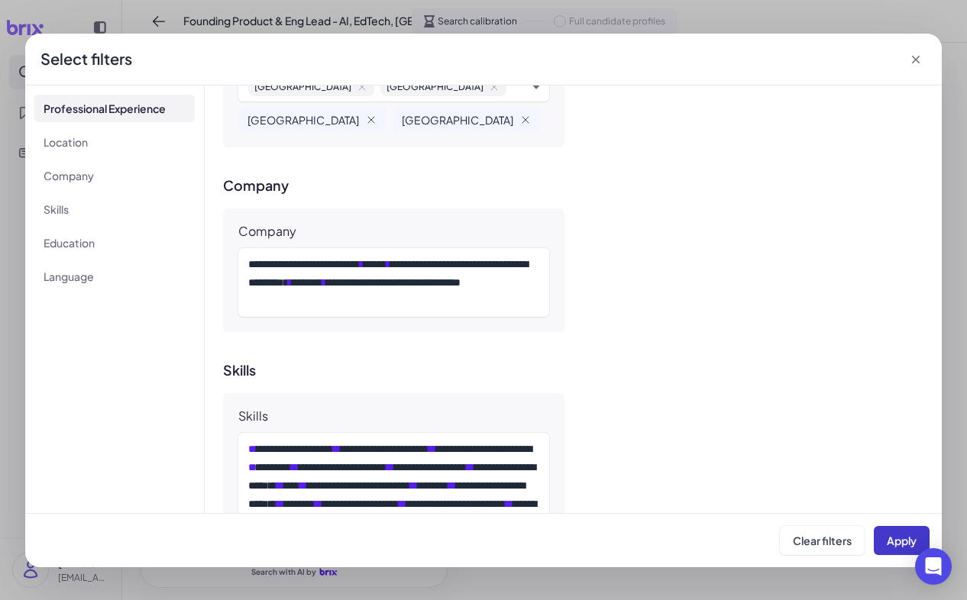
click at [902, 545] on span "Apply" at bounding box center [901, 541] width 30 height 14
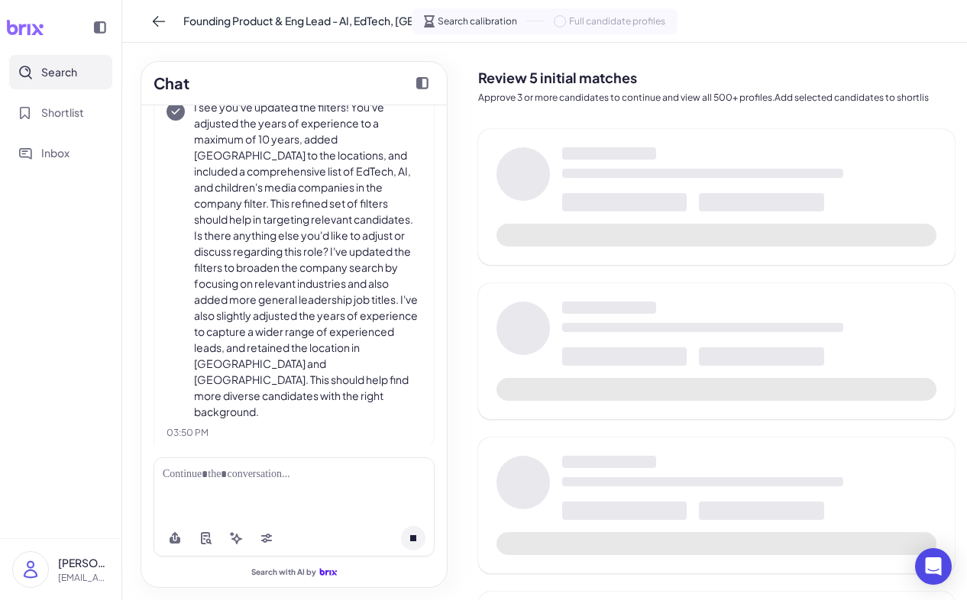
scroll to position [1850, 0]
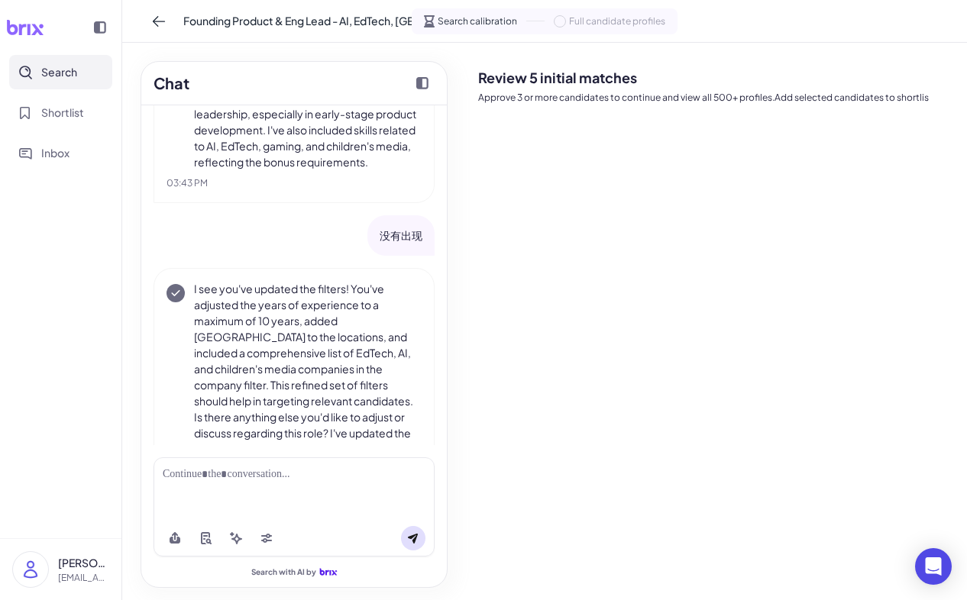
scroll to position [1850, 0]
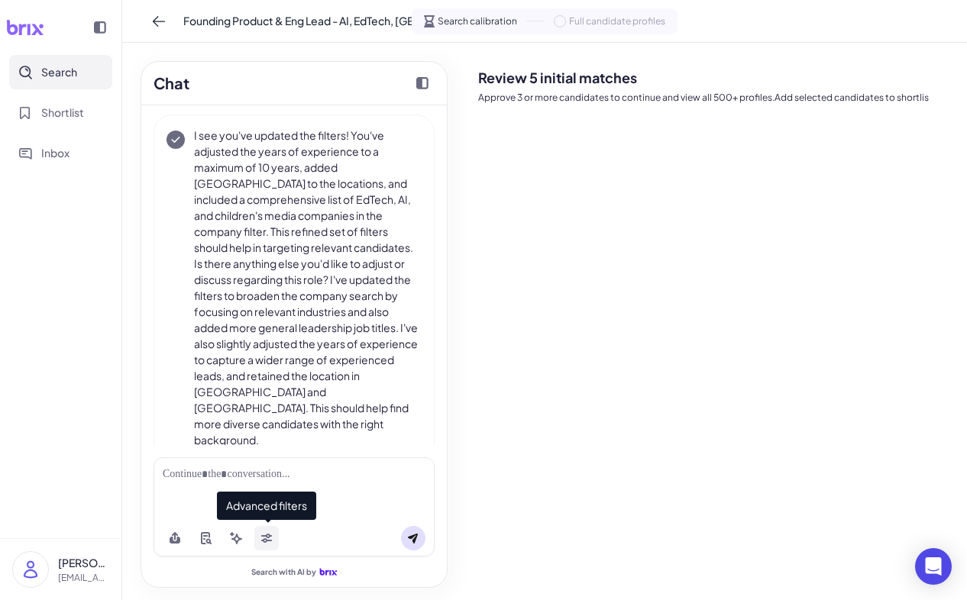
click at [266, 538] on icon at bounding box center [266, 538] width 12 height 12
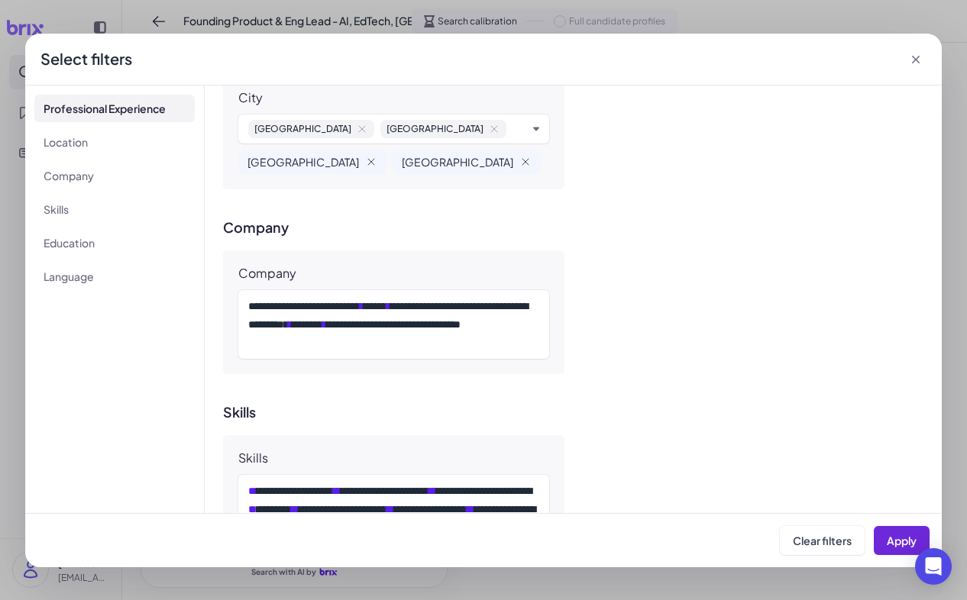
scroll to position [974, 0]
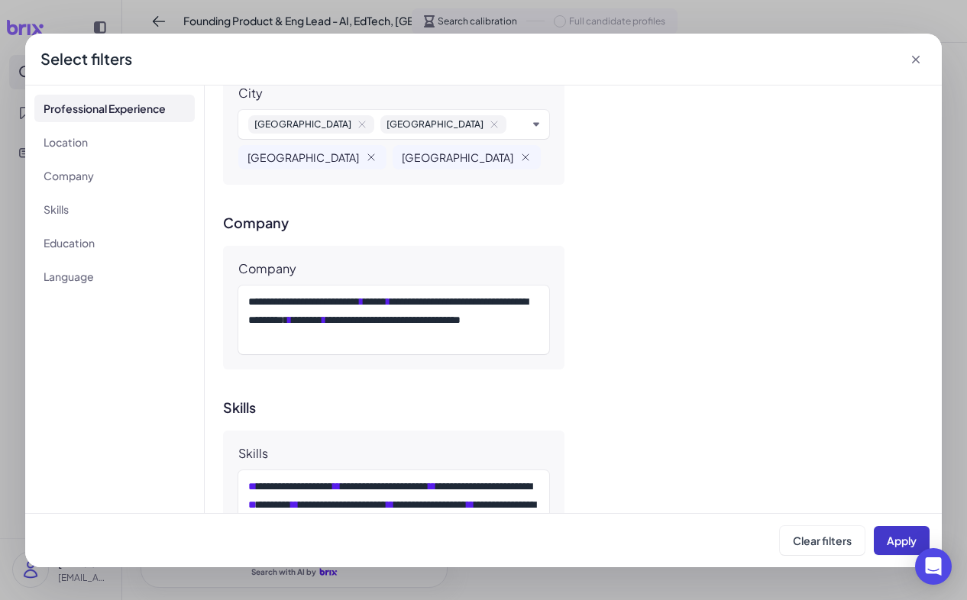
click at [900, 536] on span "Apply" at bounding box center [901, 541] width 30 height 14
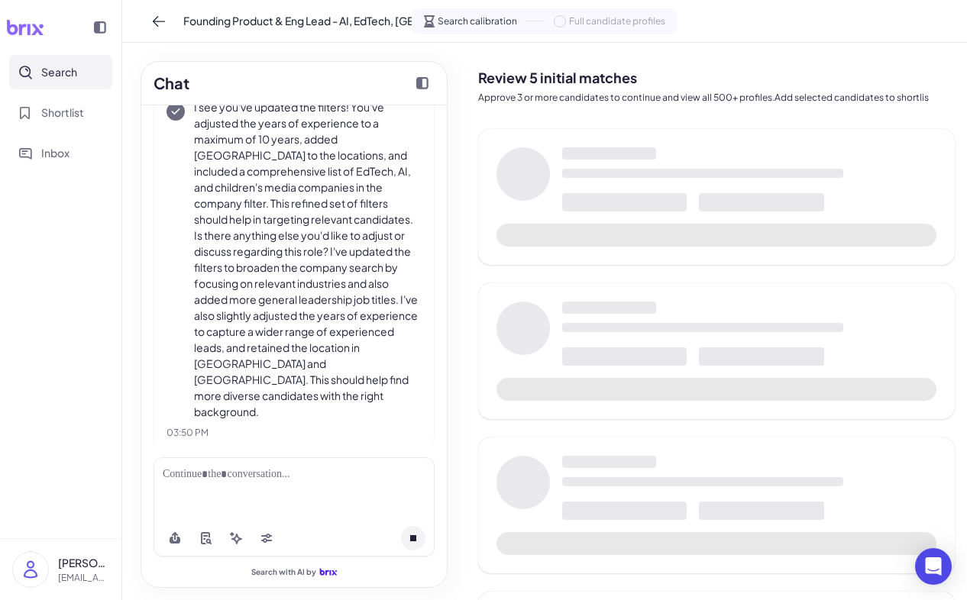
scroll to position [1850, 0]
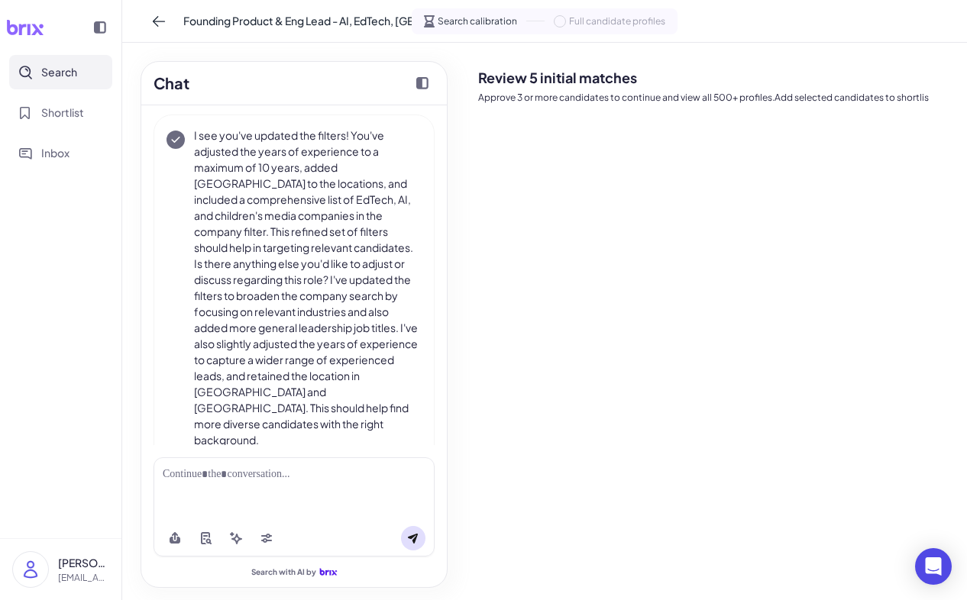
click at [496, 24] on span "Search calibration" at bounding box center [476, 22] width 79 height 14
click at [315, 498] on div at bounding box center [293, 488] width 281 height 63
click at [266, 538] on icon at bounding box center [266, 536] width 11 height 5
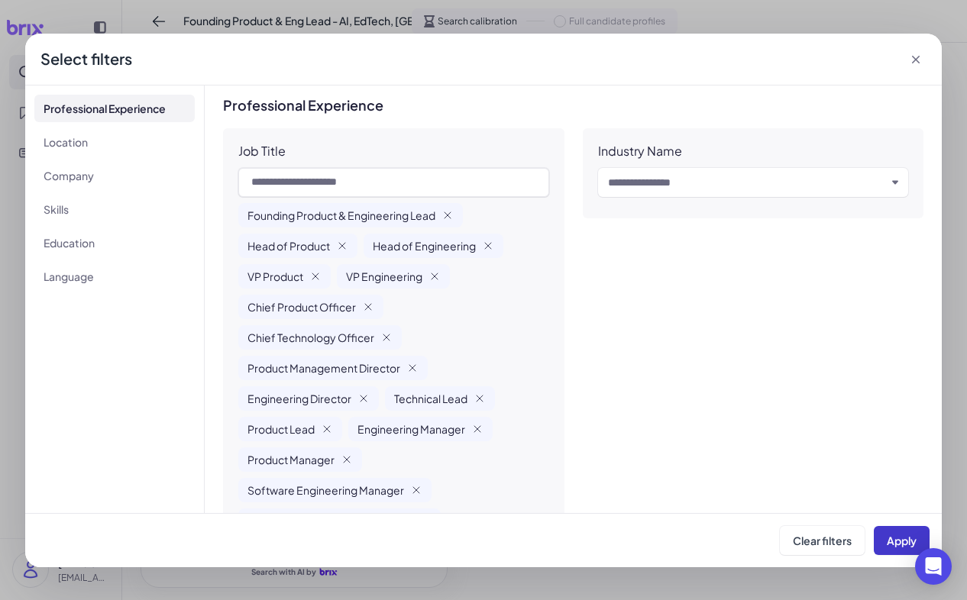
click at [902, 547] on button "Apply" at bounding box center [901, 540] width 56 height 29
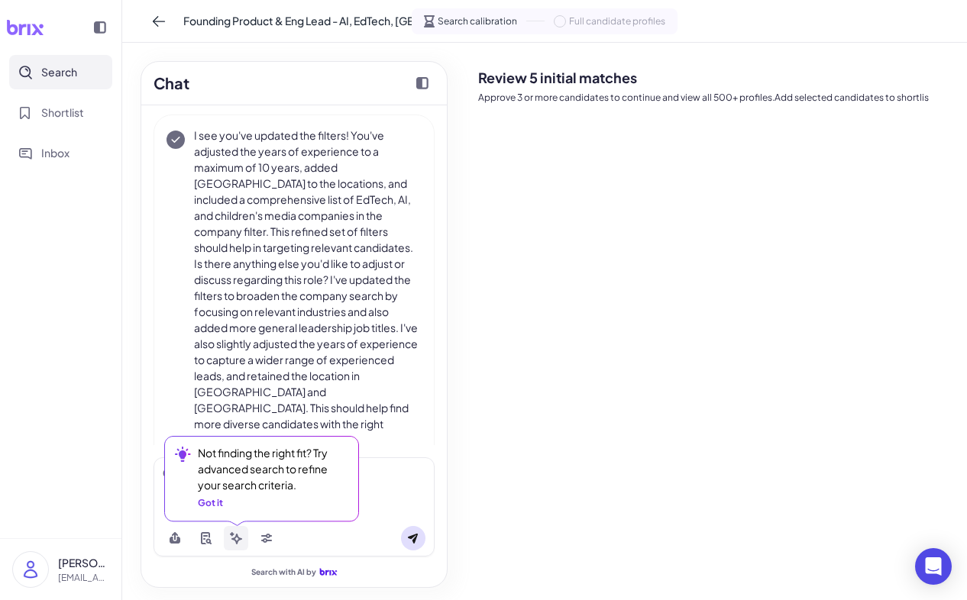
click at [228, 539] on button at bounding box center [236, 538] width 24 height 24
click at [214, 505] on div "Got it" at bounding box center [210, 503] width 25 height 14
click at [212, 505] on div "Got it" at bounding box center [210, 503] width 25 height 14
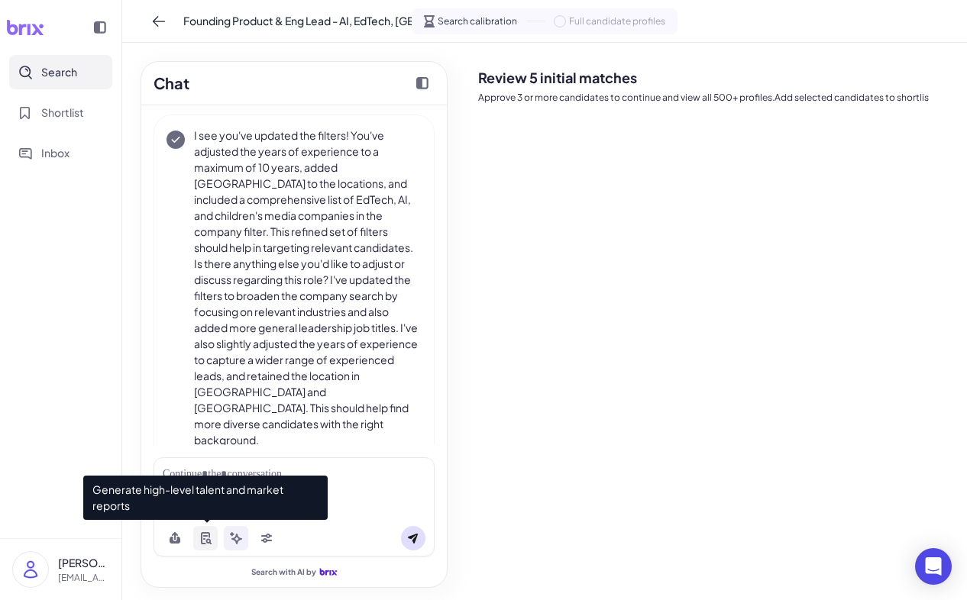
click at [209, 544] on icon at bounding box center [205, 538] width 12 height 12
click at [204, 539] on icon at bounding box center [204, 539] width 2 height 2
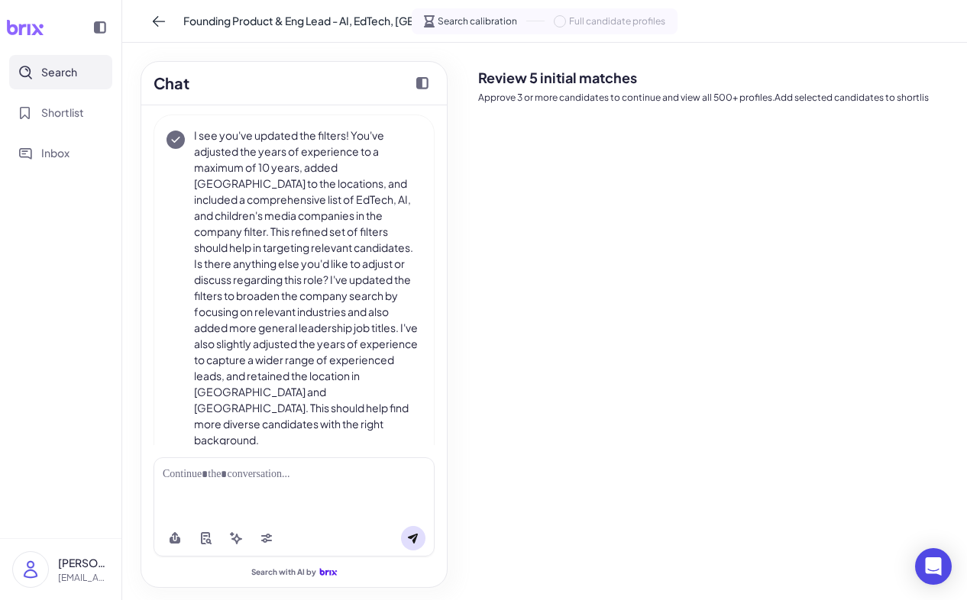
click at [367, 508] on div at bounding box center [293, 488] width 281 height 63
click at [326, 490] on div at bounding box center [293, 488] width 281 height 63
click at [301, 481] on div at bounding box center [294, 474] width 263 height 16
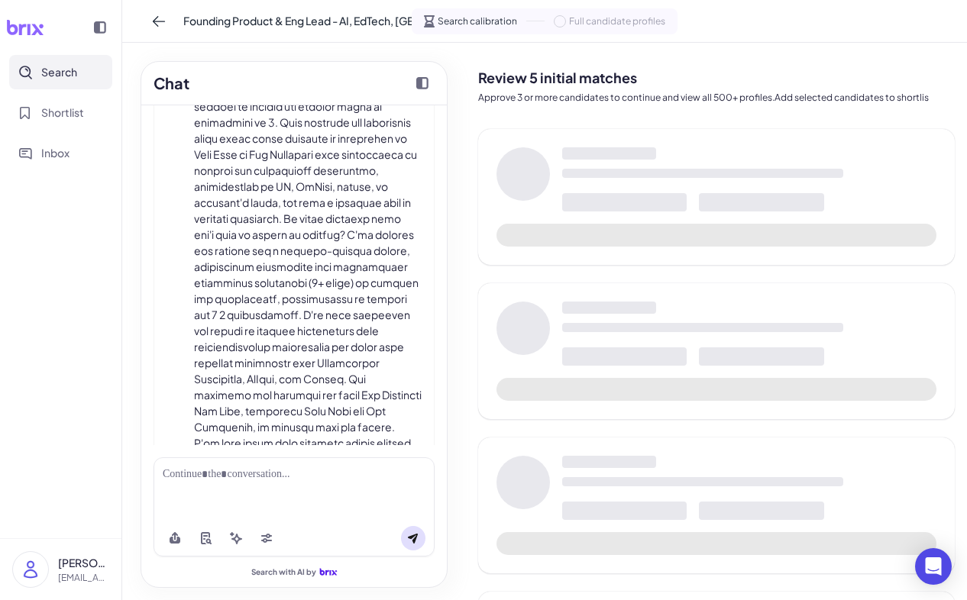
scroll to position [2345, 0]
